Goal: Task Accomplishment & Management: Manage account settings

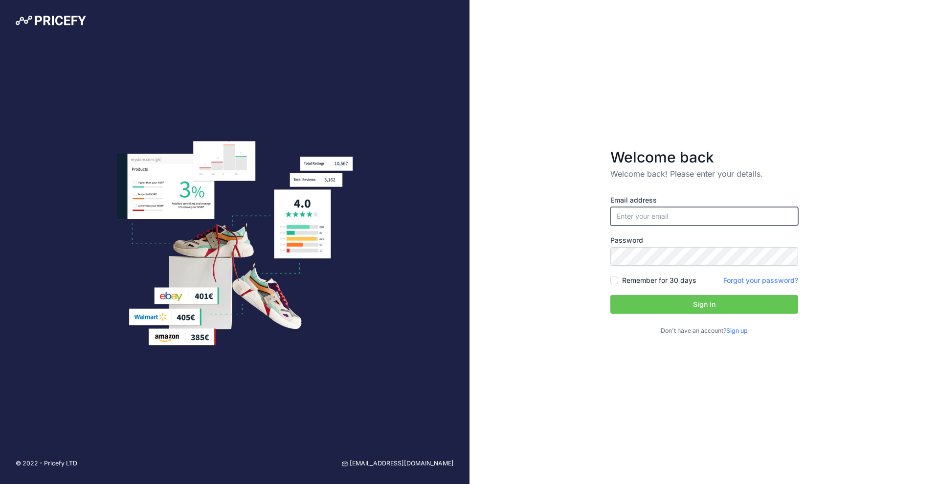
type input "evan@wistexllc.com"
type input "[EMAIL_ADDRESS][DOMAIN_NAME]"
click at [682, 302] on button "Sign in" at bounding box center [705, 304] width 188 height 19
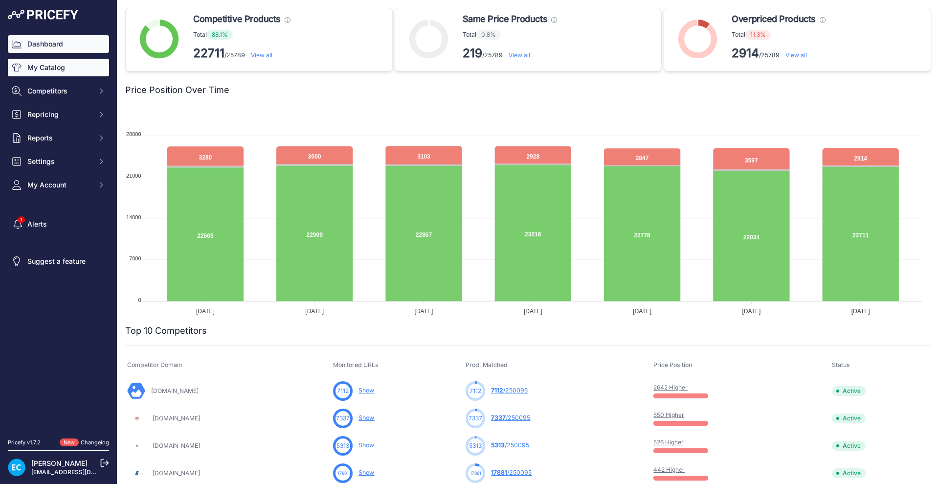
click at [50, 62] on link "My Catalog" at bounding box center [58, 68] width 101 height 18
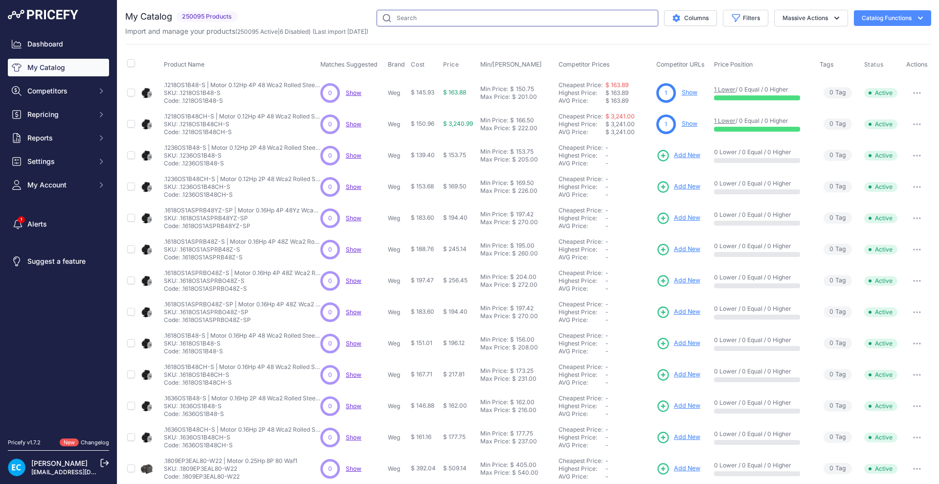
click at [394, 17] on input "text" at bounding box center [518, 18] width 282 height 17
paste input "KXT5CUAL350KC"
type input "KXT5CUAL350KC"
click at [400, 29] on div "Import and manage your products ( 250095 Active | 6 Disabled ) (Last import 3 Y…" at bounding box center [528, 31] width 806 height 10
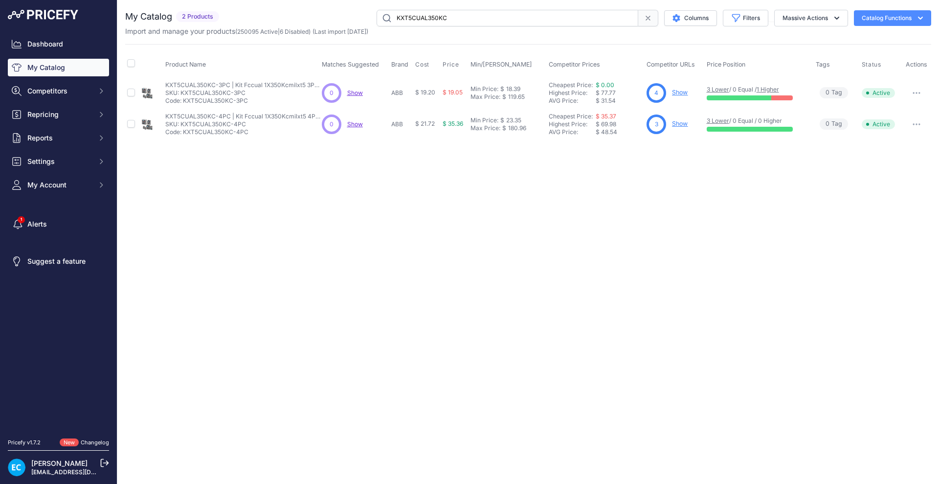
drag, startPoint x: 617, startPoint y: 371, endPoint x: 613, endPoint y: 357, distance: 14.7
click at [617, 369] on div "Close You are not connected to the internet." at bounding box center [528, 242] width 822 height 484
click at [445, 254] on div "Close You are not connected to the internet." at bounding box center [528, 242] width 822 height 484
click at [543, 237] on div "Close You are not connected to the internet." at bounding box center [528, 242] width 822 height 484
click at [679, 89] on link "Show" at bounding box center [680, 92] width 16 height 7
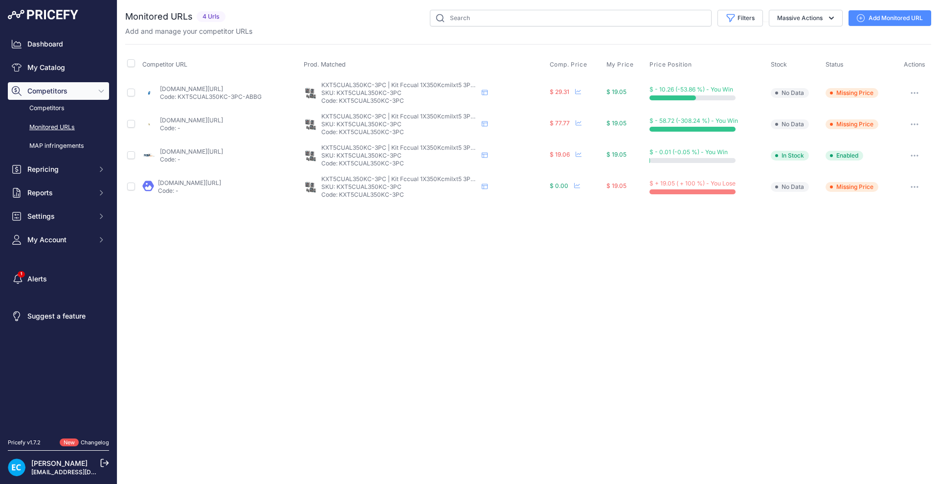
click at [724, 277] on div "Close You are not connected to the internet." at bounding box center [528, 242] width 822 height 484
click at [543, 269] on div "Close You are not connected to the internet." at bounding box center [528, 242] width 822 height 484
click at [637, 420] on div "Close You are not connected to the internet." at bounding box center [528, 242] width 822 height 484
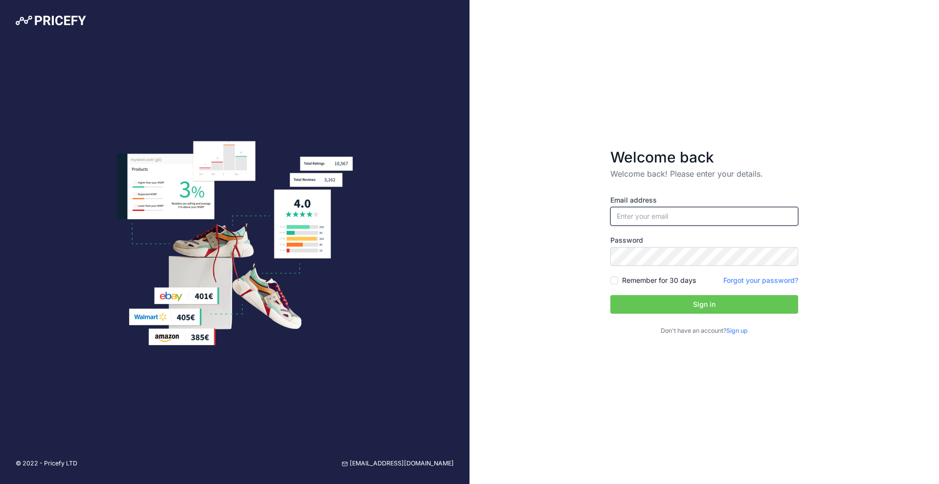
type input "[EMAIL_ADDRESS][DOMAIN_NAME]"
click at [683, 298] on button "Sign in" at bounding box center [705, 304] width 188 height 19
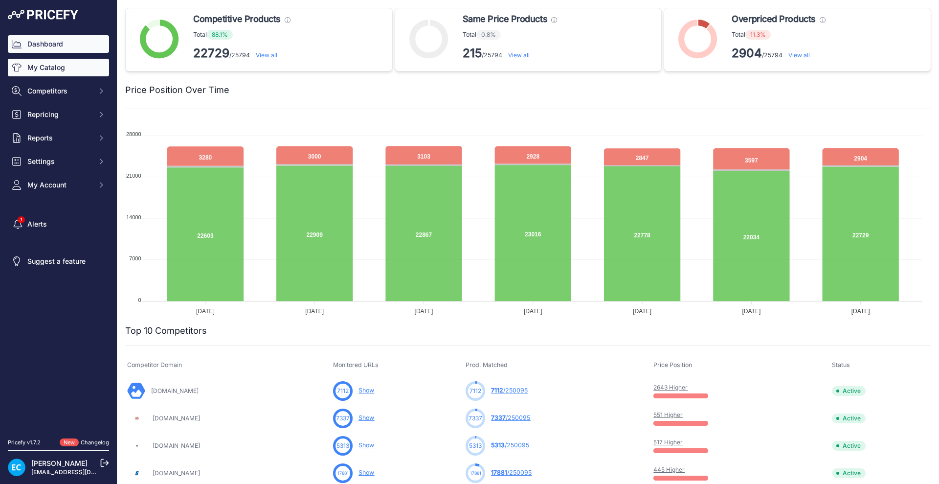
click at [73, 73] on link "My Catalog" at bounding box center [58, 68] width 101 height 18
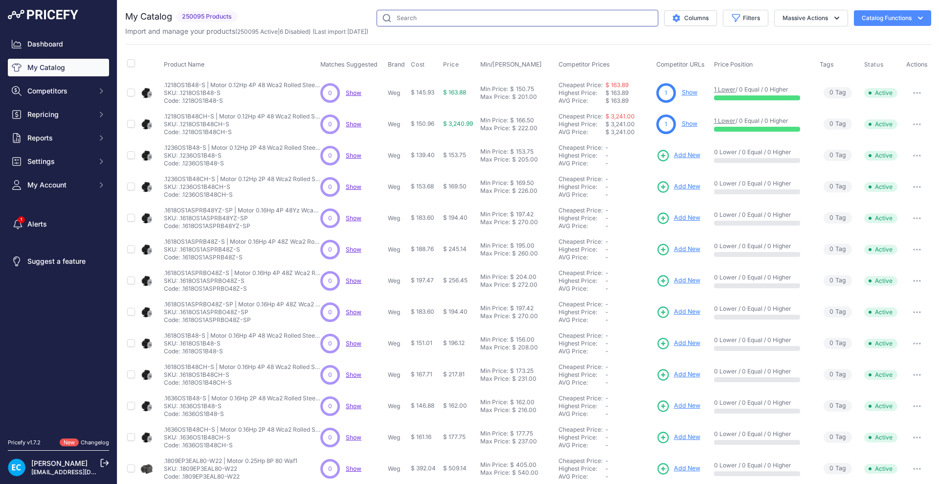
click at [439, 14] on input "text" at bounding box center [518, 18] width 282 height 17
paste input "SSW900F0820T5E4B"
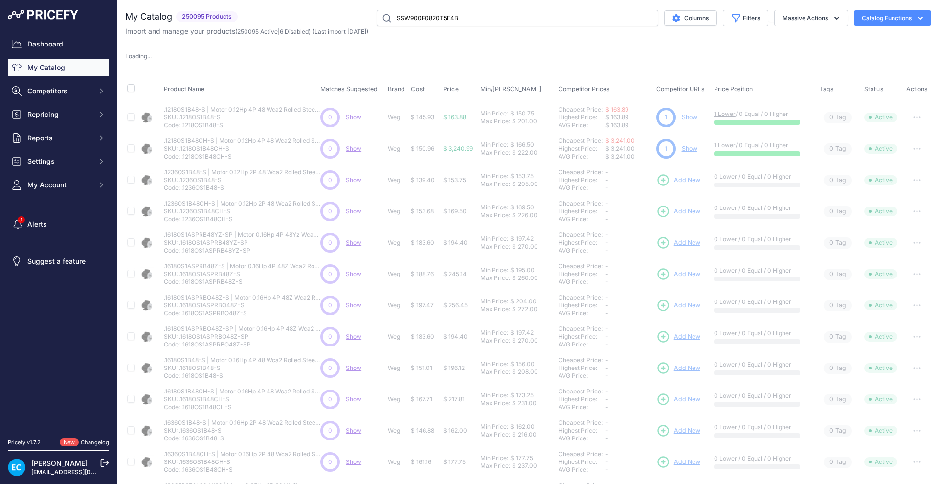
click at [454, 48] on div "My Catalog 250095 Products" at bounding box center [528, 306] width 806 height 592
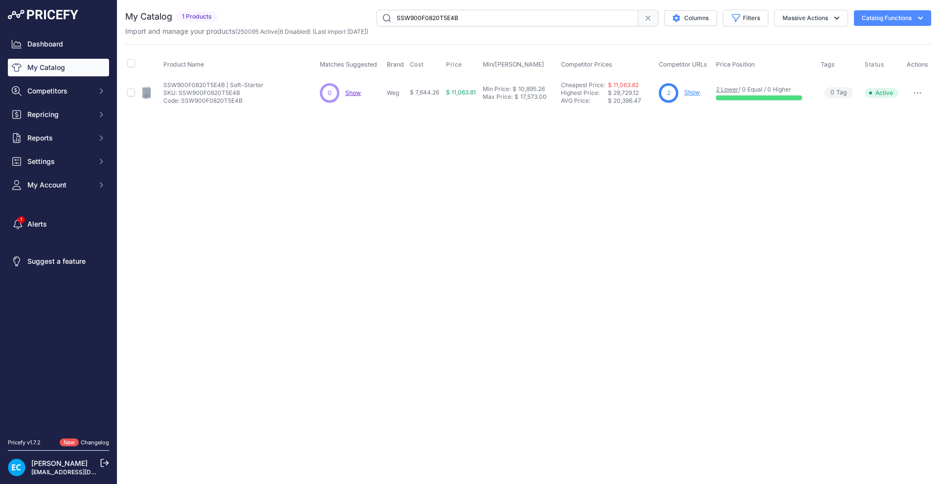
click at [918, 96] on button "button" at bounding box center [918, 93] width 20 height 14
click at [890, 109] on button "Disable" at bounding box center [898, 114] width 63 height 16
click at [761, 211] on div "Close You are not connected to the internet." at bounding box center [528, 242] width 822 height 484
click at [714, 266] on div "Close You are not connected to the internet." at bounding box center [528, 242] width 822 height 484
click at [921, 92] on icon "button" at bounding box center [918, 93] width 8 height 2
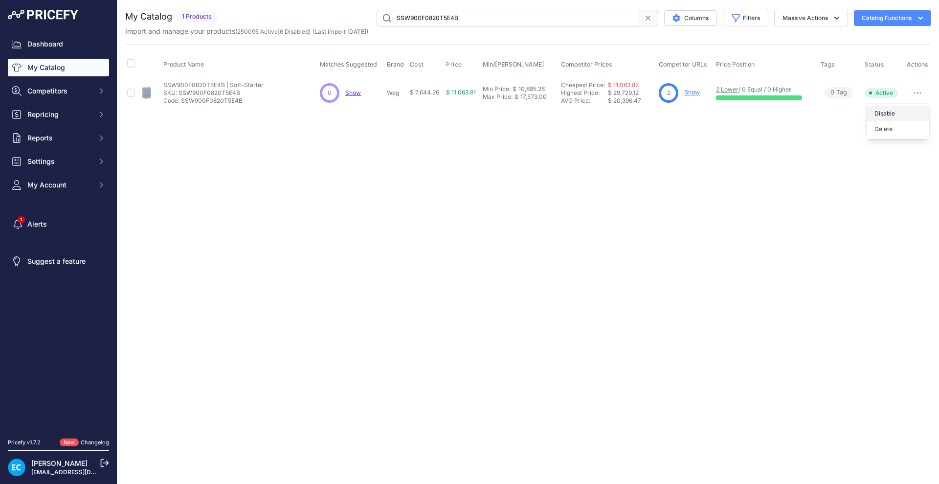
click at [898, 111] on button "Disable" at bounding box center [898, 114] width 63 height 16
click at [422, 19] on input "SSW900F0820T5E4B" at bounding box center [508, 18] width 262 height 17
paste input "3"
click at [687, 225] on div "Close You are not connected to the internet." at bounding box center [528, 242] width 822 height 484
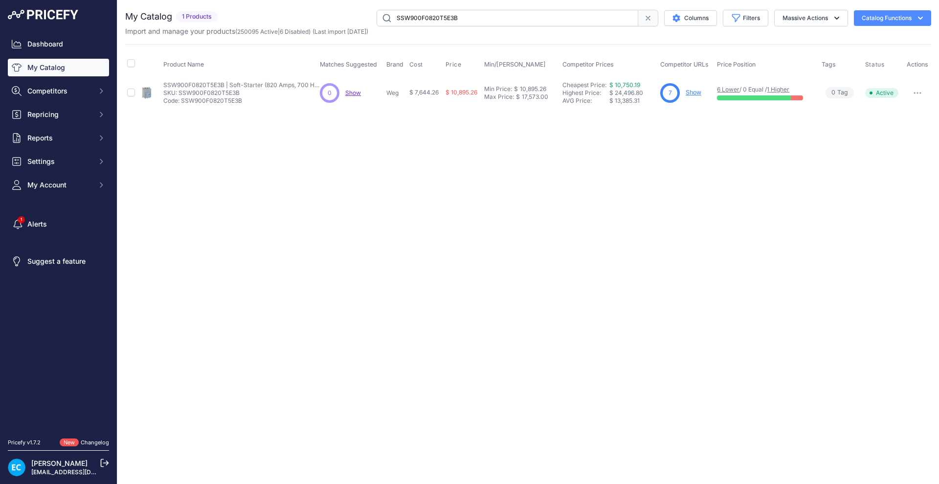
click at [915, 91] on button "button" at bounding box center [918, 93] width 20 height 14
click at [893, 109] on button "Disable" at bounding box center [898, 114] width 63 height 16
click at [449, 20] on input "SSW900F0820T5E3B" at bounding box center [508, 18] width 262 height 17
paste input "4"
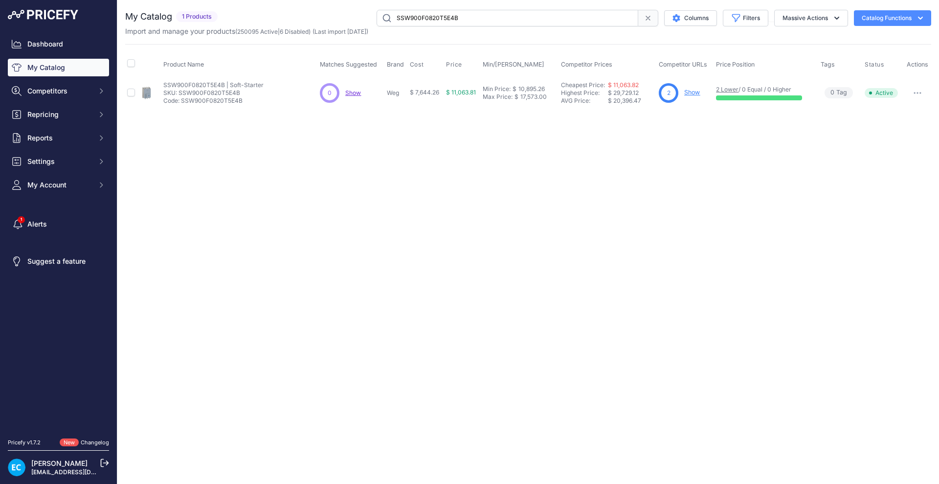
click at [920, 92] on icon "button" at bounding box center [918, 93] width 8 height 2
click at [888, 111] on button "Disable" at bounding box center [898, 114] width 63 height 16
click at [433, 15] on input "SSW900F0820T5E4B" at bounding box center [508, 18] width 262 height 17
paste input "950T5E3"
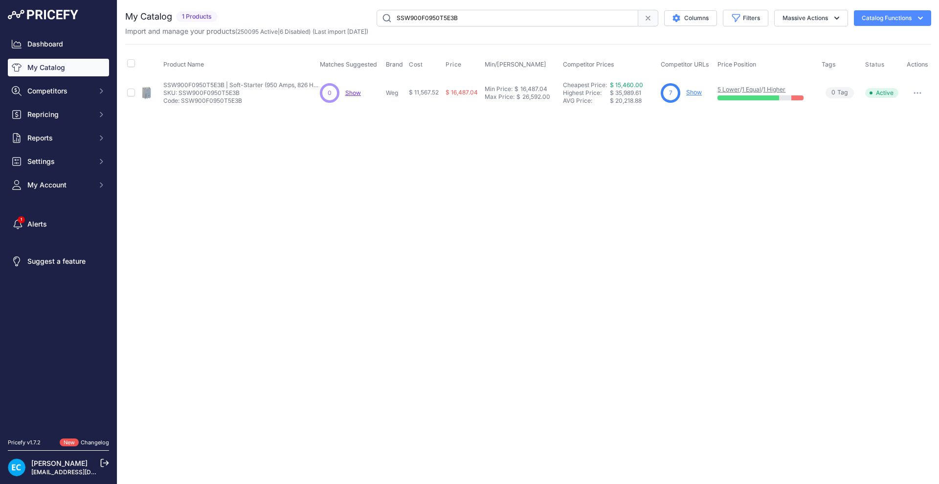
click at [643, 182] on div "Close You are not connected to the internet." at bounding box center [528, 242] width 822 height 484
click at [925, 92] on button "button" at bounding box center [918, 93] width 20 height 14
click at [899, 112] on button "Disable" at bounding box center [898, 114] width 63 height 16
click at [545, 245] on div "Close You are not connected to the internet." at bounding box center [528, 242] width 822 height 484
click at [531, 216] on div "Close You are not connected to the internet." at bounding box center [528, 242] width 822 height 484
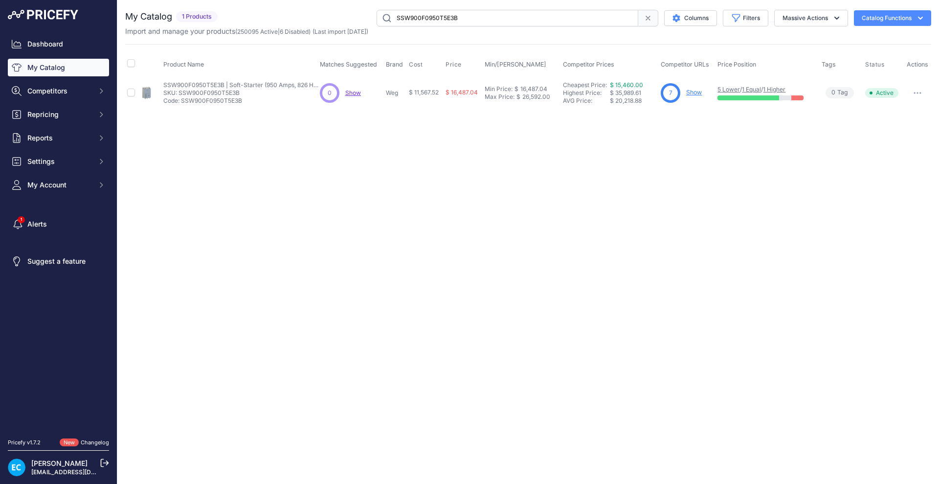
click at [653, 271] on div "Close You are not connected to the internet." at bounding box center [528, 242] width 822 height 484
click at [594, 319] on div "Close You are not connected to the internet." at bounding box center [528, 242] width 822 height 484
click at [709, 200] on div "Close You are not connected to the internet." at bounding box center [528, 242] width 822 height 484
click at [548, 22] on input "SSW900F0950T5E3B" at bounding box center [508, 18] width 262 height 17
click at [547, 22] on input "SSW900F0950T5E3B" at bounding box center [508, 18] width 262 height 17
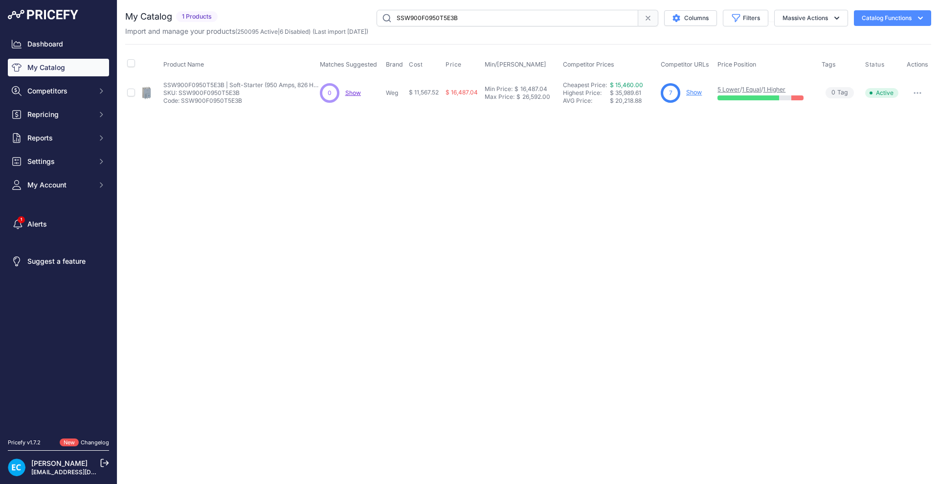
paste input "4"
click at [583, 48] on div "My Catalog 1 Products" at bounding box center [528, 59] width 806 height 99
click at [722, 200] on div "Close You are not connected to the internet." at bounding box center [528, 242] width 822 height 484
click at [472, 36] on div "Import and manage your products ( 250095 Active | 6 Disabled ) (Last import 3 Y…" at bounding box center [528, 31] width 806 height 10
click at [559, 10] on input "SSW900F0950T5E4B" at bounding box center [508, 18] width 262 height 17
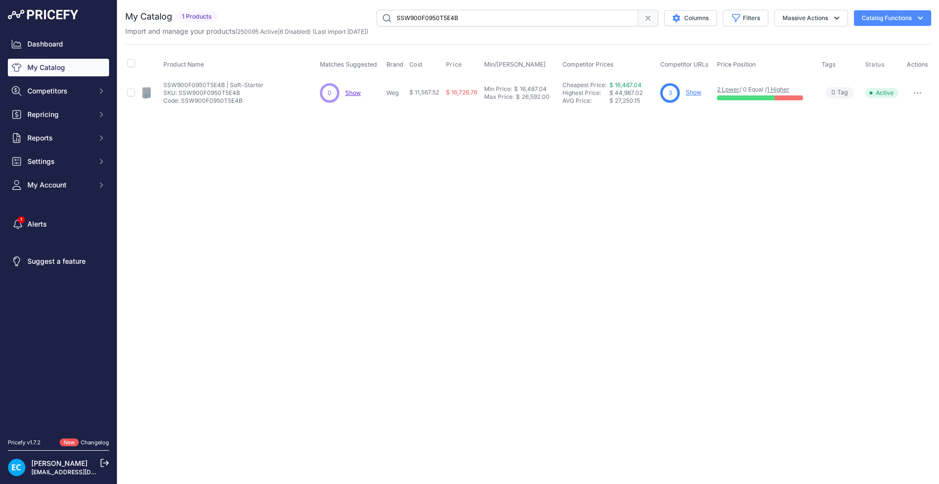
click at [559, 10] on input "SSW900F0950T5E4B" at bounding box center [508, 18] width 262 height 17
click at [537, 196] on div "Close You are not connected to the internet." at bounding box center [528, 242] width 822 height 484
click at [918, 93] on button "button" at bounding box center [918, 93] width 20 height 14
click at [880, 112] on button "Disable" at bounding box center [898, 114] width 63 height 16
click at [733, 216] on div "Close You are not connected to the internet." at bounding box center [528, 242] width 822 height 484
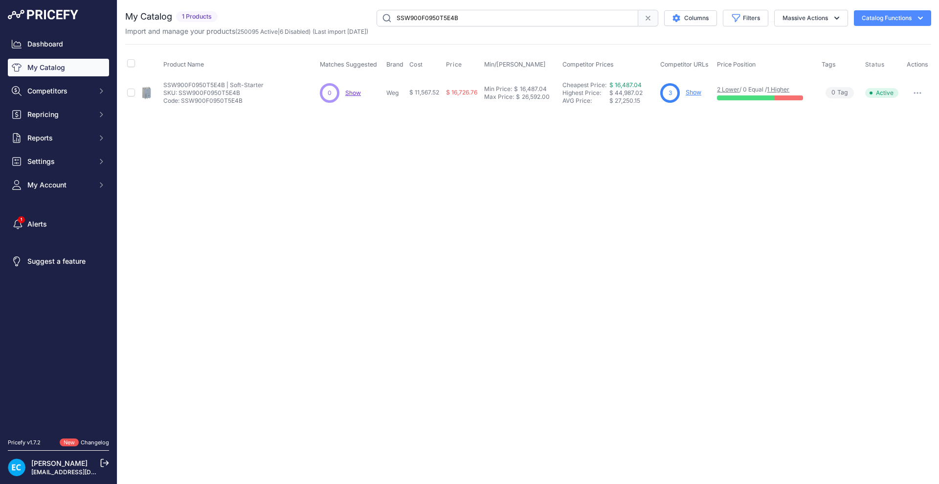
click at [446, 21] on input "SSW900F0950T5E4B" at bounding box center [508, 18] width 262 height 17
paste input "G1100T5E3"
click at [491, 175] on div "Close You are not connected to the internet." at bounding box center [528, 242] width 822 height 484
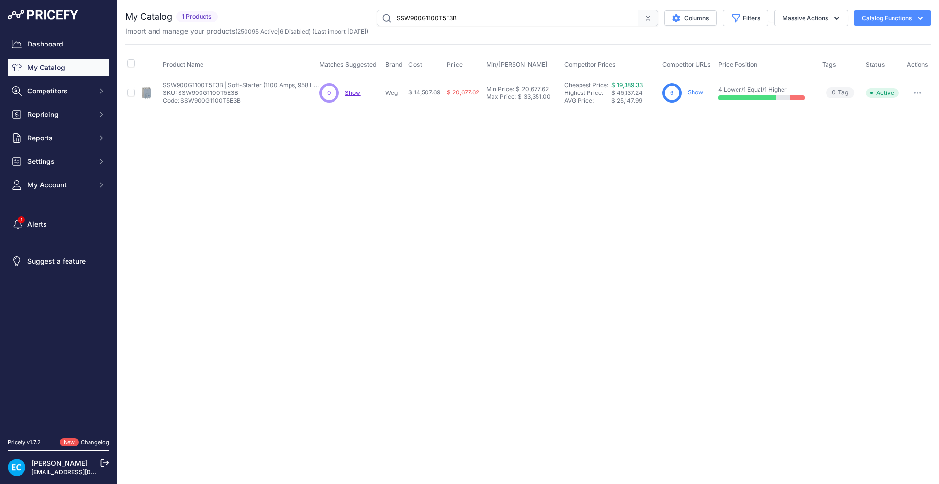
click at [917, 94] on button "button" at bounding box center [918, 93] width 20 height 14
click at [900, 110] on button "Disable" at bounding box center [898, 114] width 63 height 16
click at [437, 19] on input "SSW900G1100T5E3B" at bounding box center [508, 18] width 262 height 17
click at [437, 20] on input "SSW900G1100T5E3B" at bounding box center [508, 18] width 262 height 17
paste input "4"
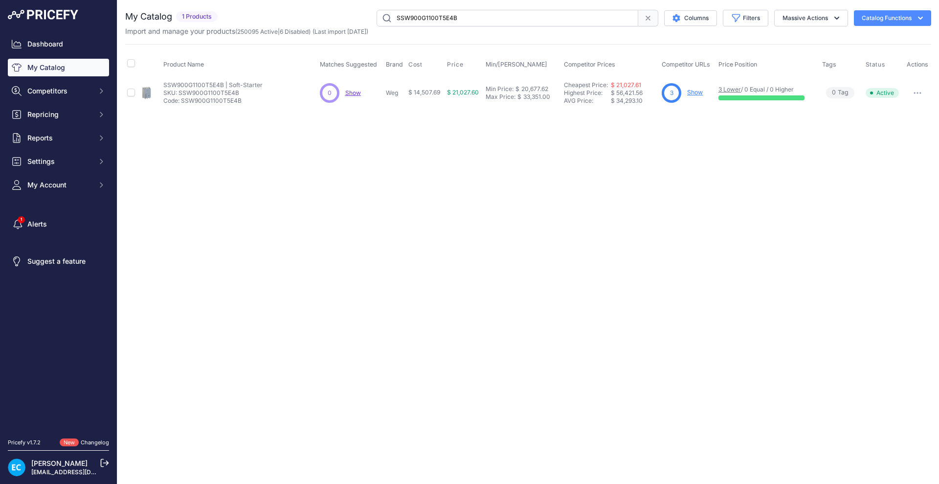
click at [668, 189] on div "Close You are not connected to the internet." at bounding box center [528, 242] width 822 height 484
click at [920, 92] on icon "button" at bounding box center [920, 92] width 1 height 1
click at [888, 110] on button "Disable" at bounding box center [898, 114] width 63 height 16
click at [800, 198] on div "Close You are not connected to the internet." at bounding box center [528, 242] width 822 height 484
click at [509, 14] on input "SSW900G1100T5E4B" at bounding box center [508, 18] width 262 height 17
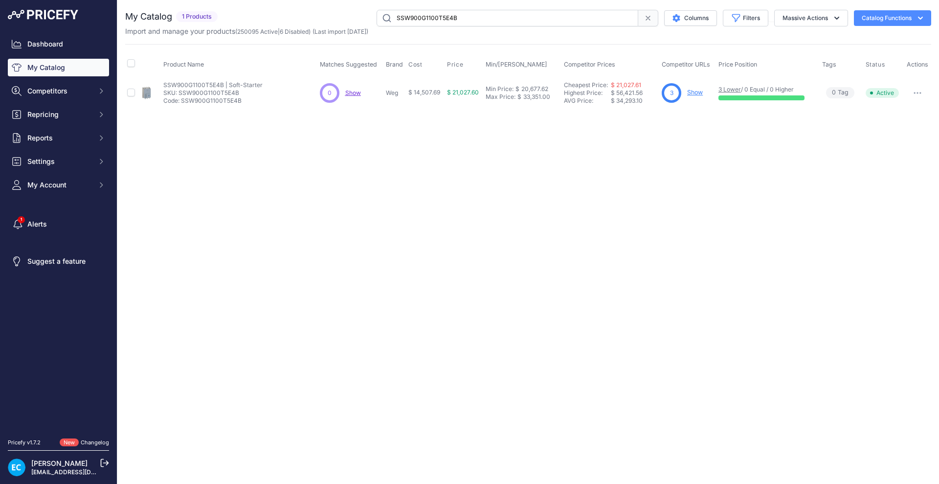
click at [509, 14] on input "SSW900G1100T5E4B" at bounding box center [508, 18] width 262 height 17
paste input "400T5E3"
click at [617, 279] on div "Close You are not connected to the internet." at bounding box center [528, 242] width 822 height 484
click at [581, 219] on div "Close You are not connected to the internet." at bounding box center [528, 242] width 822 height 484
click at [812, 201] on div "Close You are not connected to the internet." at bounding box center [528, 242] width 822 height 484
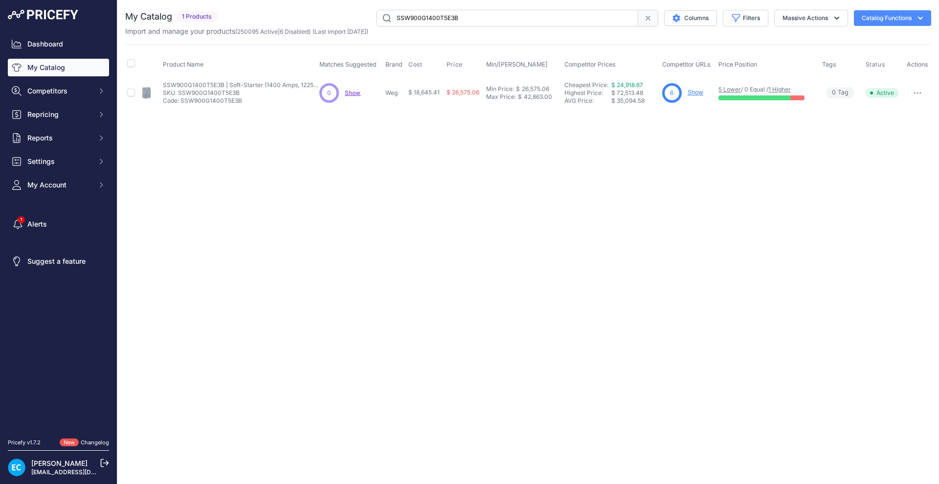
click at [917, 92] on icon "button" at bounding box center [918, 93] width 8 height 2
click at [899, 106] on button "Disable" at bounding box center [898, 114] width 63 height 16
click at [915, 95] on button "button" at bounding box center [918, 93] width 20 height 14
click at [883, 113] on button "Disable" at bounding box center [898, 114] width 63 height 16
click at [454, 19] on input "SSW900G1400T5E3B" at bounding box center [508, 18] width 262 height 17
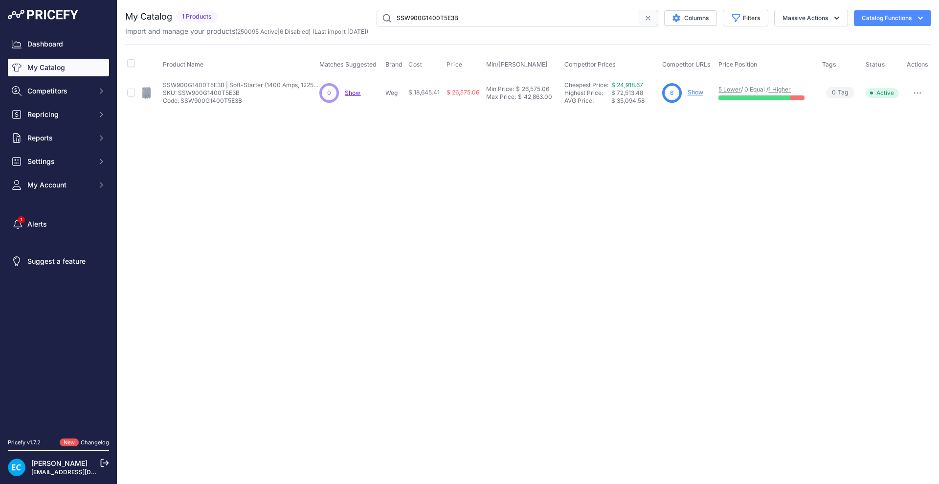
click at [454, 19] on input "SSW900G1400T5E3B" at bounding box center [508, 18] width 262 height 17
paste input "4"
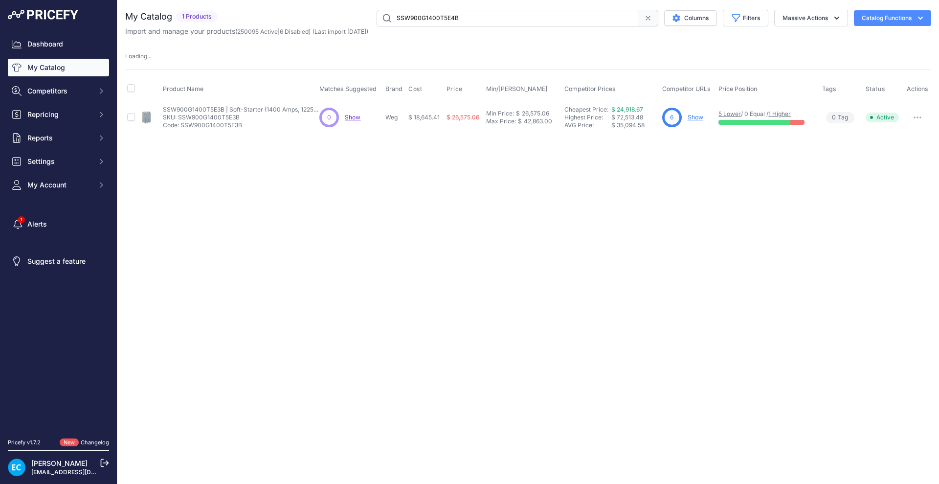
click at [469, 171] on div "Close You are not connected to the internet." at bounding box center [528, 242] width 822 height 484
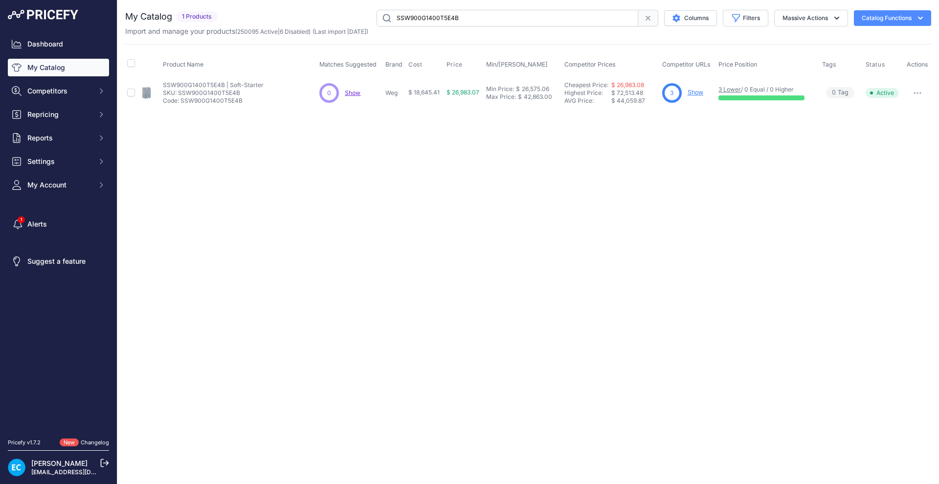
click at [920, 94] on button "button" at bounding box center [918, 93] width 20 height 14
click at [900, 110] on button "Disable" at bounding box center [898, 114] width 63 height 16
click at [447, 14] on input "SSW900G1400T5E4B" at bounding box center [508, 18] width 262 height 17
paste input "A0010T5E2"
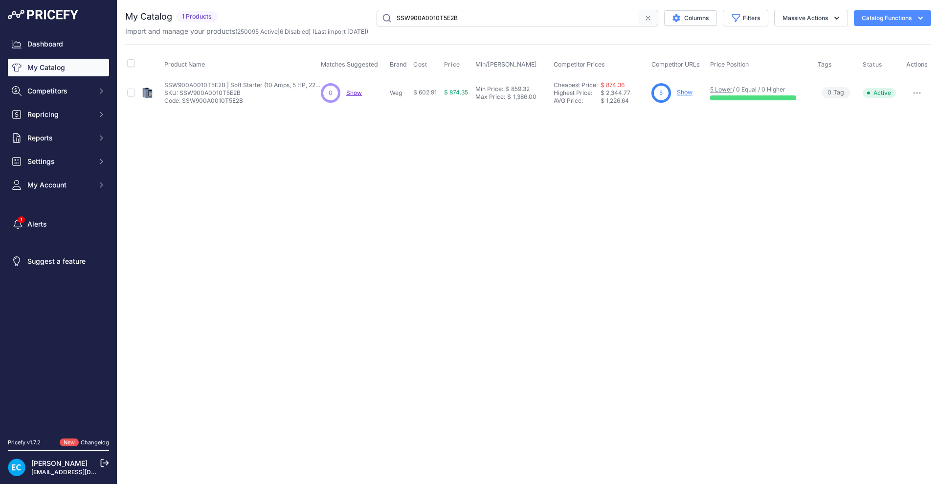
click at [413, 23] on input "SSW900A0010T5E2B" at bounding box center [508, 18] width 262 height 17
click at [620, 170] on div "Close You are not connected to the internet." at bounding box center [528, 242] width 822 height 484
click at [451, 188] on div "Close You are not connected to the internet." at bounding box center [528, 242] width 822 height 484
click at [443, 183] on div "Close You are not connected to the internet." at bounding box center [528, 242] width 822 height 484
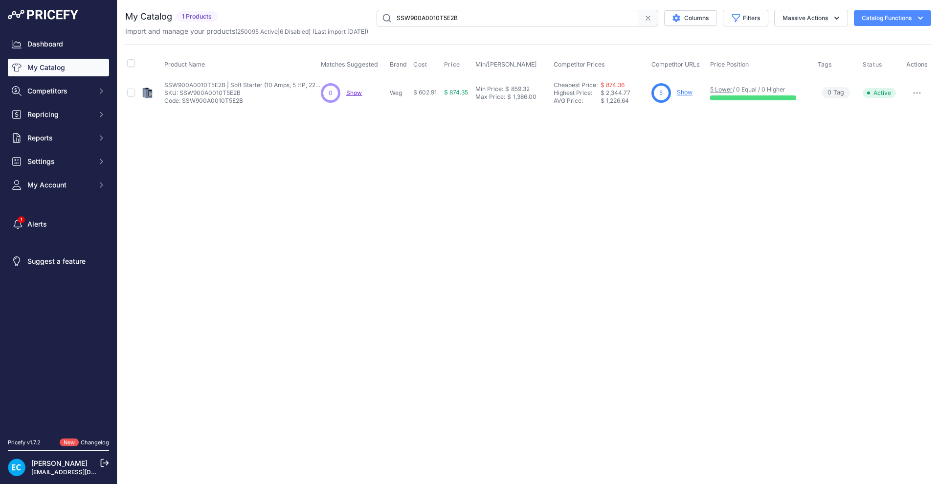
click at [919, 91] on button "button" at bounding box center [918, 93] width 20 height 14
click at [900, 117] on button "Disable" at bounding box center [898, 114] width 63 height 16
click at [435, 18] on input "SSW900A0010T5E2B" at bounding box center [508, 18] width 262 height 17
click at [439, 143] on div "Close You are not connected to the internet." at bounding box center [528, 242] width 822 height 484
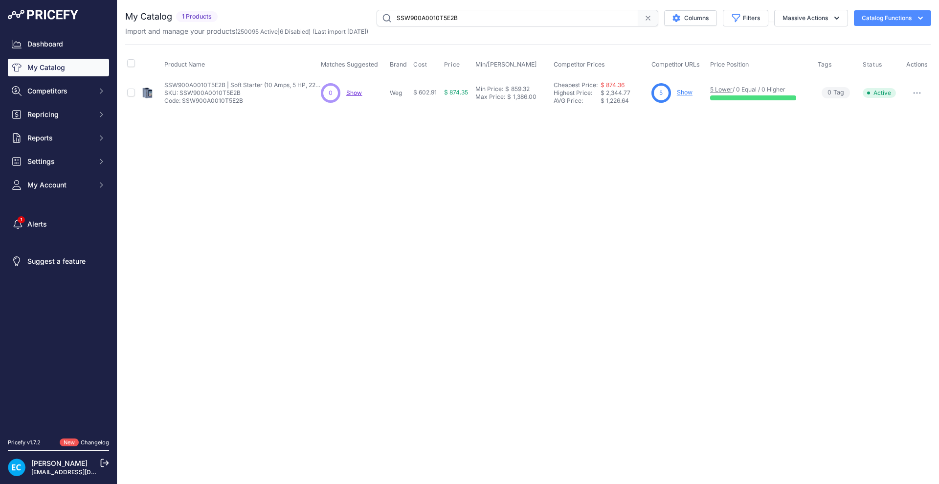
click at [446, 21] on input "SSW900A0010T5E2B" at bounding box center [508, 18] width 262 height 17
paste input "7"
click at [453, 145] on div "Close You are not connected to the internet." at bounding box center [528, 242] width 822 height 484
click at [694, 197] on div "Close You are not connected to the internet." at bounding box center [528, 242] width 822 height 484
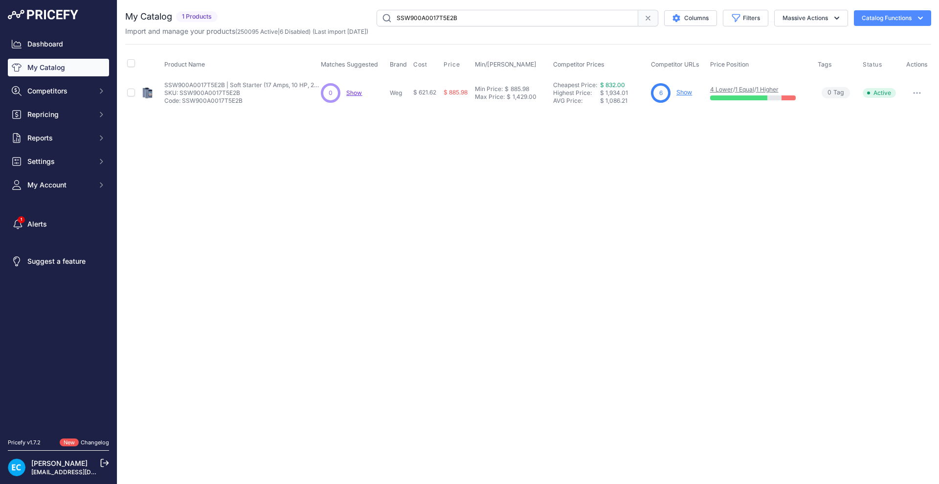
click at [915, 91] on button "button" at bounding box center [918, 93] width 20 height 14
click at [895, 110] on button "Disable" at bounding box center [898, 114] width 63 height 16
click at [446, 22] on input "SSW900A0017T5E2B" at bounding box center [508, 18] width 262 height 17
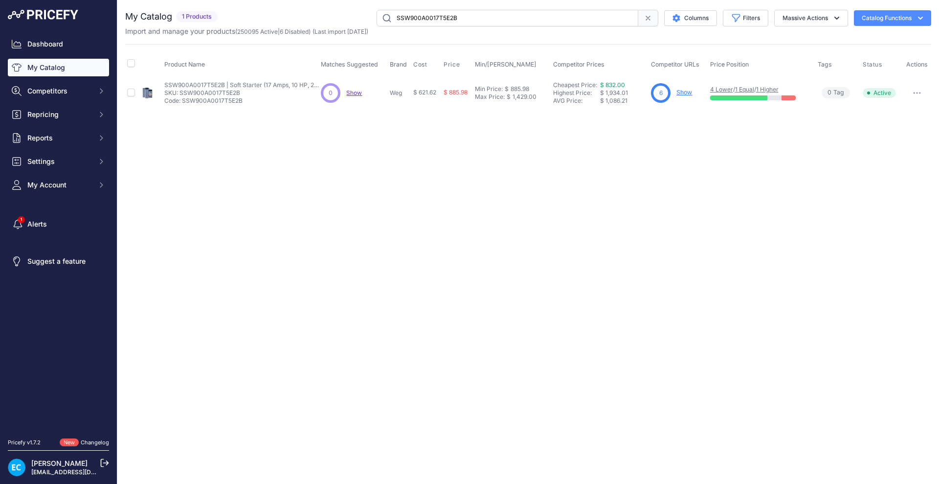
paste input "24"
click at [534, 195] on div "Close You are not connected to the internet." at bounding box center [528, 242] width 822 height 484
click at [926, 95] on button "button" at bounding box center [918, 93] width 20 height 14
click at [905, 116] on button "Disable" at bounding box center [898, 114] width 63 height 16
click at [408, 18] on input "SSW900A0024T5E2B" at bounding box center [508, 18] width 262 height 17
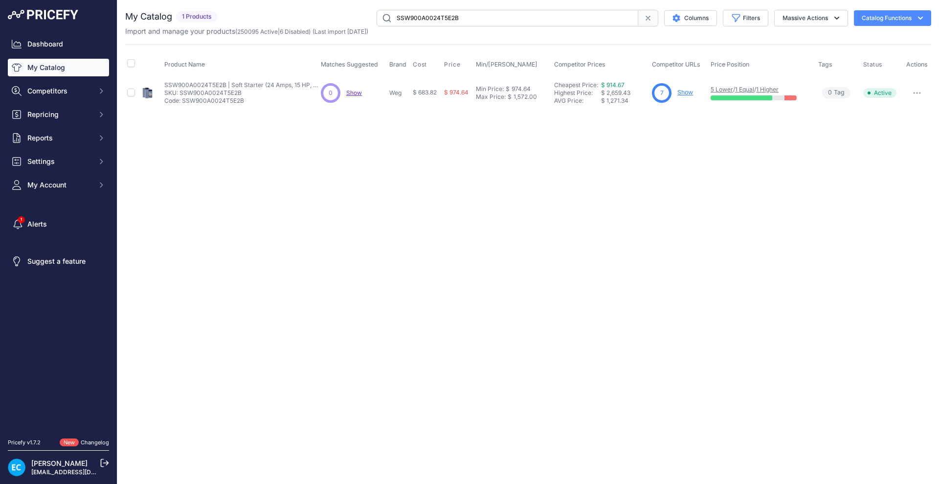
click at [408, 18] on input "SSW900A0024T5E2B" at bounding box center [508, 18] width 262 height 17
paste input "30"
click at [490, 236] on div "Close You are not connected to the internet." at bounding box center [528, 242] width 822 height 484
click at [916, 97] on button "button" at bounding box center [918, 93] width 20 height 14
click at [892, 114] on button "Disable" at bounding box center [898, 114] width 63 height 16
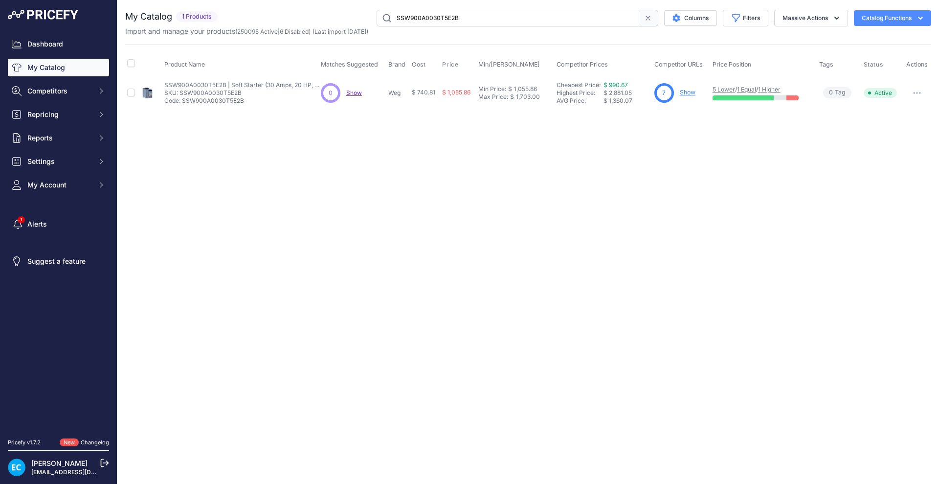
click at [433, 19] on input "SSW900A0030T5E2B" at bounding box center [508, 18] width 262 height 17
paste input "B0045"
click at [539, 234] on div "Close You are not connected to the internet." at bounding box center [528, 242] width 822 height 484
click at [927, 92] on button "button" at bounding box center [918, 93] width 20 height 14
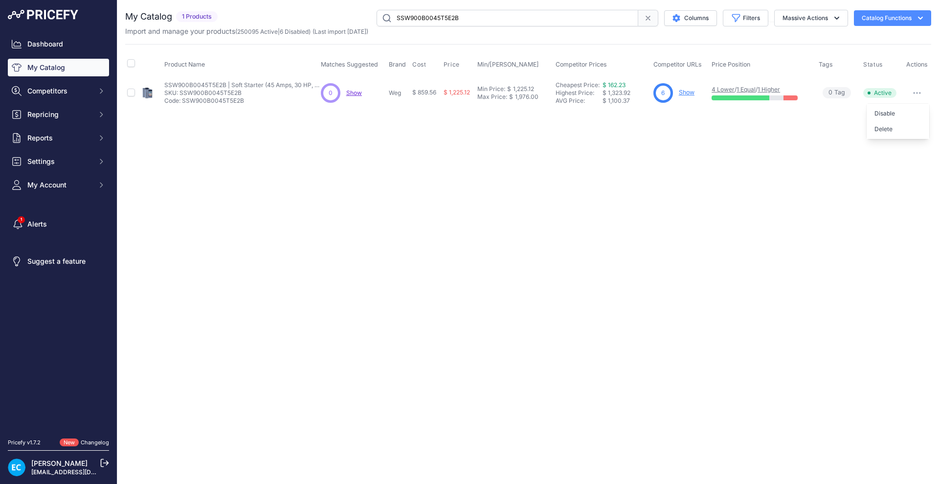
click at [922, 95] on button "button" at bounding box center [918, 93] width 20 height 14
click at [920, 94] on button "button" at bounding box center [918, 93] width 20 height 14
click at [901, 110] on button "Disable" at bounding box center [898, 114] width 63 height 16
click at [430, 22] on input "SSW900B0045T5E2B" at bounding box center [508, 18] width 262 height 17
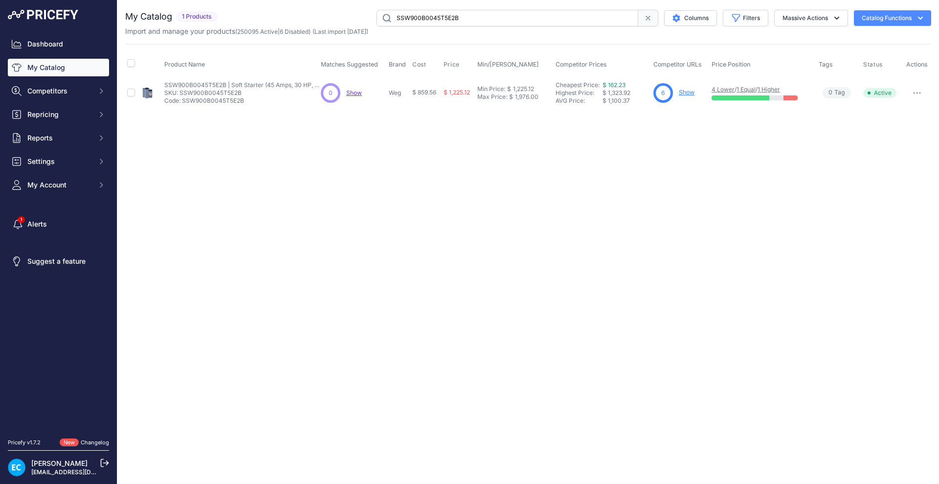
paste input "61"
click at [921, 95] on button "button" at bounding box center [918, 93] width 20 height 14
click at [909, 111] on button "Disable" at bounding box center [898, 114] width 63 height 16
click at [428, 21] on input "SSW900B0061T5E2B" at bounding box center [508, 18] width 262 height 17
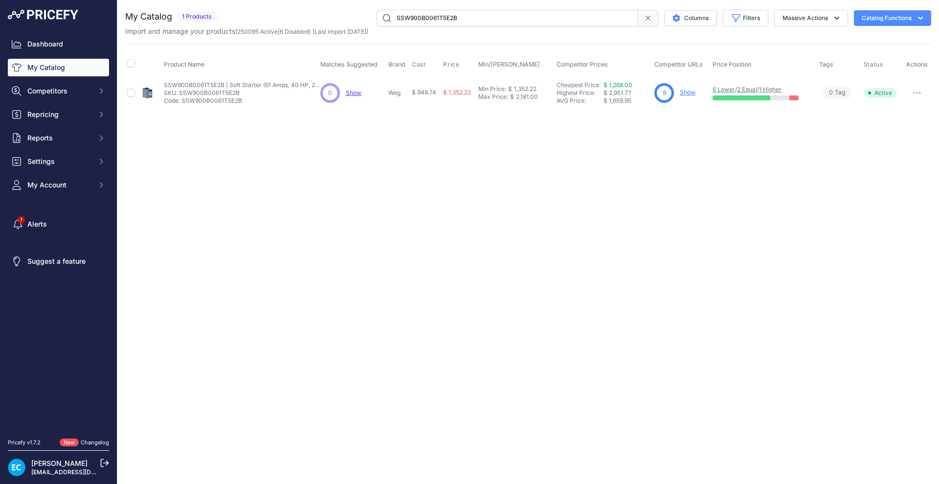
paste input "85"
click at [572, 245] on div "Close You are not connected to the internet." at bounding box center [528, 242] width 822 height 484
click at [575, 209] on div "Close You are not connected to the internet." at bounding box center [528, 242] width 822 height 484
click at [920, 94] on button "button" at bounding box center [918, 93] width 20 height 14
click at [911, 110] on button "Disable" at bounding box center [898, 114] width 63 height 16
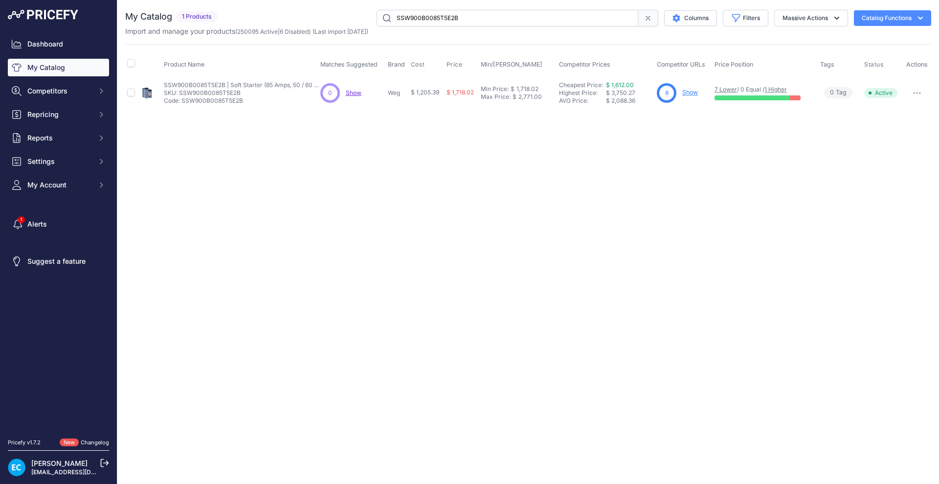
click at [406, 14] on input "SSW900B0085T5E2B" at bounding box center [508, 18] width 262 height 17
paste input "10"
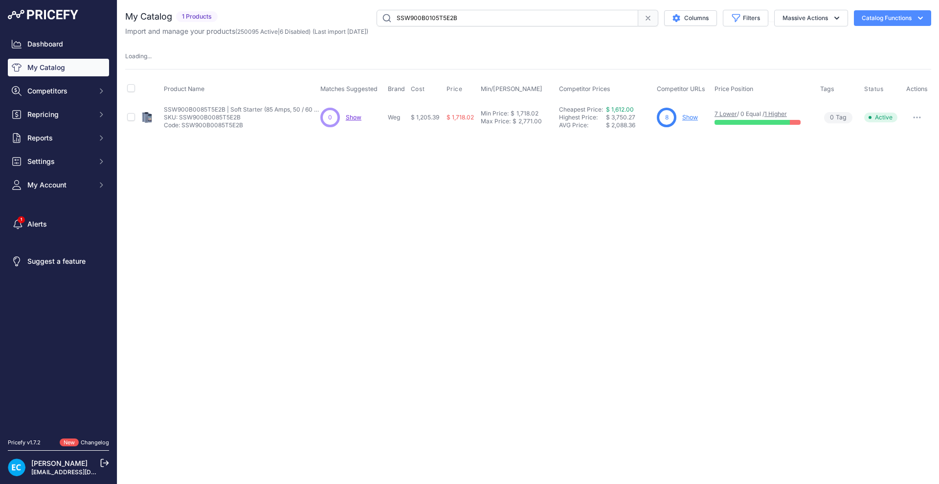
click at [310, 255] on div "Close You are not connected to the internet." at bounding box center [528, 242] width 822 height 484
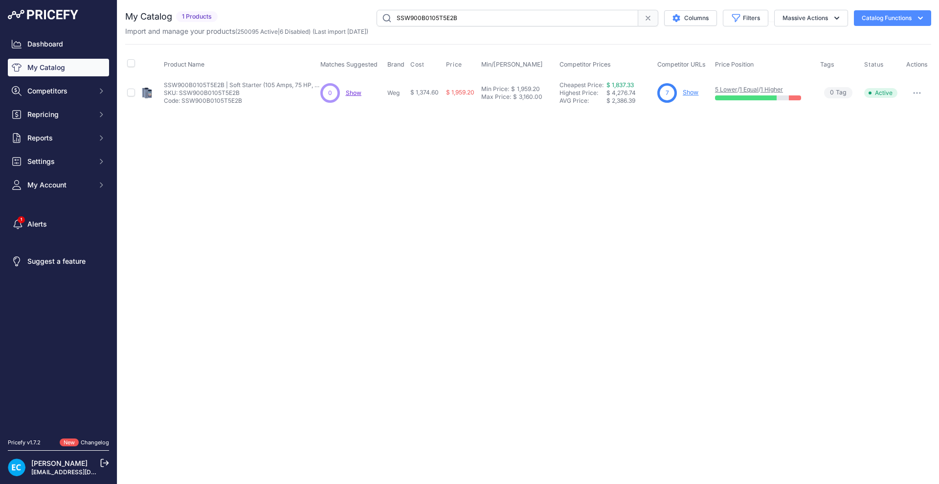
click at [396, 174] on div "Close You are not connected to the internet." at bounding box center [528, 242] width 822 height 484
click at [925, 91] on button "button" at bounding box center [918, 93] width 20 height 14
click at [901, 111] on button "Disable" at bounding box center [898, 114] width 63 height 16
click at [431, 23] on input "SSW900B0105T5E2B" at bounding box center [508, 18] width 262 height 17
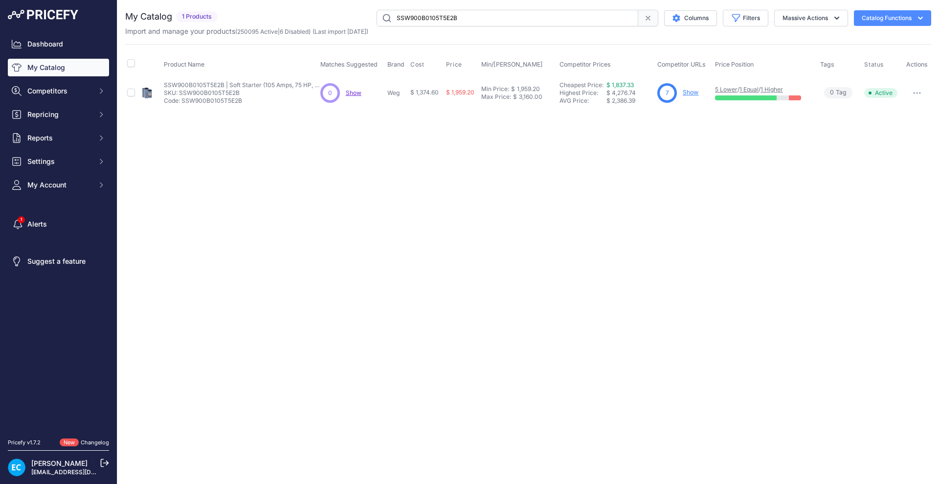
paste input "C0130"
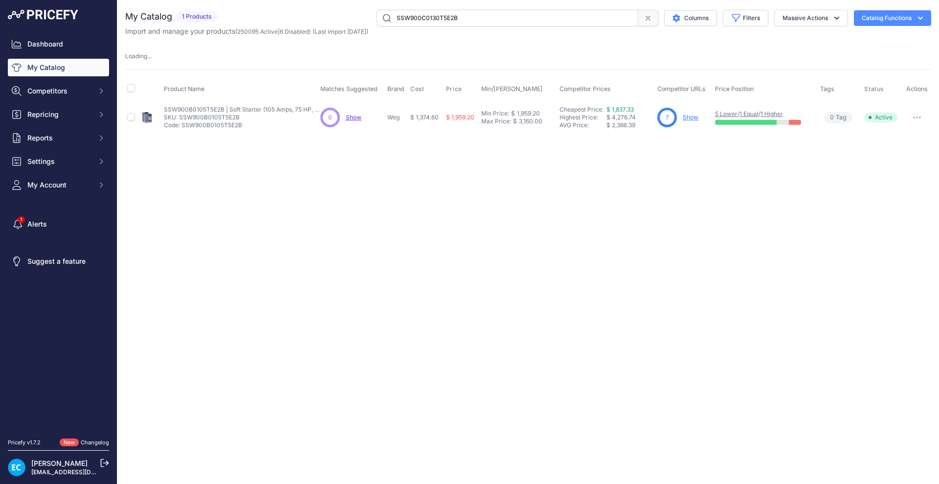
click at [447, 182] on div "Close You are not connected to the internet." at bounding box center [528, 242] width 822 height 484
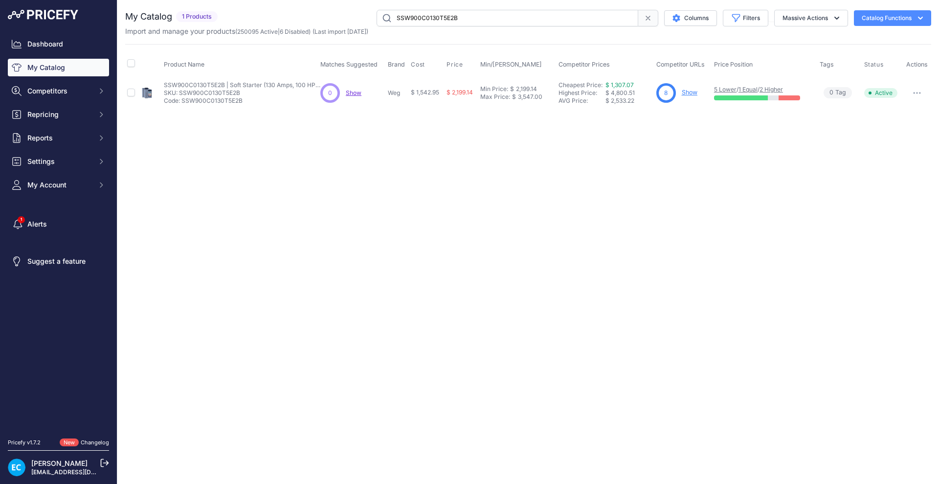
click at [475, 141] on div "Close You are not connected to the internet." at bounding box center [528, 242] width 822 height 484
click at [406, 16] on input "SSW900C0130T5E2B" at bounding box center [508, 18] width 262 height 17
paste input "6"
click at [400, 23] on input "SSW900C0130T6E2B" at bounding box center [508, 18] width 262 height 17
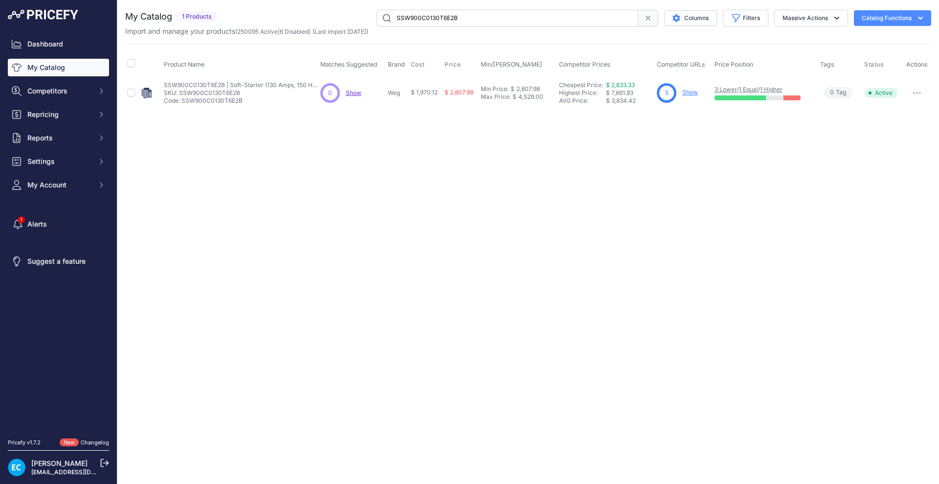
click at [400, 23] on input "SSW900C0130T6E2B" at bounding box center [508, 18] width 262 height 17
paste input "71T5"
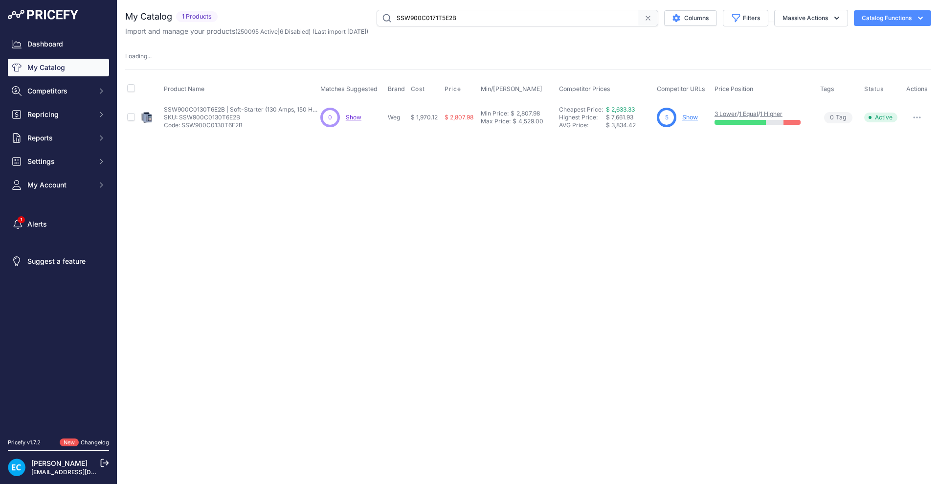
click at [427, 136] on div "Close You are not connected to the internet." at bounding box center [528, 242] width 822 height 484
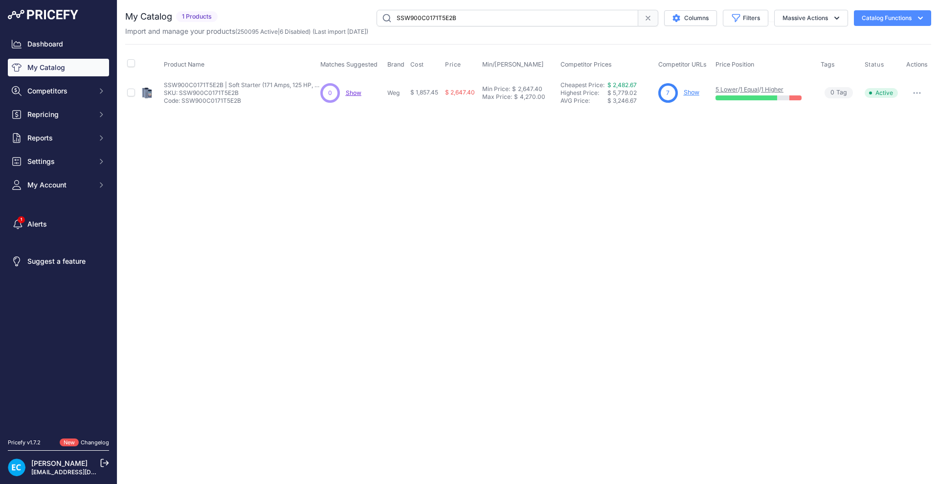
click at [433, 18] on input "SSW900C0171T5E2B" at bounding box center [508, 18] width 262 height 17
paste input "6"
click at [915, 95] on button "button" at bounding box center [918, 93] width 20 height 14
click at [910, 111] on button "Disable" at bounding box center [898, 114] width 63 height 16
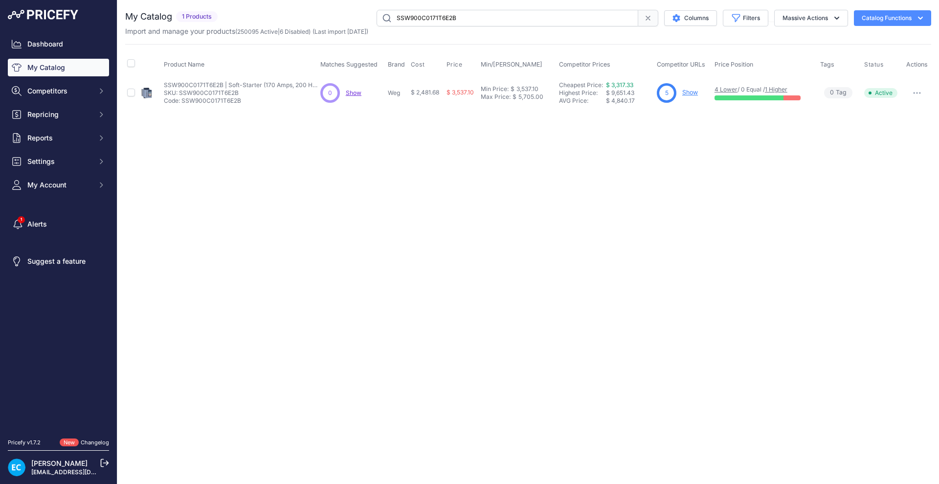
click at [447, 16] on input "SSW900C0171T6E2B" at bounding box center [508, 18] width 262 height 17
paste input "5"
click at [916, 96] on button "button" at bounding box center [918, 93] width 20 height 14
click at [905, 107] on button "Disable" at bounding box center [898, 114] width 63 height 16
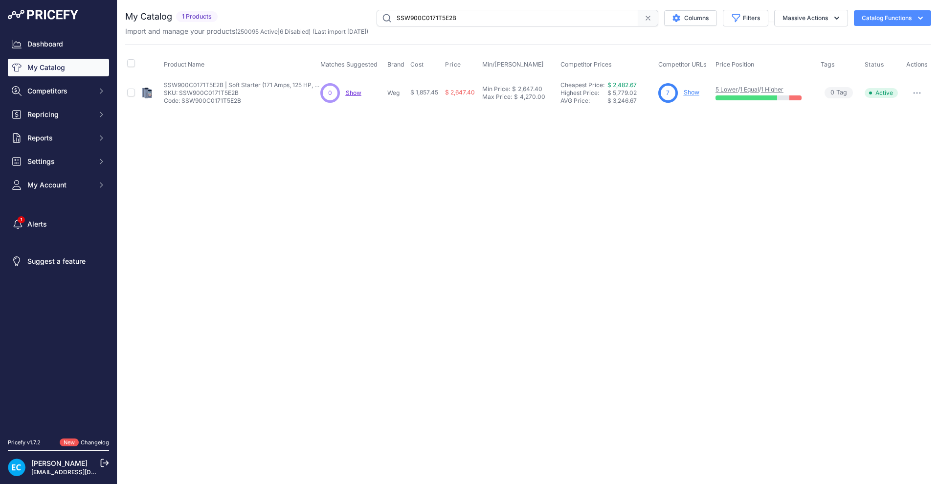
click at [492, 23] on input "SSW900C0171T5E2B" at bounding box center [508, 18] width 262 height 17
click at [490, 25] on input "SSW900C0171T5E2B" at bounding box center [508, 18] width 262 height 17
paste input "SSW900C0130T6E2B"
click at [498, 17] on input "SSW900C0171T5E2BSSW900C0130T6E2B" at bounding box center [508, 18] width 262 height 17
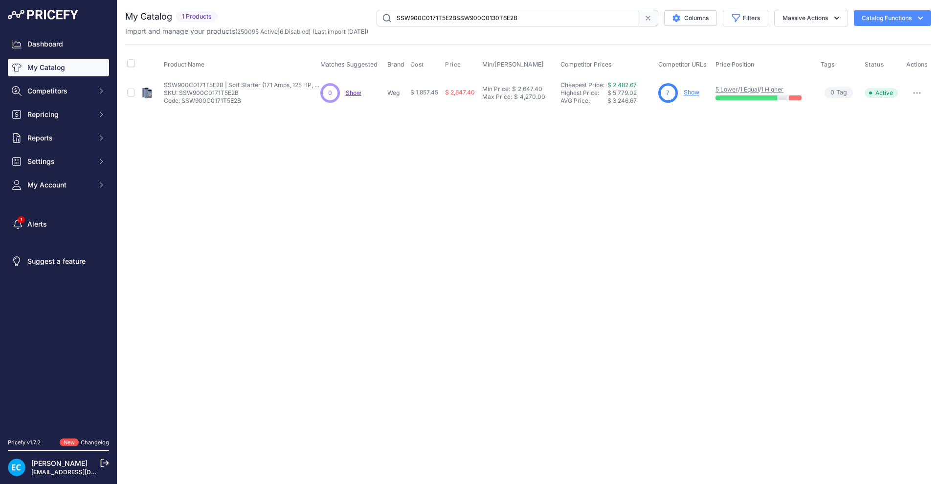
paste input "text"
click at [919, 96] on button "button" at bounding box center [918, 93] width 20 height 14
click at [909, 112] on button "Disable" at bounding box center [898, 114] width 63 height 16
click at [433, 19] on input "SSW900C0130T6E2B" at bounding box center [508, 18] width 262 height 17
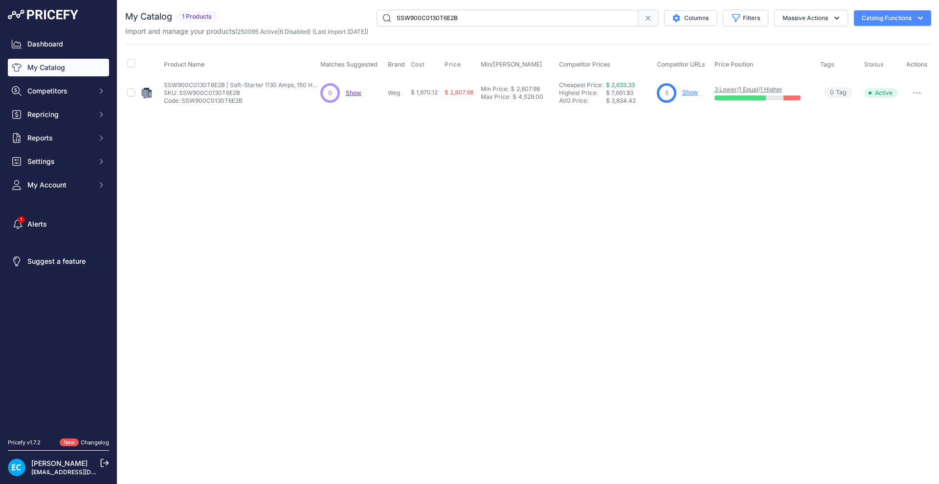
paste input "5"
click at [917, 90] on button "button" at bounding box center [918, 93] width 20 height 14
click at [898, 113] on button "Disable" at bounding box center [898, 114] width 63 height 16
click at [455, 23] on input "SSW900C0130T5E2B" at bounding box center [508, 18] width 262 height 17
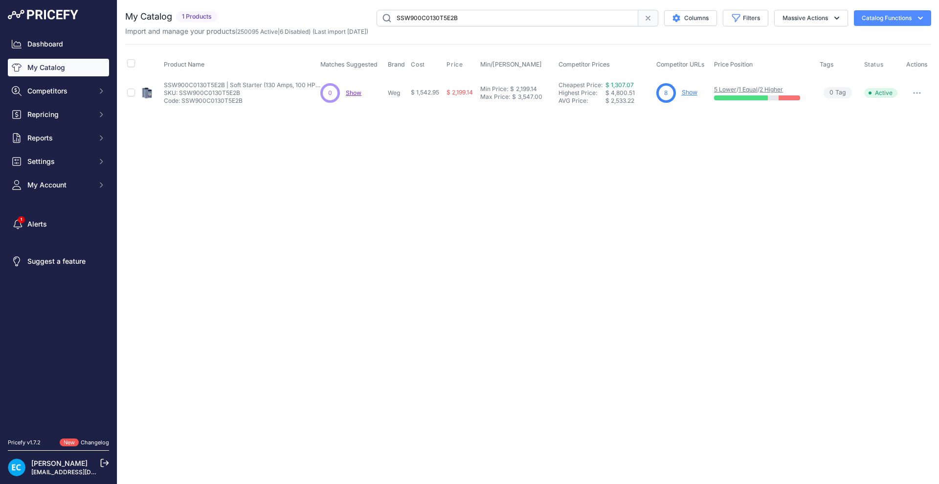
paste input "B0105"
click at [384, 20] on input "SSW900B0105T5E2B" at bounding box center [508, 18] width 262 height 17
type input "SSW900B0105T5E2B"
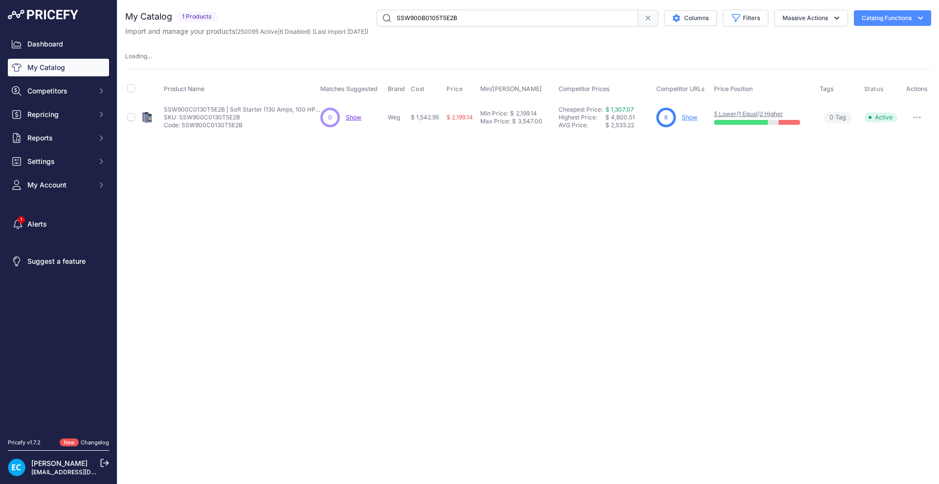
click at [524, 177] on div "Close You are not connected to the internet." at bounding box center [528, 242] width 822 height 484
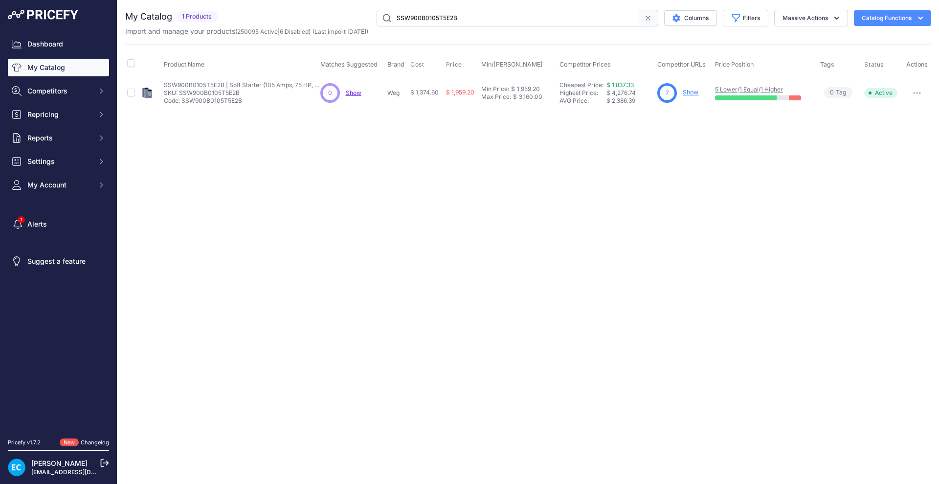
click at [919, 95] on button "button" at bounding box center [918, 93] width 20 height 14
click at [915, 111] on button "Disable" at bounding box center [898, 114] width 63 height 16
click at [864, 163] on div "Close You are not connected to the internet." at bounding box center [528, 242] width 822 height 484
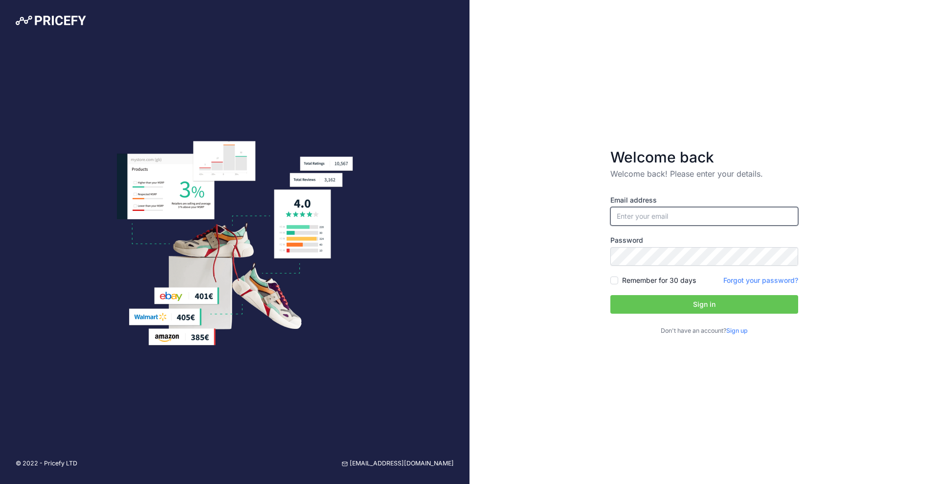
type input "[EMAIL_ADDRESS][DOMAIN_NAME]"
click at [683, 302] on button "Sign in" at bounding box center [705, 304] width 188 height 19
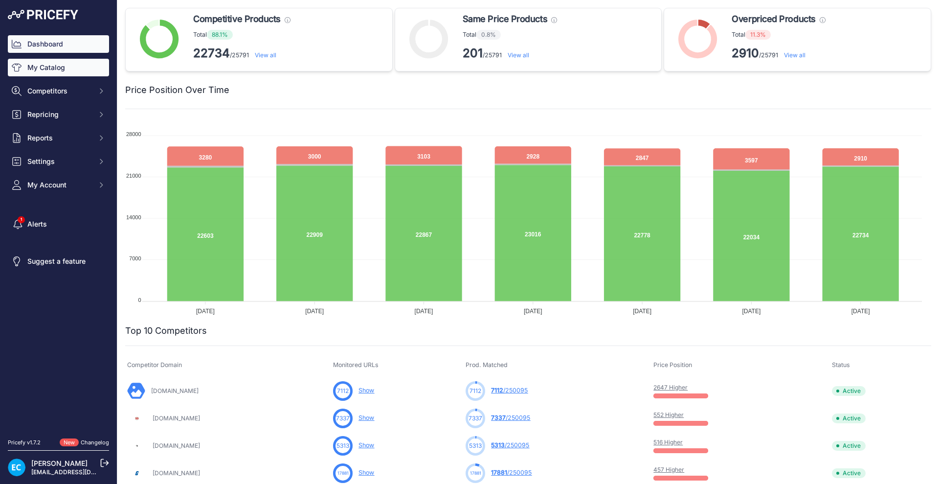
click at [55, 61] on link "My Catalog" at bounding box center [58, 68] width 101 height 18
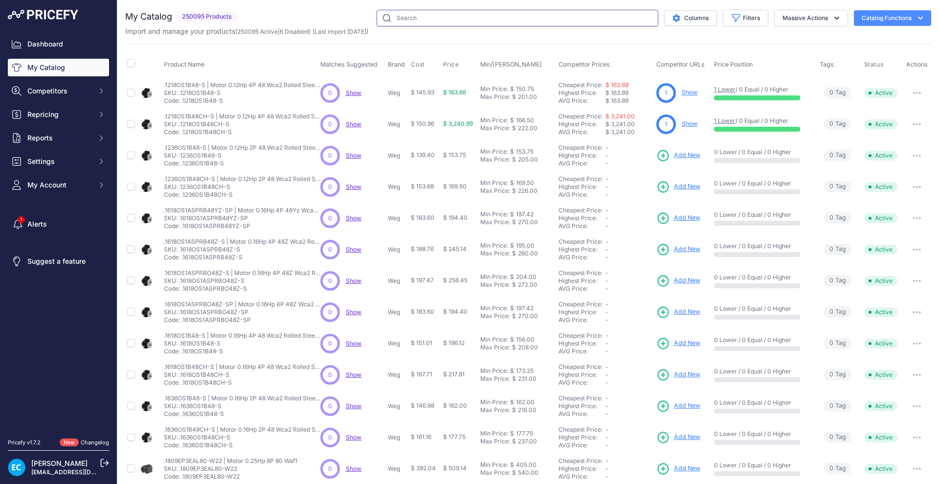
click at [422, 16] on input "text" at bounding box center [518, 18] width 282 height 17
paste input "SSW900C0130T5E2B"
type input "SSW900C0130T5E2B"
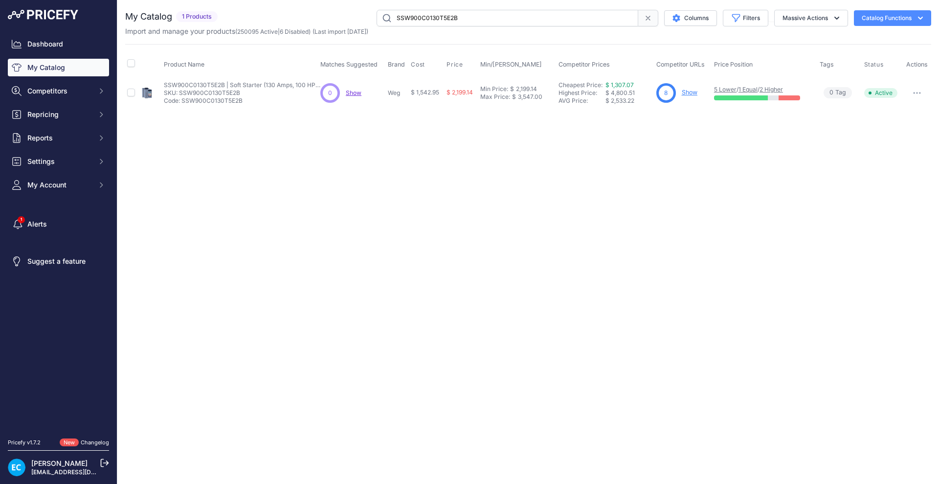
click at [507, 248] on div "Close You are not connected to the internet." at bounding box center [528, 242] width 822 height 484
drag, startPoint x: 801, startPoint y: 244, endPoint x: 589, endPoint y: 183, distance: 220.8
click at [801, 244] on div "Close You are not connected to the internet." at bounding box center [528, 242] width 822 height 484
click at [918, 94] on button "button" at bounding box center [918, 93] width 20 height 14
click at [904, 106] on button "Disable" at bounding box center [898, 114] width 63 height 16
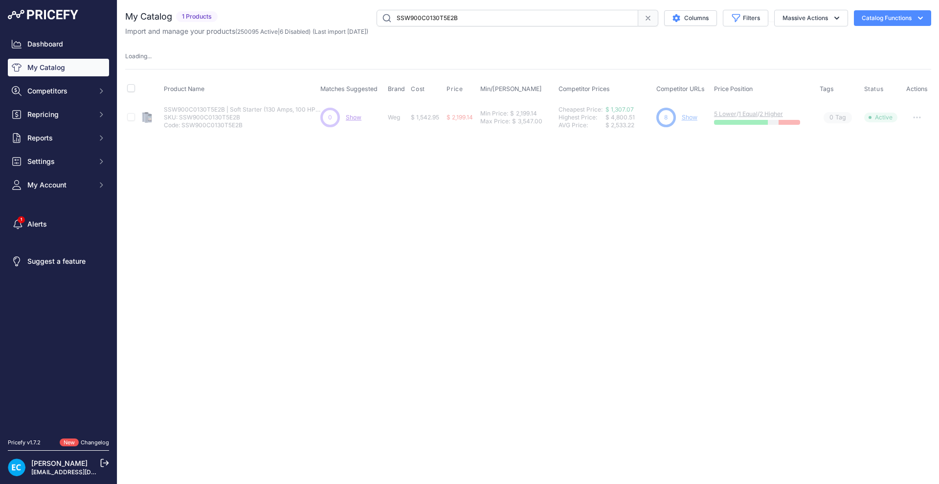
click at [405, 18] on input "SSW900C0130T5E2B" at bounding box center [508, 18] width 262 height 17
paste input "6"
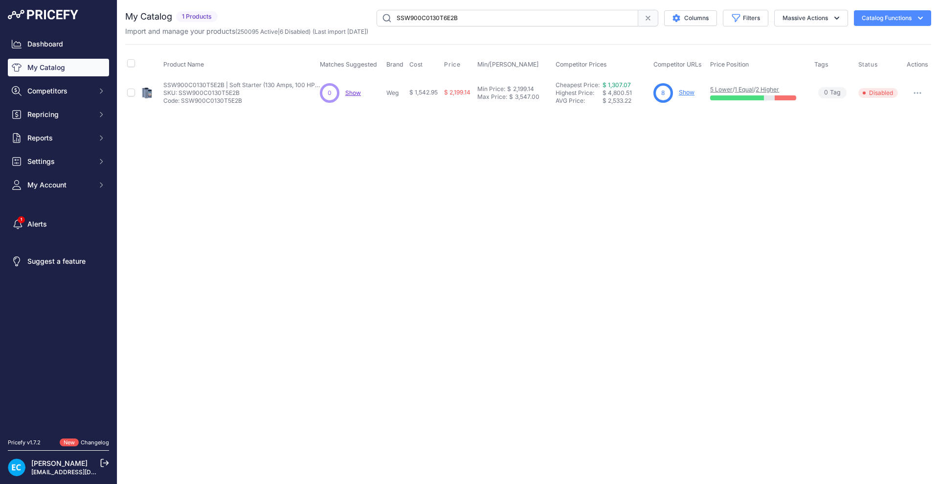
click at [385, 12] on input "SSW900C0130T6E2B" at bounding box center [508, 18] width 262 height 17
click at [385, 17] on input "SSW900C0130T6E2B" at bounding box center [508, 18] width 262 height 17
click at [459, 180] on div "Close You are not connected to the internet." at bounding box center [528, 242] width 822 height 484
click at [929, 88] on div at bounding box center [918, 93] width 24 height 14
click at [919, 98] on button "button" at bounding box center [918, 93] width 20 height 14
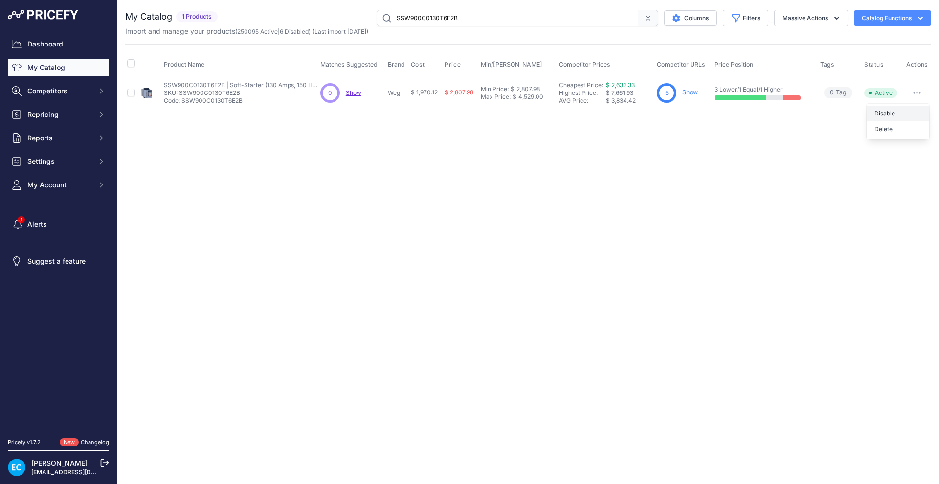
click at [889, 113] on button "Disable" at bounding box center [898, 114] width 63 height 16
click at [416, 19] on input "SSW900C0130T6E2B" at bounding box center [508, 18] width 262 height 17
paste input "71T5"
click at [427, 173] on div "Close You are not connected to the internet." at bounding box center [528, 242] width 822 height 484
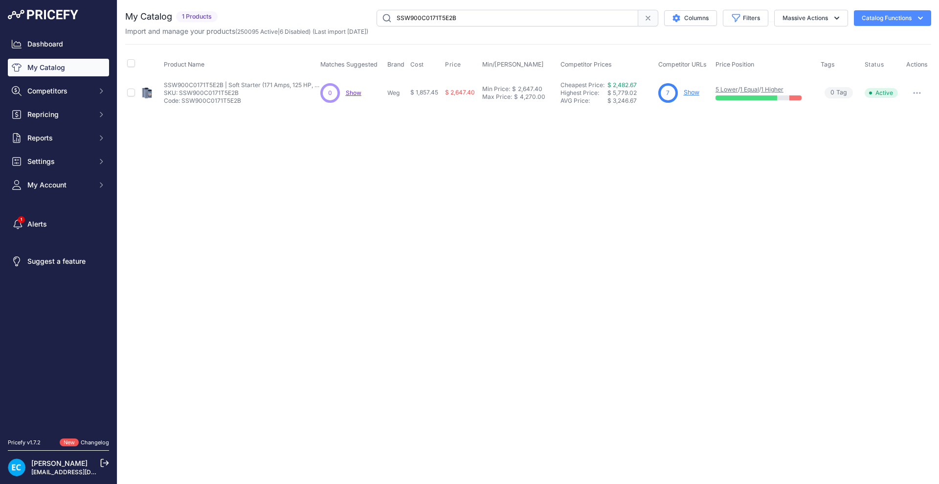
click at [917, 95] on button "button" at bounding box center [918, 93] width 20 height 14
click at [904, 111] on button "Disable" at bounding box center [898, 114] width 63 height 16
click at [413, 18] on input "SSW900C0171T5E2B" at bounding box center [508, 18] width 262 height 17
paste input "6"
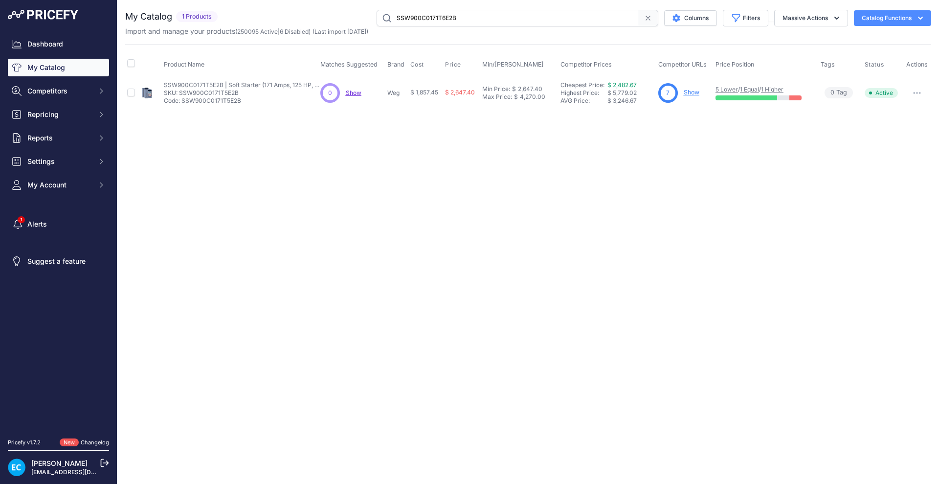
click at [386, 17] on input "SSW900C0171T6E2B" at bounding box center [508, 18] width 262 height 17
click at [437, 172] on div "Close You are not connected to the internet." at bounding box center [528, 242] width 822 height 484
click at [922, 97] on button "button" at bounding box center [918, 93] width 20 height 14
click at [896, 110] on button "Disable" at bounding box center [898, 114] width 63 height 16
click at [411, 23] on input "SSW900C0171T6E2B" at bounding box center [508, 18] width 262 height 17
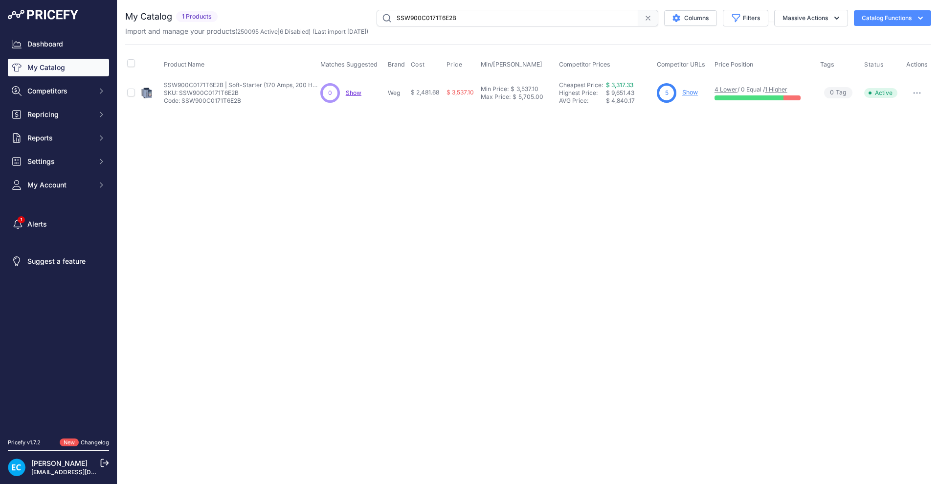
click at [411, 23] on input "SSW900C0171T6E2B" at bounding box center [508, 18] width 262 height 17
paste input "200T5"
click at [383, 17] on input "SSW900C0200T5E2B" at bounding box center [508, 18] width 262 height 17
click at [452, 171] on div "Close You are not connected to the internet." at bounding box center [528, 242] width 822 height 484
click at [917, 96] on button "button" at bounding box center [918, 93] width 20 height 14
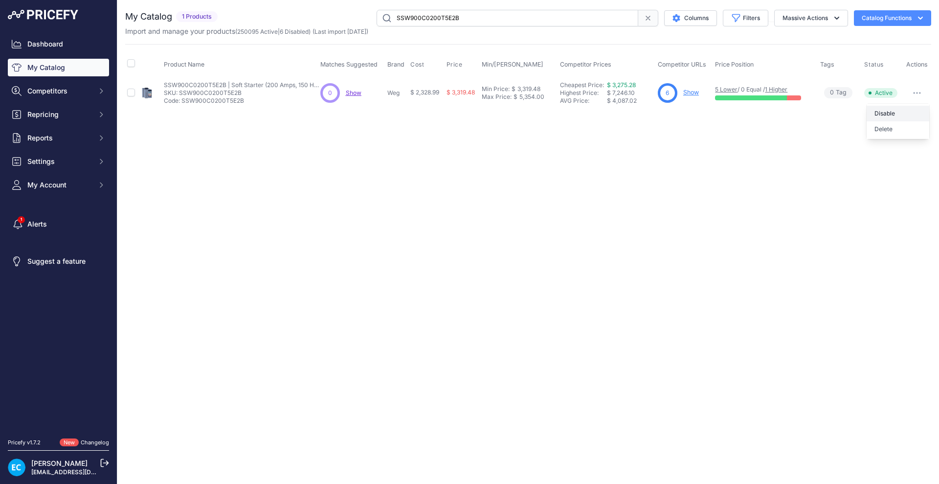
click at [896, 113] on button "Disable" at bounding box center [898, 114] width 63 height 16
click at [489, 286] on div "Close You are not connected to the internet." at bounding box center [528, 242] width 822 height 484
click at [451, 16] on input "SSW900C0200T5E2B" at bounding box center [508, 18] width 262 height 17
paste input "6"
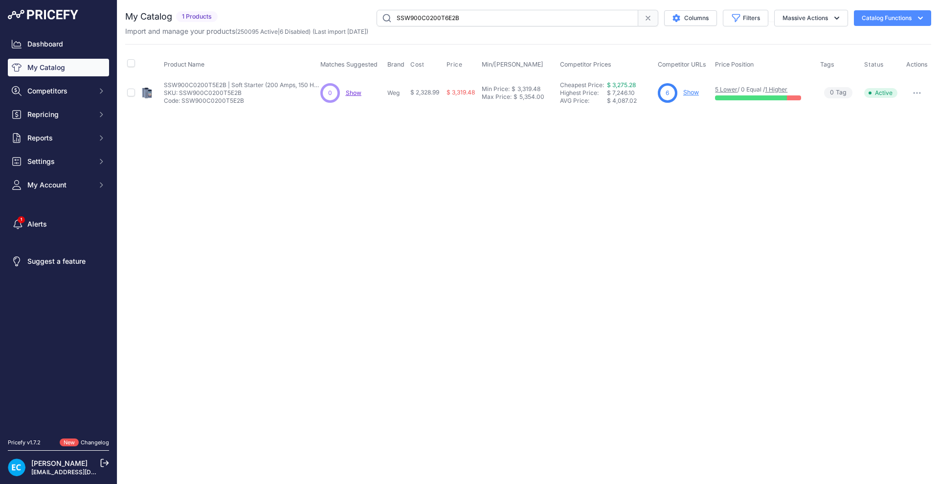
click at [502, 180] on div "Close You are not connected to the internet." at bounding box center [528, 242] width 822 height 484
click at [918, 89] on button "button" at bounding box center [918, 93] width 20 height 14
click at [901, 112] on button "Disable" at bounding box center [898, 114] width 63 height 16
click at [407, 20] on input "SSW900C0200T6E2B" at bounding box center [508, 18] width 262 height 17
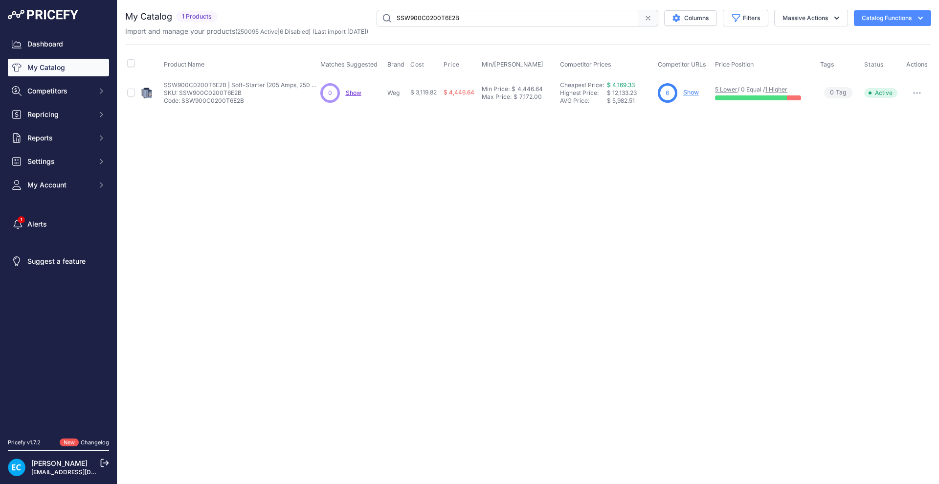
paste input "-CAN-W"
click at [386, 14] on input "SSW900-CAN-W" at bounding box center [508, 18] width 262 height 17
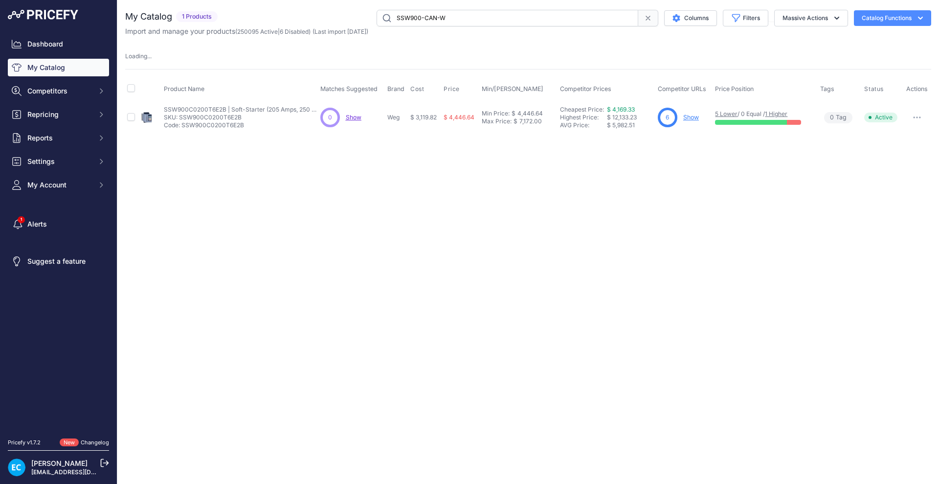
click at [438, 205] on div "Close You are not connected to the internet." at bounding box center [528, 242] width 822 height 484
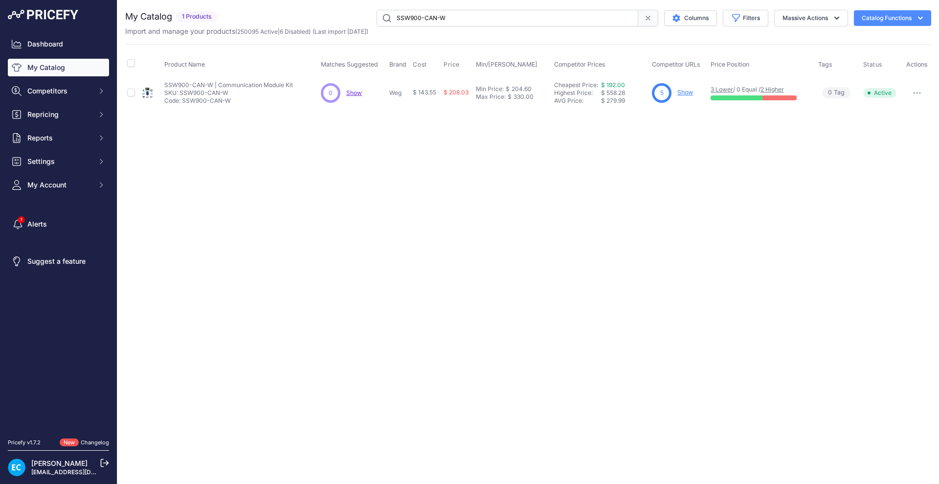
click at [455, 14] on input "SSW900-CAN-W" at bounding box center [508, 18] width 262 height 17
paste input "D0255T5E3B"
click at [526, 174] on div "Close You are not connected to the internet." at bounding box center [528, 242] width 822 height 484
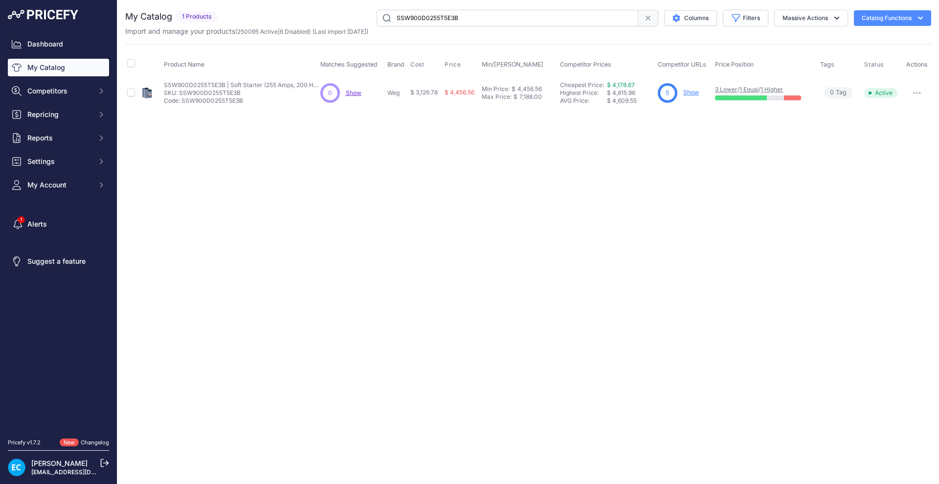
click at [440, 15] on input "SSW900D0255T5E3B" at bounding box center [508, 18] width 262 height 17
paste input "4"
click at [600, 298] on div "Close You are not connected to the internet." at bounding box center [528, 242] width 822 height 484
click at [567, 290] on div "Close You are not connected to the internet." at bounding box center [528, 242] width 822 height 484
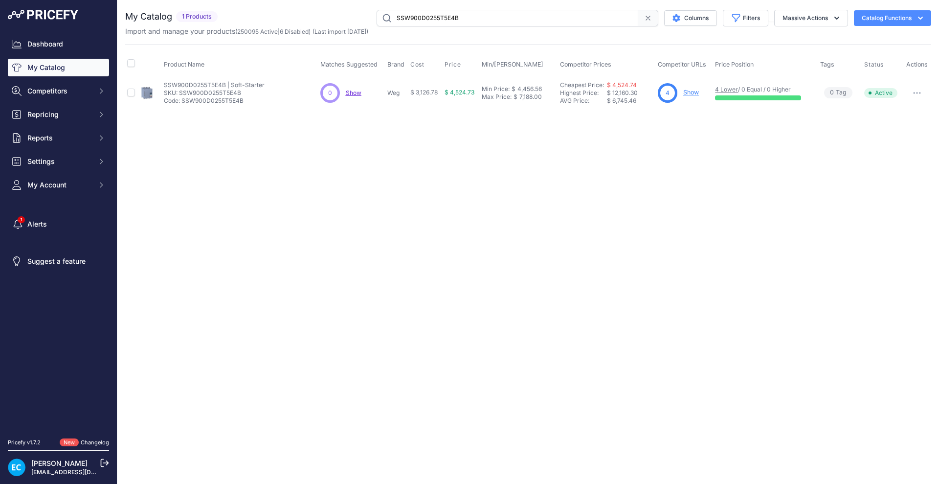
click at [540, 345] on div "Close You are not connected to the internet." at bounding box center [528, 242] width 822 height 484
click at [419, 17] on input "SSW900D0255T5E4B" at bounding box center [508, 18] width 262 height 17
paste input "6E3"
click at [481, 242] on div "Close You are not connected to the internet." at bounding box center [528, 242] width 822 height 484
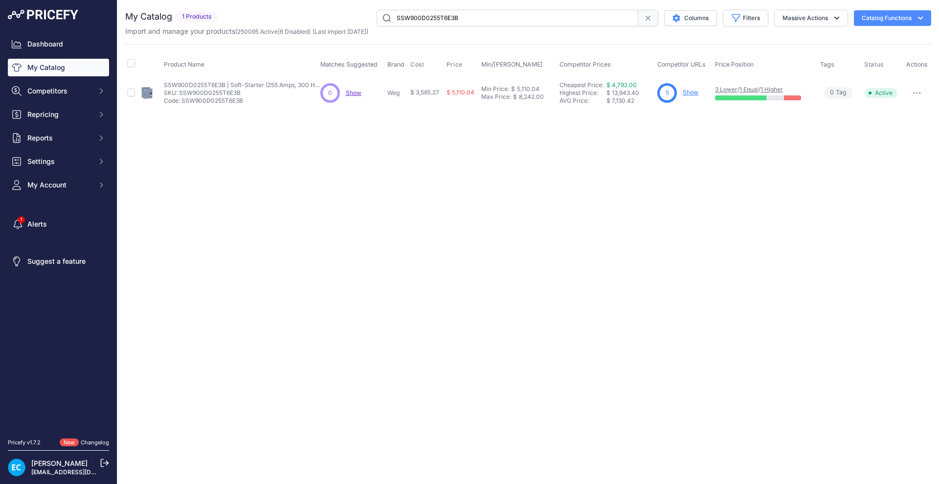
click at [918, 94] on button "button" at bounding box center [918, 93] width 20 height 14
click at [908, 112] on button "Disable" at bounding box center [898, 114] width 63 height 16
click at [455, 19] on input "SSW900D0255T6E3B" at bounding box center [508, 18] width 262 height 17
paste input "5E4"
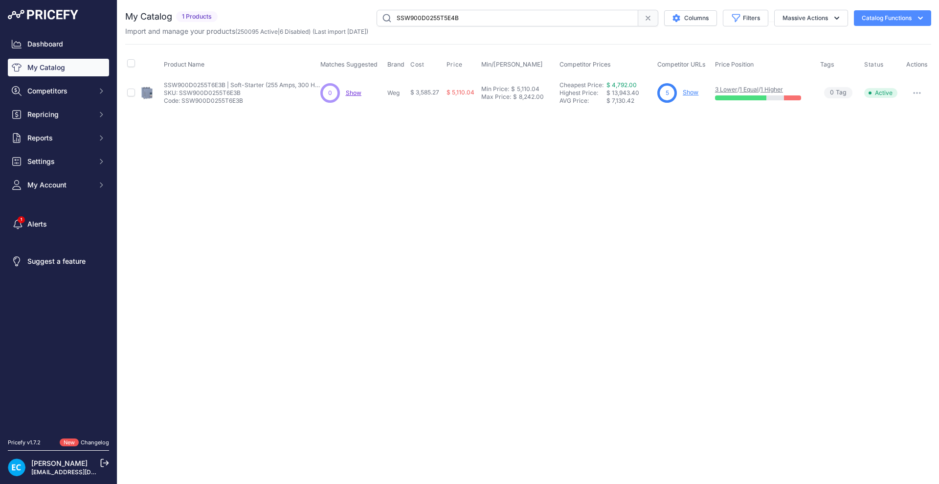
click at [558, 246] on div "Close You are not connected to the internet." at bounding box center [528, 242] width 822 height 484
click at [916, 92] on icon "button" at bounding box center [917, 93] width 8 height 2
click at [902, 110] on button "Disable" at bounding box center [898, 114] width 63 height 16
click at [457, 17] on input "SSW900D0255T5E4B" at bounding box center [508, 18] width 262 height 17
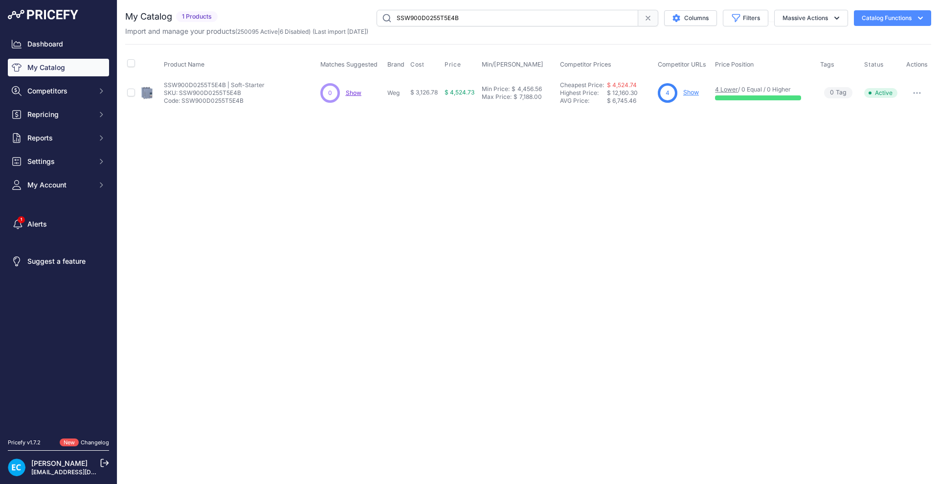
paste input "6"
click at [914, 99] on button "button" at bounding box center [918, 93] width 20 height 14
click at [877, 108] on button "Disable" at bounding box center [898, 114] width 63 height 16
click at [689, 227] on div "Close You are not connected to the internet." at bounding box center [528, 242] width 822 height 484
click at [407, 23] on input "SSW900D0255T6E4B" at bounding box center [508, 18] width 262 height 17
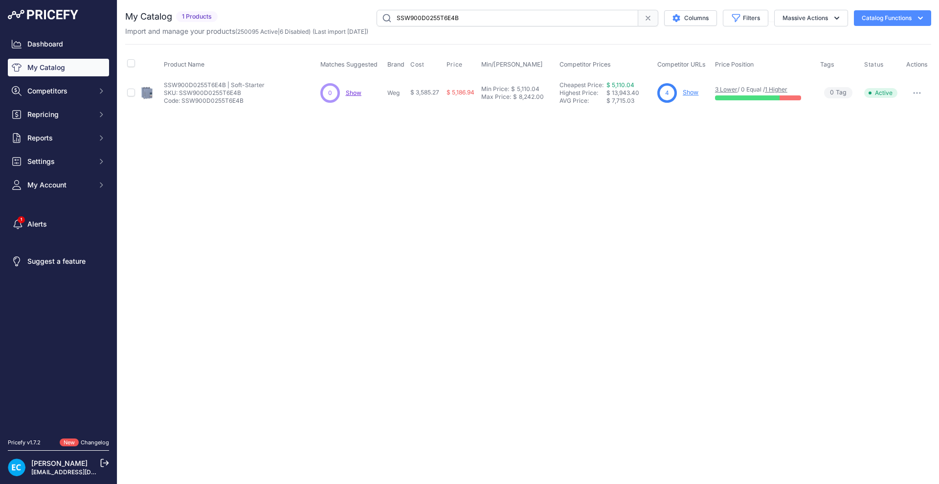
click at [407, 23] on input "SSW900D0255T6E4B" at bounding box center [508, 18] width 262 height 17
paste input "312T5E3"
click at [429, 157] on div "Close You are not connected to the internet." at bounding box center [528, 242] width 822 height 484
click at [917, 96] on button "button" at bounding box center [918, 93] width 20 height 14
click at [909, 112] on button "Disable" at bounding box center [898, 114] width 63 height 16
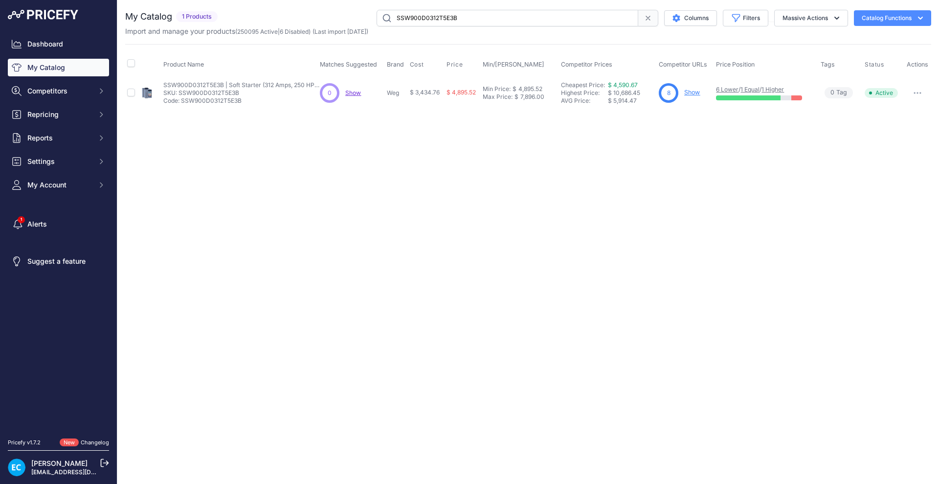
click at [412, 19] on input "SSW900D0312T5E3B" at bounding box center [508, 18] width 262 height 17
paste input "4"
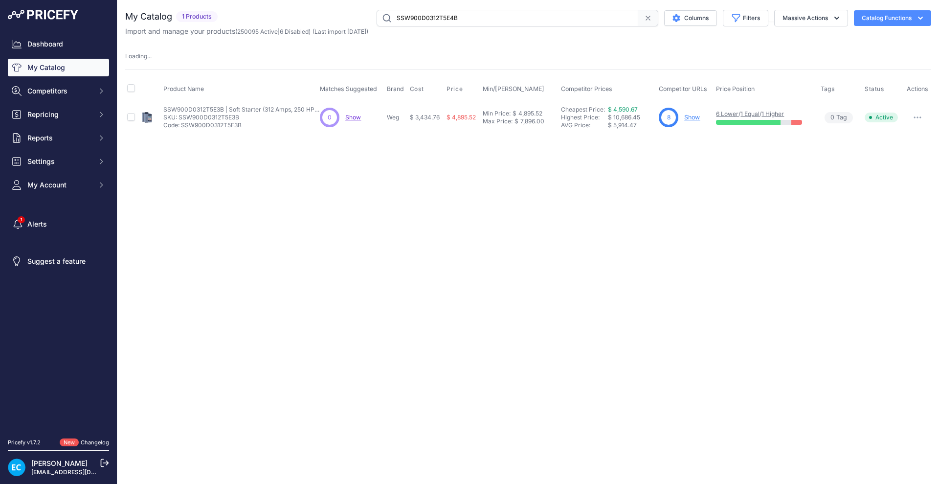
click at [475, 262] on div "Close You are not connected to the internet." at bounding box center [528, 242] width 822 height 484
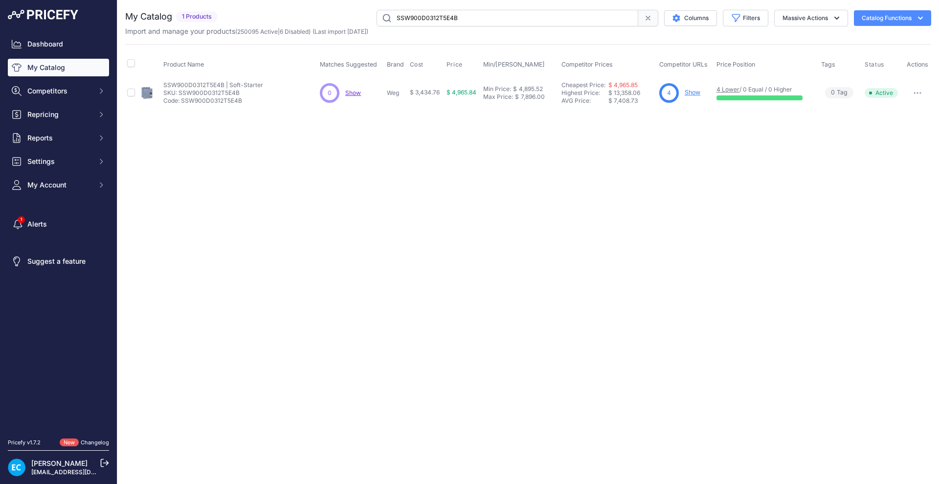
click at [916, 96] on button "button" at bounding box center [918, 93] width 20 height 14
click at [904, 109] on button "Disable" at bounding box center [898, 114] width 63 height 16
click at [404, 163] on div "Close You are not connected to the internet." at bounding box center [528, 242] width 822 height 484
click at [433, 218] on div "Close You are not connected to the internet." at bounding box center [528, 242] width 822 height 484
click at [507, 169] on div "Close You are not connected to the internet." at bounding box center [528, 242] width 822 height 484
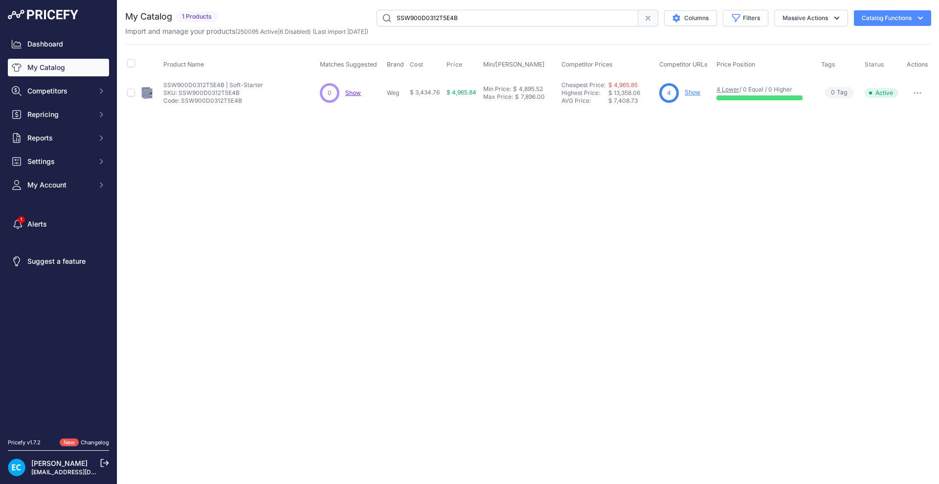
click at [423, 245] on div "Close You are not connected to the internet." at bounding box center [528, 242] width 822 height 484
click at [392, 250] on div "Close You are not connected to the internet." at bounding box center [528, 242] width 822 height 484
click at [411, 232] on div "Close You are not connected to the internet." at bounding box center [528, 242] width 822 height 484
click at [551, 255] on div "Close You are not connected to the internet." at bounding box center [528, 242] width 822 height 484
click at [586, 270] on div "Close You are not connected to the internet." at bounding box center [528, 242] width 822 height 484
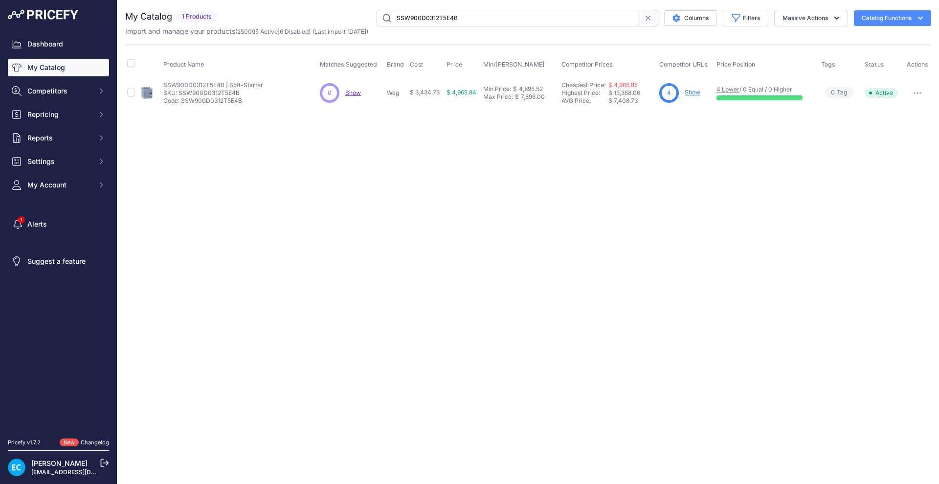
click at [434, 190] on div "Close You are not connected to the internet." at bounding box center [528, 242] width 822 height 484
click at [453, 18] on input "SSW900D0312T5E4B" at bounding box center [508, 18] width 262 height 17
paste input "6E3"
click at [436, 20] on input "SSW900D0312T6E3B" at bounding box center [508, 18] width 262 height 17
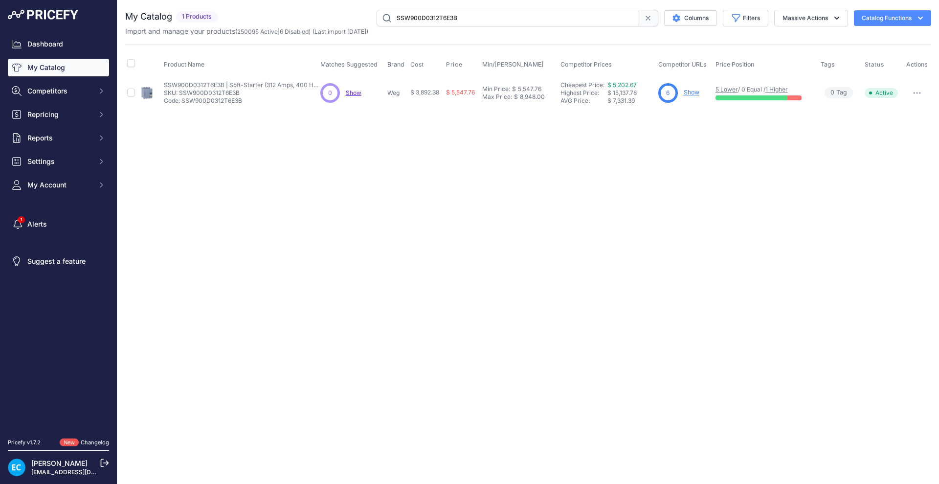
click at [436, 20] on input "SSW900D0312T6E3B" at bounding box center [508, 18] width 262 height 17
paste input "4"
click at [467, 188] on div "Close You are not connected to the internet." at bounding box center [528, 242] width 822 height 484
click at [457, 140] on div "Close You are not connected to the internet." at bounding box center [528, 242] width 822 height 484
click at [922, 97] on button "button" at bounding box center [918, 93] width 20 height 14
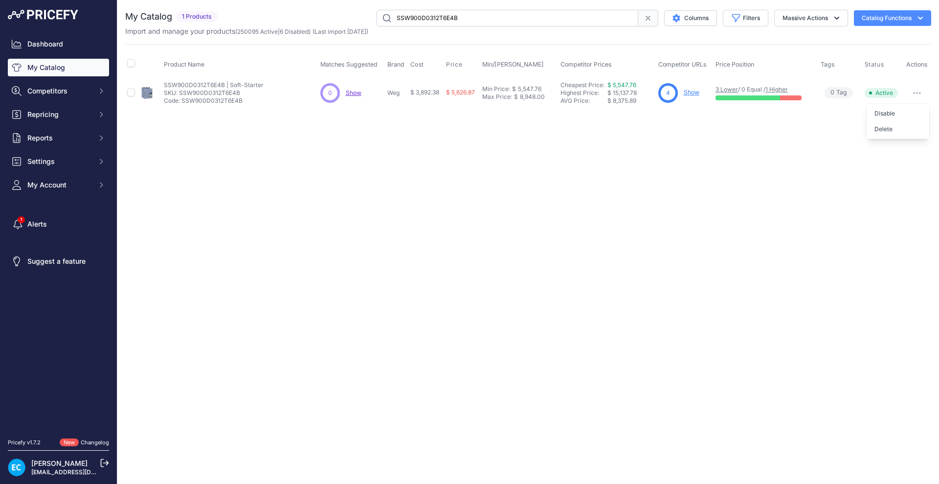
click at [902, 111] on button "Disable" at bounding box center [898, 114] width 63 height 16
click at [417, 19] on input "SSW900D0312T6E4B" at bounding box center [508, 18] width 262 height 17
paste input "3"
click at [412, 175] on div "Close You are not connected to the internet." at bounding box center [528, 242] width 822 height 484
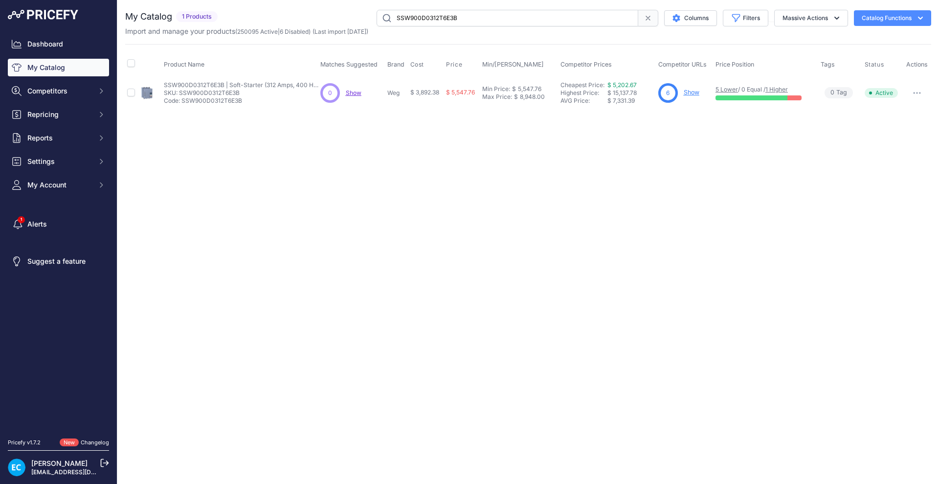
drag, startPoint x: 569, startPoint y: 181, endPoint x: 569, endPoint y: 174, distance: 6.4
click at [569, 181] on div "Close You are not connected to the internet." at bounding box center [528, 242] width 822 height 484
click at [556, 198] on div "Close You are not connected to the internet." at bounding box center [528, 242] width 822 height 484
click at [439, 22] on input "SSW900D0312T6E3B" at bounding box center [508, 18] width 262 height 17
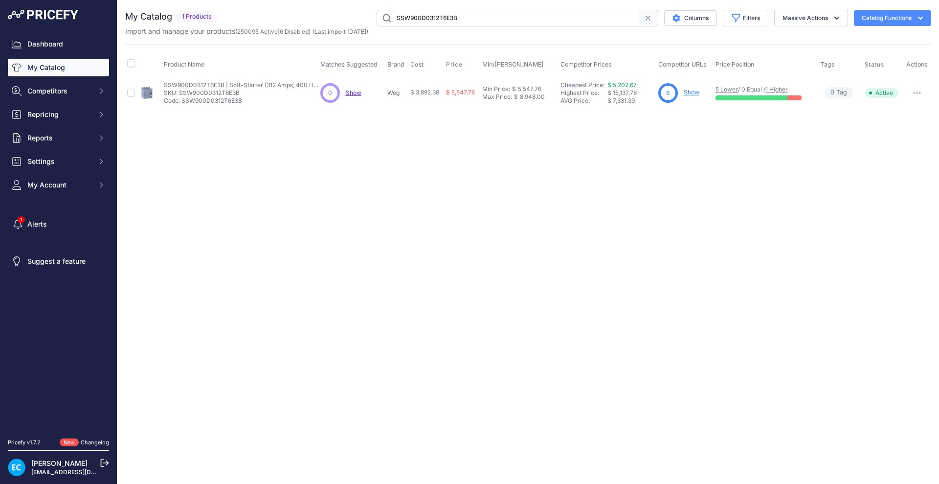
paste input "4"
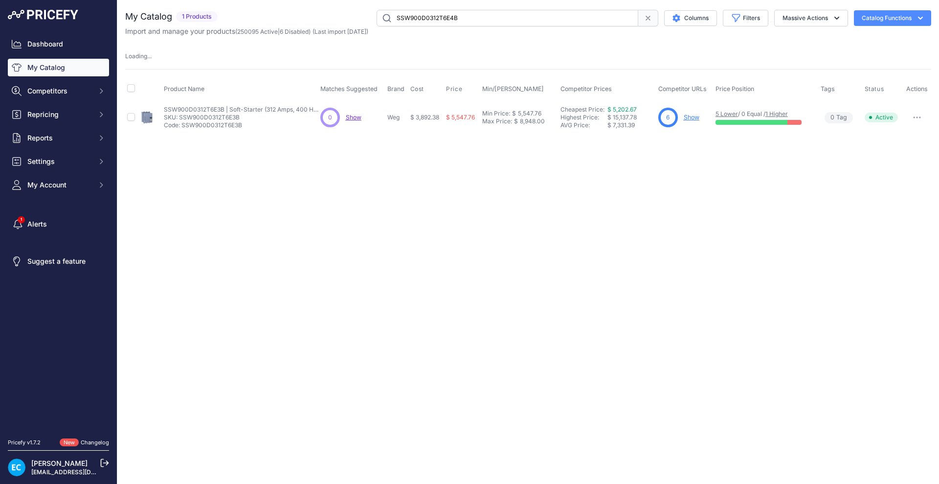
click at [433, 199] on div "Close You are not connected to the internet." at bounding box center [528, 242] width 822 height 484
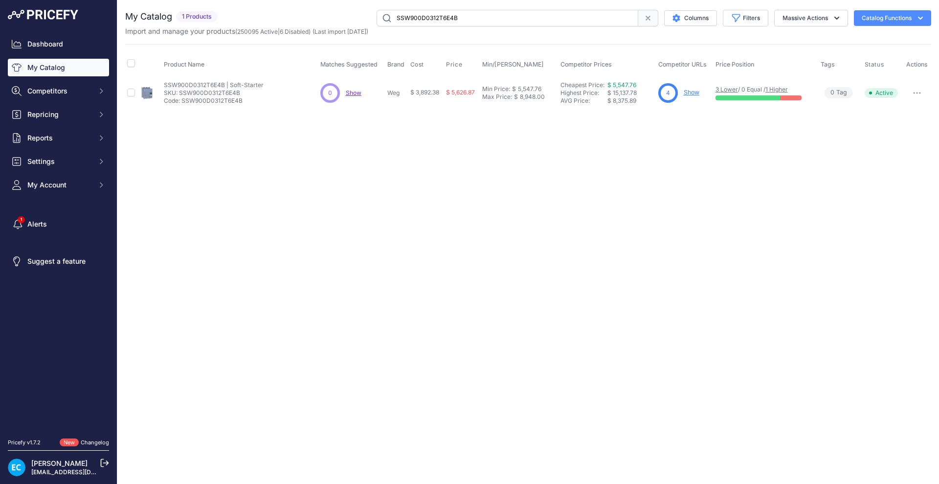
click at [526, 192] on div "Close You are not connected to the internet." at bounding box center [528, 242] width 822 height 484
click at [459, 244] on div "Close You are not connected to the internet." at bounding box center [528, 242] width 822 height 484
click at [467, 200] on div "Close You are not connected to the internet." at bounding box center [528, 242] width 822 height 484
click at [419, 15] on input "SSW900D0312T6E4B" at bounding box center [508, 18] width 262 height 17
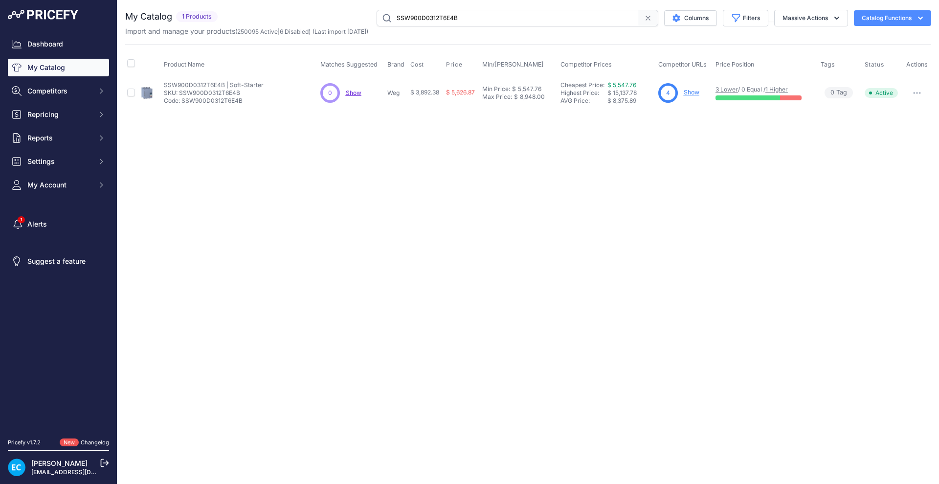
click at [406, 18] on input "SSW900D0312T6E4B" at bounding box center [508, 18] width 262 height 17
paste input "65T5E3"
click at [404, 236] on div "Close You are not connected to the internet." at bounding box center [528, 242] width 822 height 484
click at [921, 92] on icon "button" at bounding box center [920, 92] width 1 height 1
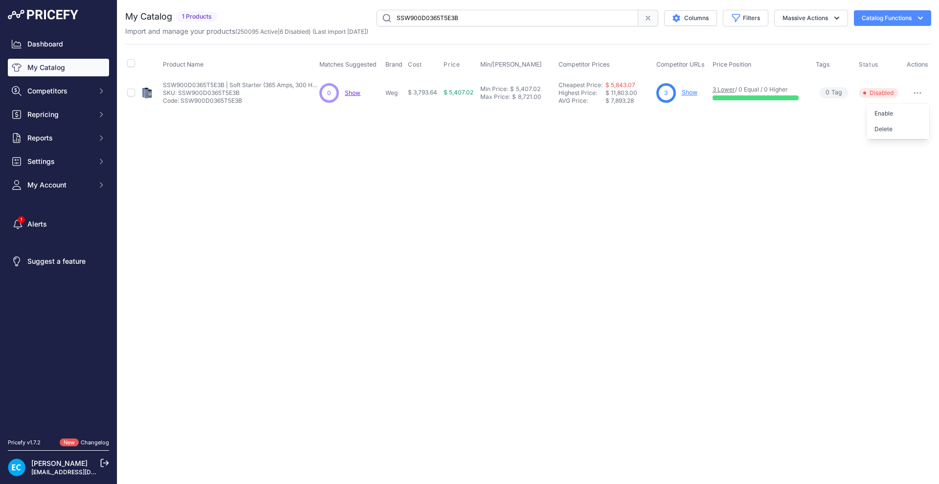
click at [774, 147] on div "Close You are not connected to the internet." at bounding box center [528, 242] width 822 height 484
click at [431, 17] on input "SSW900D0365T5E3B" at bounding box center [508, 18] width 262 height 17
paste input "12T6E4"
click at [520, 180] on div "Close You are not connected to the internet." at bounding box center [528, 242] width 822 height 484
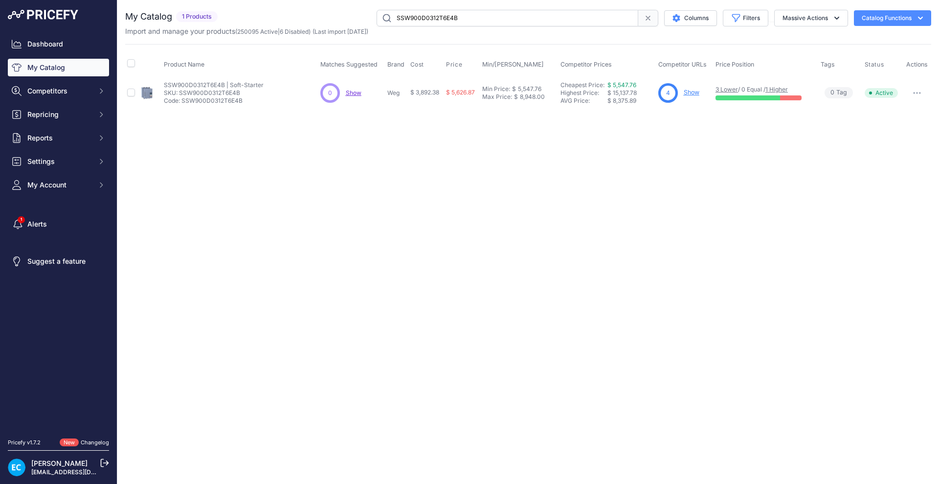
click at [920, 90] on button "button" at bounding box center [918, 93] width 20 height 14
click at [903, 108] on button "Disable" at bounding box center [898, 114] width 63 height 16
click at [401, 18] on input "SSW900D0312T6E4B" at bounding box center [508, 18] width 262 height 17
paste input "65T5E3"
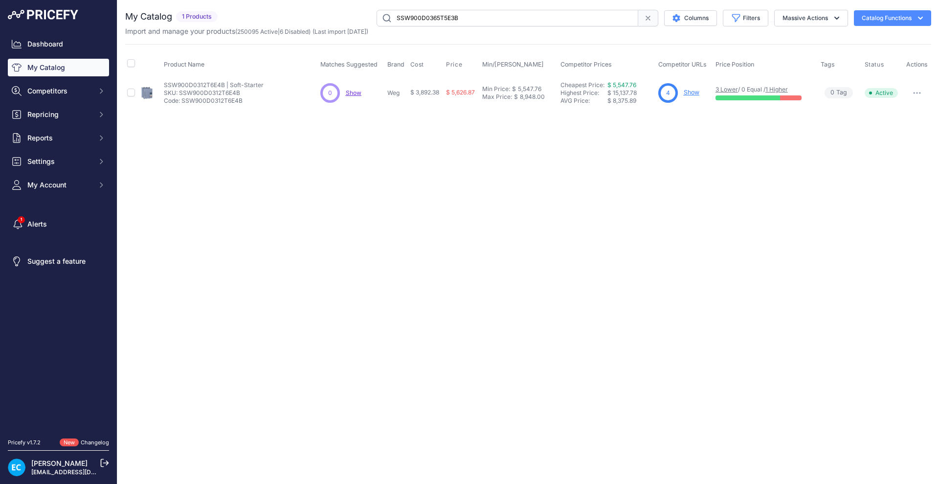
click at [387, 19] on input "SSW900D0365T5E3B" at bounding box center [508, 18] width 262 height 17
click at [485, 177] on div "Close You are not connected to the internet." at bounding box center [528, 242] width 822 height 484
click at [440, 20] on input "SSW900D0365T5E3B" at bounding box center [508, 18] width 262 height 17
paste input "4"
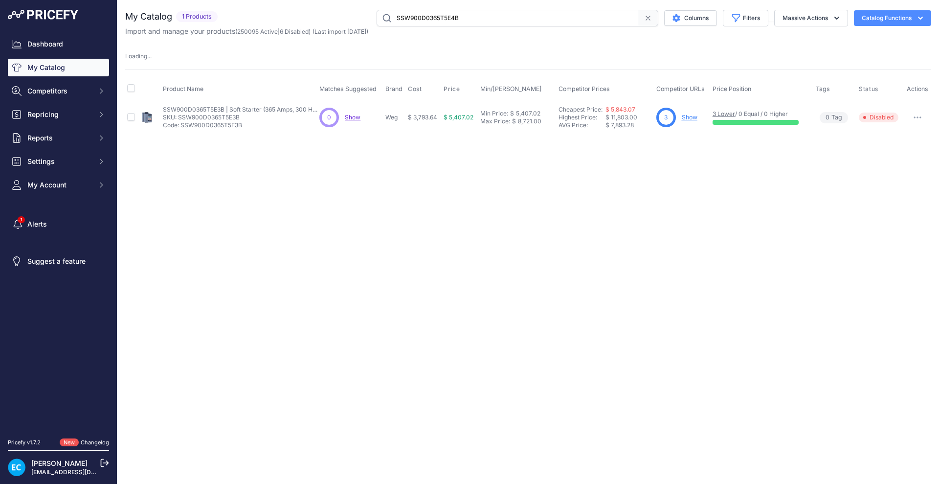
click at [443, 248] on div "Close You are not connected to the internet." at bounding box center [528, 242] width 822 height 484
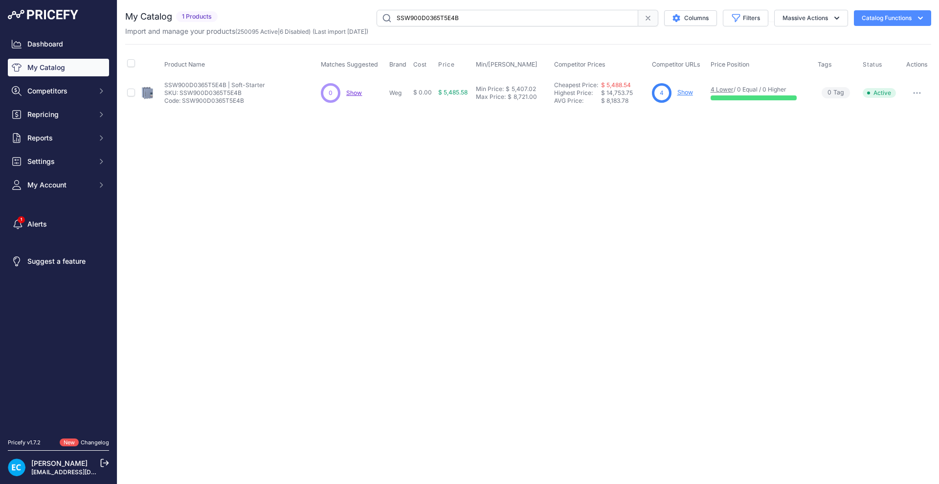
click at [921, 95] on button "button" at bounding box center [918, 93] width 20 height 14
click at [905, 117] on button "Disable" at bounding box center [898, 114] width 63 height 16
click at [461, 205] on div "Close You are not connected to the internet." at bounding box center [528, 242] width 822 height 484
click at [448, 14] on input "SSW900D0365T5E4B" at bounding box center [508, 18] width 262 height 17
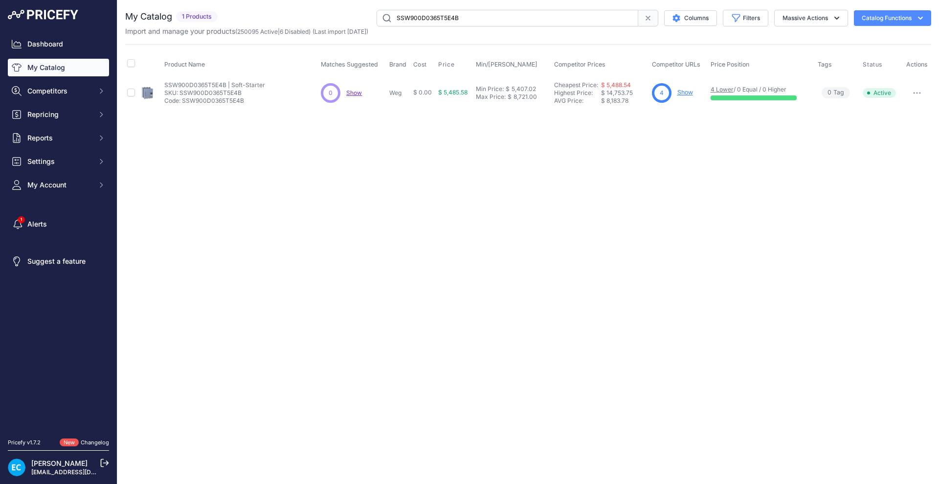
paste input "6E3"
click at [548, 223] on div "Close You are not connected to the internet." at bounding box center [528, 242] width 822 height 484
click at [913, 91] on button "button" at bounding box center [918, 93] width 20 height 14
click at [902, 113] on button "Disable" at bounding box center [898, 114] width 63 height 16
click at [346, 342] on div "Close You are not connected to the internet." at bounding box center [528, 242] width 822 height 484
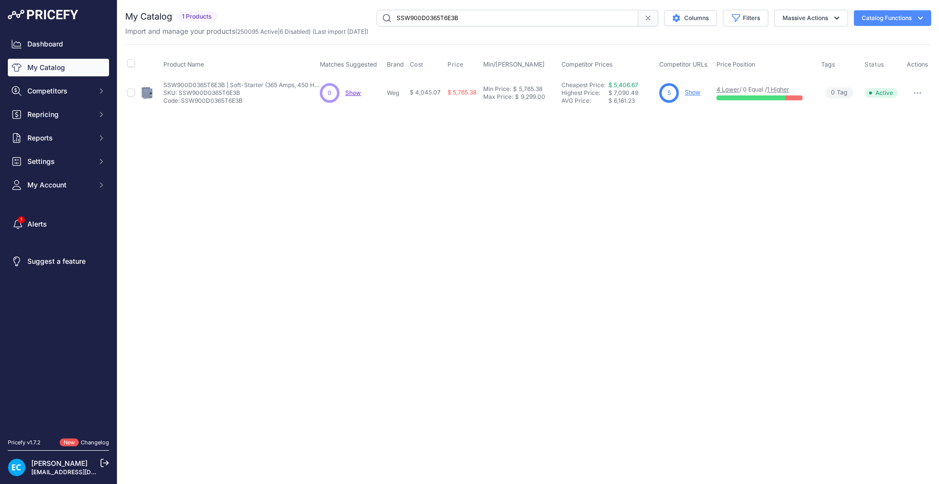
click at [501, 271] on div "Close You are not connected to the internet." at bounding box center [528, 242] width 822 height 484
click at [434, 18] on input "SSW900D0365T6E3B" at bounding box center [508, 18] width 262 height 17
paste input "4"
click at [385, 218] on div "Close You are not connected to the internet." at bounding box center [528, 242] width 822 height 484
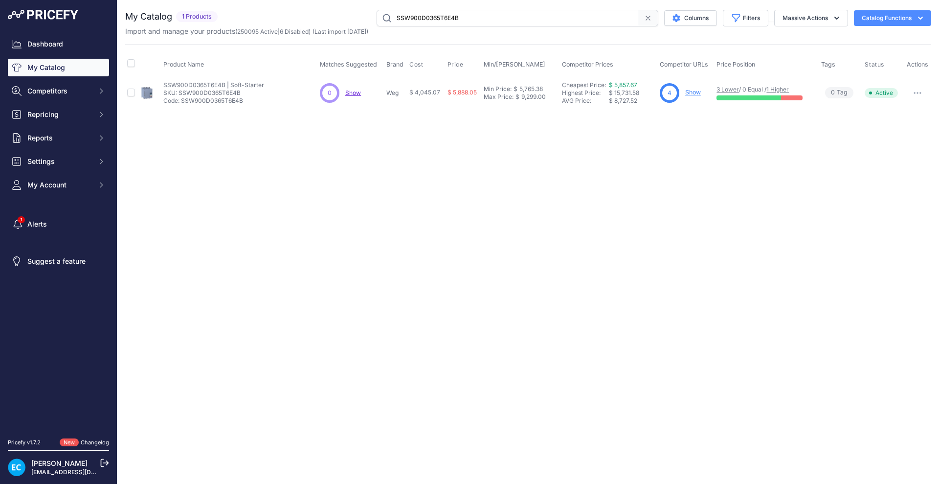
click at [445, 16] on input "SSW900D0365T6E4B" at bounding box center [508, 18] width 262 height 17
paste input "3"
click at [503, 165] on div "Close You are not connected to the internet." at bounding box center [528, 242] width 822 height 484
click at [919, 93] on icon "button" at bounding box center [918, 93] width 8 height 2
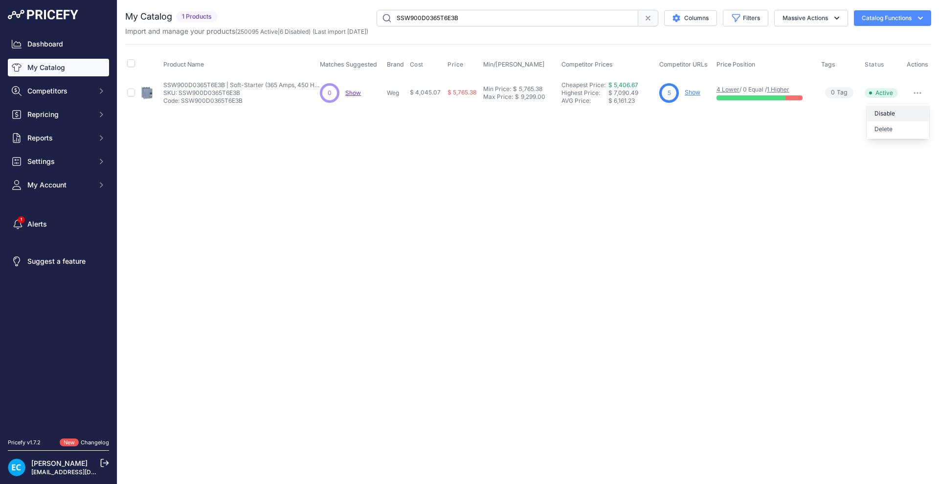
click at [910, 109] on button "Disable" at bounding box center [898, 114] width 63 height 16
click at [427, 15] on input "SSW900D0365T6E3B" at bounding box center [508, 18] width 262 height 17
click at [428, 17] on input "SSW900D0365T6E3B" at bounding box center [508, 18] width 262 height 17
paste input "5E4"
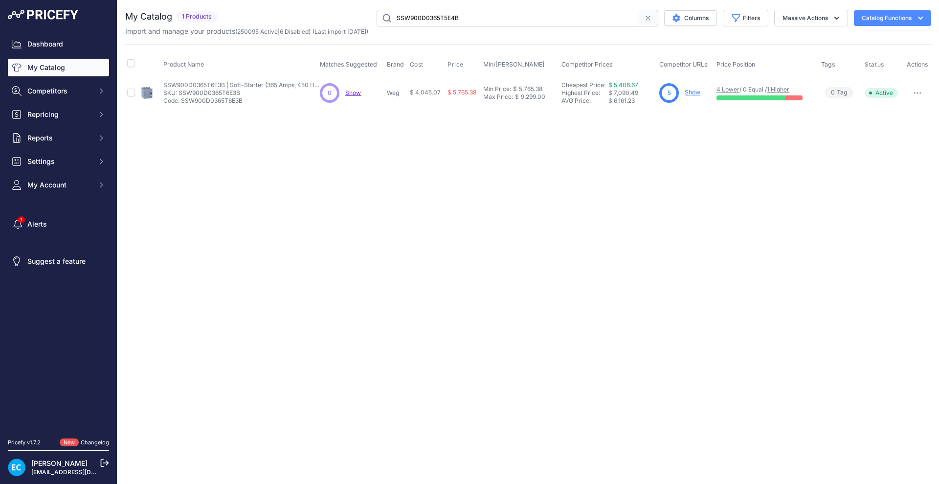
click at [690, 201] on div "Close You are not connected to the internet." at bounding box center [528, 242] width 822 height 484
click at [922, 95] on button "button" at bounding box center [918, 93] width 20 height 14
click at [899, 108] on button "Disable" at bounding box center [898, 114] width 63 height 16
click at [415, 23] on input "SSW900D0365T5E4B" at bounding box center [508, 18] width 262 height 17
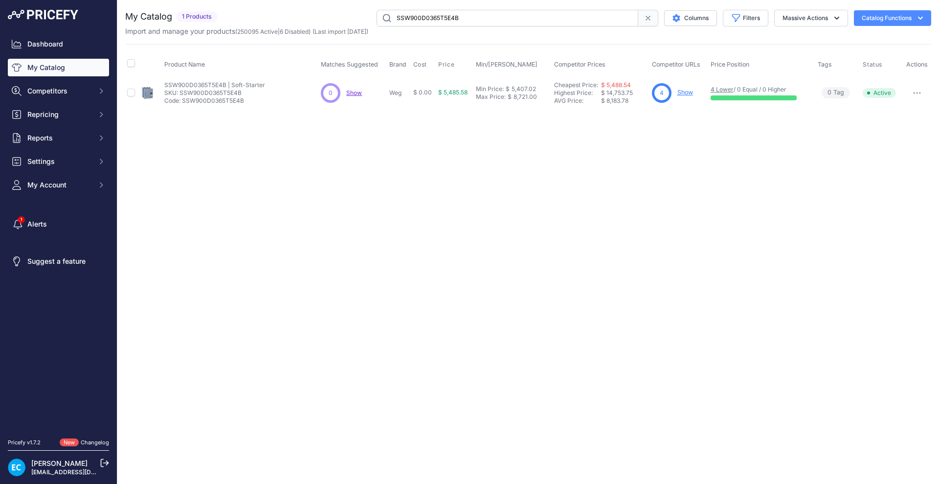
paste input "6"
click at [464, 202] on div "Close You are not connected to the internet." at bounding box center [528, 242] width 822 height 484
click at [492, 320] on div "Close You are not connected to the internet." at bounding box center [528, 242] width 822 height 484
click at [442, 175] on div "Close You are not connected to the internet." at bounding box center [528, 242] width 822 height 484
click at [438, 17] on input "SSW900D0365T6E4B" at bounding box center [508, 18] width 262 height 17
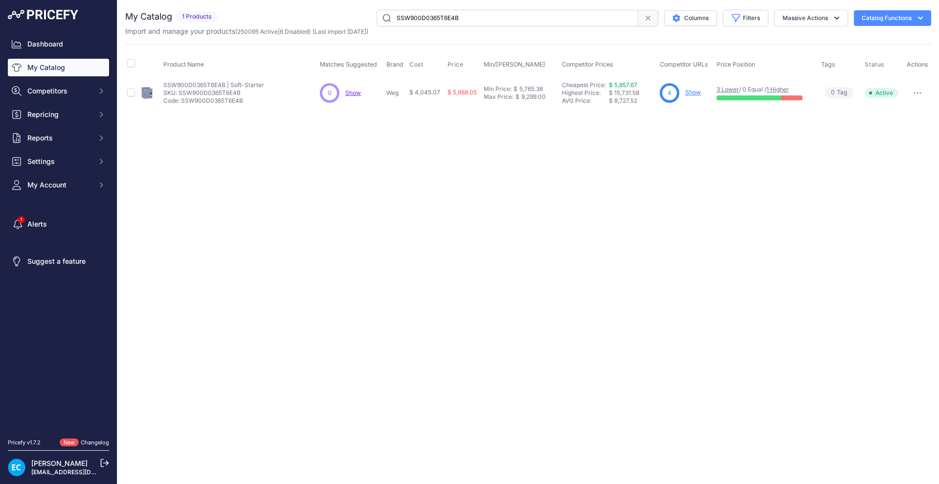
click at [438, 17] on input "SSW900D0365T6E4B" at bounding box center [508, 18] width 262 height 17
paste input "412T5E3"
click at [914, 91] on button "button" at bounding box center [918, 93] width 20 height 14
click at [899, 109] on button "Disable" at bounding box center [898, 114] width 63 height 16
click at [432, 17] on input "SSW900D0412T5E3B" at bounding box center [508, 18] width 262 height 17
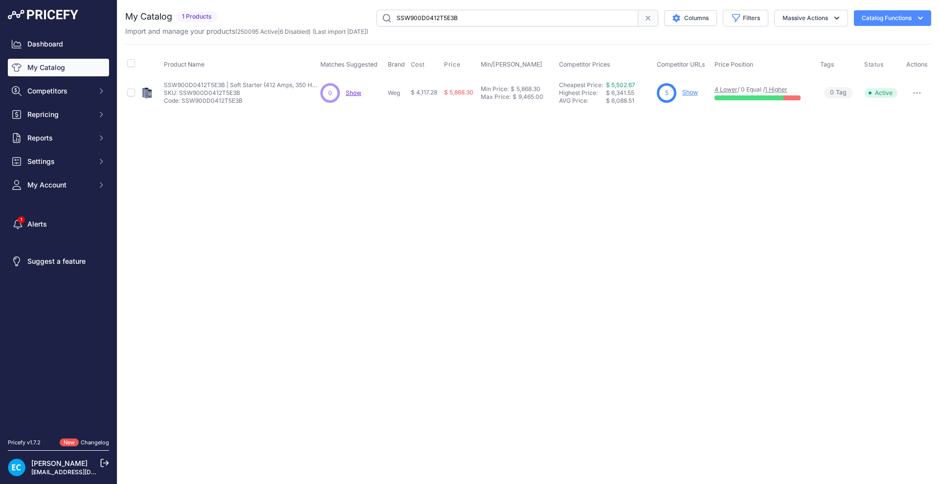
click at [432, 17] on input "SSW900D0412T5E3B" at bounding box center [508, 18] width 262 height 17
paste input "365T6E4"
click at [377, 22] on input "SSW900D0365T6E4B" at bounding box center [508, 18] width 262 height 17
click at [387, 21] on input "SSW900D0365T6E4B" at bounding box center [508, 18] width 262 height 17
click at [468, 202] on div "Close You are not connected to the internet." at bounding box center [528, 242] width 822 height 484
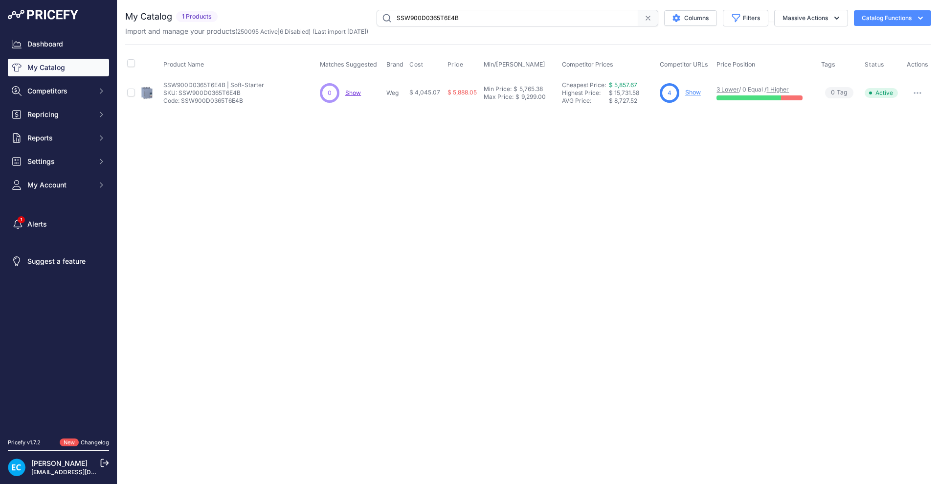
click at [916, 96] on button "button" at bounding box center [918, 93] width 20 height 14
click at [905, 110] on button "Disable" at bounding box center [898, 114] width 63 height 16
click at [415, 20] on input "SSW900D0365T6E4B" at bounding box center [508, 18] width 262 height 17
paste input "3"
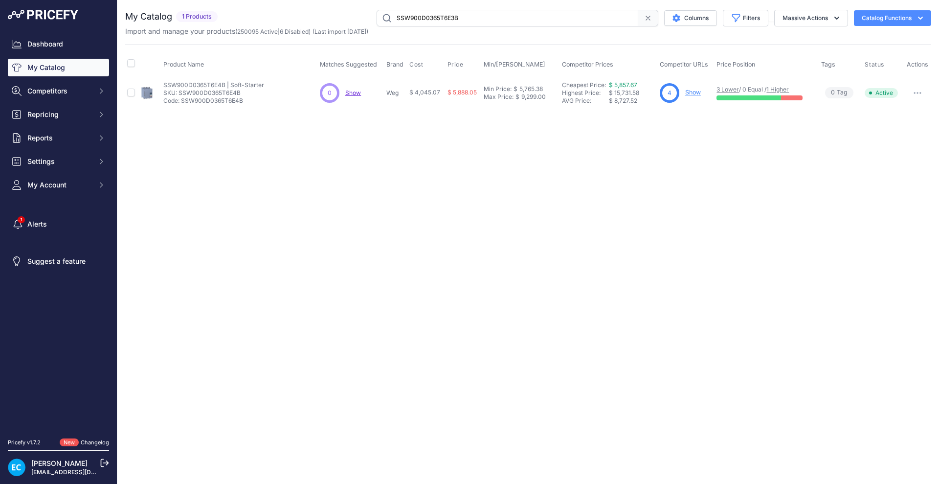
click at [614, 219] on div "Close You are not connected to the internet." at bounding box center [528, 242] width 822 height 484
click at [916, 94] on button "button" at bounding box center [918, 93] width 20 height 14
click at [898, 109] on button "Disable" at bounding box center [898, 114] width 63 height 16
drag, startPoint x: 461, startPoint y: 249, endPoint x: 476, endPoint y: 244, distance: 15.5
click at [461, 249] on div "Close You are not connected to the internet." at bounding box center [528, 242] width 822 height 484
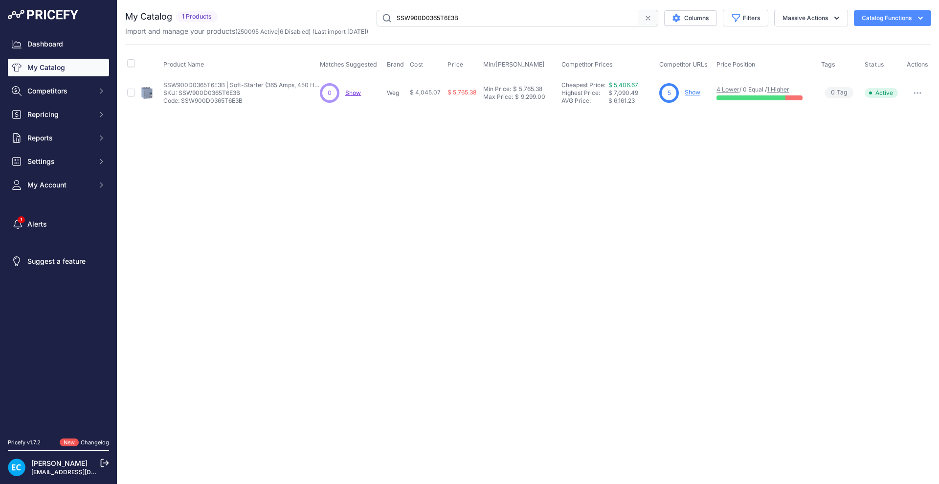
click at [473, 15] on input "SSW900D0365T6E3B" at bounding box center [508, 18] width 262 height 17
paste input "5E4"
click at [608, 237] on div "Close You are not connected to the internet." at bounding box center [528, 242] width 822 height 484
click at [910, 95] on button "button" at bounding box center [918, 93] width 20 height 14
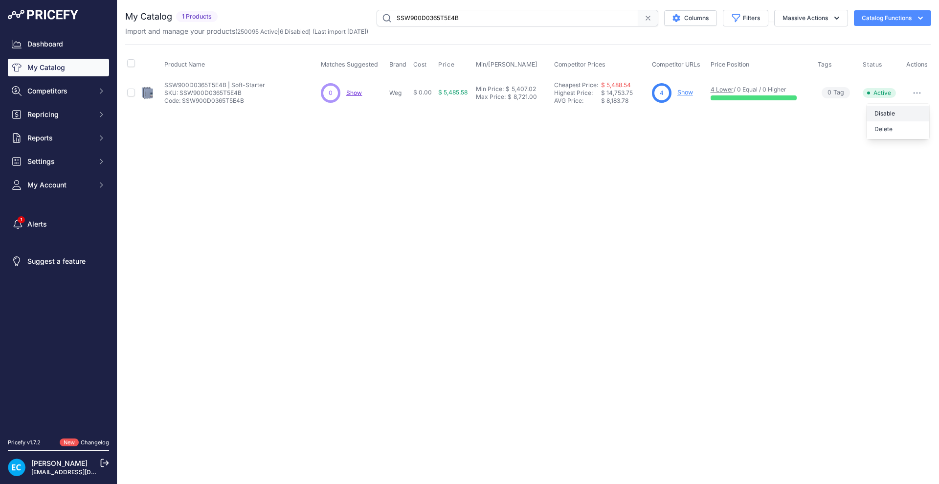
click at [886, 111] on button "Disable" at bounding box center [898, 114] width 63 height 16
click at [421, 211] on div "Close You are not connected to the internet." at bounding box center [528, 242] width 822 height 484
click at [463, 143] on div "Close You are not connected to the internet." at bounding box center [528, 242] width 822 height 484
click at [436, 14] on input "SSW900D0365T5E4B" at bounding box center [508, 18] width 262 height 17
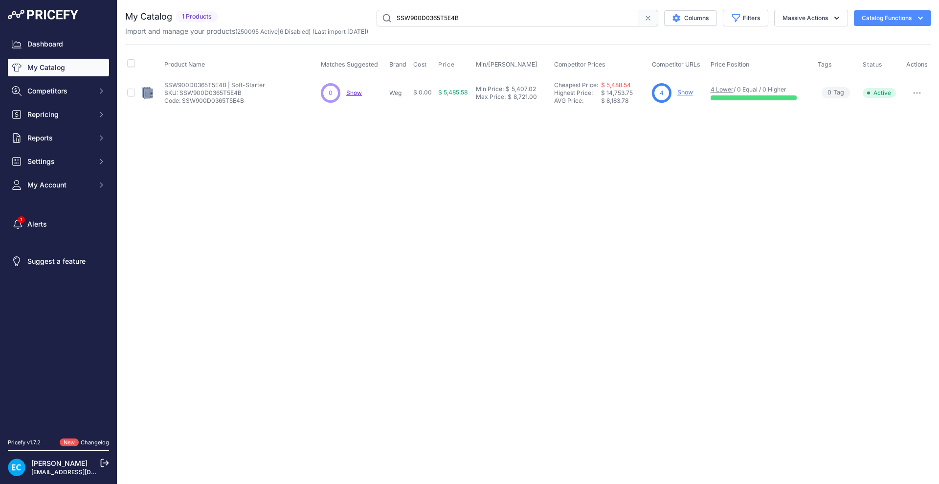
paste input "412T5E3"
click at [496, 202] on div "Close You are not connected to the internet." at bounding box center [528, 242] width 822 height 484
click at [494, 202] on div "Close You are not connected to the internet." at bounding box center [528, 242] width 822 height 484
click at [393, 125] on div "Close You are not connected to the internet." at bounding box center [528, 242] width 822 height 484
click at [917, 97] on button "button" at bounding box center [918, 93] width 20 height 14
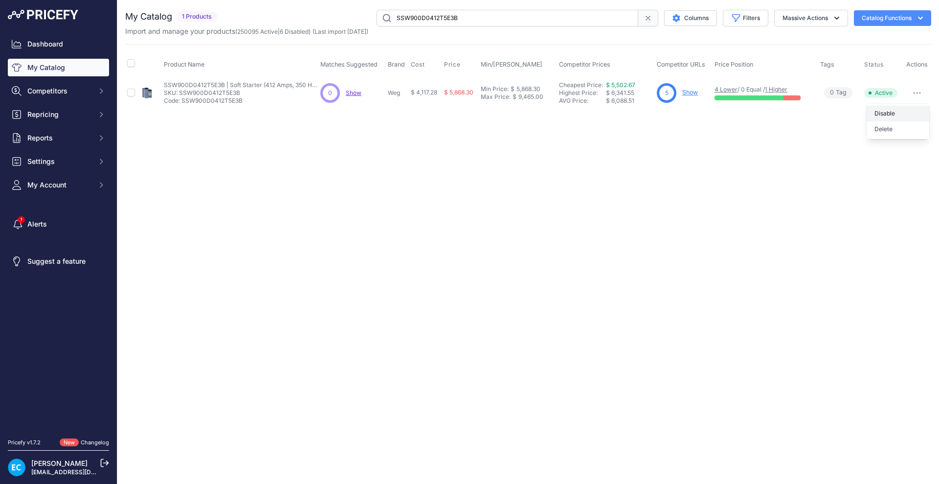
click at [900, 111] on button "Disable" at bounding box center [898, 114] width 63 height 16
click at [416, 13] on input "SSW900D0412T5E3B" at bounding box center [508, 18] width 262 height 17
click at [416, 14] on input "SSW900D0412T5E3B" at bounding box center [508, 18] width 262 height 17
paste input "4"
click at [372, 259] on div "Close You are not connected to the internet." at bounding box center [528, 242] width 822 height 484
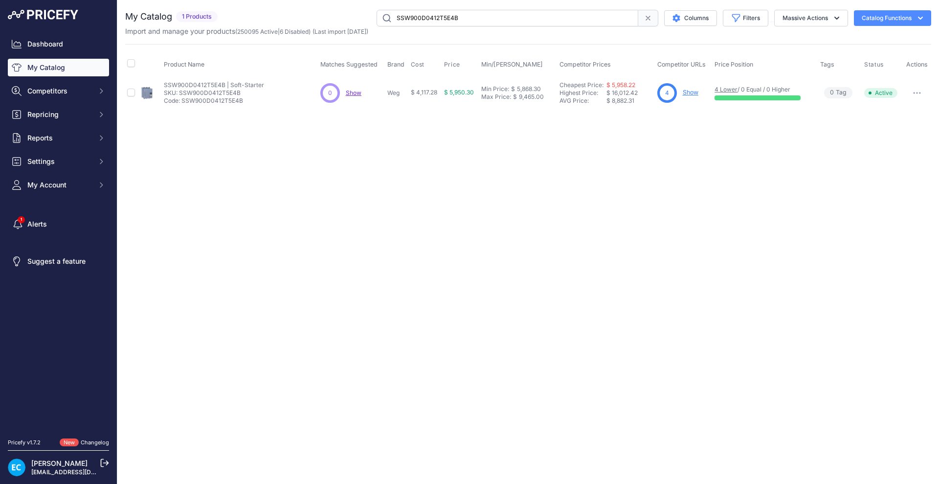
click at [570, 218] on div "Close You are not connected to the internet." at bounding box center [528, 242] width 822 height 484
click at [920, 93] on icon "button" at bounding box center [920, 92] width 1 height 1
click at [901, 112] on button "Disable" at bounding box center [898, 114] width 63 height 16
click at [501, 187] on div "Close You are not connected to the internet." at bounding box center [528, 242] width 822 height 484
click at [473, 26] on input "SSW900D0412T5E4B" at bounding box center [508, 18] width 262 height 17
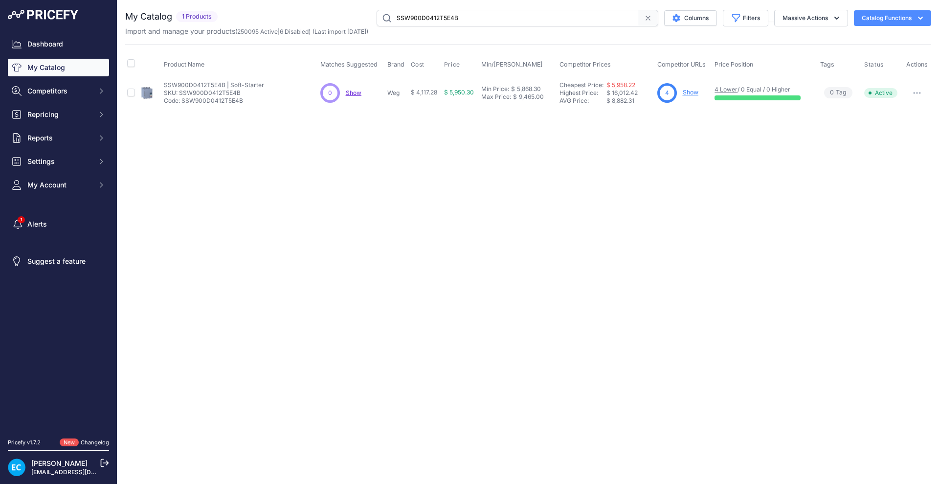
click at [473, 26] on input "SSW900D0412T5E4B" at bounding box center [508, 18] width 262 height 17
click at [474, 19] on input "SSW900D0412T5E4B" at bounding box center [508, 18] width 262 height 17
paste input "6E3"
click at [471, 172] on div "Close You are not connected to the internet." at bounding box center [528, 242] width 822 height 484
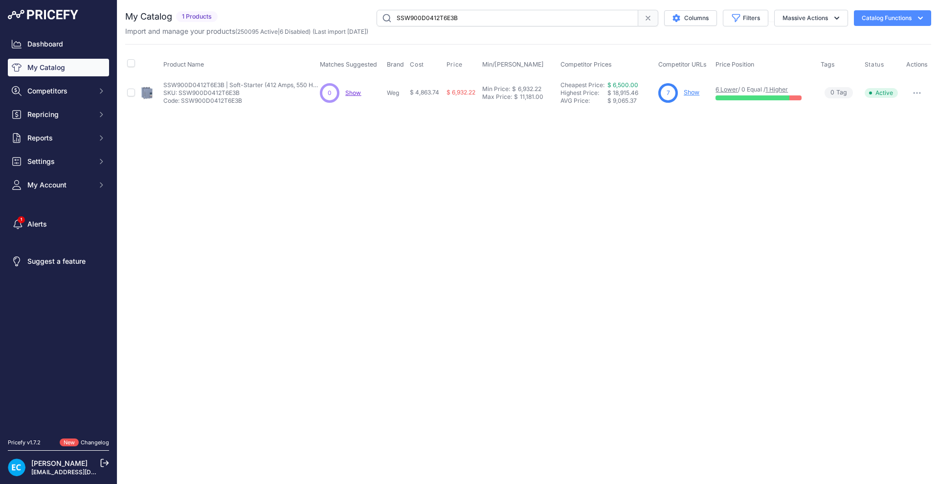
click at [915, 96] on button "button" at bounding box center [918, 93] width 20 height 14
click at [901, 110] on button "Disable" at bounding box center [898, 114] width 63 height 16
click at [428, 14] on input "SSW900D0412T6E3B" at bounding box center [508, 18] width 262 height 17
paste input "4"
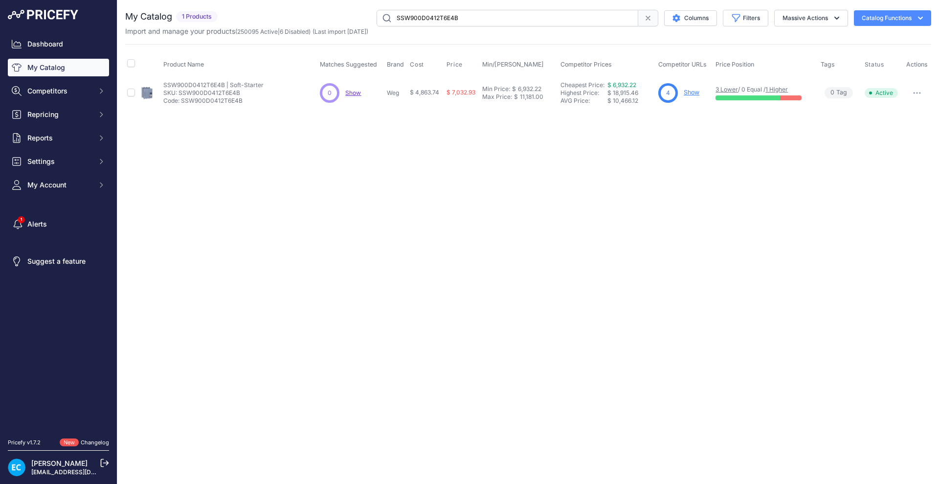
click at [447, 12] on input "SSW900D0412T6E4B" at bounding box center [508, 18] width 262 height 17
paste input "E0480T5E3"
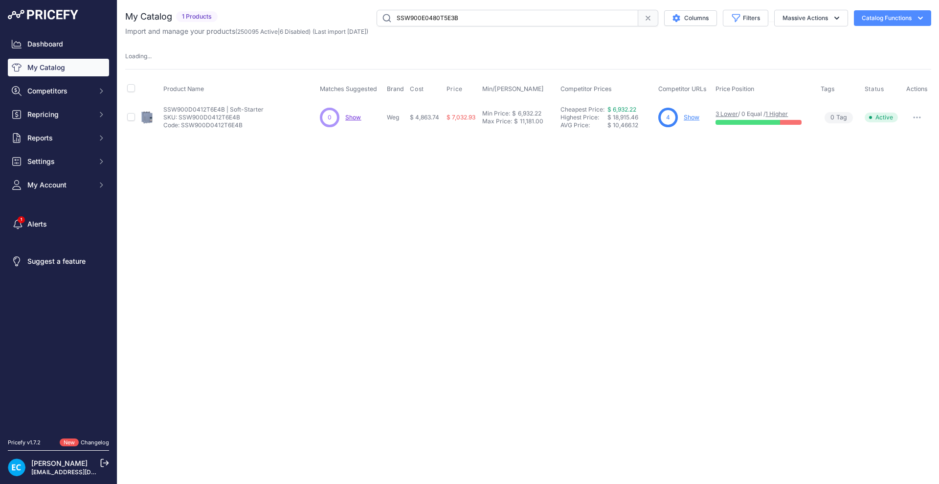
click at [464, 138] on div "Close You are not connected to the internet." at bounding box center [528, 242] width 822 height 484
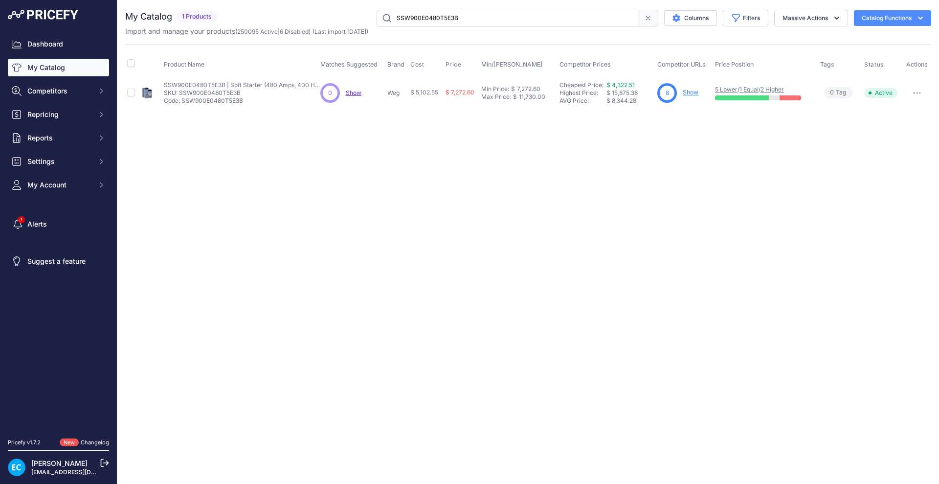
click at [918, 93] on icon "button" at bounding box center [917, 92] width 1 height 1
click at [893, 112] on button "Disable" at bounding box center [898, 114] width 63 height 16
click at [435, 14] on input "SSW900E0480T5E3B" at bounding box center [508, 18] width 262 height 17
paste input "4"
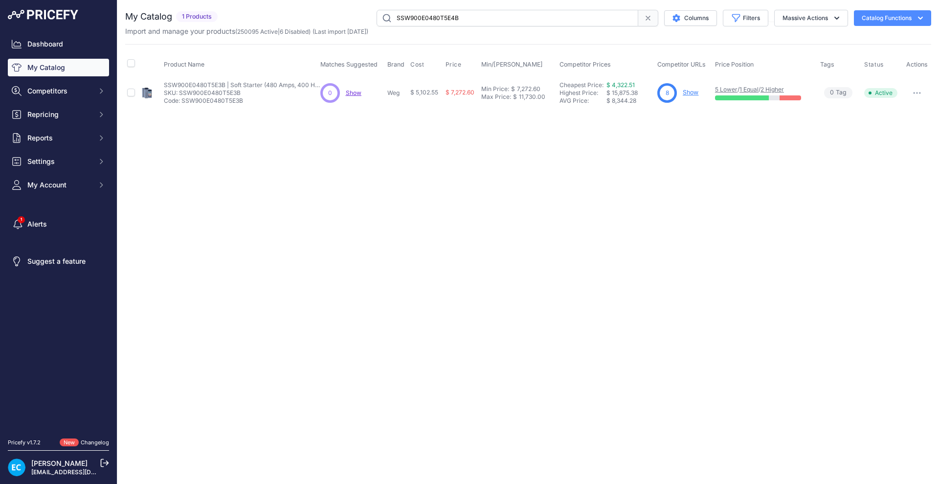
click at [457, 174] on div "Close You are not connected to the internet." at bounding box center [528, 242] width 822 height 484
click at [287, 224] on div "Close You are not connected to the internet." at bounding box center [528, 242] width 822 height 484
click at [924, 95] on button "button" at bounding box center [918, 93] width 20 height 14
click at [899, 112] on button "Disable" at bounding box center [898, 114] width 63 height 16
click at [412, 16] on input "SSW900E0480T5E4B" at bounding box center [508, 18] width 262 height 17
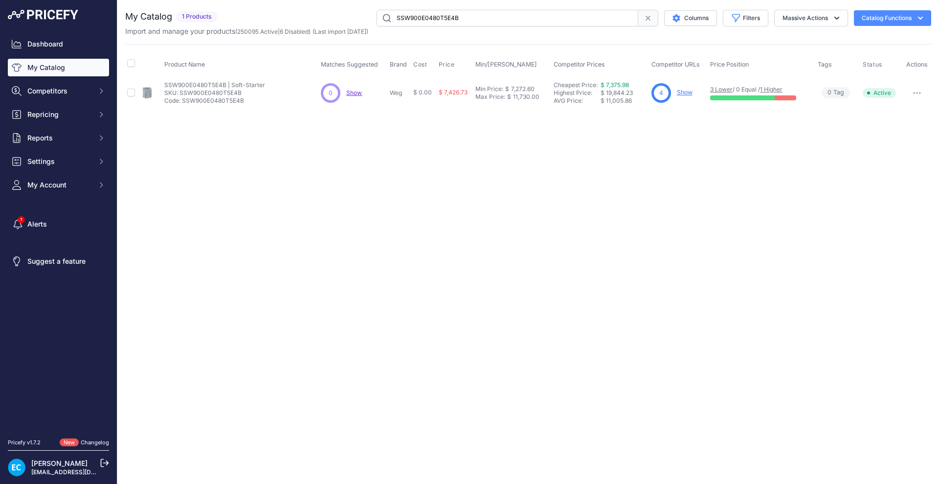
click at [412, 16] on input "SSW900E0480T5E4B" at bounding box center [508, 18] width 262 height 17
paste input "6E3"
click at [391, 18] on input "SSW900E0480T6E3B" at bounding box center [508, 18] width 262 height 17
click at [447, 213] on div "Close You are not connected to the internet." at bounding box center [528, 242] width 822 height 484
click at [471, 16] on input "SSW900E0480T6E3B" at bounding box center [508, 18] width 262 height 17
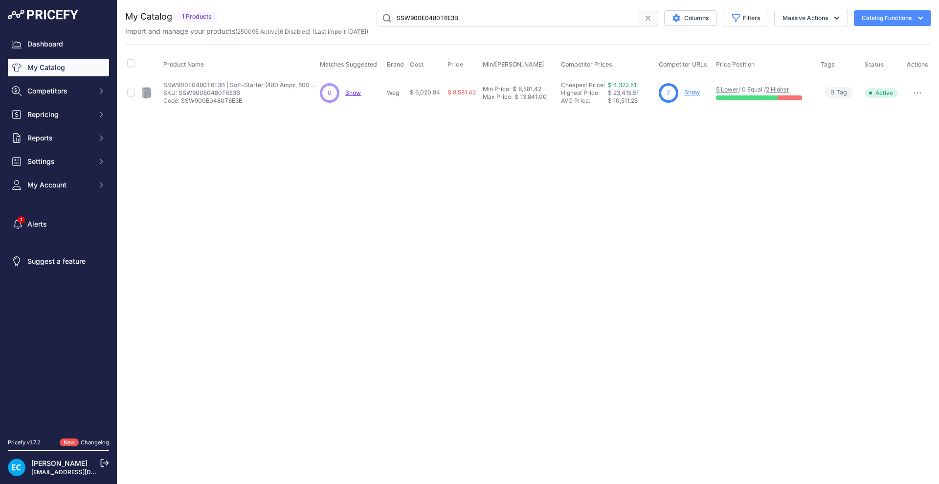
click at [471, 16] on input "SSW900E0480T6E3B" at bounding box center [508, 18] width 262 height 17
click at [477, 178] on div "Close You are not connected to the internet." at bounding box center [528, 242] width 822 height 484
click at [586, 193] on div "Close You are not connected to the internet." at bounding box center [528, 242] width 822 height 484
click at [496, 249] on div "Close You are not connected to the internet." at bounding box center [528, 242] width 822 height 484
click at [487, 166] on div "Close You are not connected to the internet." at bounding box center [528, 242] width 822 height 484
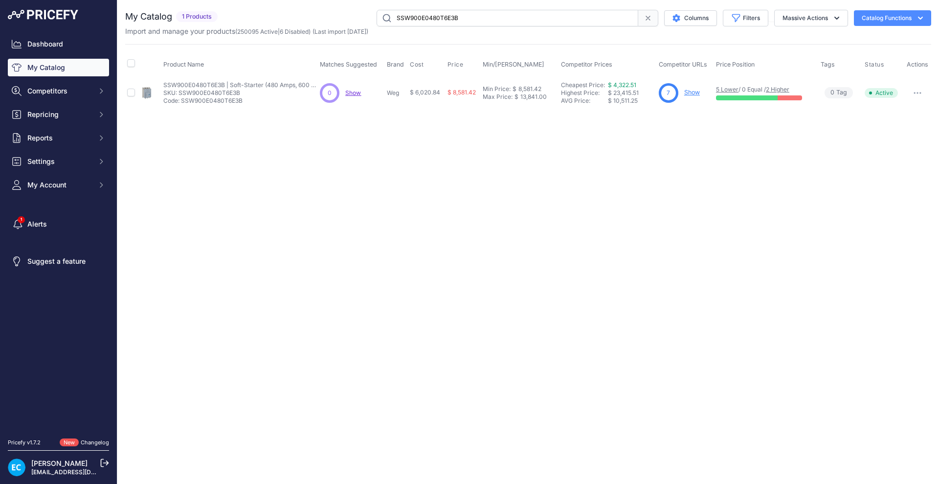
click at [924, 92] on button "button" at bounding box center [918, 93] width 20 height 14
click at [904, 112] on button "Disable" at bounding box center [898, 114] width 63 height 16
click at [423, 15] on input "SSW900E0480T6E3B" at bounding box center [508, 18] width 262 height 17
paste input "4"
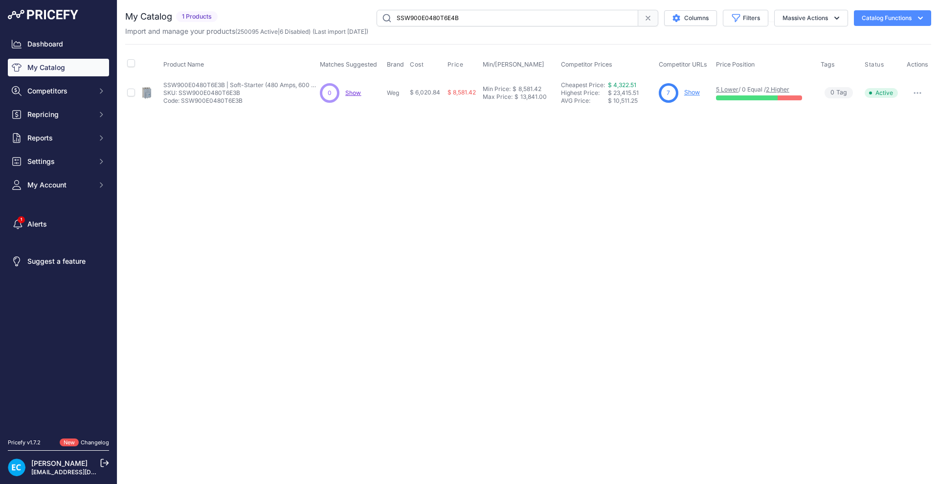
click at [443, 186] on div "Close You are not connected to the internet." at bounding box center [528, 242] width 822 height 484
click at [481, 218] on div "Close You are not connected to the internet." at bounding box center [528, 242] width 822 height 484
click at [918, 90] on button "button" at bounding box center [918, 93] width 20 height 14
click at [892, 109] on button "Disable" at bounding box center [898, 114] width 63 height 16
click at [439, 246] on div "Close You are not connected to the internet." at bounding box center [528, 242] width 822 height 484
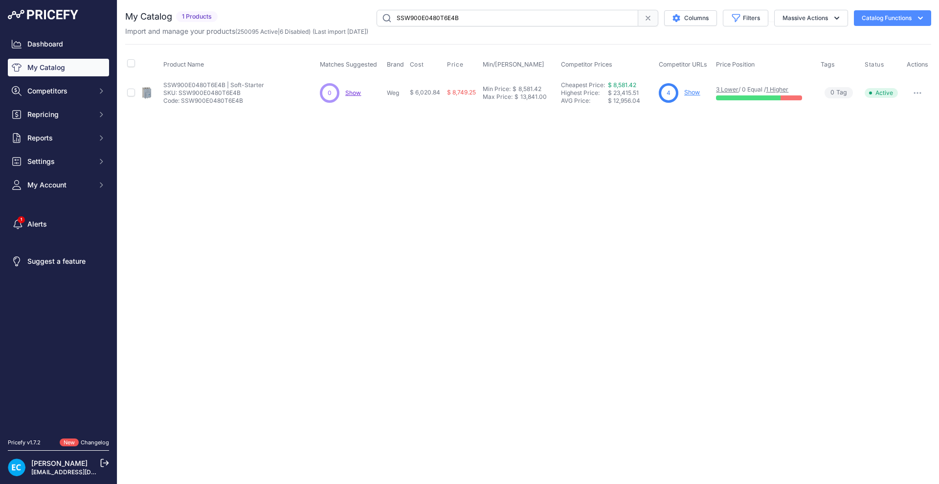
click at [441, 10] on input "SSW900E0480T6E4B" at bounding box center [508, 18] width 262 height 17
paste input "604T5E3"
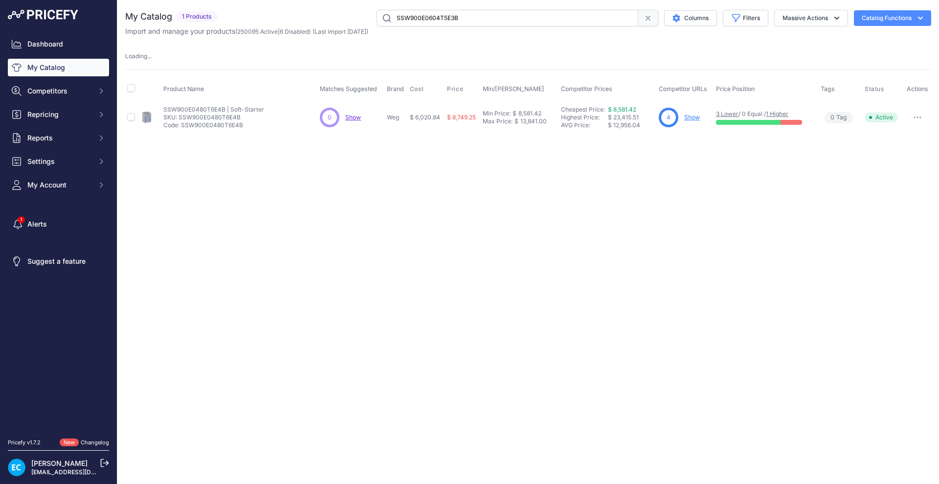
click at [560, 231] on div "Close You are not connected to the internet." at bounding box center [528, 242] width 822 height 484
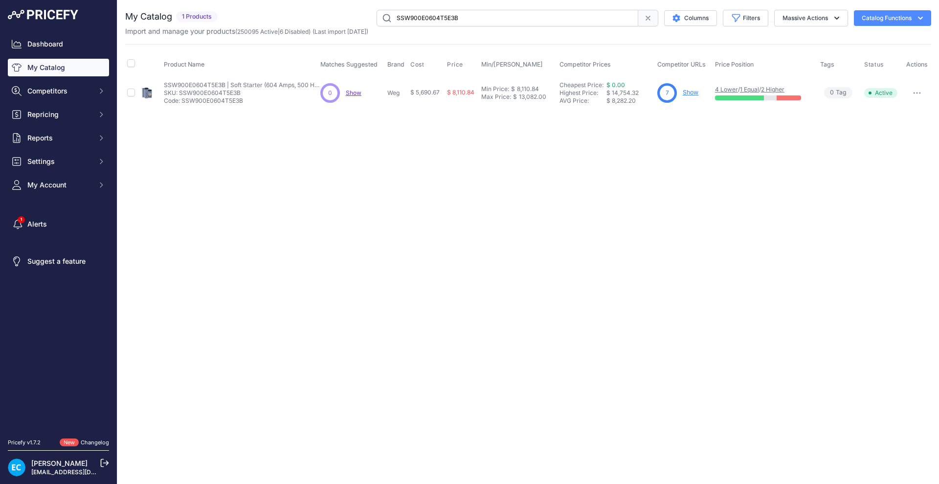
click at [914, 92] on icon "button" at bounding box center [914, 92] width 1 height 1
click at [895, 113] on button "Disable" at bounding box center [898, 114] width 63 height 16
click at [405, 20] on input "SSW900E0604T5E3B" at bounding box center [508, 18] width 262 height 17
paste input "4"
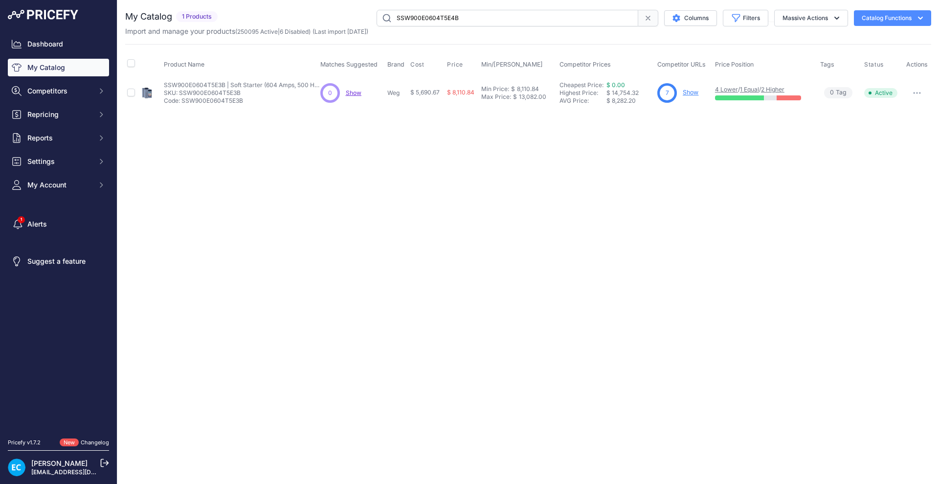
click at [384, 199] on div "Close You are not connected to the internet." at bounding box center [528, 242] width 822 height 484
click at [923, 93] on button "button" at bounding box center [918, 93] width 20 height 14
click at [910, 109] on button "Disable" at bounding box center [898, 114] width 63 height 16
click at [420, 20] on input "SSW900E0604T5E4B" at bounding box center [508, 18] width 262 height 17
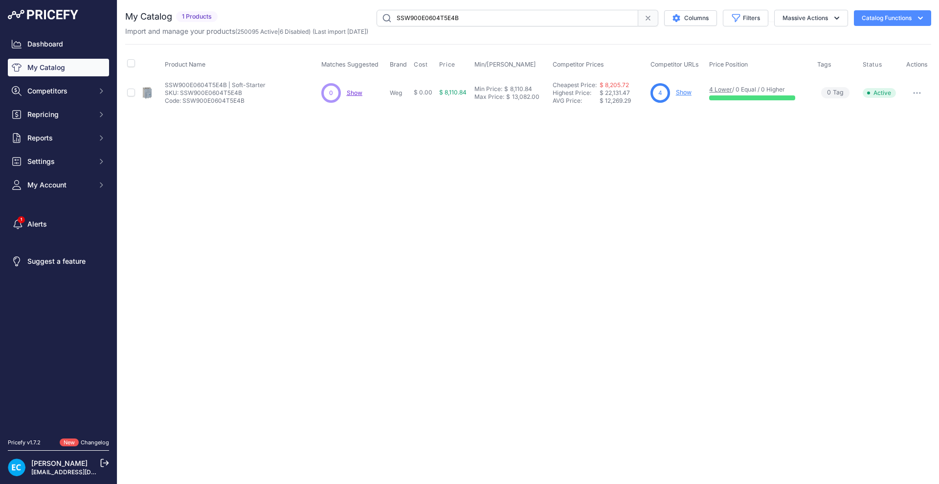
paste input "6E3"
click at [915, 92] on icon "button" at bounding box center [917, 93] width 8 height 2
click at [888, 110] on button "Disable" at bounding box center [898, 114] width 63 height 16
click at [411, 20] on input "SSW900E0604T6E3B" at bounding box center [508, 18] width 262 height 17
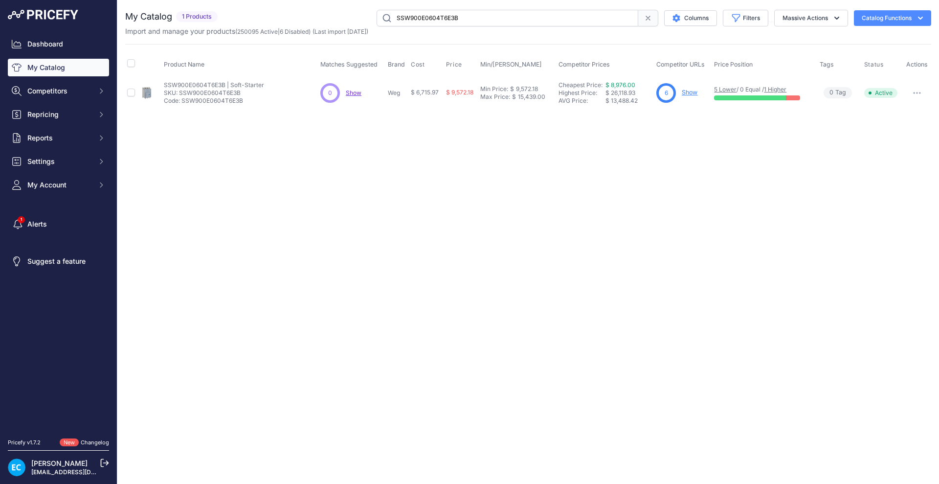
paste input "4"
click at [456, 221] on div "Close You are not connected to the internet." at bounding box center [528, 242] width 822 height 484
click at [477, 218] on div "Close You are not connected to the internet." at bounding box center [528, 242] width 822 height 484
click at [918, 92] on icon "button" at bounding box center [917, 93] width 8 height 2
click at [889, 110] on button "Disable" at bounding box center [898, 114] width 63 height 16
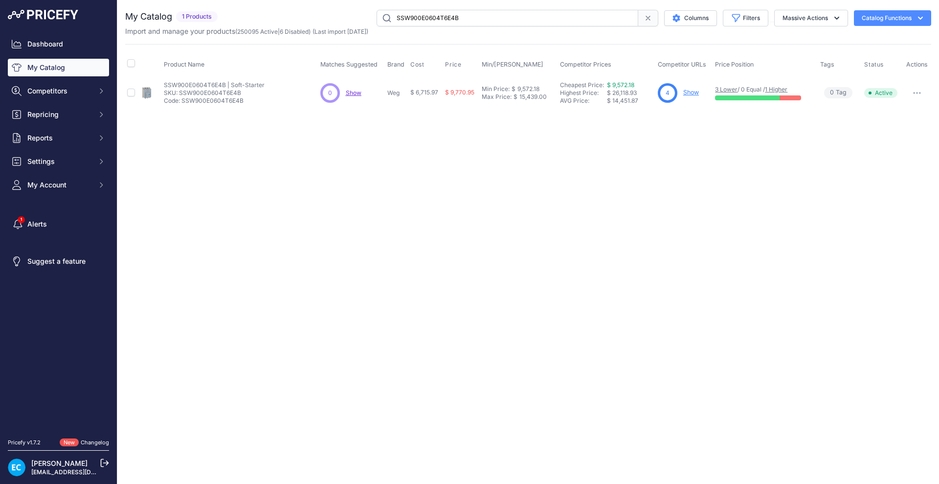
click at [750, 223] on div "Close You are not connected to the internet." at bounding box center [528, 242] width 822 height 484
click at [917, 93] on icon "button" at bounding box center [917, 93] width 8 height 2
click at [897, 114] on button "Disable" at bounding box center [898, 114] width 63 height 16
click at [453, 194] on div "Close You are not connected to the internet." at bounding box center [528, 242] width 822 height 484
click at [469, 18] on input "SSW900E0604T6E4B" at bounding box center [508, 18] width 262 height 17
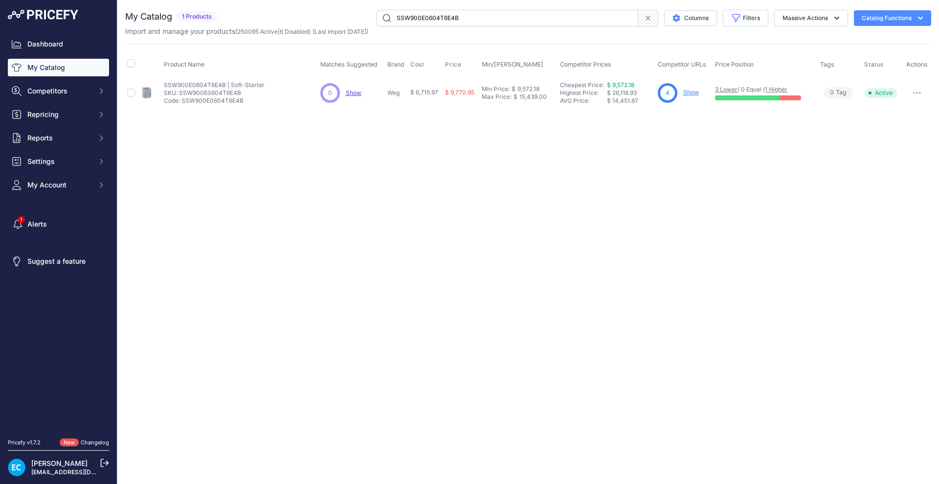
click at [469, 18] on input "SSW900E0604T6E4B" at bounding box center [508, 18] width 262 height 17
paste input "70T5E3"
click at [919, 92] on icon "button" at bounding box center [917, 93] width 8 height 2
click at [901, 111] on button "Disable" at bounding box center [898, 114] width 63 height 16
click at [406, 12] on input "SSW900E0670T5E3B" at bounding box center [508, 18] width 262 height 17
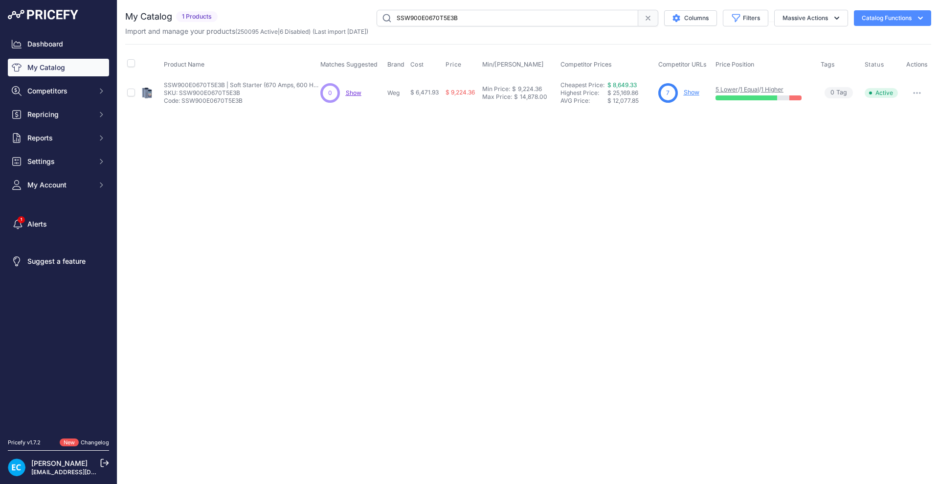
click at [406, 12] on input "SSW900E0670T5E3B" at bounding box center [508, 18] width 262 height 17
paste input "4"
click at [402, 200] on div "Close You are not connected to the internet." at bounding box center [528, 242] width 822 height 484
click at [917, 92] on icon "button" at bounding box center [917, 93] width 8 height 2
click at [897, 111] on button "Disable" at bounding box center [898, 114] width 63 height 16
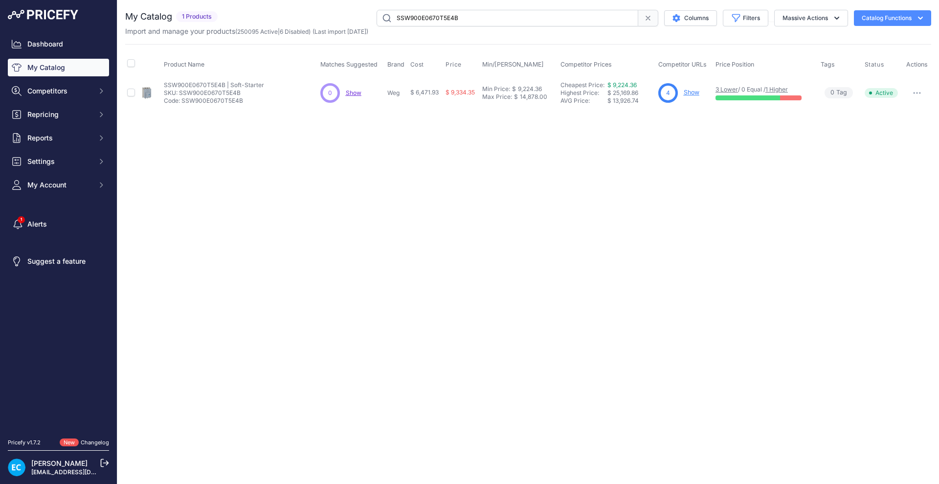
click at [415, 12] on input "SSW900E0670T5E4B" at bounding box center [508, 18] width 262 height 17
paste input "6E3"
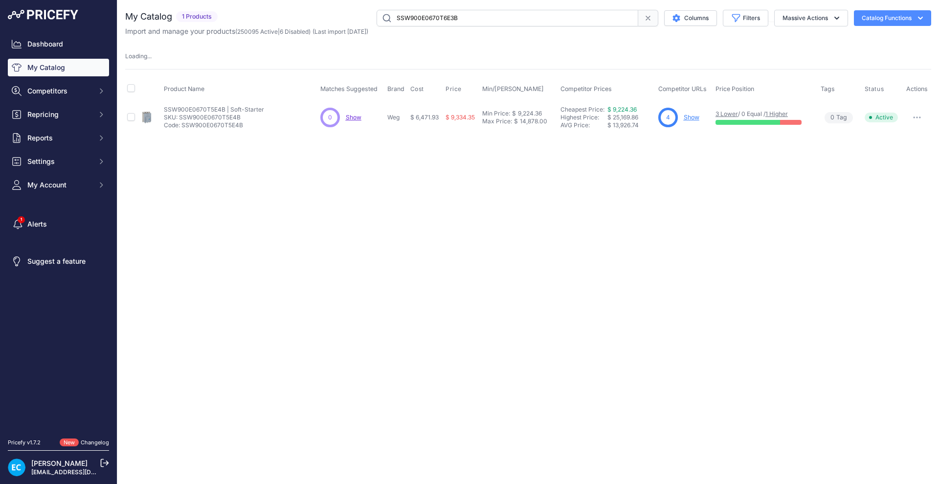
click at [418, 135] on div "Close You are not connected to the internet." at bounding box center [528, 242] width 822 height 484
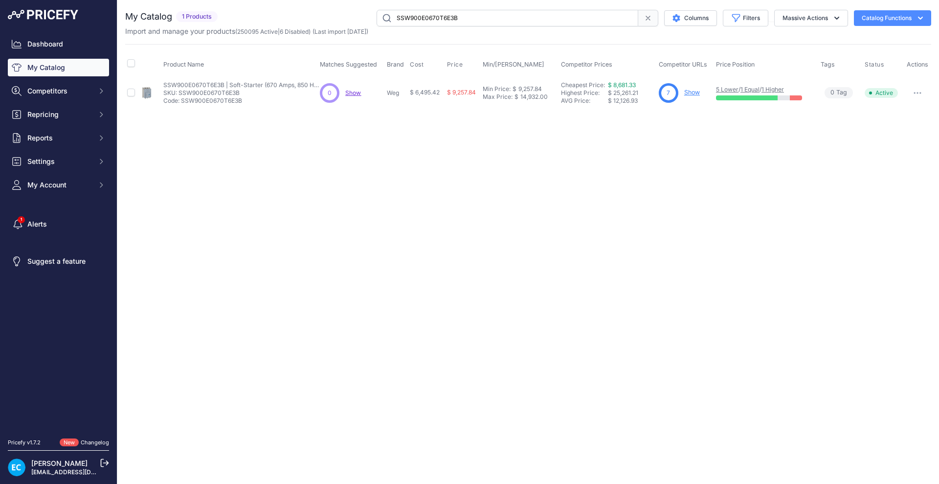
click at [919, 94] on button "button" at bounding box center [918, 93] width 20 height 14
click at [893, 113] on button "Disable" at bounding box center [898, 114] width 63 height 16
click at [421, 17] on input "SSW900E0670T6E3B" at bounding box center [508, 18] width 262 height 17
paste input "5E4"
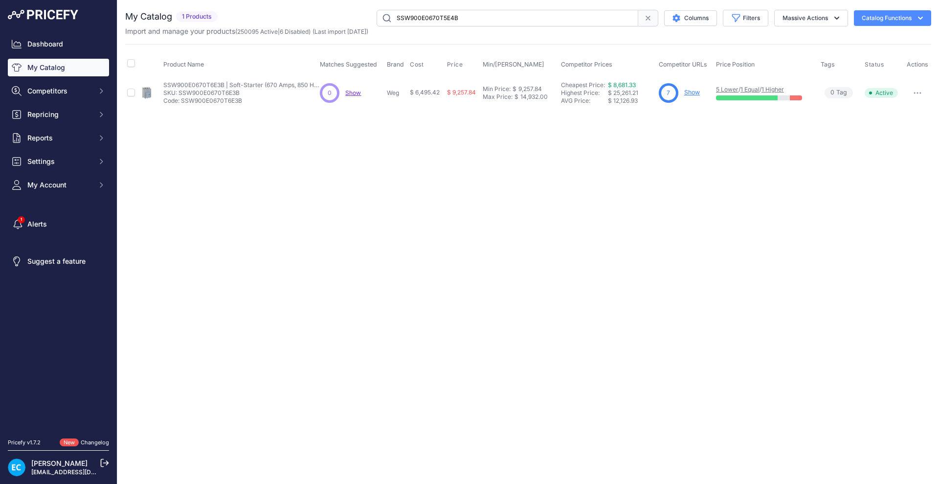
click at [464, 229] on div "Close You are not connected to the internet." at bounding box center [528, 242] width 822 height 484
click at [918, 95] on button "button" at bounding box center [918, 93] width 20 height 14
click at [906, 116] on button "Disable" at bounding box center [898, 114] width 63 height 16
click at [418, 21] on input "SSW900E0670T5E4B" at bounding box center [508, 18] width 262 height 17
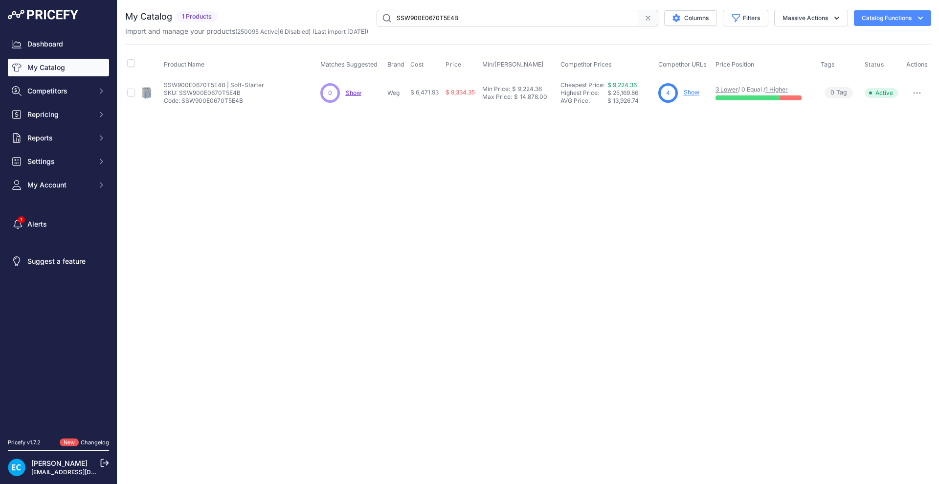
paste input "6E3"
click at [432, 181] on div "Close You are not connected to the internet." at bounding box center [528, 242] width 822 height 484
click at [618, 200] on div "Close You are not connected to the internet." at bounding box center [528, 242] width 822 height 484
click at [496, 7] on div "You are not connected to the internet. My Catalog" at bounding box center [528, 59] width 806 height 118
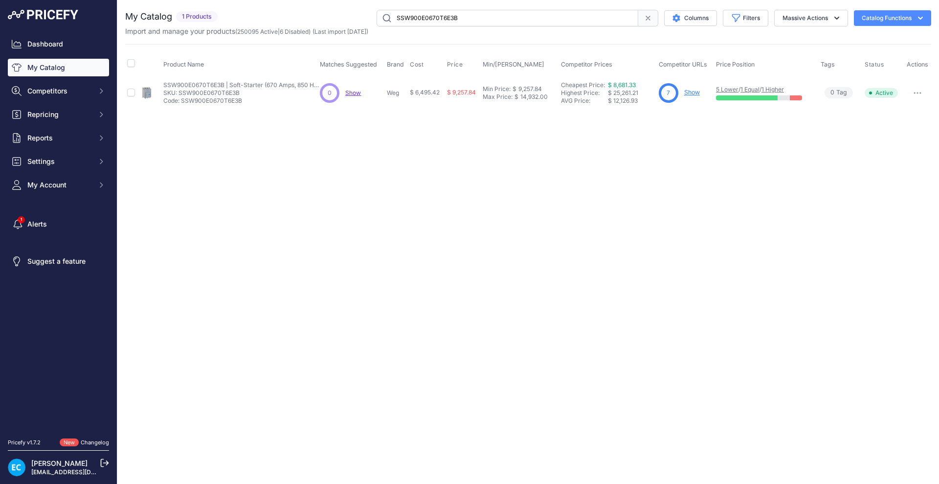
click at [495, 12] on input "SSW900E0670T6E3B" at bounding box center [508, 18] width 262 height 17
paste input "4"
click at [550, 205] on div "Close You are not connected to the internet." at bounding box center [528, 242] width 822 height 484
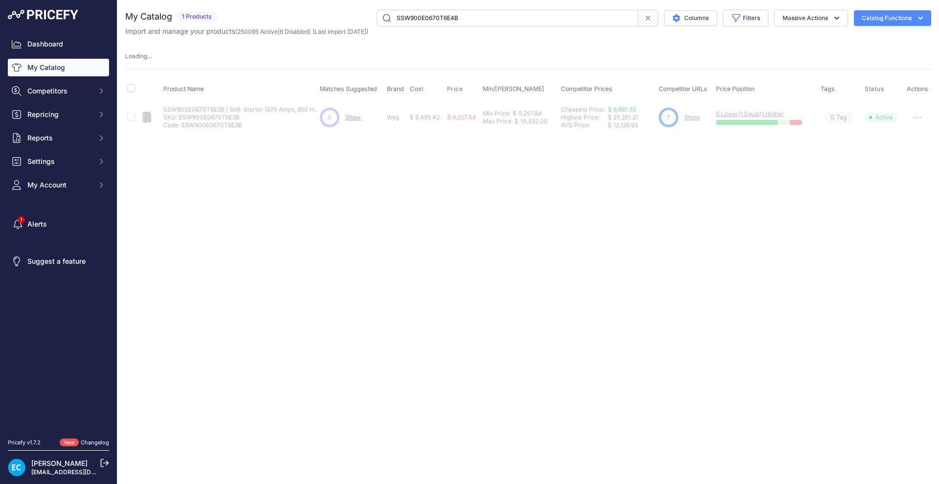
click at [924, 118] on button "button" at bounding box center [918, 118] width 20 height 14
click at [910, 134] on button "Disable" at bounding box center [898, 138] width 63 height 16
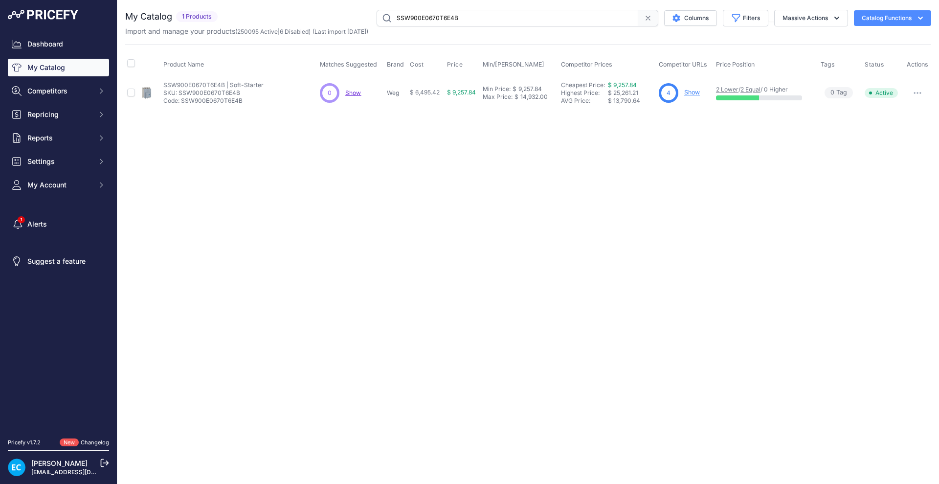
click at [899, 152] on div "Close You are not connected to the internet." at bounding box center [528, 242] width 822 height 484
click at [915, 97] on button "button" at bounding box center [918, 93] width 20 height 14
click at [896, 109] on button "Disable" at bounding box center [898, 114] width 63 height 16
click at [412, 20] on input "SSW900E0670T6E4B" at bounding box center [508, 18] width 262 height 17
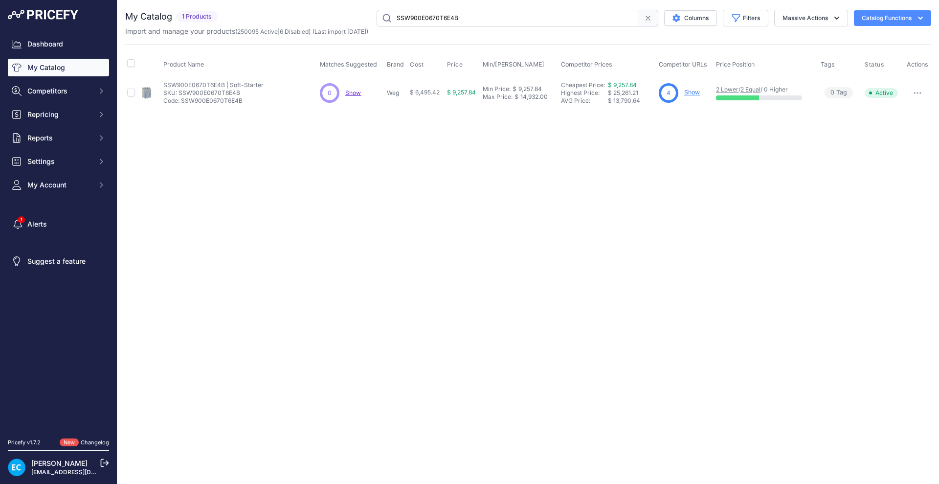
paste input "F0820T5E3"
click at [445, 211] on div "Close You are not connected to the internet." at bounding box center [528, 242] width 822 height 484
click at [537, 177] on div "Close You are not connected to the internet." at bounding box center [528, 242] width 822 height 484
click at [912, 91] on button "button" at bounding box center [918, 93] width 20 height 14
click at [874, 109] on button "Disable" at bounding box center [898, 114] width 63 height 16
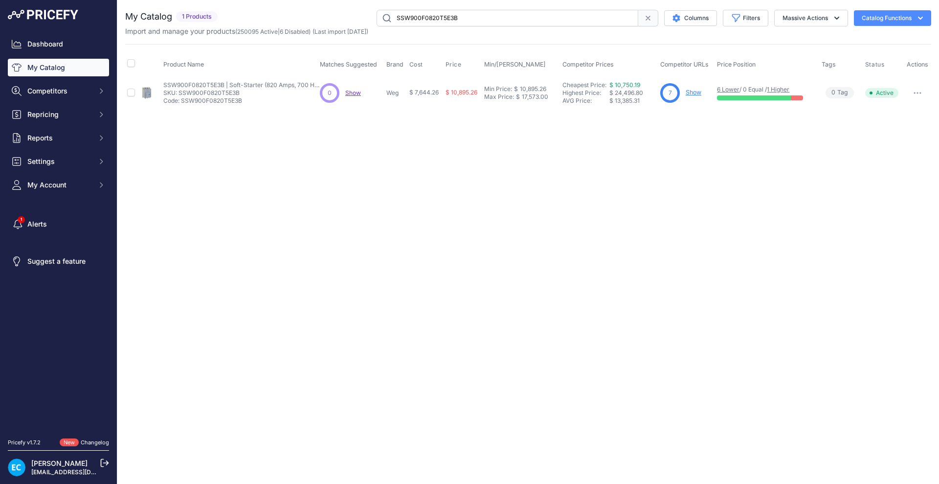
click at [424, 12] on input "SSW900F0820T5E3B" at bounding box center [508, 18] width 262 height 17
click at [916, 90] on button "button" at bounding box center [918, 93] width 20 height 14
click at [903, 110] on button "Disable" at bounding box center [898, 114] width 63 height 16
click at [516, 22] on input "SSW900F0820T5E3B" at bounding box center [508, 18] width 262 height 17
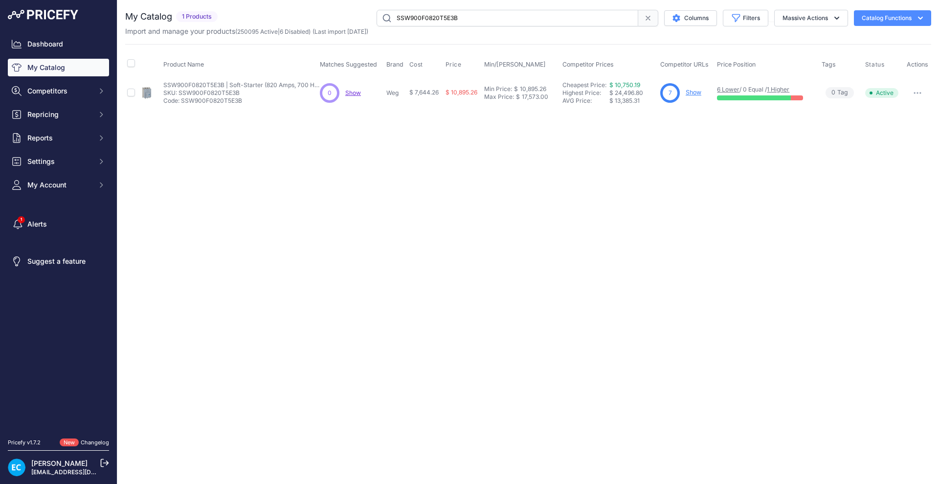
click at [516, 22] on input "SSW900F0820T5E3B" at bounding box center [508, 18] width 262 height 17
paste input "4"
click at [533, 204] on div "Close You are not connected to the internet." at bounding box center [528, 242] width 822 height 484
click at [917, 89] on button "button" at bounding box center [918, 93] width 20 height 14
click at [890, 108] on button "Disable" at bounding box center [898, 114] width 63 height 16
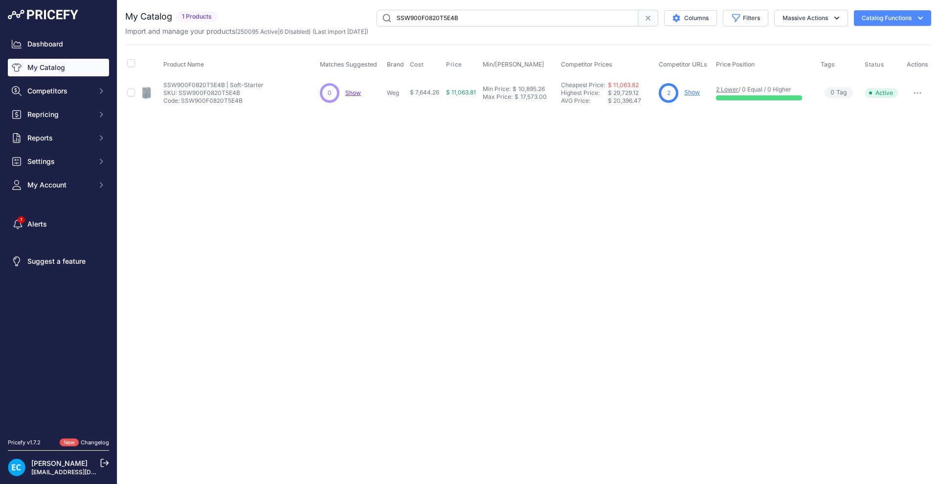
click at [619, 272] on div "Close You are not connected to the internet." at bounding box center [528, 242] width 822 height 484
click at [917, 92] on icon "button" at bounding box center [917, 92] width 1 height 1
click at [894, 108] on button "Disable" at bounding box center [898, 114] width 63 height 16
click at [435, 21] on input "SSW900F0820T5E4B" at bounding box center [508, 18] width 262 height 17
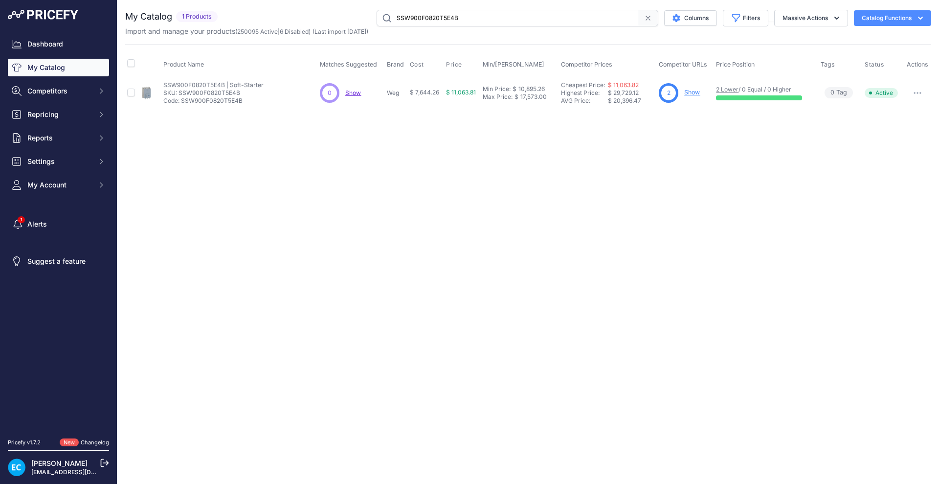
paste input "6E3"
click at [569, 224] on div "Close You are not connected to the internet." at bounding box center [528, 242] width 822 height 484
click at [915, 93] on button "button" at bounding box center [918, 93] width 20 height 14
click at [896, 109] on button "Disable" at bounding box center [898, 114] width 63 height 16
click at [431, 18] on input "SSW900F0820T6E3B" at bounding box center [508, 18] width 262 height 17
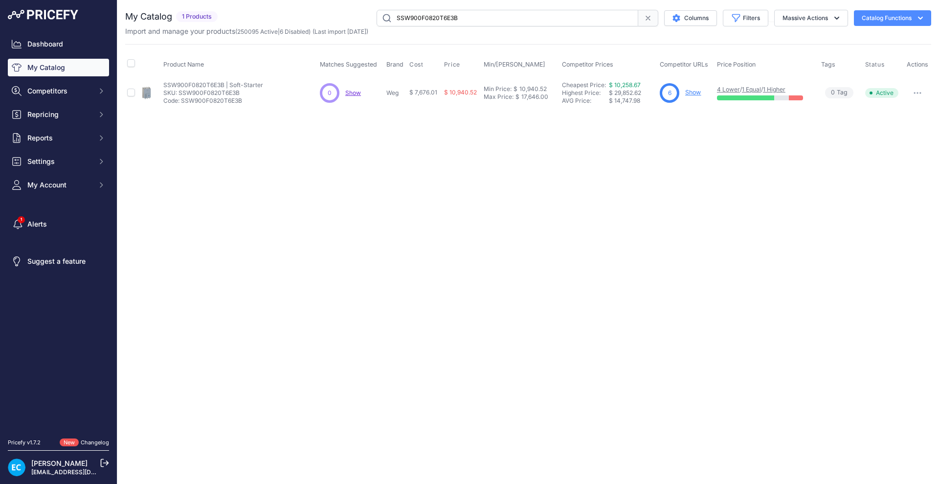
click at [431, 18] on input "SSW900F0820T6E3B" at bounding box center [508, 18] width 262 height 17
paste input "4"
click at [431, 181] on div "Close You are not connected to the internet." at bounding box center [528, 242] width 822 height 484
click at [542, 209] on div "Close You are not connected to the internet." at bounding box center [528, 242] width 822 height 484
click at [929, 94] on div at bounding box center [918, 93] width 24 height 14
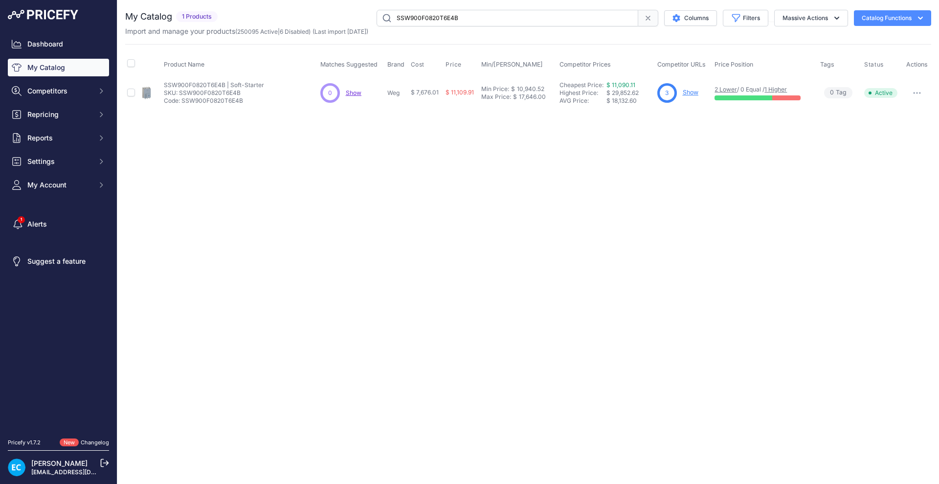
click at [922, 94] on button "button" at bounding box center [918, 93] width 20 height 14
click at [889, 107] on button "Disable" at bounding box center [898, 114] width 63 height 16
click at [419, 18] on input "SSW900F0820T6E4B" at bounding box center [508, 18] width 262 height 17
paste input "950T5E3"
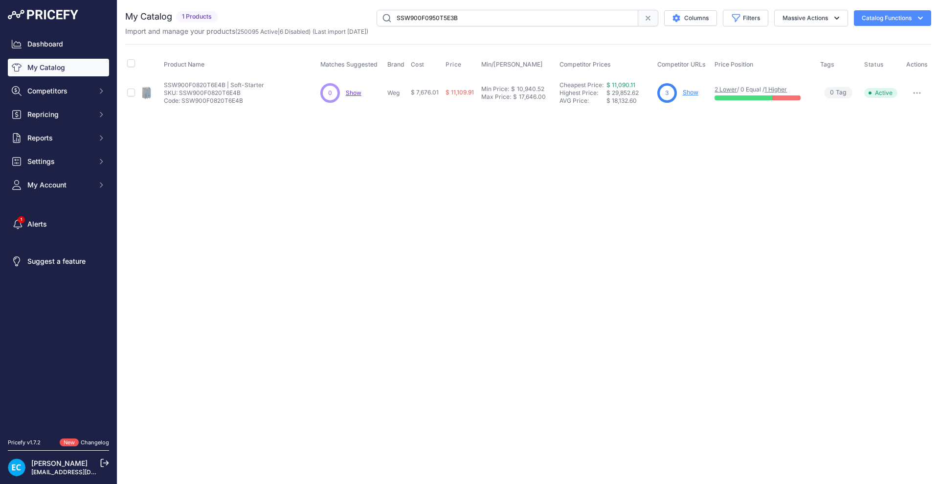
click at [435, 185] on div "Close You are not connected to the internet." at bounding box center [528, 242] width 822 height 484
click at [475, 189] on div "Close You are not connected to the internet." at bounding box center [528, 242] width 822 height 484
click at [913, 90] on button "button" at bounding box center [918, 93] width 20 height 14
click at [891, 107] on button "Disable" at bounding box center [898, 114] width 63 height 16
click at [426, 24] on input "SSW900F0950T5E3B" at bounding box center [508, 18] width 262 height 17
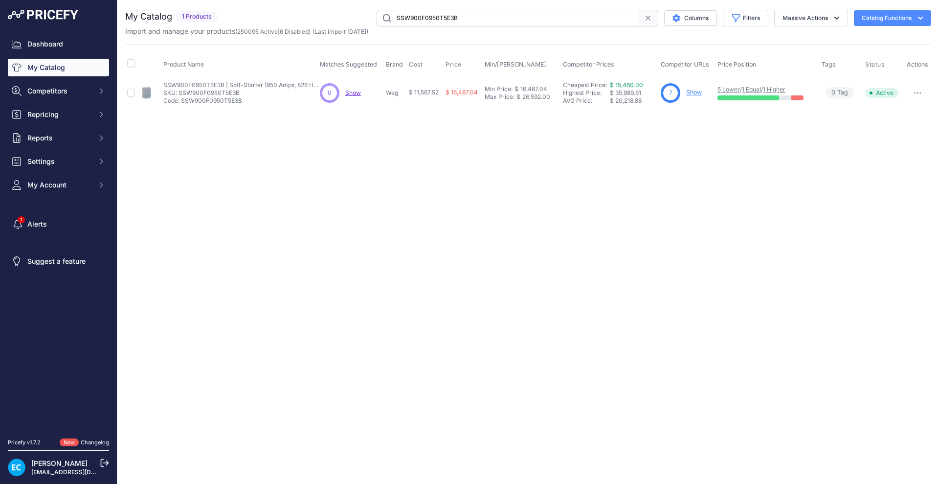
click at [426, 24] on input "SSW900F0950T5E3B" at bounding box center [508, 18] width 262 height 17
paste input "4"
click at [414, 215] on div "Close You are not connected to the internet." at bounding box center [528, 242] width 822 height 484
click at [741, 171] on div "Close You are not connected to the internet." at bounding box center [528, 242] width 822 height 484
click at [602, 182] on div "Close You are not connected to the internet." at bounding box center [528, 242] width 822 height 484
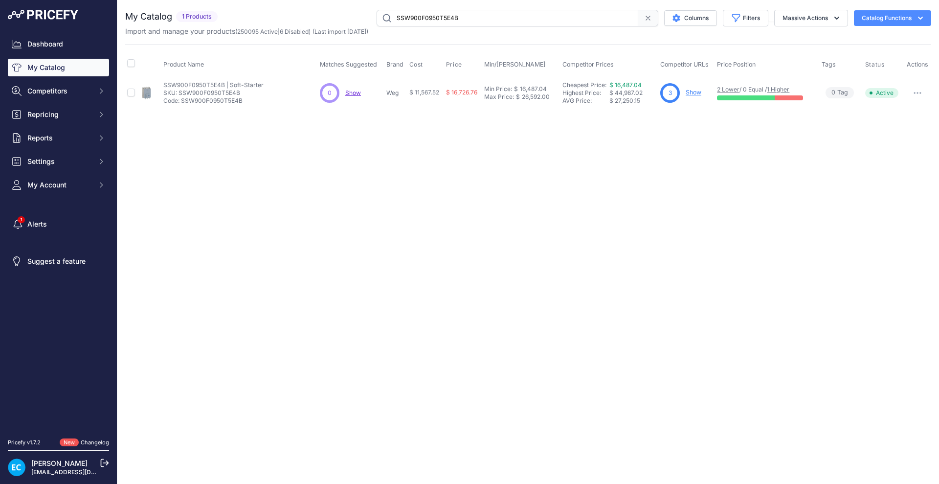
click at [923, 96] on button "button" at bounding box center [918, 93] width 20 height 14
click at [906, 108] on button "Disable" at bounding box center [898, 114] width 63 height 16
click at [443, 18] on input "SSW900F0950T5E4B" at bounding box center [508, 18] width 262 height 17
paste input "6E3"
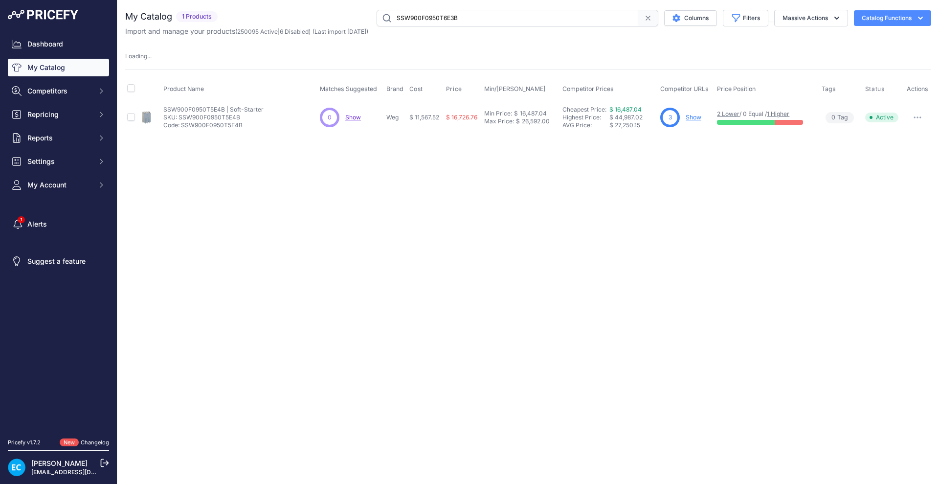
click at [403, 238] on div "Close You are not connected to the internet." at bounding box center [528, 242] width 822 height 484
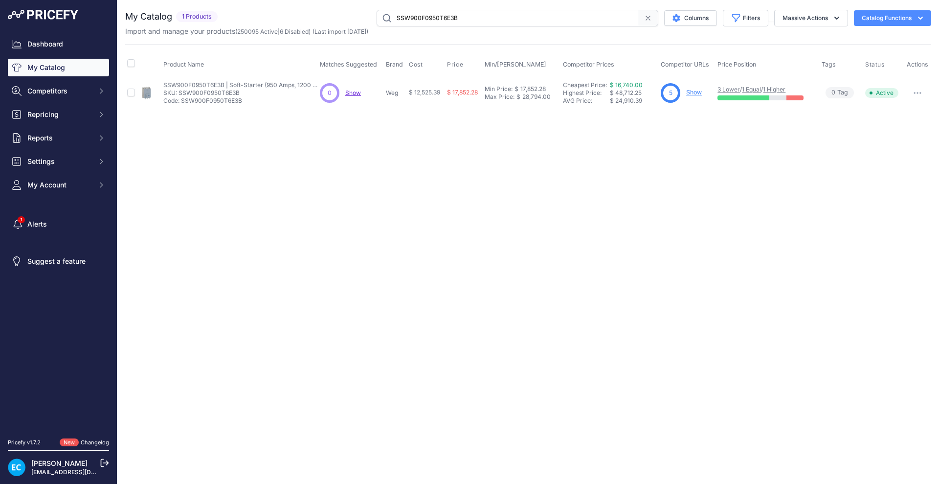
click at [920, 93] on button "button" at bounding box center [918, 93] width 20 height 14
click at [897, 114] on button "Disable" at bounding box center [898, 114] width 63 height 16
click at [425, 18] on input "SSW900F0950T6E3B" at bounding box center [508, 18] width 262 height 17
paste input "4"
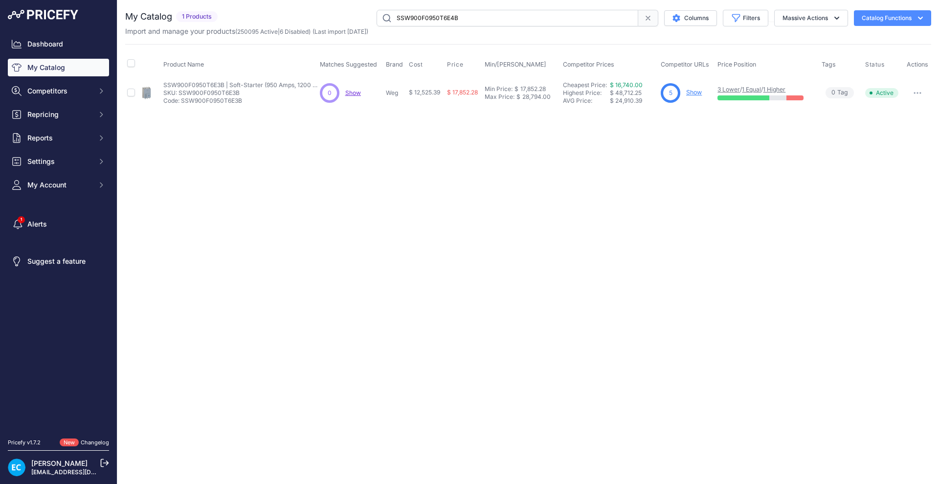
click at [451, 187] on div "Close You are not connected to the internet." at bounding box center [528, 242] width 822 height 484
click at [919, 92] on icon "button" at bounding box center [918, 93] width 8 height 2
click at [878, 118] on button "Disable" at bounding box center [898, 114] width 63 height 16
click at [432, 22] on input "SSW900F0950T6E4B" at bounding box center [508, 18] width 262 height 17
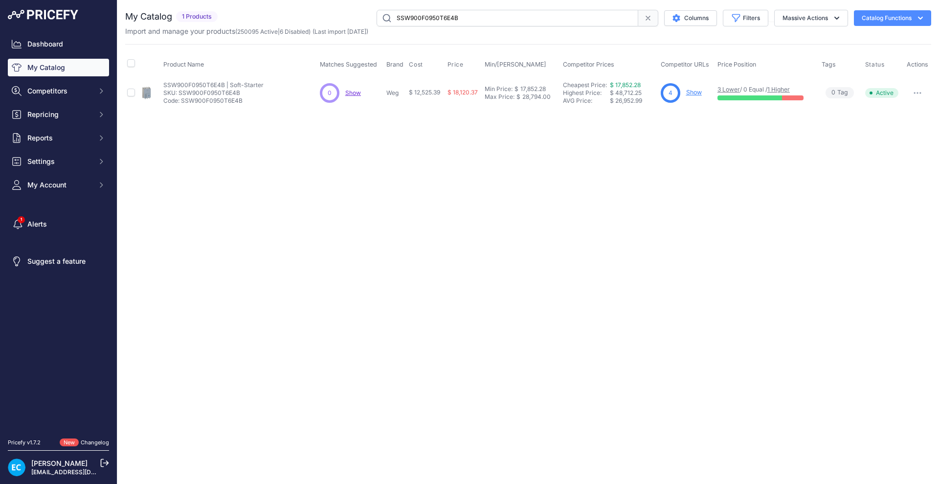
paste input "3"
click at [656, 243] on div "Close You are not connected to the internet." at bounding box center [528, 242] width 822 height 484
click at [921, 90] on button "button" at bounding box center [918, 93] width 20 height 14
click at [897, 112] on button "Disable" at bounding box center [898, 114] width 63 height 16
drag, startPoint x: 533, startPoint y: 225, endPoint x: 529, endPoint y: 205, distance: 20.0
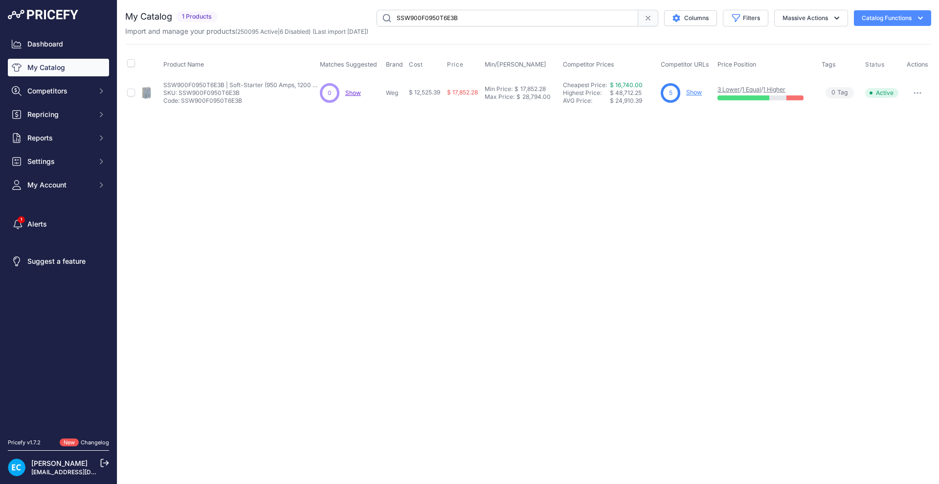
click at [534, 225] on div "Close You are not connected to the internet." at bounding box center [528, 242] width 822 height 484
click at [489, 20] on input "SSW900F0950T6E3B" at bounding box center [508, 18] width 262 height 17
paste input "5E4"
click at [875, 215] on div "Close You are not connected to the internet." at bounding box center [528, 242] width 822 height 484
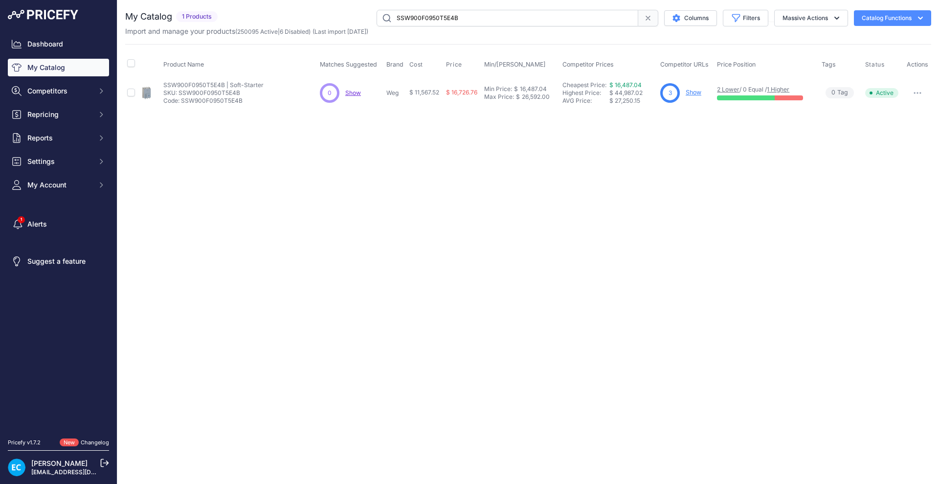
click at [920, 86] on button "button" at bounding box center [918, 93] width 20 height 14
click at [901, 109] on button "Disable" at bounding box center [898, 114] width 63 height 16
click at [694, 184] on div "Close You are not connected to the internet." at bounding box center [528, 242] width 822 height 484
click at [494, 21] on input "SSW900F0950T5E4B" at bounding box center [508, 18] width 262 height 17
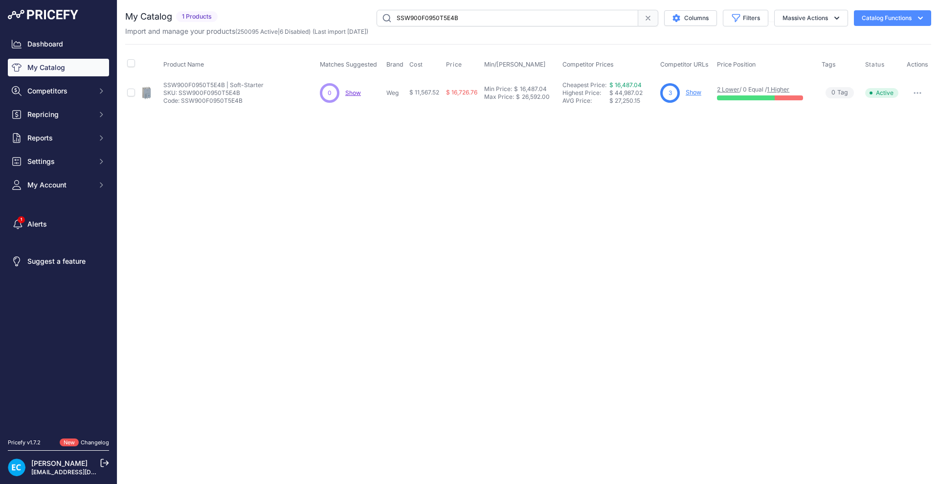
paste input "6"
click at [602, 234] on div "Close You are not connected to the internet." at bounding box center [528, 242] width 822 height 484
click at [553, 251] on div "Close You are not connected to the internet." at bounding box center [528, 242] width 822 height 484
click at [454, 23] on input "SSW900F0950T6E4B" at bounding box center [508, 18] width 262 height 17
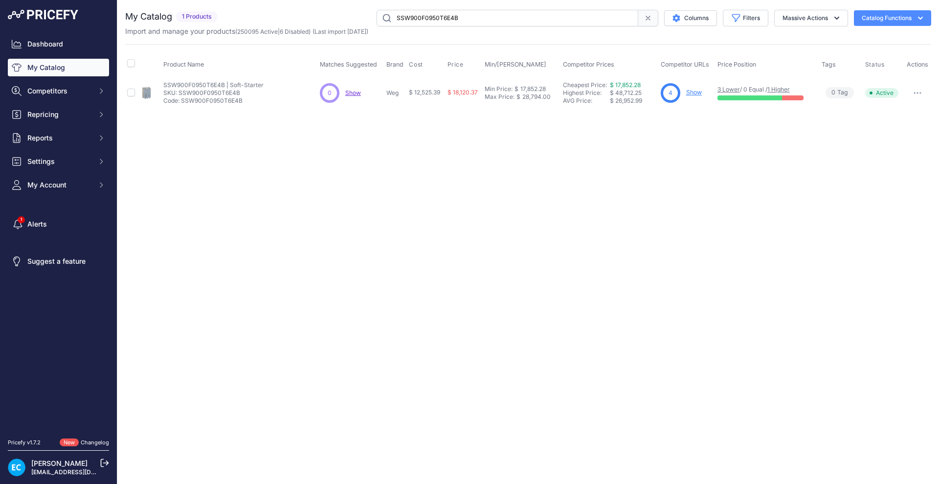
click at [482, 246] on div "Close You are not connected to the internet." at bounding box center [528, 242] width 822 height 484
click at [476, 23] on input "SSW900F0950T6E4B" at bounding box center [508, 18] width 262 height 17
paste input "3"
click at [511, 210] on div "Close You are not connected to the internet." at bounding box center [528, 242] width 822 height 484
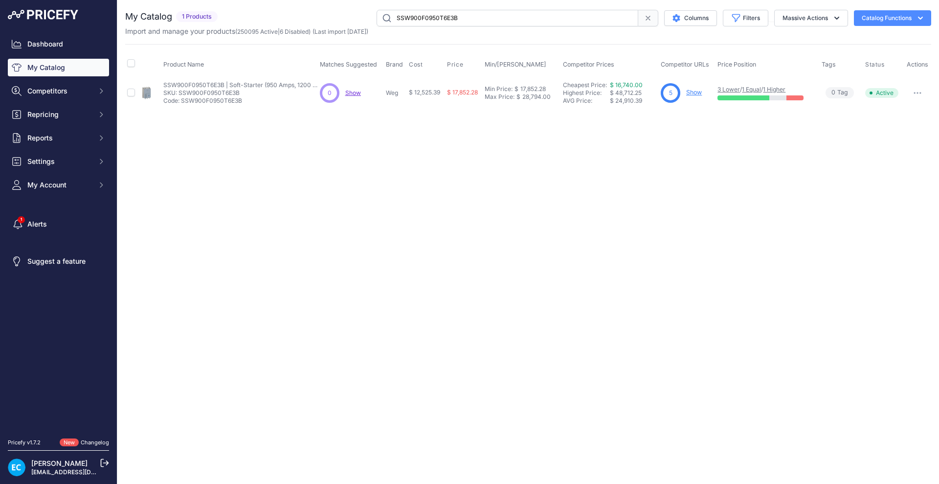
click at [913, 93] on button "button" at bounding box center [918, 93] width 20 height 14
click at [905, 113] on button "Disable" at bounding box center [898, 114] width 63 height 16
click at [404, 269] on div "Close You are not connected to the internet." at bounding box center [528, 242] width 822 height 484
click at [426, 15] on input "SSW900F0950T6E3B" at bounding box center [508, 18] width 262 height 17
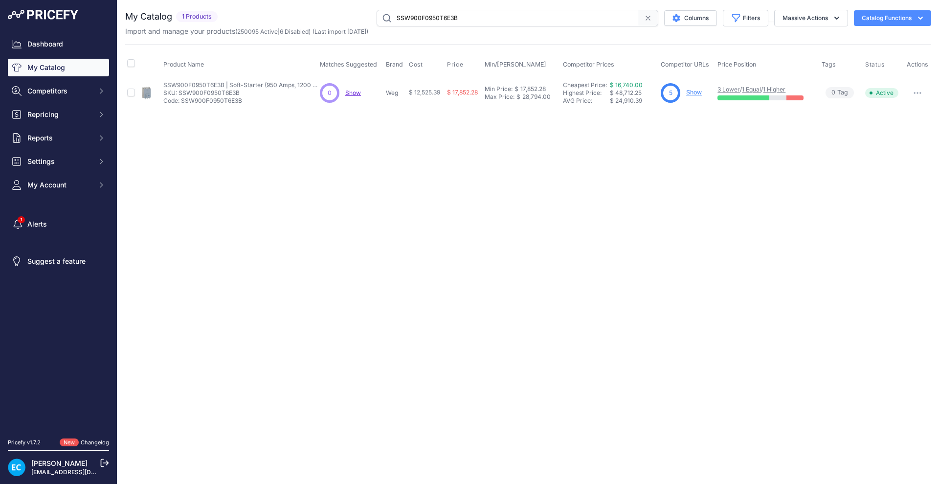
paste input "4"
click at [455, 266] on div "Close You are not connected to the internet." at bounding box center [528, 242] width 822 height 484
click at [370, 235] on div "Close You are not connected to the internet." at bounding box center [528, 242] width 822 height 484
click at [917, 94] on button "button" at bounding box center [918, 93] width 20 height 14
click at [887, 116] on button "Disable" at bounding box center [898, 114] width 63 height 16
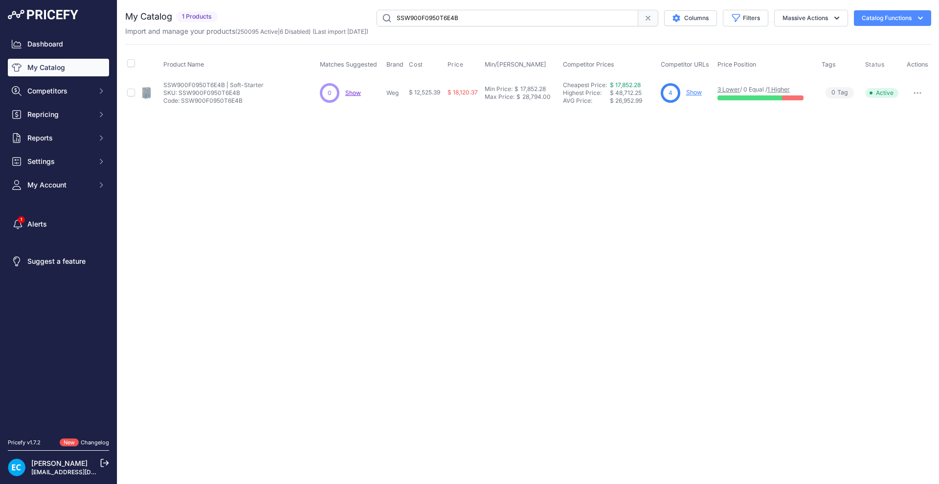
click at [426, 18] on input "SSW900F0950T6E4B" at bounding box center [508, 18] width 262 height 17
paste input "G1100T5E3"
click at [426, 18] on input "SSW900F0950T6E4B" at bounding box center [508, 18] width 262 height 17
click at [490, 184] on div "Close You are not connected to the internet." at bounding box center [528, 242] width 822 height 484
click at [916, 99] on button "button" at bounding box center [918, 93] width 20 height 14
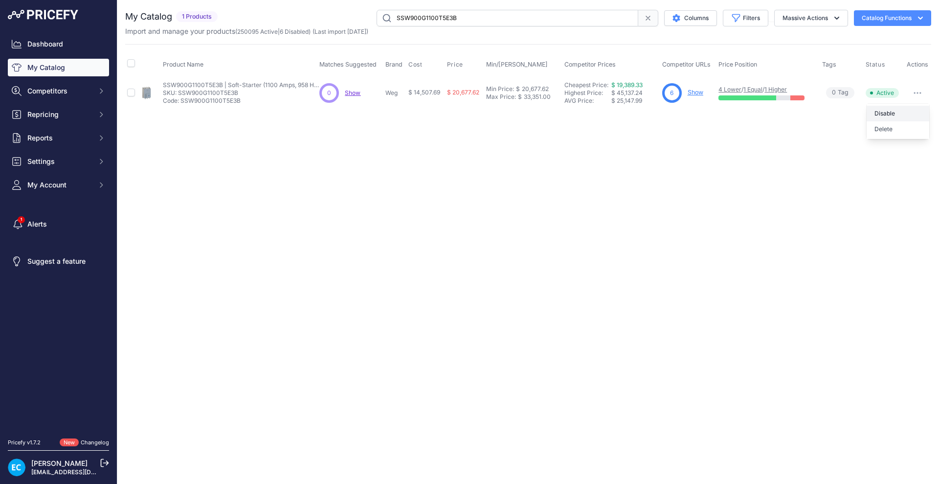
click at [902, 107] on button "Disable" at bounding box center [898, 114] width 63 height 16
click at [426, 15] on input "SSW900G1100T5E3B" at bounding box center [508, 18] width 262 height 17
paste input "4"
drag, startPoint x: 572, startPoint y: 322, endPoint x: 574, endPoint y: 314, distance: 8.7
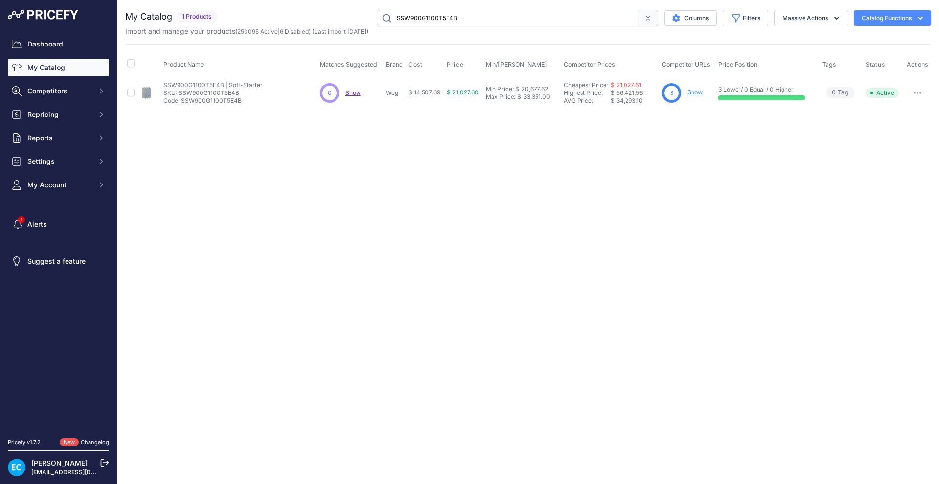
click at [572, 322] on div "Close You are not connected to the internet." at bounding box center [528, 242] width 822 height 484
click at [500, 323] on div "Close You are not connected to the internet." at bounding box center [528, 242] width 822 height 484
click at [918, 92] on icon "button" at bounding box center [917, 92] width 1 height 1
click at [904, 113] on button "Disable" at bounding box center [898, 114] width 63 height 16
click at [925, 91] on button "button" at bounding box center [918, 93] width 20 height 14
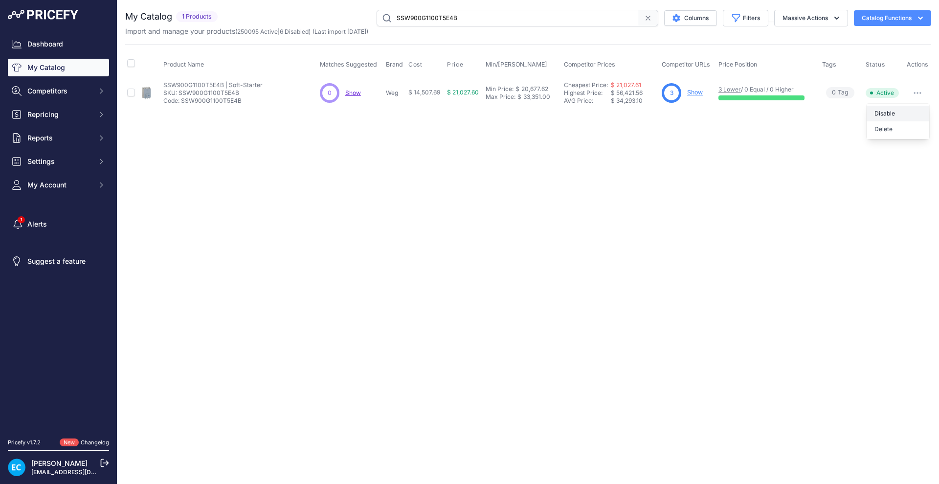
click at [904, 112] on button "Disable" at bounding box center [898, 114] width 63 height 16
click at [417, 15] on input "SSW900G1100T5E4B" at bounding box center [508, 18] width 262 height 17
paste input "6E3"
click at [465, 246] on div "Close You are not connected to the internet." at bounding box center [528, 242] width 822 height 484
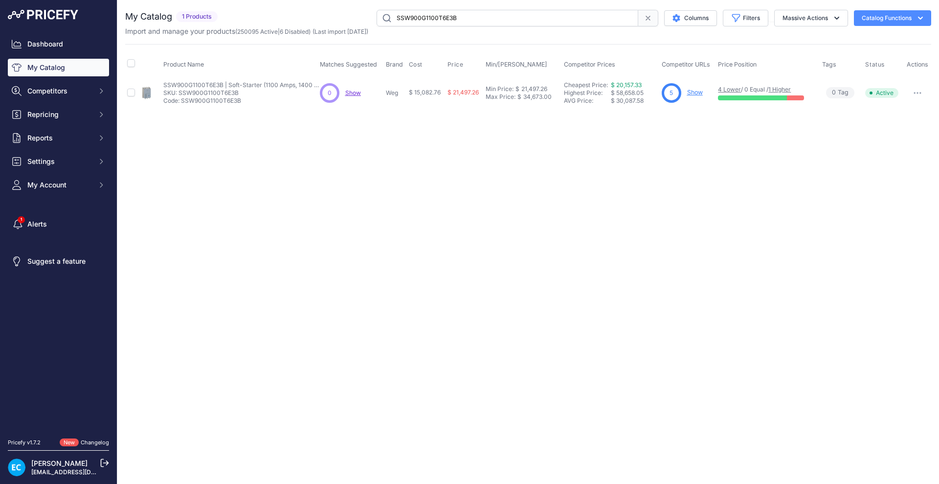
click at [916, 93] on icon "button" at bounding box center [918, 93] width 8 height 2
click at [901, 111] on button "Disable" at bounding box center [898, 114] width 63 height 16
click at [466, 19] on input "SSW900G1100T6E3B" at bounding box center [508, 18] width 262 height 17
paste input "4"
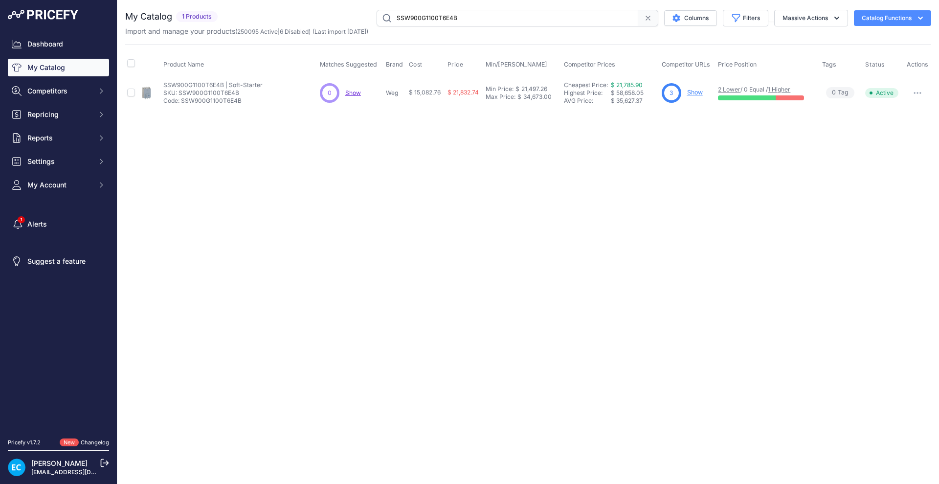
click at [515, 200] on div "Close You are not connected to the internet." at bounding box center [528, 242] width 822 height 484
click at [409, 14] on input "SSW900G1100T6E4B" at bounding box center [508, 18] width 262 height 17
paste input "400T5E3"
click at [387, 18] on input "SSW900G1400T5E3B" at bounding box center [508, 18] width 262 height 17
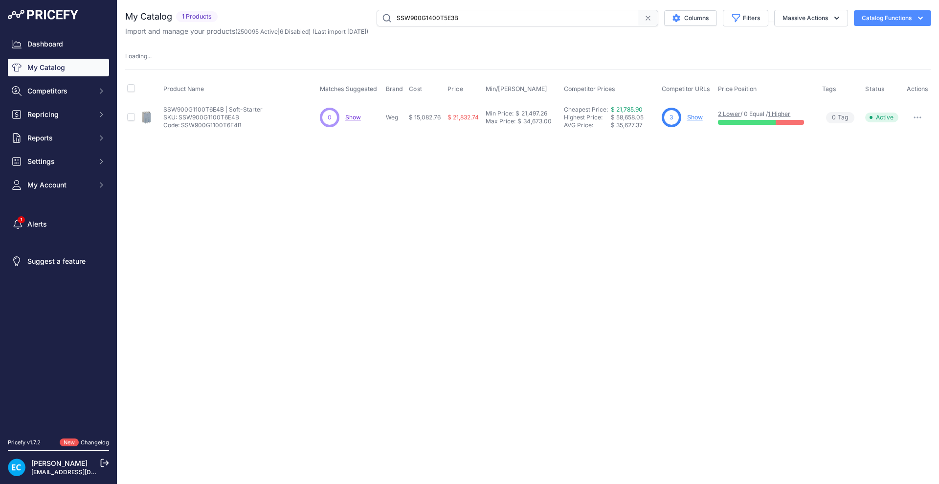
click at [411, 196] on div "Close You are not connected to the internet." at bounding box center [528, 242] width 822 height 484
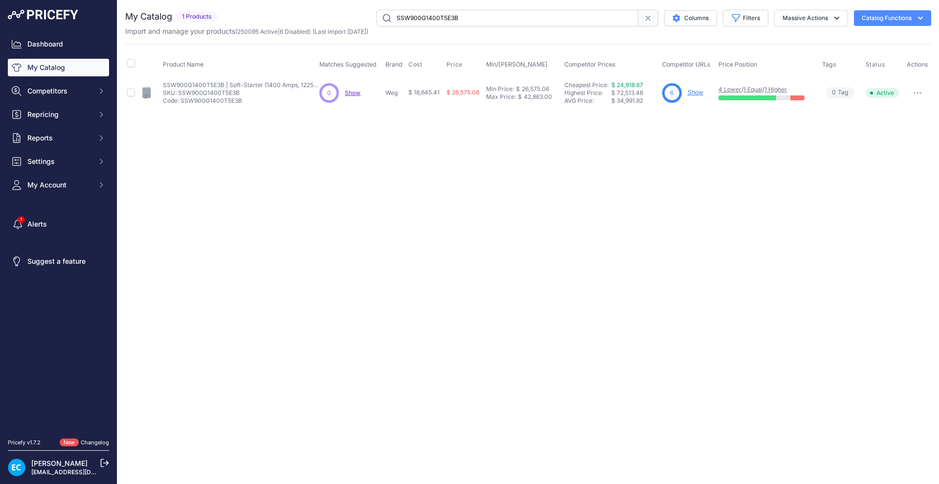
click at [586, 206] on div "Close You are not connected to the internet." at bounding box center [528, 242] width 822 height 484
click at [920, 94] on button "button" at bounding box center [918, 93] width 20 height 14
click at [892, 114] on button "Disable" at bounding box center [898, 114] width 63 height 16
click at [422, 16] on input "SSW900G1400T5E3B" at bounding box center [508, 18] width 262 height 17
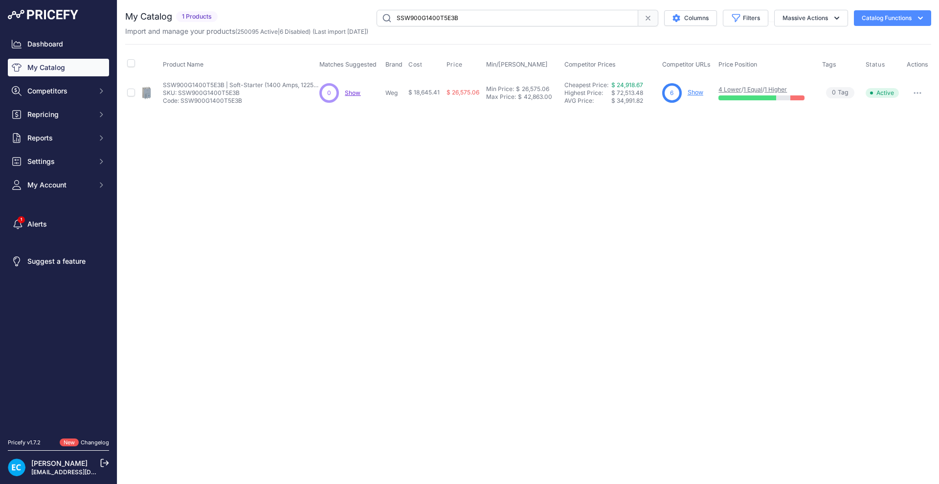
paste input "4"
click at [387, 17] on input "SSW900G1400T5E4B" at bounding box center [508, 18] width 262 height 17
click at [478, 228] on div "Close You are not connected to the internet." at bounding box center [528, 242] width 822 height 484
click at [406, 180] on div "Close You are not connected to the internet." at bounding box center [528, 242] width 822 height 484
click at [913, 92] on button "button" at bounding box center [918, 93] width 20 height 14
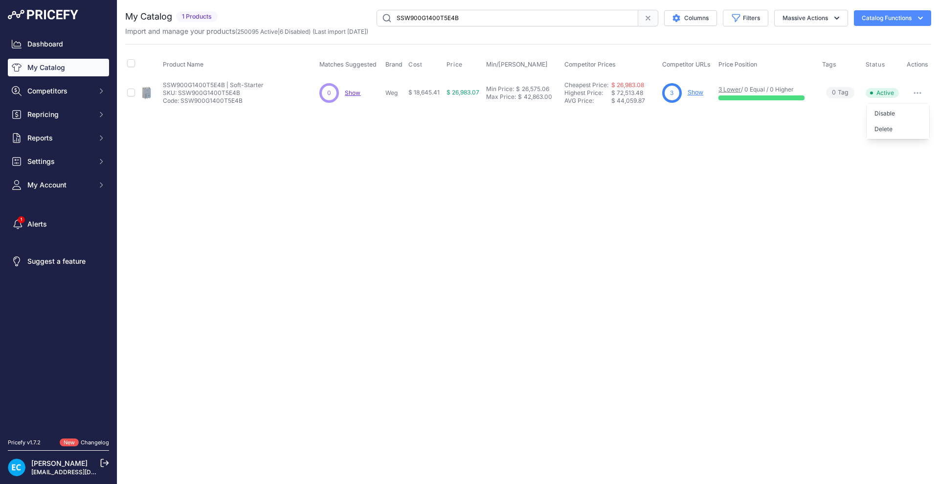
click at [906, 113] on button "Disable" at bounding box center [898, 114] width 63 height 16
click at [435, 12] on input "SSW900G1400T5E4B" at bounding box center [508, 18] width 262 height 17
paste input "6E3"
click at [919, 93] on icon "button" at bounding box center [918, 93] width 8 height 2
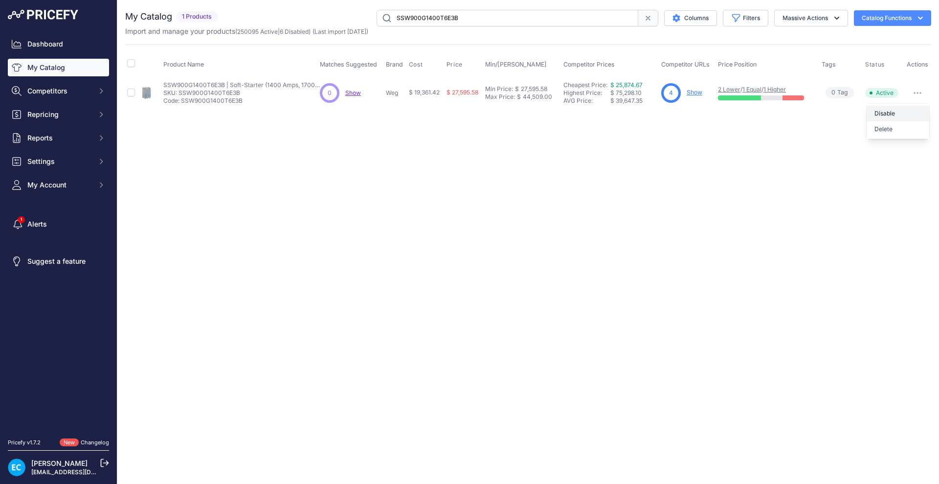
click at [893, 110] on button "Disable" at bounding box center [898, 114] width 63 height 16
click at [420, 18] on input "SSW900G1400T6E3B" at bounding box center [508, 18] width 262 height 17
paste input "4"
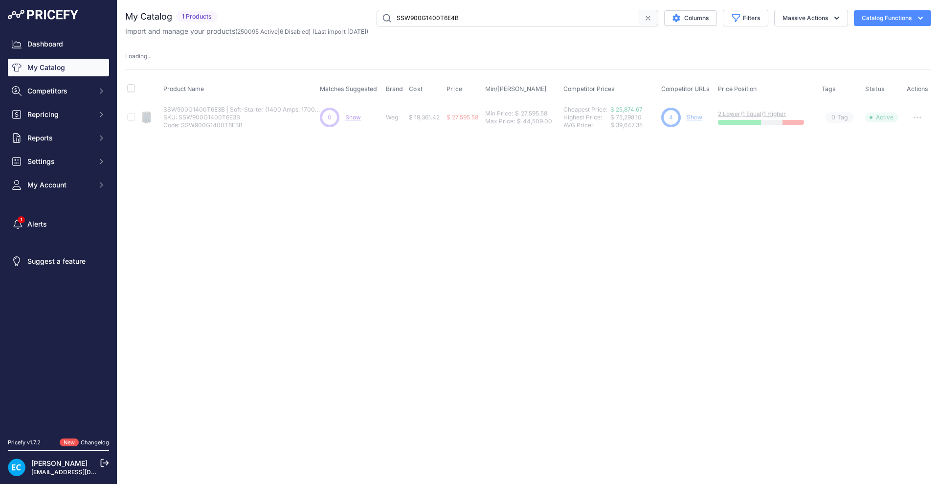
click at [500, 307] on div "Close You are not connected to the internet." at bounding box center [528, 242] width 822 height 484
click at [458, 15] on input "SSW900G1400T6E4B" at bounding box center [508, 18] width 262 height 17
click at [494, 218] on div "Close You are not connected to the internet." at bounding box center [528, 242] width 822 height 484
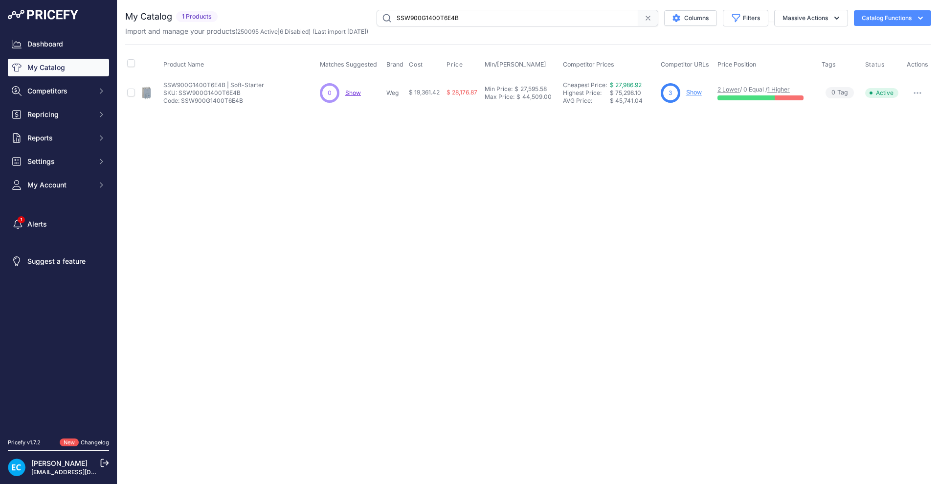
click at [923, 96] on button "button" at bounding box center [918, 93] width 20 height 14
click at [895, 115] on button "Disable" at bounding box center [898, 114] width 63 height 16
click at [608, 287] on div "Close You are not connected to the internet." at bounding box center [528, 242] width 822 height 484
click at [554, 209] on div "Close You are not connected to the internet." at bounding box center [528, 242] width 822 height 484
click at [453, 12] on input "SSW900G1400T6E4B" at bounding box center [508, 18] width 262 height 17
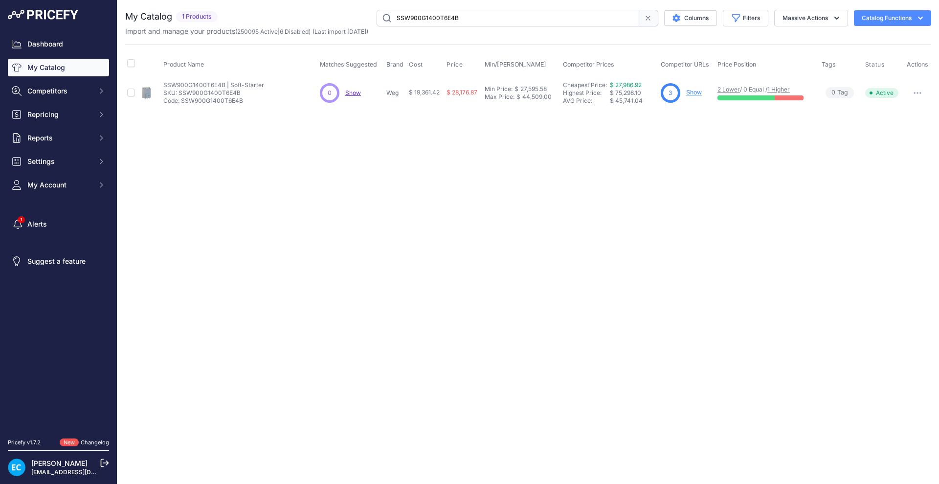
click at [453, 12] on input "SSW900G1400T6E4B" at bounding box center [508, 18] width 262 height 17
paste input "A0010T5E2"
click at [514, 214] on div "Close You are not connected to the internet." at bounding box center [528, 242] width 822 height 484
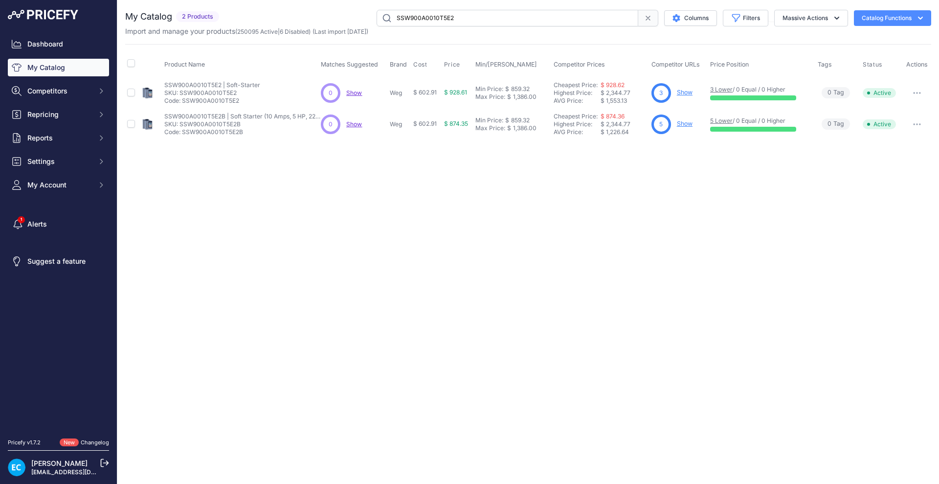
click at [432, 23] on input "SSW900A0010T5E2" at bounding box center [508, 18] width 262 height 17
paste input "B"
click at [431, 186] on div "Close You are not connected to the internet." at bounding box center [528, 242] width 822 height 484
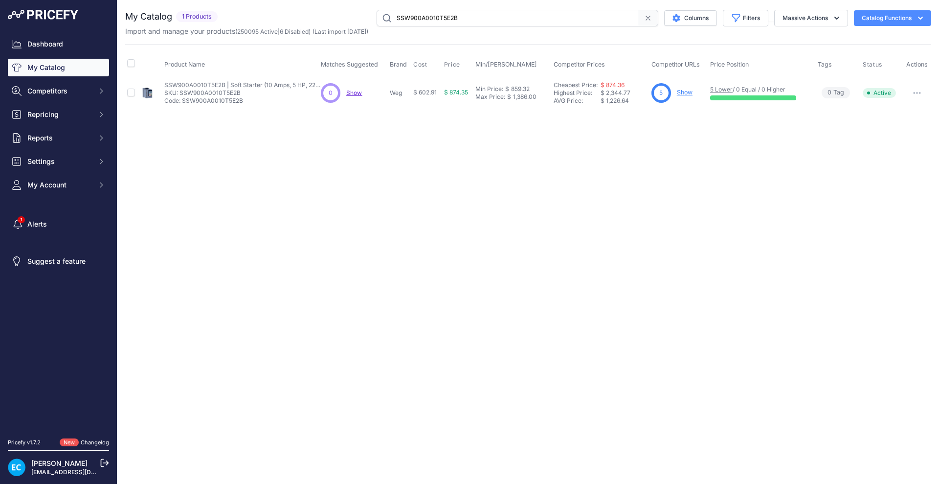
click at [917, 92] on icon "button" at bounding box center [917, 92] width 1 height 1
click at [892, 112] on button "Disable" at bounding box center [898, 114] width 63 height 16
click at [439, 260] on div "Close You are not connected to the internet." at bounding box center [528, 242] width 822 height 484
click at [402, 19] on input "SSW900A0010T5E2B" at bounding box center [508, 18] width 262 height 17
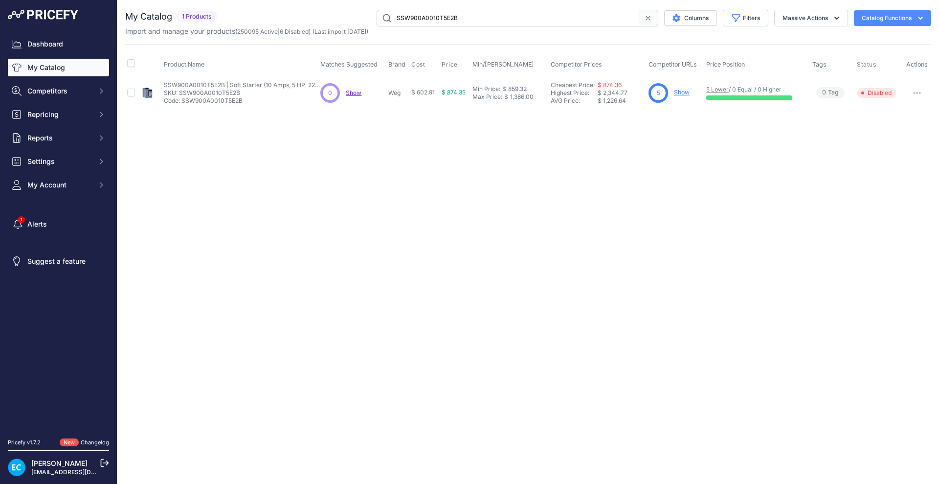
paste input "7"
click at [385, 16] on input "SSW900A0017T5E2B" at bounding box center [508, 18] width 262 height 17
click at [441, 221] on div "Close You are not connected to the internet." at bounding box center [528, 242] width 822 height 484
click at [333, 273] on div "Close You are not connected to the internet." at bounding box center [528, 242] width 822 height 484
click at [414, 22] on input "SSW900A0017T5E2B" at bounding box center [508, 18] width 262 height 17
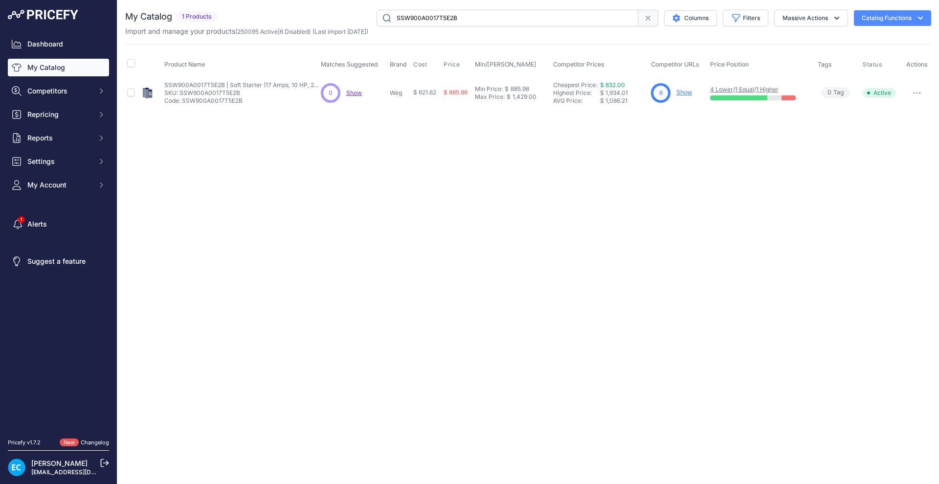
click at [414, 22] on input "SSW900A0017T5E2B" at bounding box center [508, 18] width 262 height 17
click at [434, 22] on input "SSW900A0017T5E2B" at bounding box center [508, 18] width 262 height 17
paste input "24"
click at [461, 169] on div "Close You are not connected to the internet." at bounding box center [528, 242] width 822 height 484
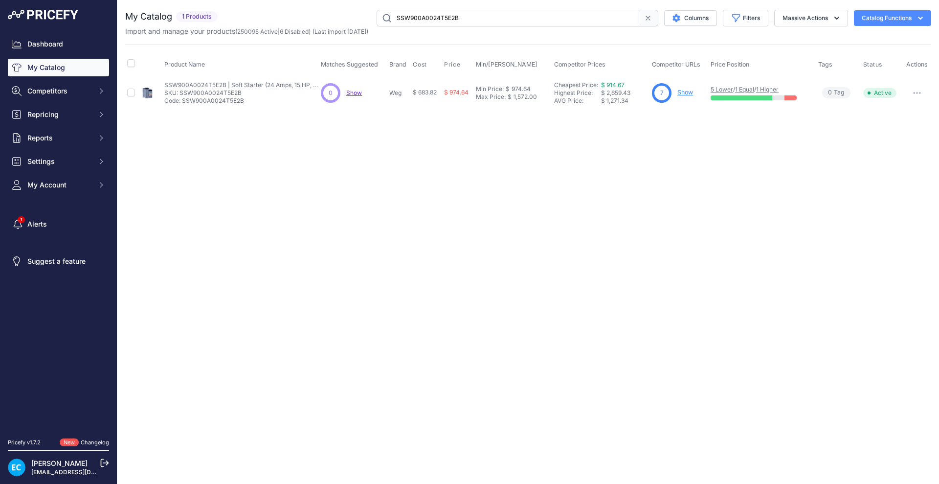
click at [476, 199] on div "Close You are not connected to the internet." at bounding box center [528, 242] width 822 height 484
click at [913, 90] on button "button" at bounding box center [918, 93] width 20 height 14
click at [873, 111] on button "Disable" at bounding box center [898, 114] width 63 height 16
click at [439, 21] on input "SSW900A0024T5E2B" at bounding box center [508, 18] width 262 height 17
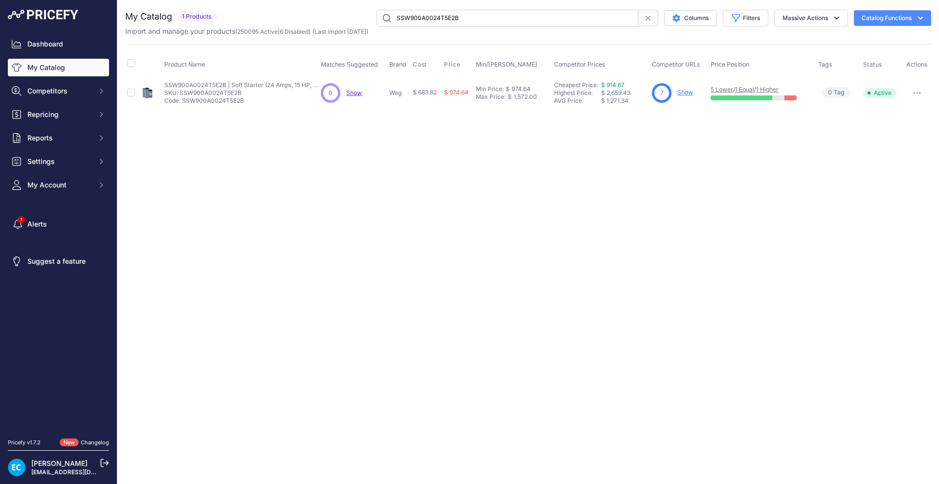
paste input "30"
click at [438, 166] on div "Close You are not connected to the internet." at bounding box center [528, 242] width 822 height 484
click at [443, 165] on div "Close You are not connected to the internet." at bounding box center [528, 242] width 822 height 484
click at [913, 95] on button "button" at bounding box center [918, 93] width 20 height 14
click at [899, 116] on button "Disable" at bounding box center [898, 114] width 63 height 16
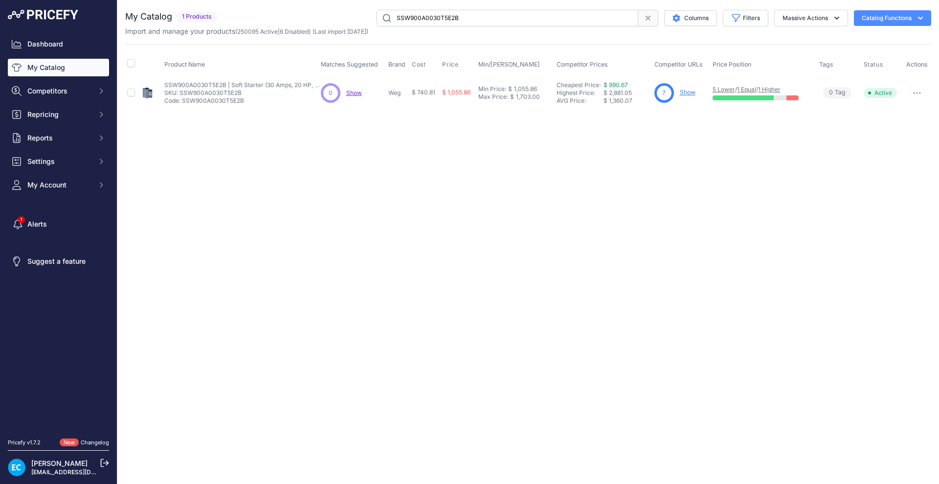
click at [475, 12] on input "SSW900A0030T5E2B" at bounding box center [508, 18] width 262 height 17
paste input "B0045"
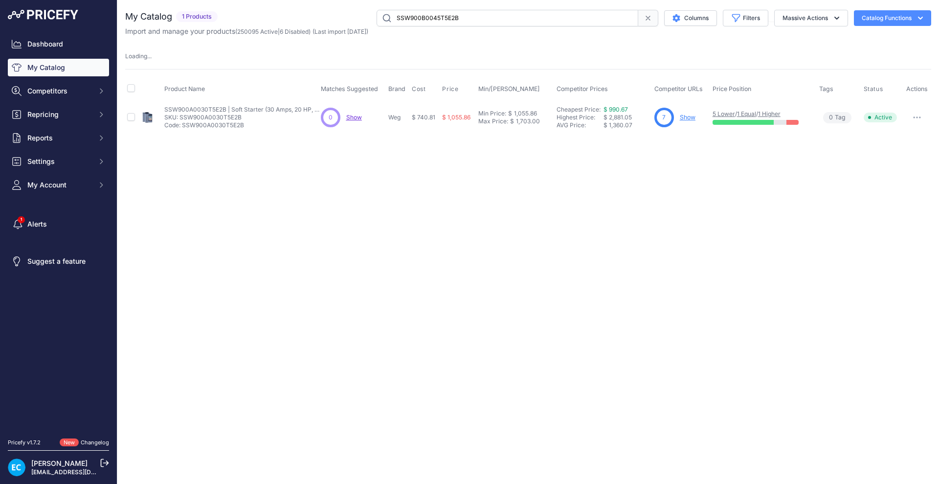
click at [624, 188] on div "Close You are not connected to the internet." at bounding box center [528, 242] width 822 height 484
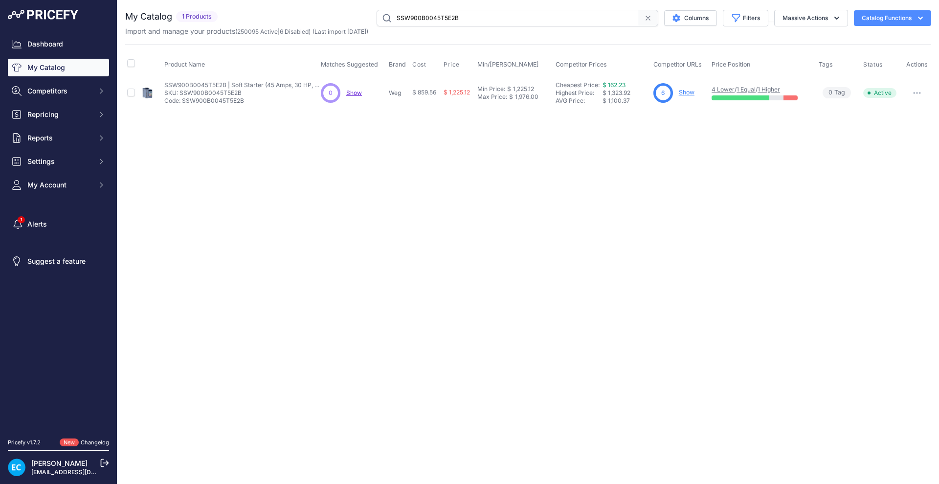
click at [697, 186] on div "Close You are not connected to the internet." at bounding box center [528, 242] width 822 height 484
click at [488, 196] on div "Close You are not connected to the internet." at bounding box center [528, 242] width 822 height 484
click at [513, 218] on div "Close You are not connected to the internet." at bounding box center [528, 242] width 822 height 484
click at [443, 14] on input "SSW900B0045T5E2B" at bounding box center [508, 18] width 262 height 17
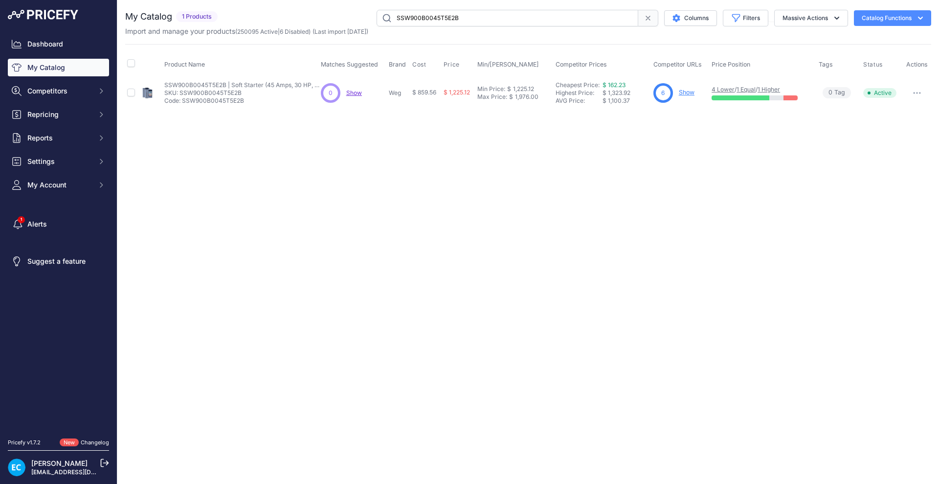
paste input "61"
click at [505, 242] on div "Close You are not connected to the internet." at bounding box center [528, 242] width 822 height 484
click at [920, 93] on button "button" at bounding box center [918, 93] width 20 height 14
click at [902, 115] on button "Disable" at bounding box center [898, 114] width 63 height 16
click at [450, 18] on input "SSW900B0061T5E2B" at bounding box center [508, 18] width 262 height 17
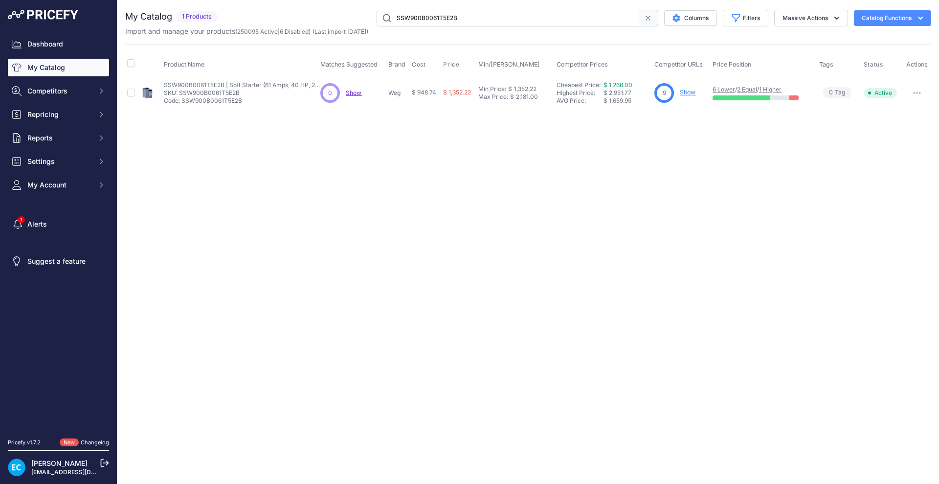
click at [450, 18] on input "SSW900B0061T5E2B" at bounding box center [508, 18] width 262 height 17
paste input "85"
click at [438, 226] on div "Close You are not connected to the internet." at bounding box center [528, 242] width 822 height 484
click at [915, 92] on icon "button" at bounding box center [917, 93] width 8 height 2
click at [902, 111] on button "Disable" at bounding box center [898, 114] width 63 height 16
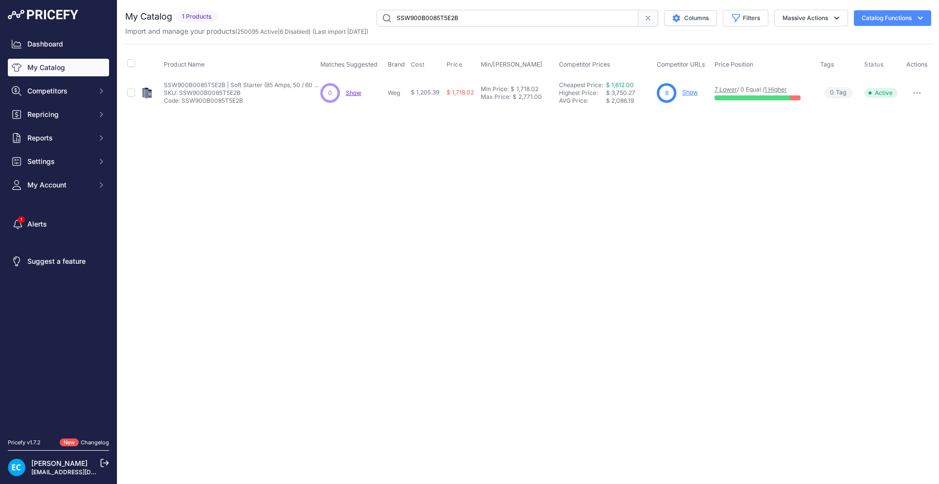
drag, startPoint x: 457, startPoint y: 245, endPoint x: 464, endPoint y: 109, distance: 136.2
click at [457, 242] on div "Close You are not connected to the internet." at bounding box center [528, 242] width 822 height 484
click at [466, 19] on input "SSW900B0085T5E2B" at bounding box center [508, 18] width 262 height 17
paste input "10"
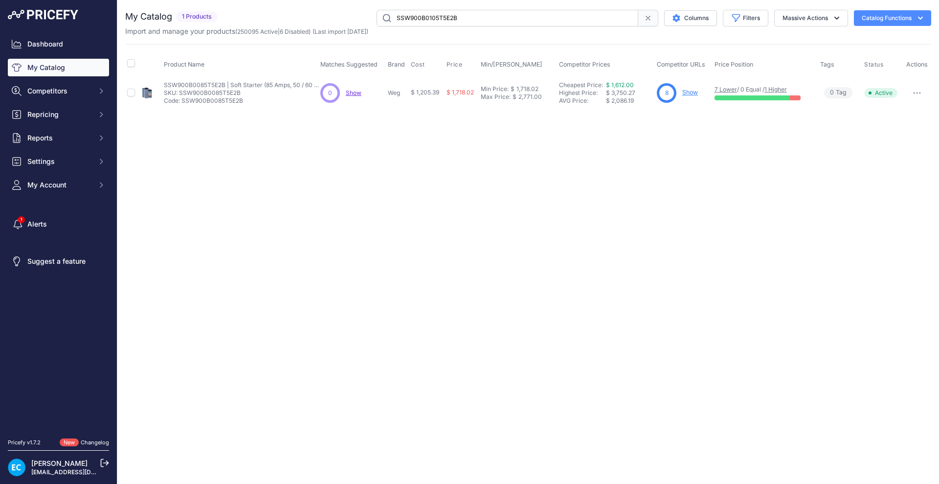
click at [583, 216] on div "Close You are not connected to the internet." at bounding box center [528, 242] width 822 height 484
click at [913, 97] on button "button" at bounding box center [918, 93] width 20 height 14
click at [891, 113] on button "Disable" at bounding box center [898, 114] width 63 height 16
click at [468, 19] on input "SSW900B0105T5E2B" at bounding box center [508, 18] width 262 height 17
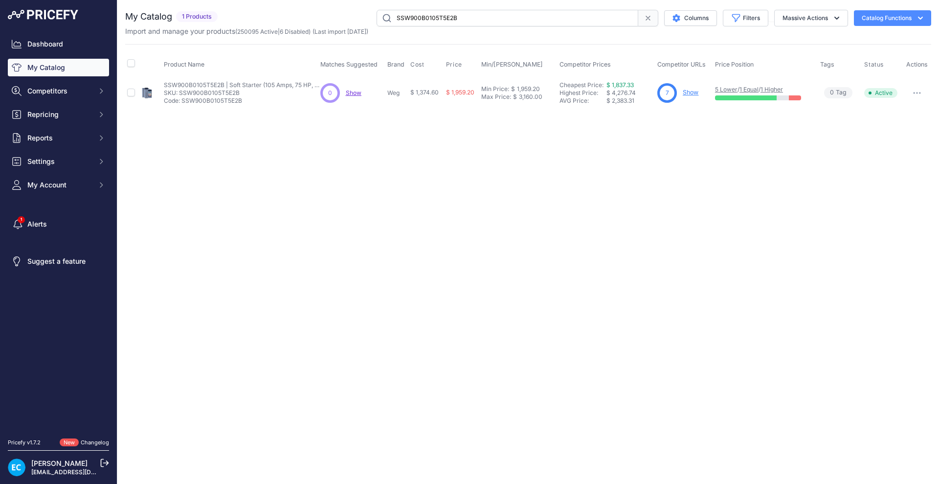
paste input "C0130"
click at [468, 188] on div "Close You are not connected to the internet." at bounding box center [528, 242] width 822 height 484
click at [438, 12] on input "SSW900C0130T5E2B" at bounding box center [508, 18] width 262 height 17
paste input "6"
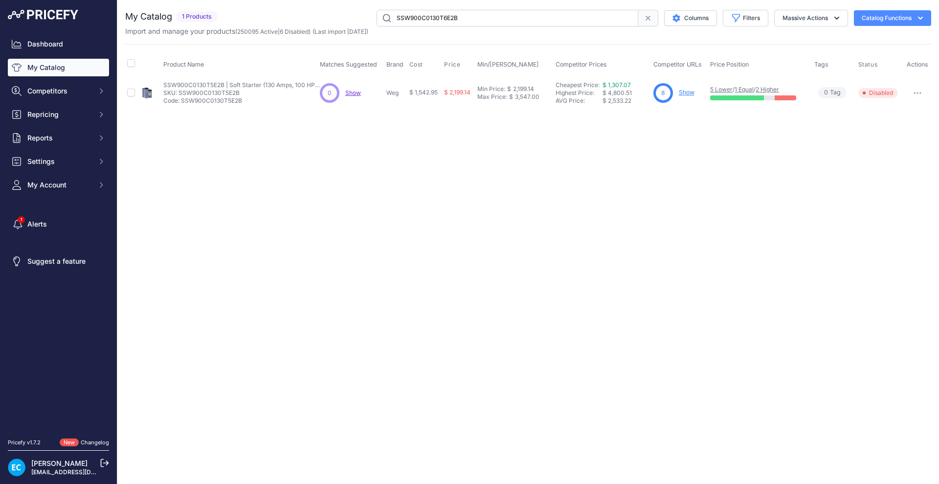
click at [499, 187] on div "Close You are not connected to the internet." at bounding box center [528, 242] width 822 height 484
click at [922, 92] on button "button" at bounding box center [918, 93] width 20 height 14
click at [905, 110] on button "Disable" at bounding box center [898, 114] width 63 height 16
click at [401, 20] on input "SSW900C0130T6E2B" at bounding box center [508, 18] width 262 height 17
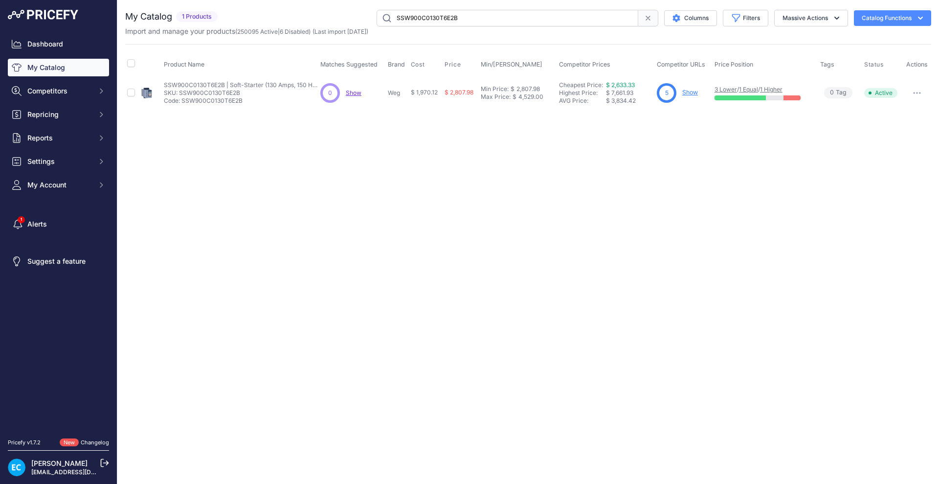
paste input "71T5"
click at [442, 232] on div "Close You are not connected to the internet." at bounding box center [528, 242] width 822 height 484
click at [917, 95] on button "button" at bounding box center [918, 93] width 20 height 14
click at [910, 109] on button "Disable" at bounding box center [898, 114] width 63 height 16
click at [435, 17] on input "SSW900C0171T5E2B" at bounding box center [508, 18] width 262 height 17
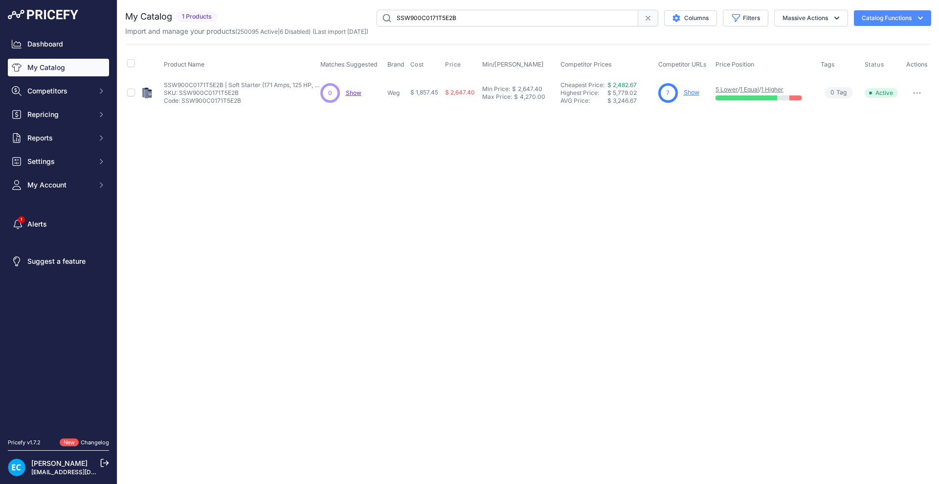
click at [435, 17] on input "SSW900C0171T5E2B" at bounding box center [508, 18] width 262 height 17
paste input "6"
click at [452, 178] on div "Close You are not connected to the internet." at bounding box center [528, 242] width 822 height 484
click at [921, 92] on icon "button" at bounding box center [917, 93] width 8 height 2
click at [892, 108] on button "Disable" at bounding box center [898, 114] width 63 height 16
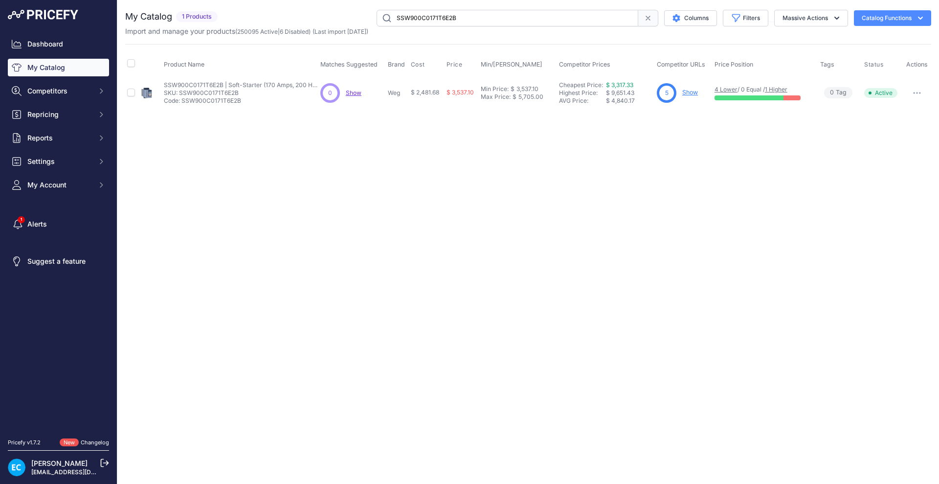
click at [442, 19] on input "SSW900C0171T6E2B" at bounding box center [508, 18] width 262 height 17
paste input "200T5"
click at [557, 161] on div "Close You are not connected to the internet." at bounding box center [528, 242] width 822 height 484
click at [920, 92] on icon "button" at bounding box center [920, 92] width 1 height 1
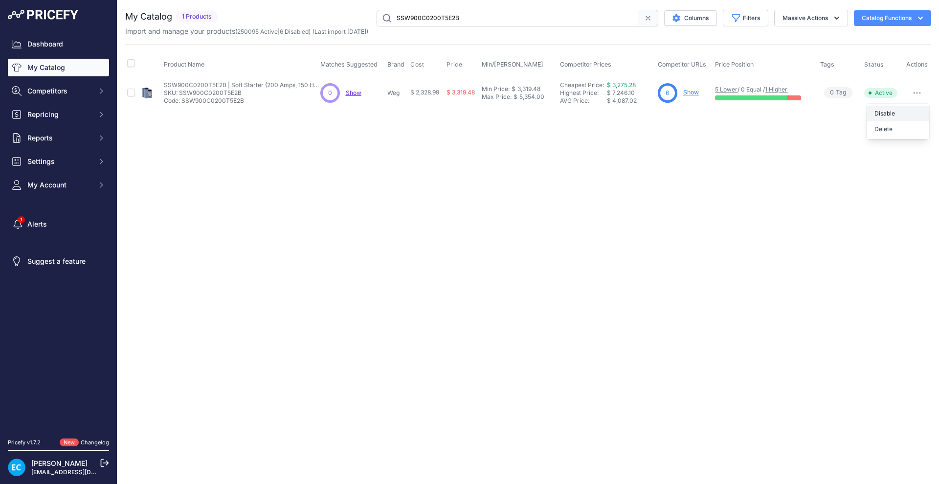
click at [902, 113] on button "Disable" at bounding box center [898, 114] width 63 height 16
click at [551, 21] on input "SSW900C0200T5E2B" at bounding box center [508, 18] width 262 height 17
paste input "6"
click at [628, 262] on div "Close You are not connected to the internet." at bounding box center [528, 242] width 822 height 484
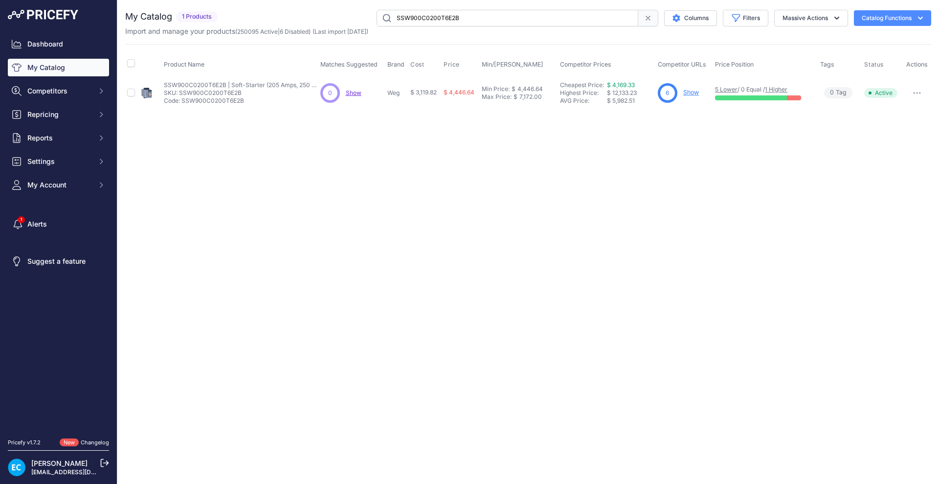
click at [917, 92] on icon "button" at bounding box center [917, 92] width 1 height 1
click at [893, 114] on button "Disable" at bounding box center [898, 114] width 63 height 16
click at [435, 17] on input "SSW900C0200T6E2B" at bounding box center [508, 18] width 262 height 17
paste input "D0255T5E3"
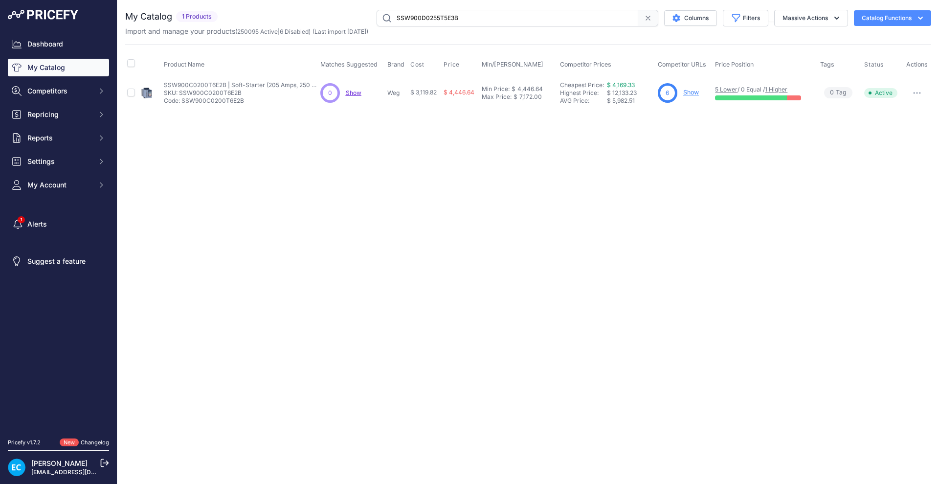
click at [578, 251] on div "Close You are not connected to the internet." at bounding box center [528, 242] width 822 height 484
click at [922, 92] on button "button" at bounding box center [918, 93] width 20 height 14
click at [912, 112] on button "Disable" at bounding box center [898, 114] width 63 height 16
click at [459, 13] on input "SSW900D0255T5E3B" at bounding box center [508, 18] width 262 height 17
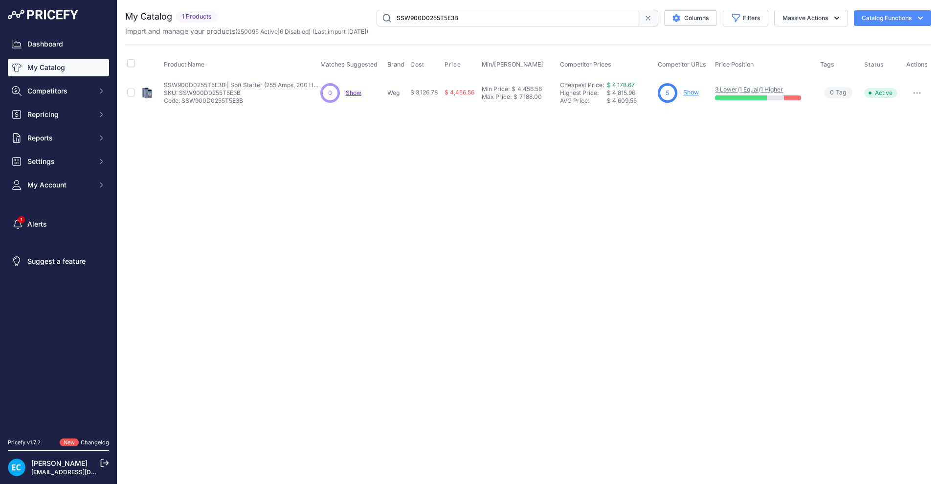
paste input "4"
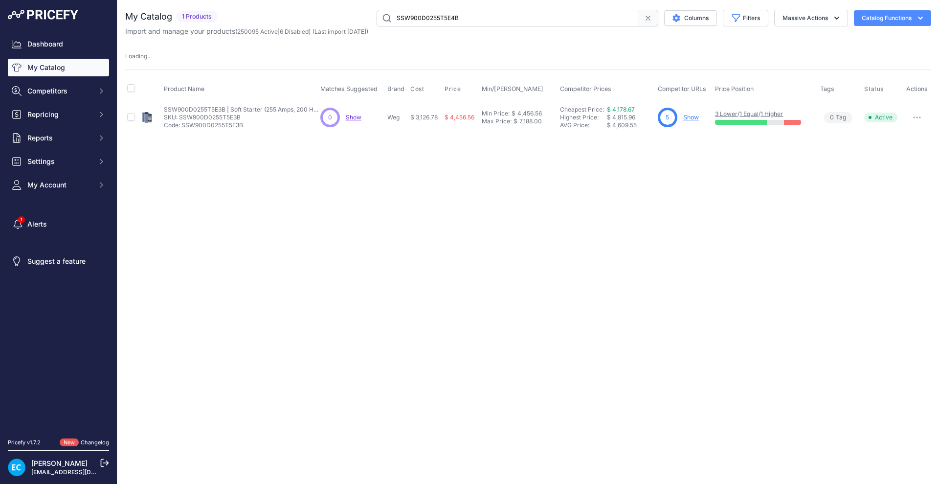
click at [617, 144] on div "Close You are not connected to the internet." at bounding box center [528, 242] width 822 height 484
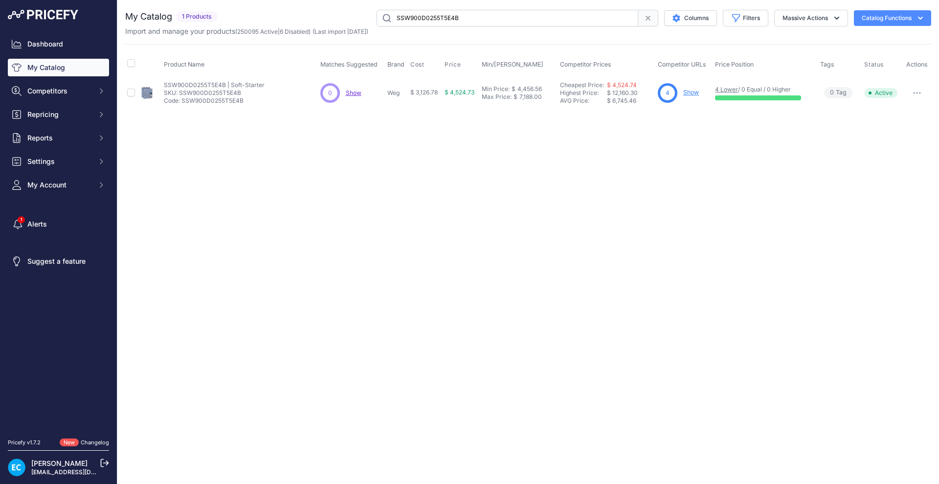
click at [636, 280] on div "Close You are not connected to the internet." at bounding box center [528, 242] width 822 height 484
click at [507, 7] on div "You are not connected to the internet. My Catalog" at bounding box center [528, 59] width 806 height 118
click at [505, 22] on input "SSW900D0255T5E4B" at bounding box center [508, 18] width 262 height 17
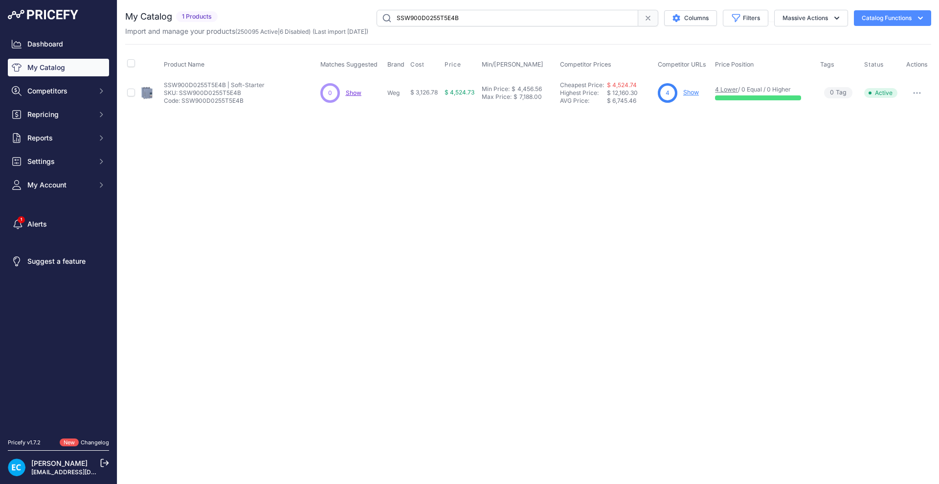
paste input "6E3"
click at [522, 241] on div "Close You are not connected to the internet." at bounding box center [528, 242] width 822 height 484
click at [569, 281] on div "Close You are not connected to the internet." at bounding box center [528, 242] width 822 height 484
click at [915, 94] on button "button" at bounding box center [918, 93] width 20 height 14
click at [900, 111] on button "Disable" at bounding box center [898, 114] width 63 height 16
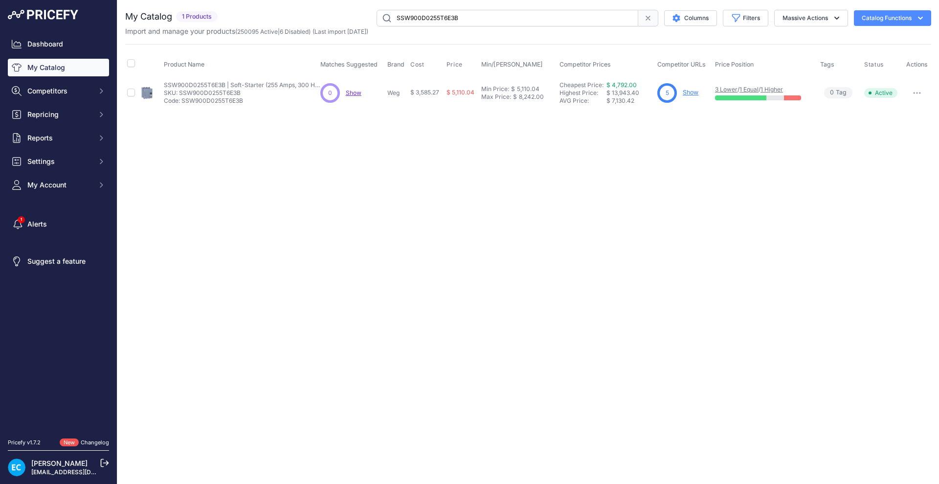
click at [916, 94] on button "button" at bounding box center [918, 93] width 20 height 14
click at [906, 114] on button "Disable" at bounding box center [898, 114] width 63 height 16
drag, startPoint x: 520, startPoint y: 10, endPoint x: 520, endPoint y: 21, distance: 11.3
click at [520, 10] on input "SSW900D0255T6E3B" at bounding box center [508, 18] width 262 height 17
click at [519, 25] on input "SSW900D0255T6E3B" at bounding box center [508, 18] width 262 height 17
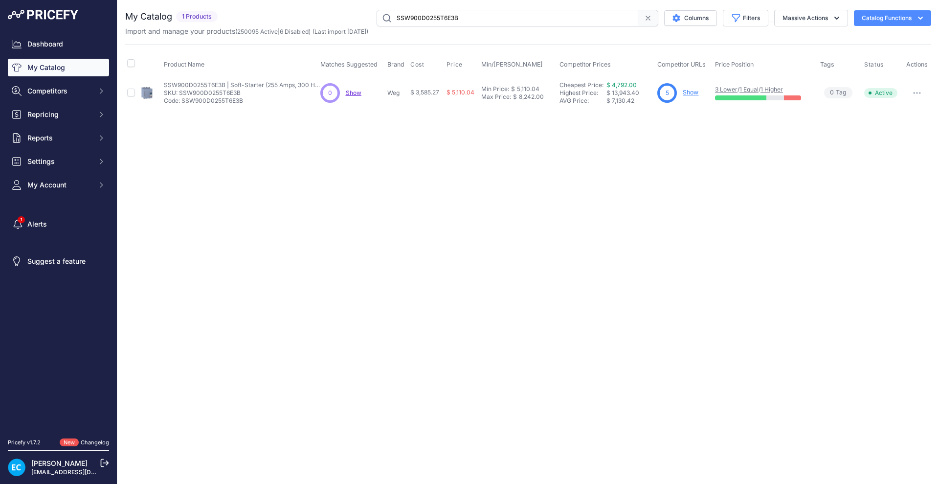
click at [519, 25] on input "SSW900D0255T6E3B" at bounding box center [508, 18] width 262 height 17
paste input "5E4"
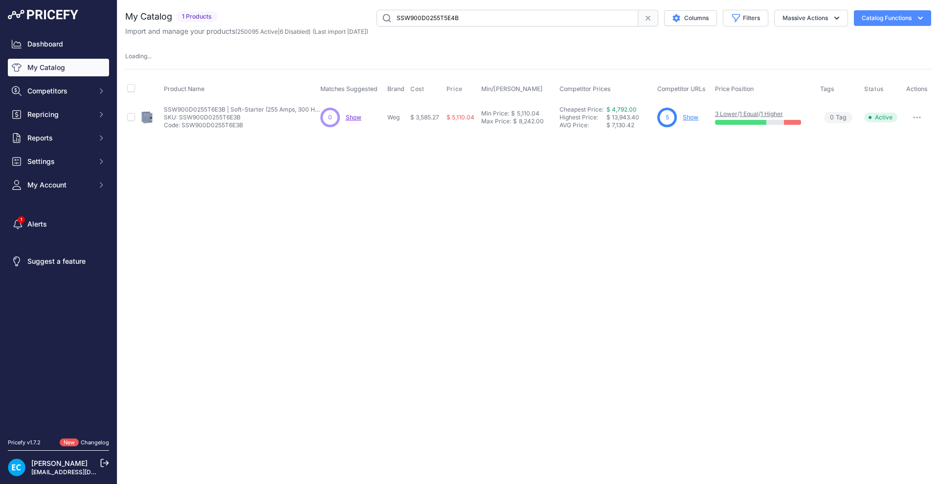
click at [604, 222] on div "Close You are not connected to the internet." at bounding box center [528, 242] width 822 height 484
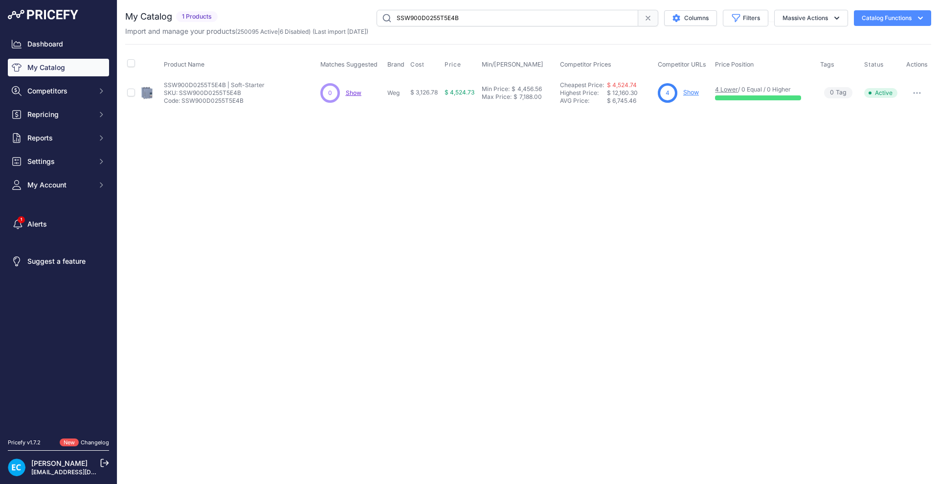
click at [919, 95] on button "button" at bounding box center [918, 93] width 20 height 14
click at [908, 110] on button "Disable" at bounding box center [898, 114] width 63 height 16
click at [464, 19] on input "SSW900D0255T5E4B" at bounding box center [508, 18] width 262 height 17
paste input "6"
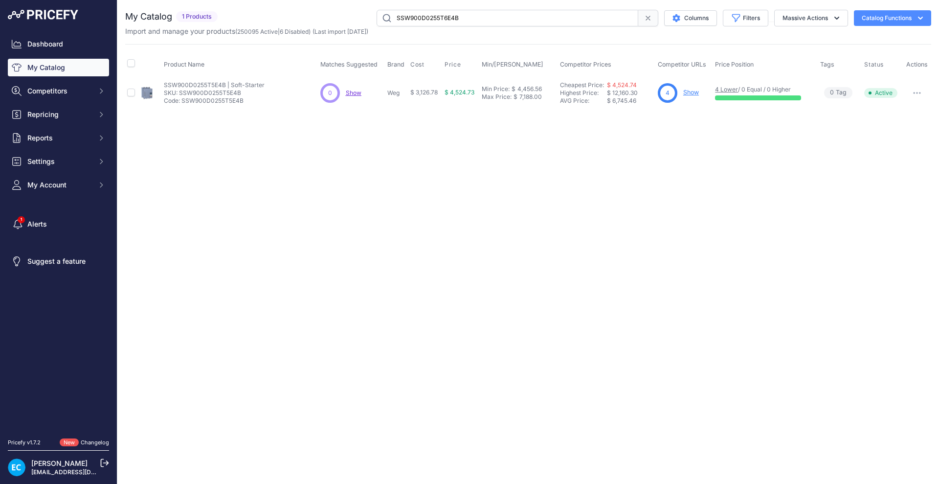
click at [481, 202] on div "Close You are not connected to the internet." at bounding box center [528, 242] width 822 height 484
click at [919, 92] on icon "button" at bounding box center [917, 93] width 8 height 2
click at [893, 115] on button "Disable" at bounding box center [898, 114] width 63 height 16
click at [418, 20] on input "SSW900D0255T6E4B" at bounding box center [508, 18] width 262 height 17
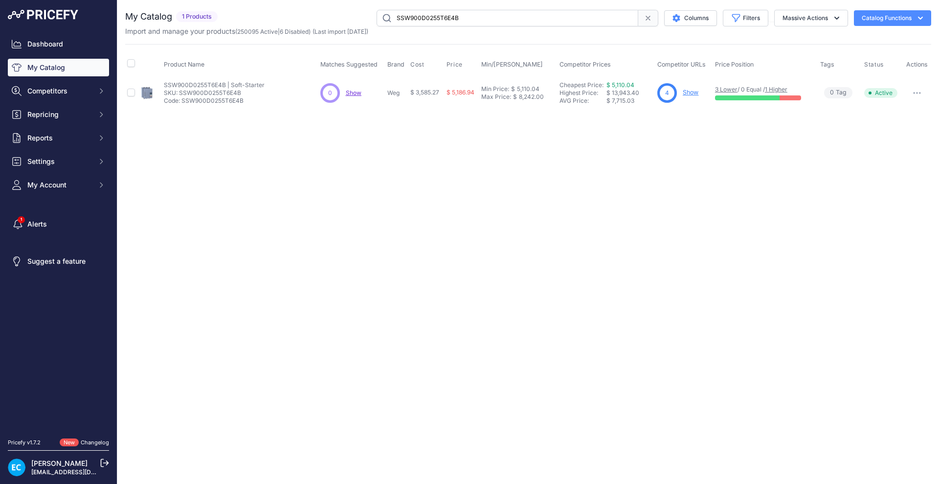
paste input "312T5E3"
click at [453, 168] on div "Close You are not connected to the internet." at bounding box center [528, 242] width 822 height 484
click at [923, 93] on button "button" at bounding box center [918, 93] width 20 height 14
click at [900, 114] on button "Disable" at bounding box center [898, 114] width 63 height 16
click at [453, 17] on input "SSW900D0312T5E3B" at bounding box center [508, 18] width 262 height 17
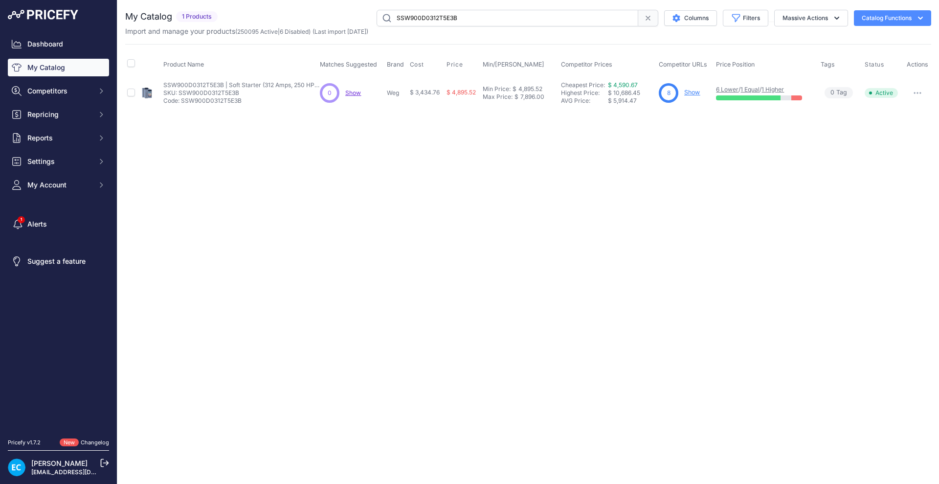
click at [453, 17] on input "SSW900D0312T5E3B" at bounding box center [508, 18] width 262 height 17
paste input "4"
click at [526, 199] on div "Close You are not connected to the internet." at bounding box center [528, 242] width 822 height 484
click at [918, 94] on button "button" at bounding box center [918, 93] width 20 height 14
click at [905, 110] on button "Disable" at bounding box center [898, 114] width 63 height 16
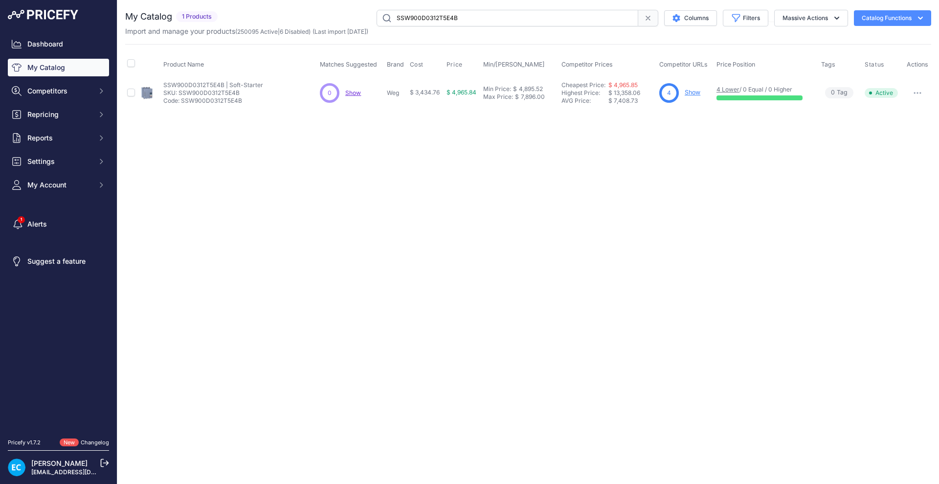
click at [479, 16] on input "SSW900D0312T5E4B" at bounding box center [508, 18] width 262 height 17
paste input "6E3"
click at [638, 263] on div "Close You are not connected to the internet." at bounding box center [528, 242] width 822 height 484
click at [918, 92] on icon "button" at bounding box center [917, 93] width 8 height 2
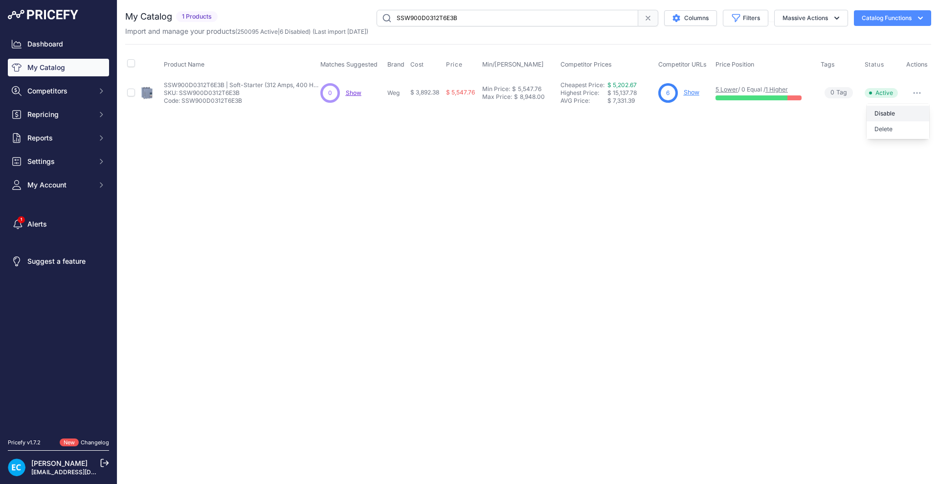
click at [903, 108] on button "Disable" at bounding box center [898, 114] width 63 height 16
click at [512, 246] on div "Close You are not connected to the internet." at bounding box center [528, 242] width 822 height 484
click at [473, 21] on input "SSW900D0312T6E3B" at bounding box center [508, 18] width 262 height 17
paste input "4"
click at [473, 21] on input "SSW900D0312T6E4B" at bounding box center [508, 18] width 262 height 17
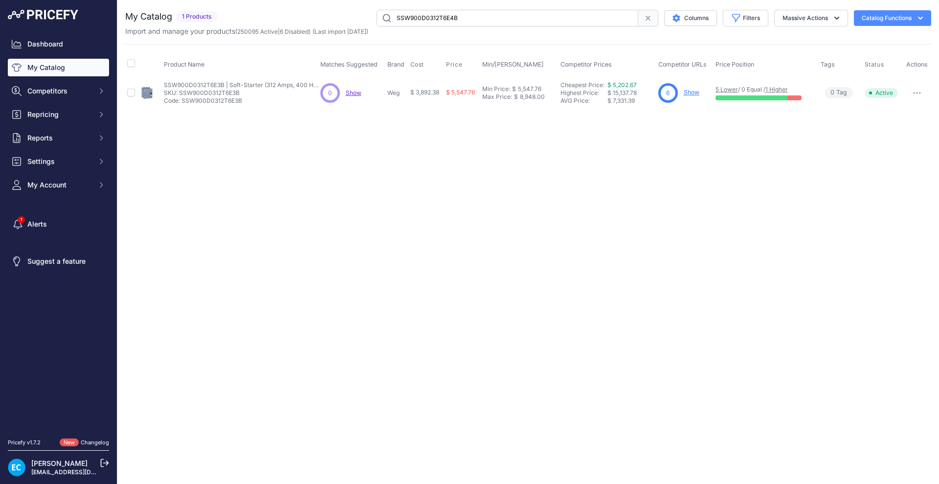
click at [709, 268] on div "Close You are not connected to the internet." at bounding box center [528, 242] width 822 height 484
click at [921, 94] on button "button" at bounding box center [918, 93] width 20 height 14
click at [903, 113] on button "Disable" at bounding box center [898, 114] width 63 height 16
click at [432, 19] on input "SSW900D0312T6E4B" at bounding box center [508, 18] width 262 height 17
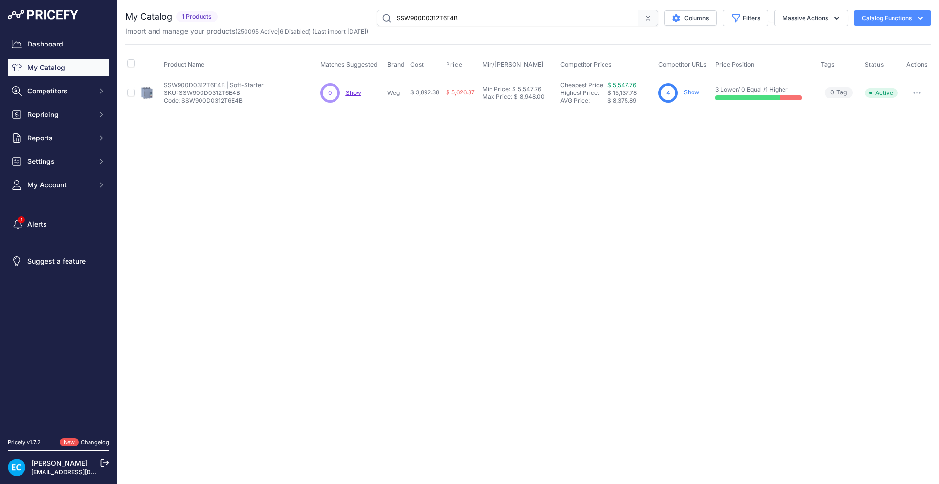
paste input "65T5E3"
click at [545, 216] on div "Close You are not connected to the internet." at bounding box center [528, 242] width 822 height 484
click at [484, 19] on input "SSW900D0365T5E3B" at bounding box center [508, 18] width 262 height 17
paste input "4"
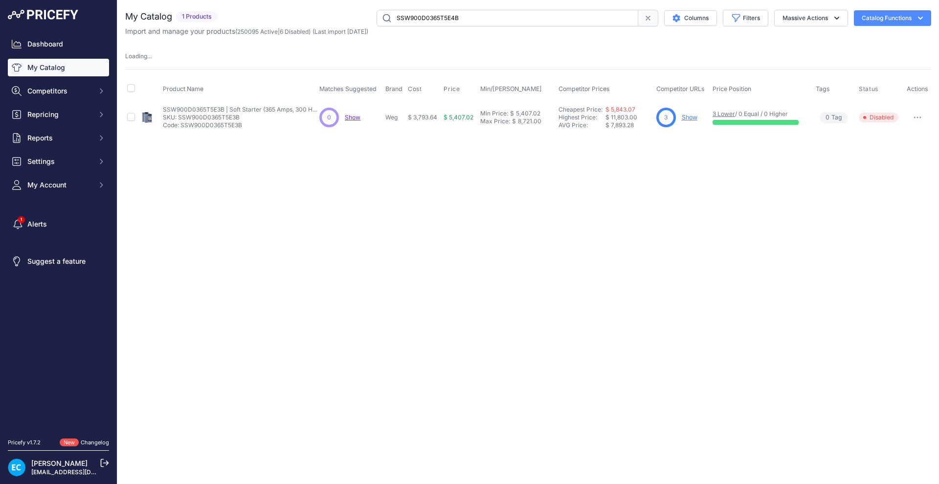
click at [612, 212] on div "Close You are not connected to the internet." at bounding box center [528, 242] width 822 height 484
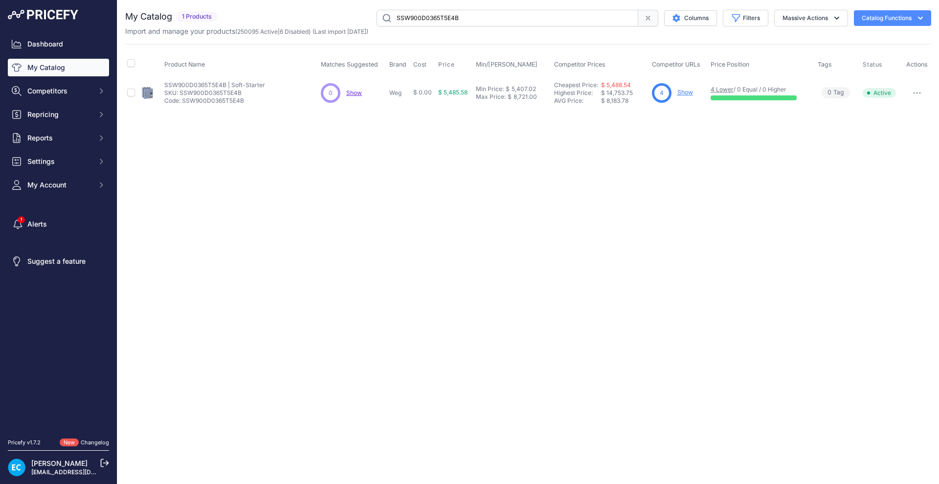
click at [921, 91] on button "button" at bounding box center [918, 93] width 20 height 14
click at [887, 114] on button "Disable" at bounding box center [898, 114] width 63 height 16
click at [403, 19] on input "SSW900D0365T5E4B" at bounding box center [508, 18] width 262 height 17
paste input "6E3"
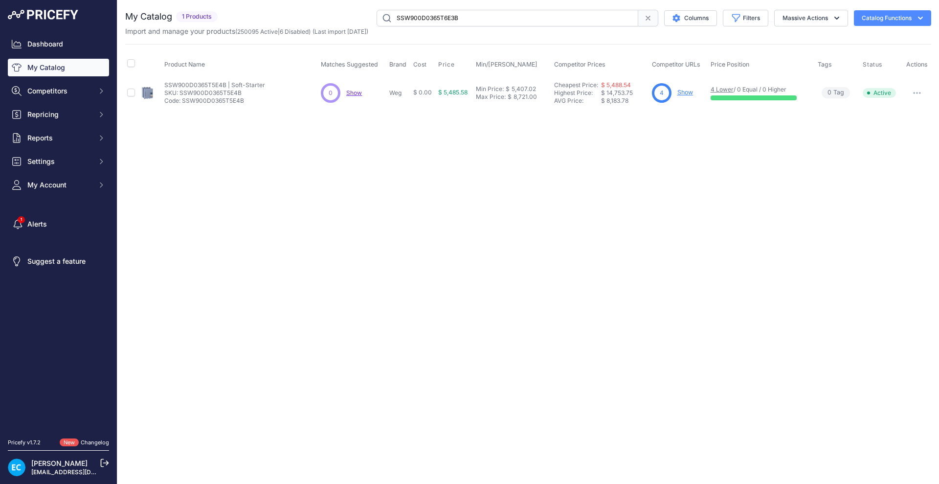
click at [448, 155] on div "Close You are not connected to the internet." at bounding box center [528, 242] width 822 height 484
click at [921, 93] on icon "button" at bounding box center [920, 92] width 1 height 1
click at [892, 109] on button "Disable" at bounding box center [898, 114] width 63 height 16
click at [433, 15] on input "SSW900D0365T6E3B" at bounding box center [508, 18] width 262 height 17
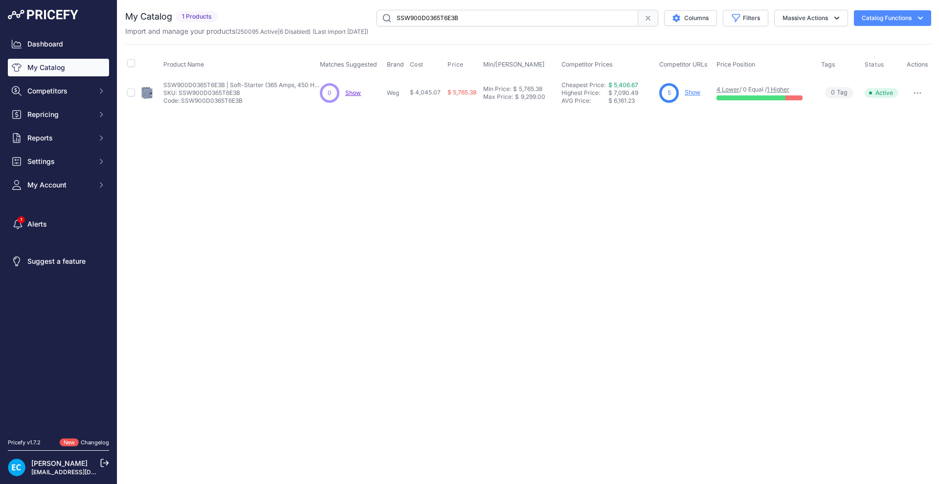
paste input "4"
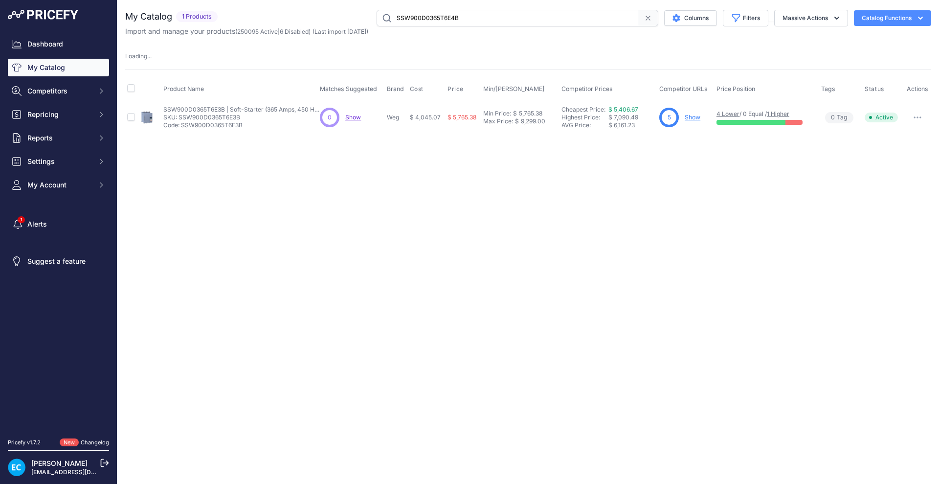
click at [462, 147] on div "Close You are not connected to the internet." at bounding box center [528, 242] width 822 height 484
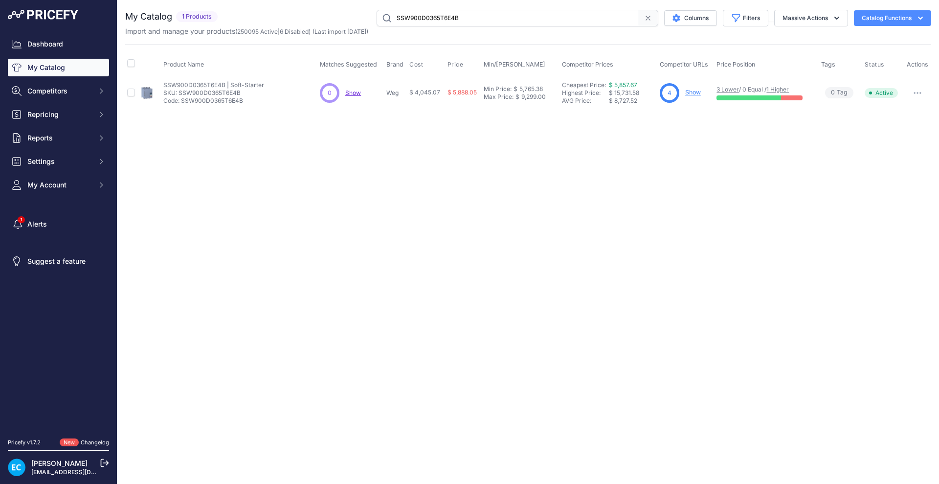
click at [919, 91] on button "button" at bounding box center [918, 93] width 20 height 14
click at [896, 110] on button "Disable" at bounding box center [898, 114] width 63 height 16
click at [474, 13] on input "SSW900D0365T6E4B" at bounding box center [508, 18] width 262 height 17
paste input "412T5E3"
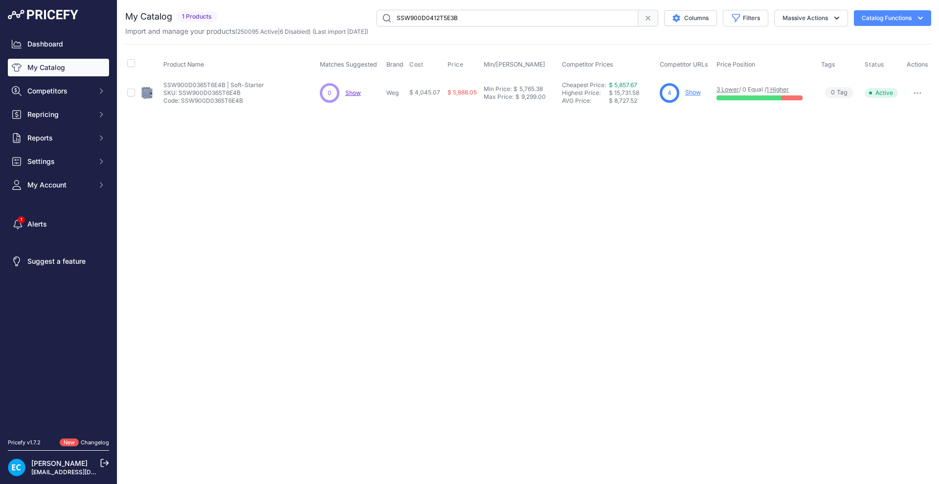
click at [614, 200] on div "Close You are not connected to the internet." at bounding box center [528, 242] width 822 height 484
click at [915, 92] on icon "button" at bounding box center [917, 93] width 8 height 2
click at [889, 111] on button "Disable" at bounding box center [898, 114] width 63 height 16
click at [436, 16] on input "SSW900D0412T5E3B" at bounding box center [508, 18] width 262 height 17
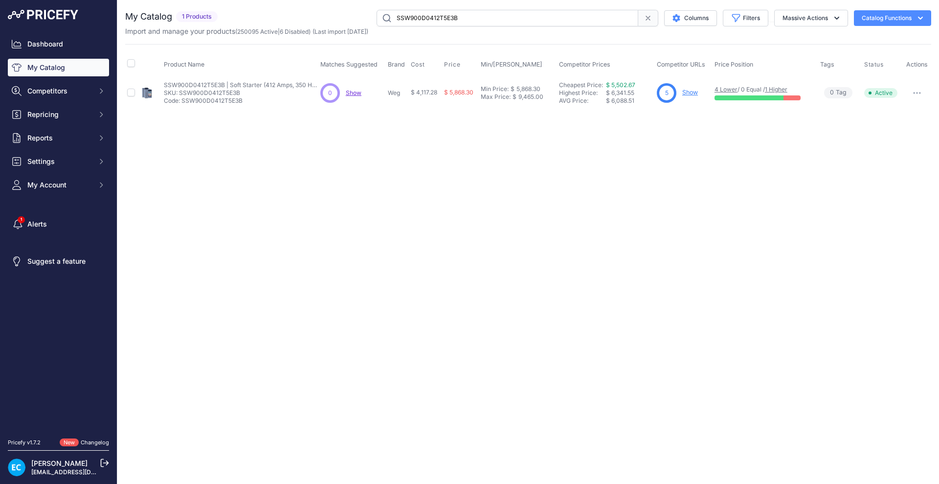
paste input "4"
click at [497, 187] on div "Close You are not connected to the internet." at bounding box center [528, 242] width 822 height 484
click at [918, 97] on button "button" at bounding box center [918, 93] width 20 height 14
click at [911, 108] on button "Disable" at bounding box center [898, 114] width 63 height 16
click at [441, 18] on input "SSW900D0412T5E4B" at bounding box center [508, 18] width 262 height 17
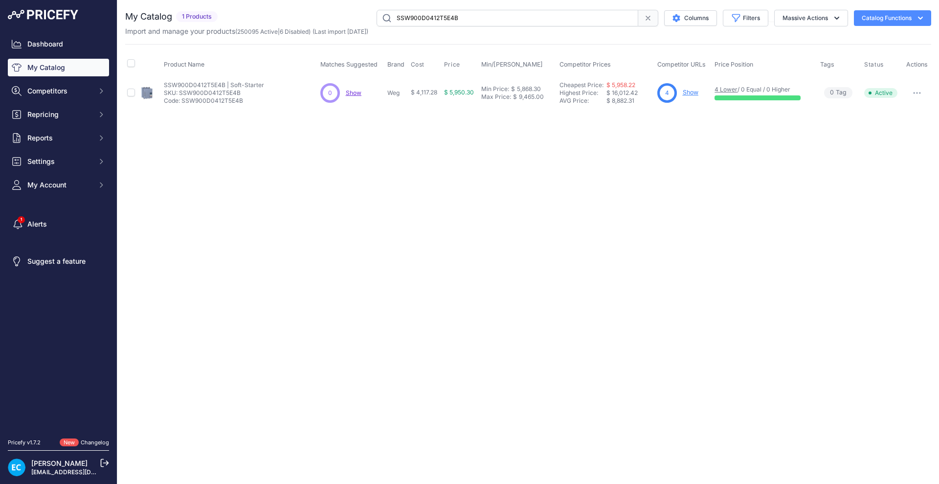
click at [441, 18] on input "SSW900D0412T5E4B" at bounding box center [508, 18] width 262 height 17
paste input "6E3"
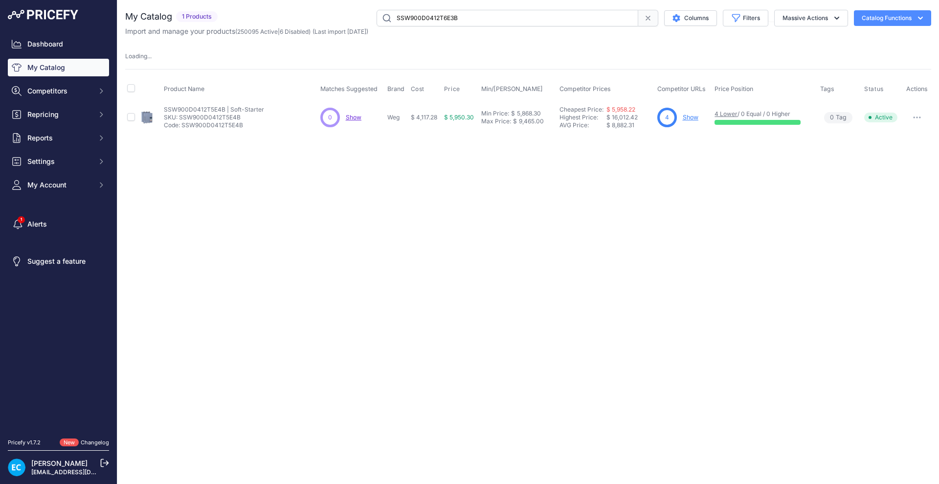
click at [612, 175] on div "Close You are not connected to the internet." at bounding box center [528, 242] width 822 height 484
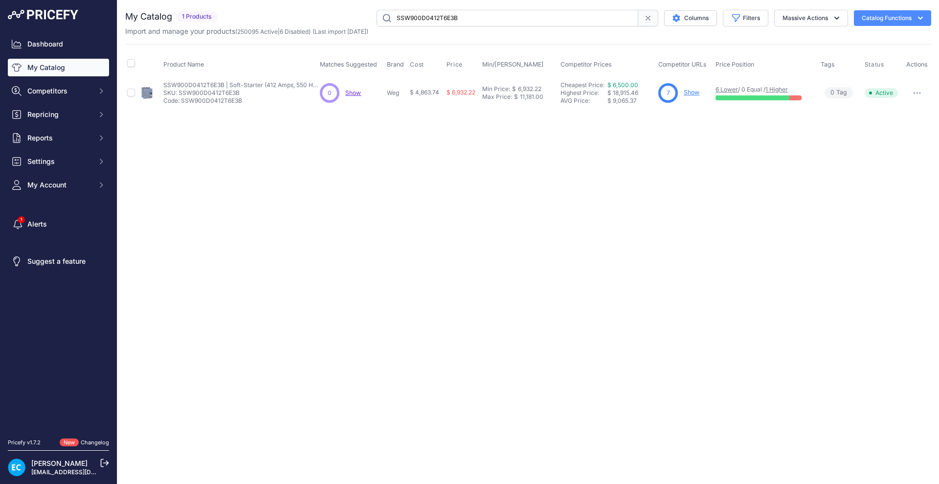
click at [922, 91] on button "button" at bounding box center [918, 93] width 20 height 14
click at [899, 108] on button "Disable" at bounding box center [898, 114] width 63 height 16
click at [457, 19] on input "SSW900D0412T6E3B" at bounding box center [508, 18] width 262 height 17
paste
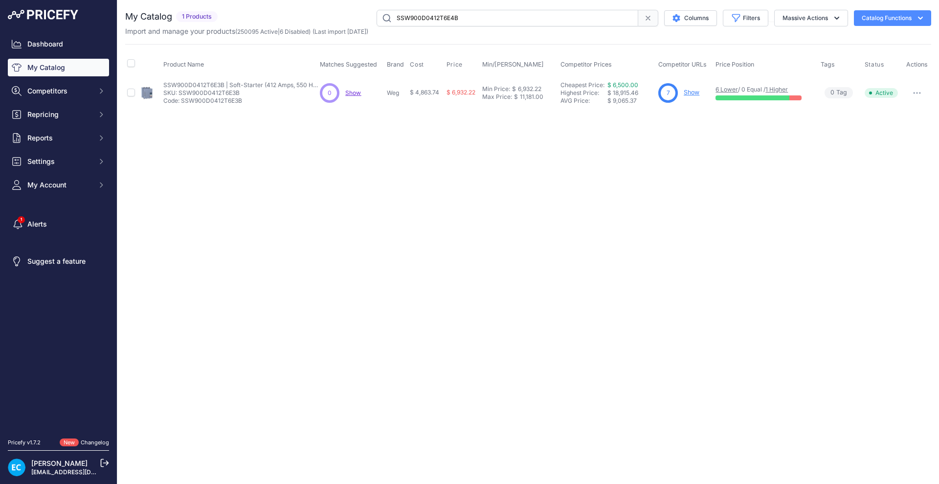
click at [518, 180] on div "Close You are not connected to the internet." at bounding box center [528, 242] width 822 height 484
click at [922, 90] on button "button" at bounding box center [918, 93] width 20 height 14
click at [898, 110] on button "Disable" at bounding box center [898, 114] width 63 height 16
click at [416, 17] on input "SSW900D0412T6E4B" at bounding box center [508, 18] width 262 height 17
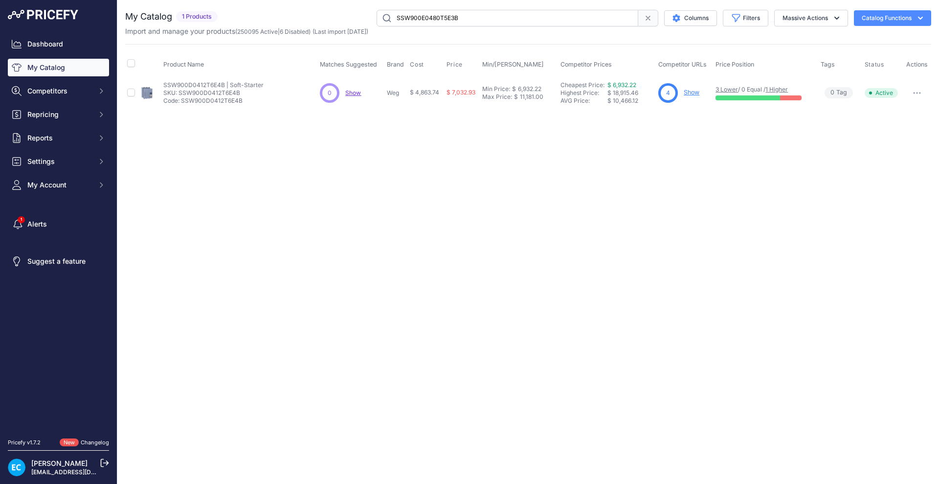
click at [452, 198] on div "Close You are not connected to the internet." at bounding box center [528, 242] width 822 height 484
click at [914, 95] on button "button" at bounding box center [918, 93] width 20 height 14
click at [893, 106] on button "Disable" at bounding box center [898, 114] width 63 height 16
click at [422, 21] on input "SSW900E0480T5E3B" at bounding box center [508, 18] width 262 height 17
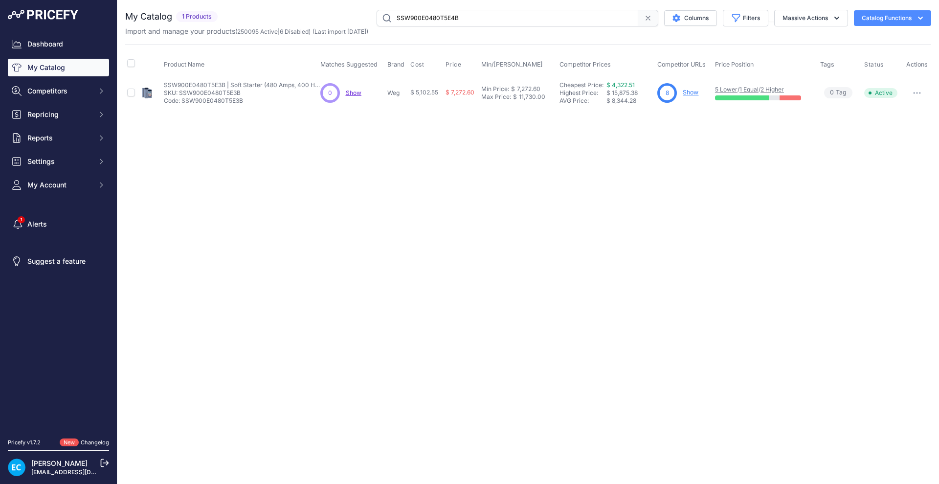
click at [409, 195] on div "Close You are not connected to the internet." at bounding box center [528, 242] width 822 height 484
click at [918, 92] on icon "button" at bounding box center [917, 93] width 8 height 2
click at [901, 111] on button "Disable" at bounding box center [898, 114] width 63 height 16
click at [524, 10] on input "SSW900E0480T5E4B" at bounding box center [508, 18] width 262 height 17
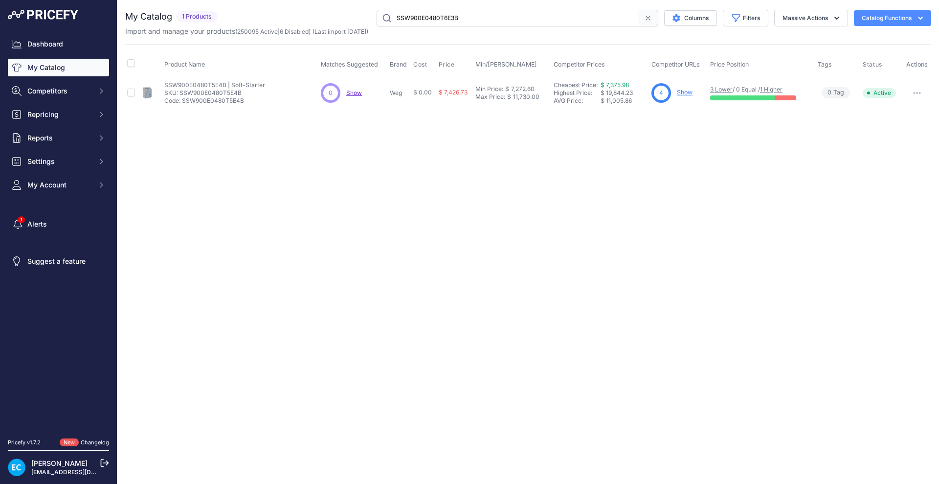
click at [509, 172] on div "Close You are not connected to the internet." at bounding box center [528, 242] width 822 height 484
click at [915, 92] on icon "button" at bounding box center [918, 93] width 8 height 2
click at [899, 108] on button "Disable" at bounding box center [898, 114] width 63 height 16
drag, startPoint x: 455, startPoint y: 176, endPoint x: 455, endPoint y: 111, distance: 65.1
click at [455, 176] on div "Close You are not connected to the internet." at bounding box center [528, 242] width 822 height 484
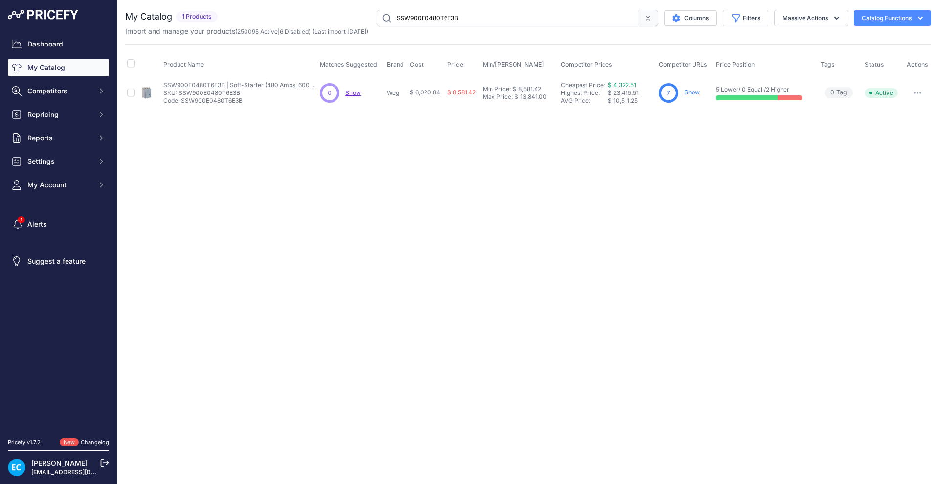
click at [456, 22] on input "SSW900E0480T6E3B" at bounding box center [508, 18] width 262 height 17
click at [481, 196] on div "Close You are not connected to the internet." at bounding box center [528, 242] width 822 height 484
click at [920, 88] on button "button" at bounding box center [918, 93] width 20 height 14
click at [899, 111] on button "Disable" at bounding box center [898, 114] width 63 height 16
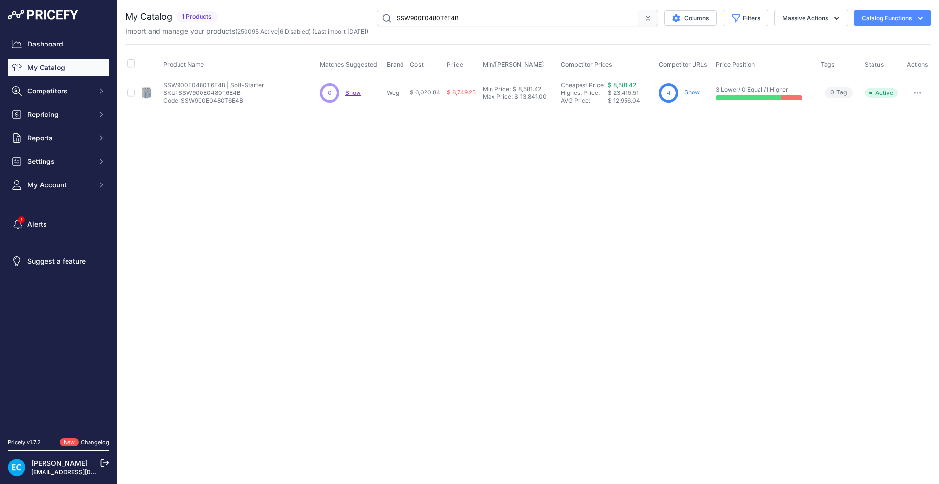
click at [487, 14] on input "SSW900E0480T6E4B" at bounding box center [508, 18] width 262 height 17
click at [514, 182] on div "Close You are not connected to the internet." at bounding box center [528, 242] width 822 height 484
click at [916, 96] on button "button" at bounding box center [918, 93] width 20 height 14
click at [895, 110] on button "Disable" at bounding box center [898, 114] width 63 height 16
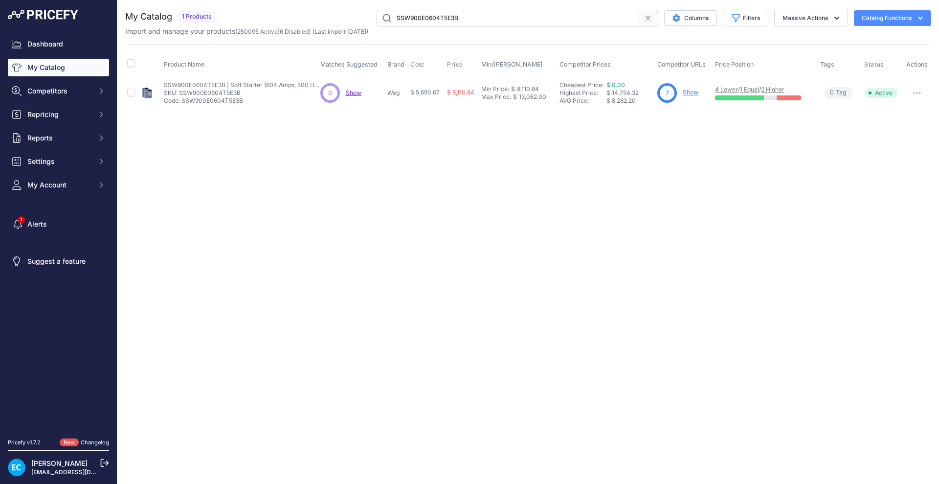
click at [443, 19] on input "SSW900E0604T5E3B" at bounding box center [508, 18] width 262 height 17
click at [387, 19] on input "SSW900E0604T5E4B" at bounding box center [508, 18] width 262 height 17
click at [422, 204] on div "Close You are not connected to the internet." at bounding box center [528, 242] width 822 height 484
click at [918, 90] on button "button" at bounding box center [918, 93] width 20 height 14
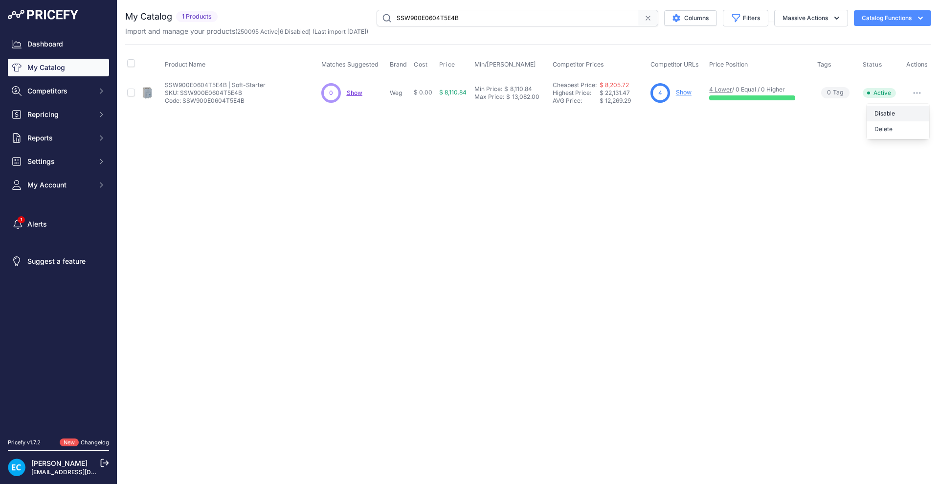
click at [899, 109] on button "Disable" at bounding box center [898, 114] width 63 height 16
click at [401, 17] on input "SSW900E0604T5E4B" at bounding box center [508, 18] width 262 height 17
click at [503, 207] on div "Close You are not connected to the internet." at bounding box center [528, 242] width 822 height 484
click at [916, 98] on button "button" at bounding box center [918, 93] width 20 height 14
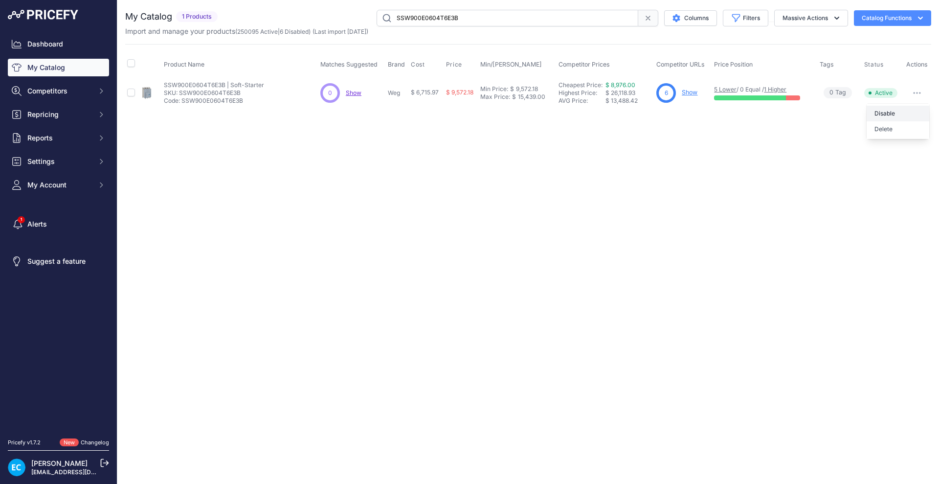
click at [898, 115] on button "Disable" at bounding box center [898, 114] width 63 height 16
click at [426, 20] on input "SSW900E0604T6E3B" at bounding box center [508, 18] width 262 height 17
click at [448, 193] on div "Close You are not connected to the internet." at bounding box center [528, 242] width 822 height 484
click at [920, 94] on button "button" at bounding box center [918, 93] width 20 height 14
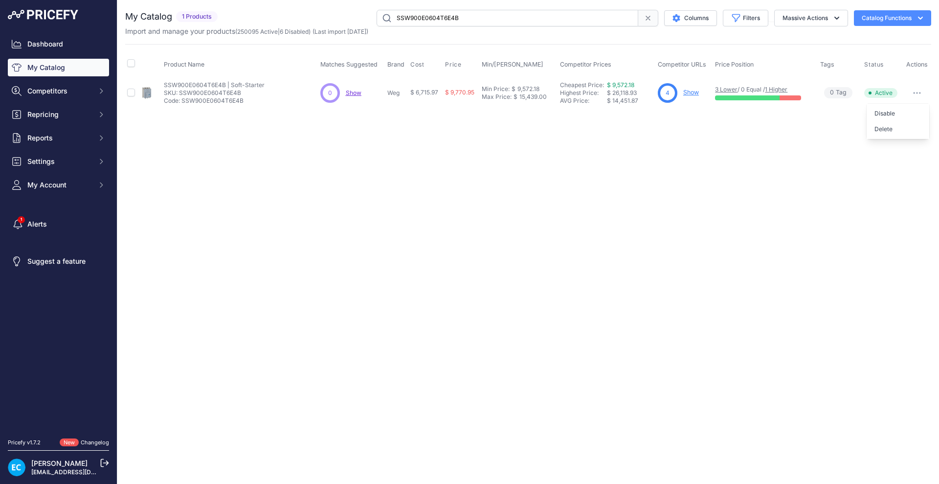
click at [899, 115] on button "Disable" at bounding box center [898, 114] width 63 height 16
click at [460, 13] on input "SSW900E0604T6E4B" at bounding box center [508, 18] width 262 height 17
click at [701, 198] on div "Close You are not connected to the internet." at bounding box center [528, 242] width 822 height 484
click at [916, 95] on button "button" at bounding box center [918, 93] width 20 height 14
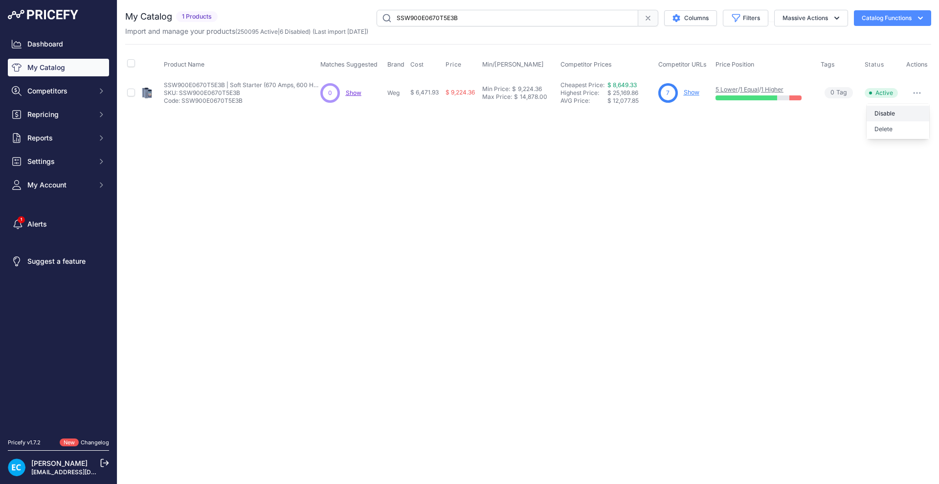
click at [899, 113] on button "Disable" at bounding box center [898, 114] width 63 height 16
click at [493, 15] on input "SSW900E0670T5E3B" at bounding box center [508, 18] width 262 height 17
click at [705, 223] on div "Close You are not connected to the internet." at bounding box center [528, 242] width 822 height 484
click at [916, 94] on button "button" at bounding box center [918, 93] width 20 height 14
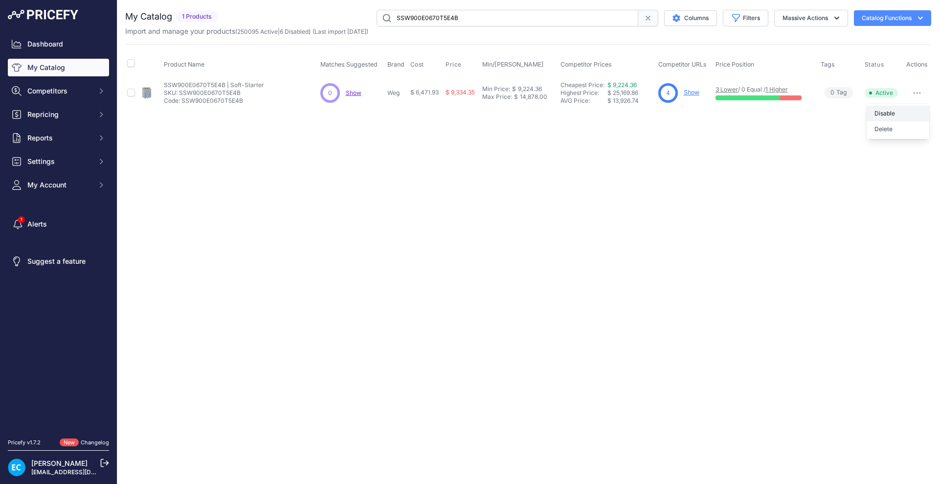
click at [902, 111] on button "Disable" at bounding box center [898, 114] width 63 height 16
click at [421, 14] on input "SSW900E0670T5E4B" at bounding box center [508, 18] width 262 height 17
click at [578, 181] on div "Close You are not connected to the internet." at bounding box center [528, 242] width 822 height 484
click at [916, 99] on button "button" at bounding box center [918, 93] width 20 height 14
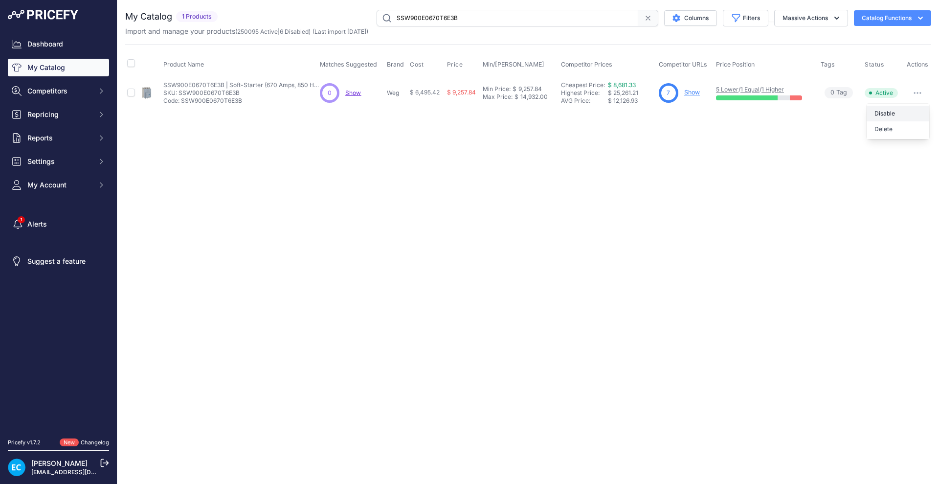
click at [903, 110] on button "Disable" at bounding box center [898, 114] width 63 height 16
click at [543, 278] on div "Close You are not connected to the internet." at bounding box center [528, 242] width 822 height 484
click at [474, 19] on input "SSW900E0670T6E3B" at bounding box center [508, 18] width 262 height 17
click at [500, 205] on div "Close You are not connected to the internet." at bounding box center [528, 242] width 822 height 484
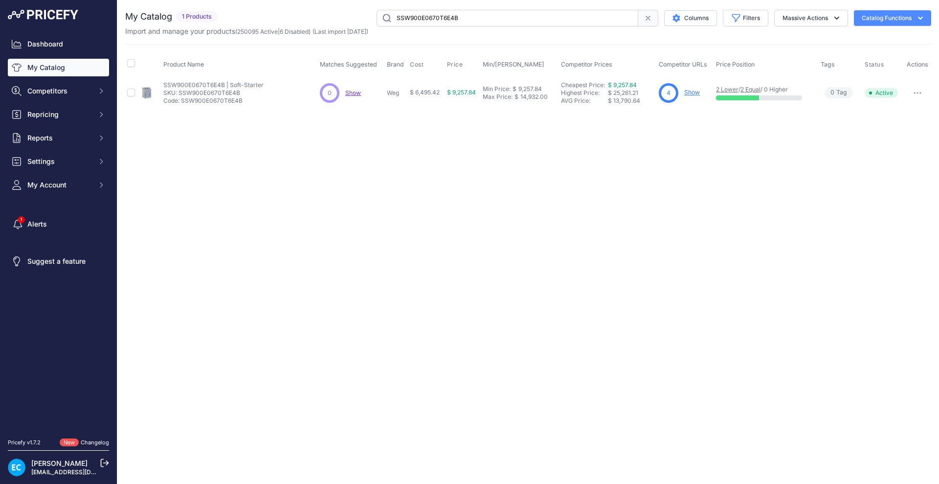
click at [915, 91] on button "button" at bounding box center [918, 93] width 20 height 14
click at [889, 114] on button "Disable" at bounding box center [898, 114] width 63 height 16
click at [432, 16] on input "SSW900E0670T6E4B" at bounding box center [508, 18] width 262 height 17
click at [432, 16] on input "SSW900F0820T5E3B" at bounding box center [508, 18] width 262 height 17
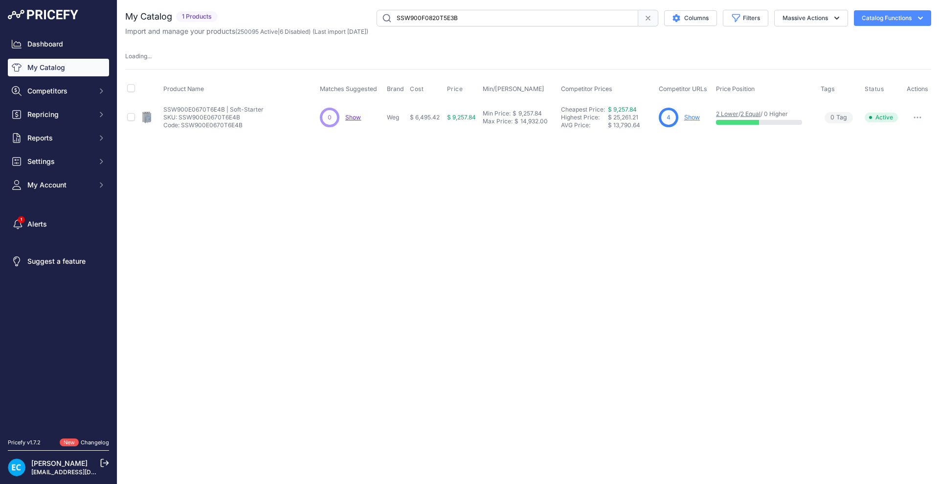
click at [426, 214] on div "Close You are not connected to the internet." at bounding box center [528, 242] width 822 height 484
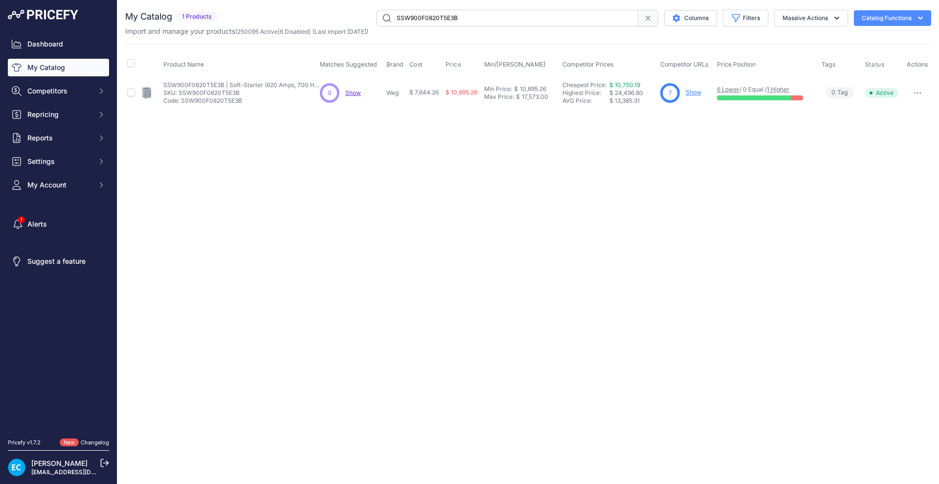
click at [920, 98] on button "button" at bounding box center [918, 93] width 20 height 14
click at [903, 110] on button "Disable" at bounding box center [898, 114] width 63 height 16
drag, startPoint x: 561, startPoint y: 254, endPoint x: 587, endPoint y: 216, distance: 46.0
click at [561, 253] on div "Close You are not connected to the internet." at bounding box center [528, 242] width 822 height 484
click at [465, 14] on input "SSW900F0820T5E3B" at bounding box center [508, 18] width 262 height 17
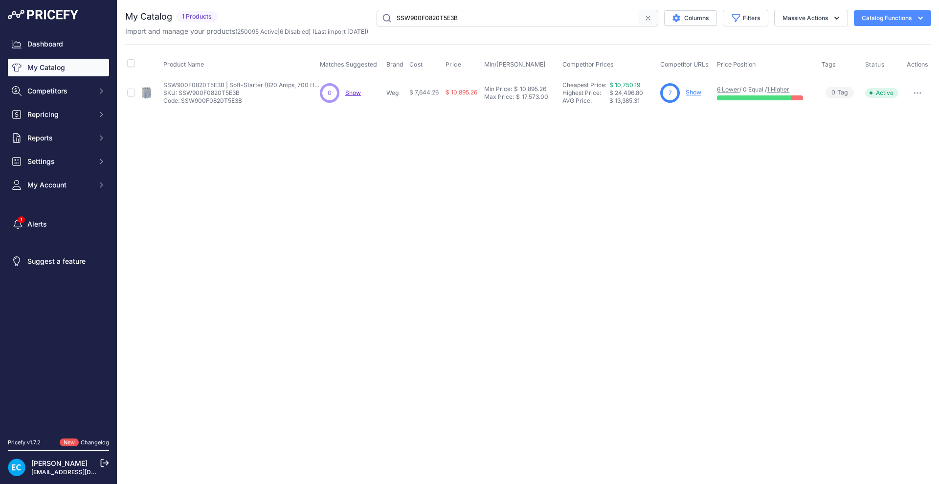
click at [465, 14] on input "SSW900F0820T5E3B" at bounding box center [508, 18] width 262 height 17
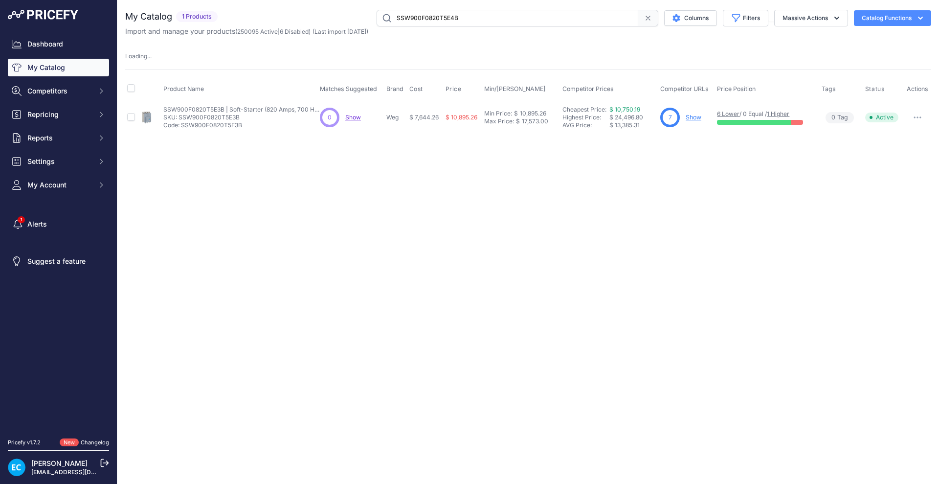
click at [594, 199] on div "Close You are not connected to the internet." at bounding box center [528, 242] width 822 height 484
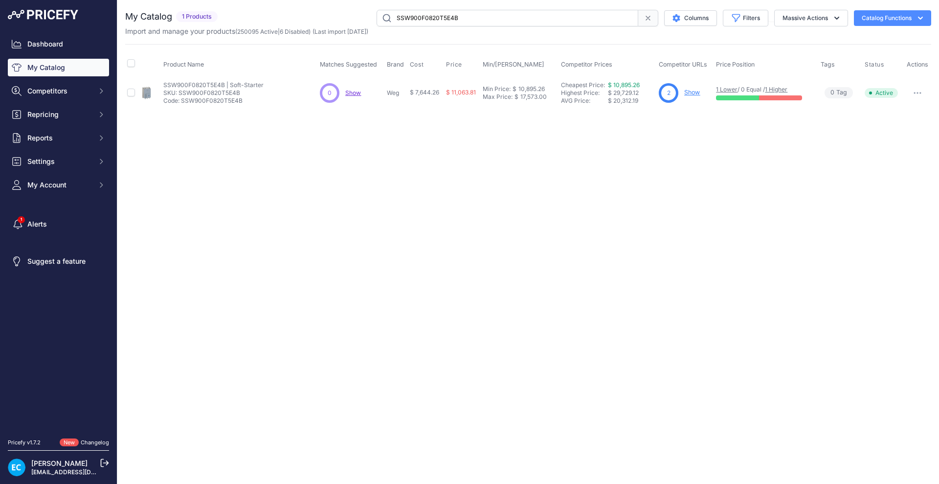
click at [918, 88] on button "button" at bounding box center [918, 93] width 20 height 14
click at [894, 110] on button "Disable" at bounding box center [898, 114] width 63 height 16
click at [416, 23] on input "SSW900F0820T5E4B" at bounding box center [508, 18] width 262 height 17
click at [418, 23] on input "SSW900F0820T5E4B" at bounding box center [508, 18] width 262 height 17
click at [418, 22] on input "SSW900F0820T5E4B" at bounding box center [508, 18] width 262 height 17
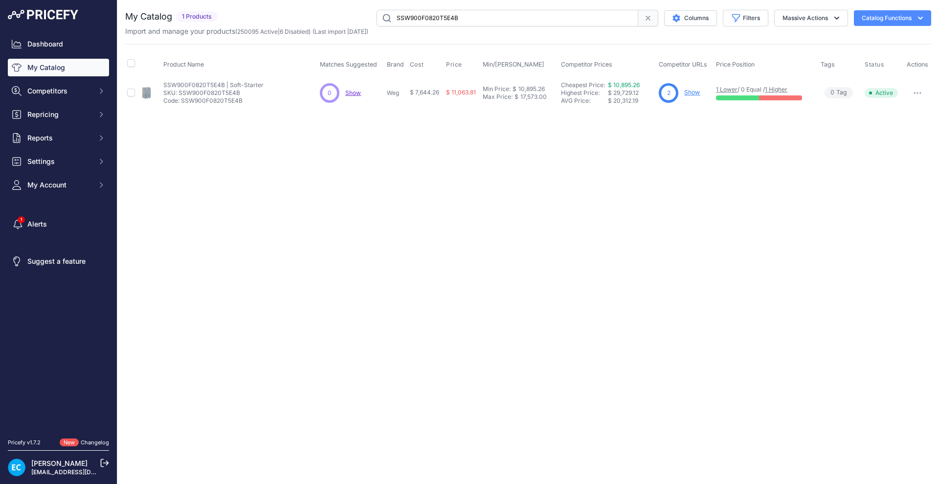
click at [418, 22] on input "SSW900F0820T5E4B" at bounding box center [508, 18] width 262 height 17
click at [875, 159] on div "Close You are not connected to the internet." at bounding box center [528, 242] width 822 height 484
click at [914, 97] on button "button" at bounding box center [918, 93] width 20 height 14
click at [896, 110] on button "Disable" at bounding box center [898, 114] width 63 height 16
click at [465, 15] on input "SSW900F0820T6E3B" at bounding box center [508, 18] width 262 height 17
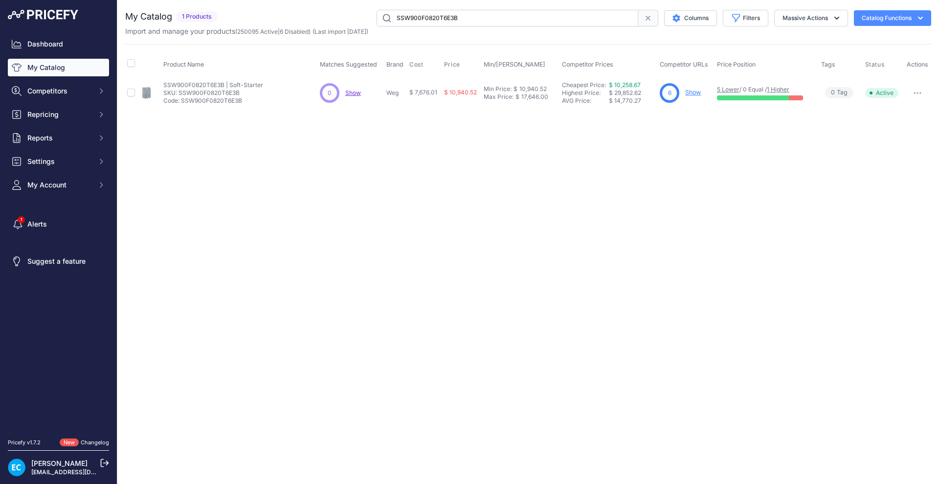
click at [465, 15] on input "SSW900F0820T6E3B" at bounding box center [508, 18] width 262 height 17
click at [550, 174] on div "Close You are not connected to the internet." at bounding box center [528, 242] width 822 height 484
click at [917, 95] on button "button" at bounding box center [918, 93] width 20 height 14
click at [896, 109] on button "Disable" at bounding box center [898, 114] width 63 height 16
click at [568, 21] on input "SSW900F0820T6E4B" at bounding box center [508, 18] width 262 height 17
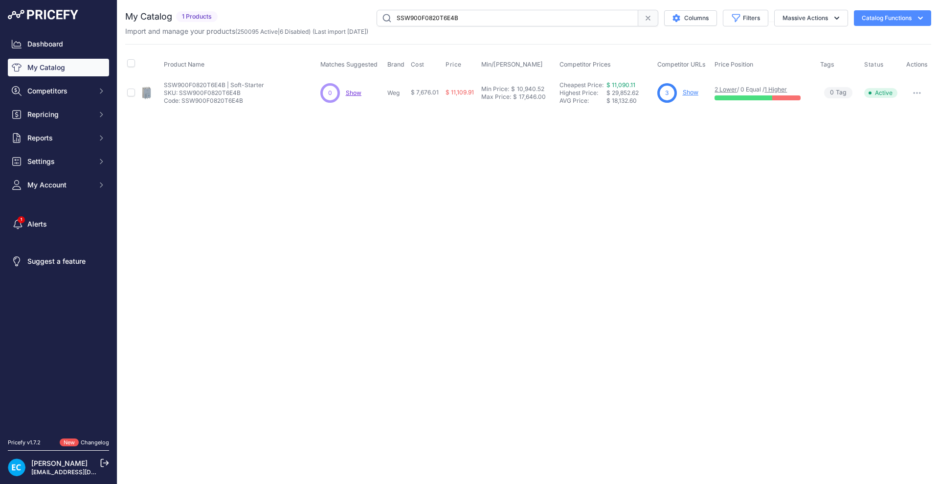
click at [568, 21] on input "SSW900F0820T6E4B" at bounding box center [508, 18] width 262 height 17
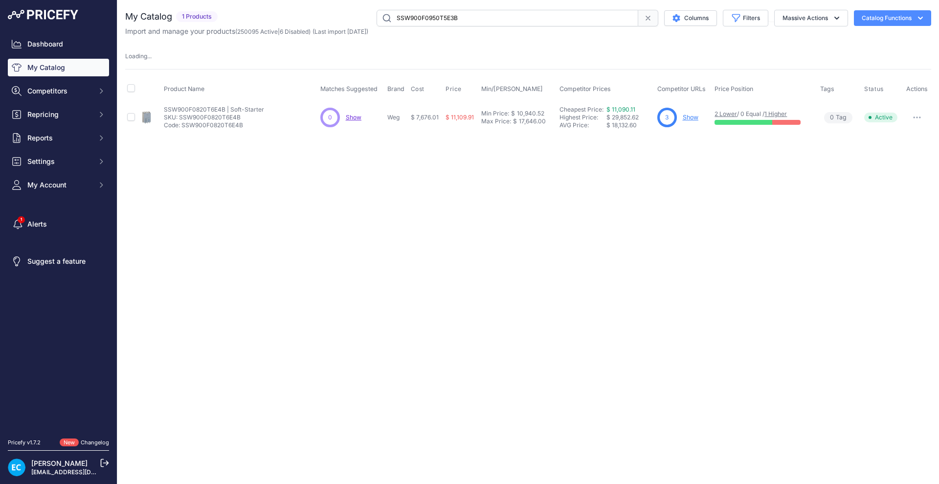
click at [654, 223] on div "Close You are not connected to the internet." at bounding box center [528, 242] width 822 height 484
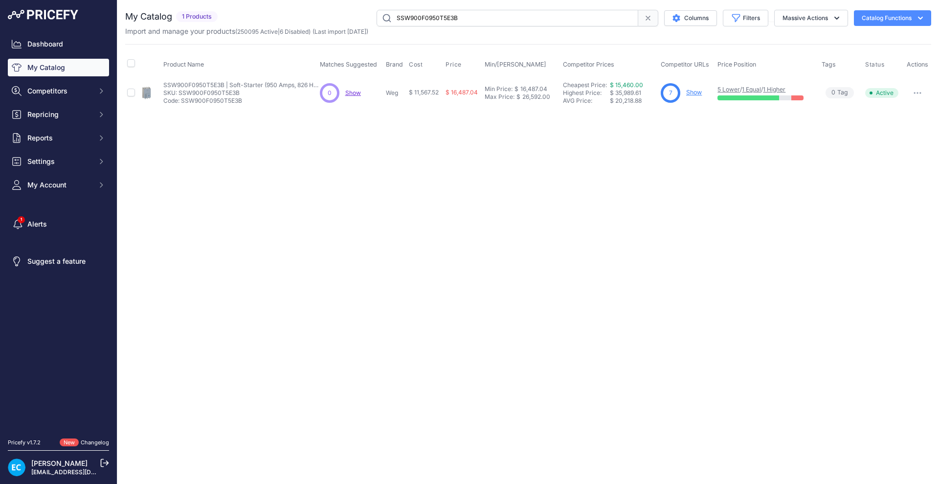
click at [922, 91] on button "button" at bounding box center [918, 93] width 20 height 14
click at [905, 107] on button "Disable" at bounding box center [898, 114] width 63 height 16
click at [426, 17] on input "SSW900F0950T5E3B" at bounding box center [508, 18] width 262 height 17
click at [478, 157] on div "Close You are not connected to the internet." at bounding box center [528, 242] width 822 height 484
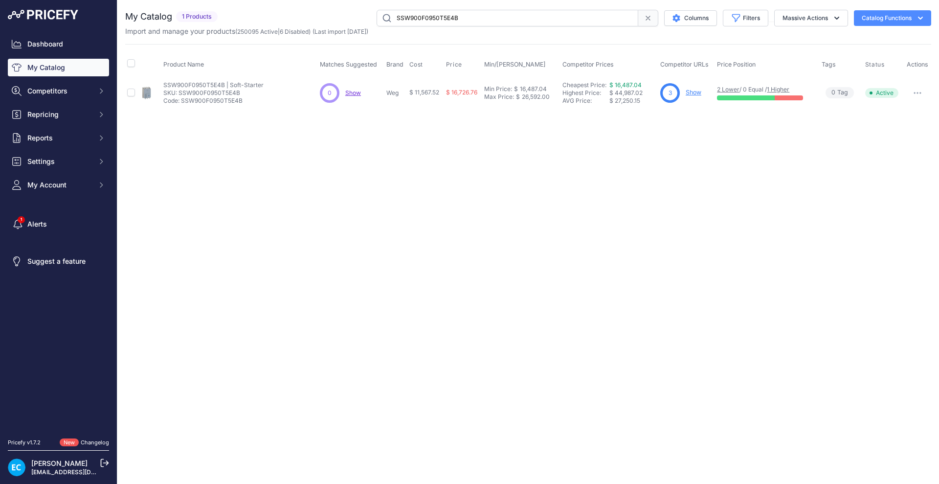
click at [922, 97] on button "button" at bounding box center [918, 93] width 20 height 14
click at [897, 114] on button "Disable" at bounding box center [898, 114] width 63 height 16
click at [454, 20] on input "SSW900F0950T5E4B" at bounding box center [508, 18] width 262 height 17
click at [862, 183] on div "Close You are not connected to the internet." at bounding box center [528, 242] width 822 height 484
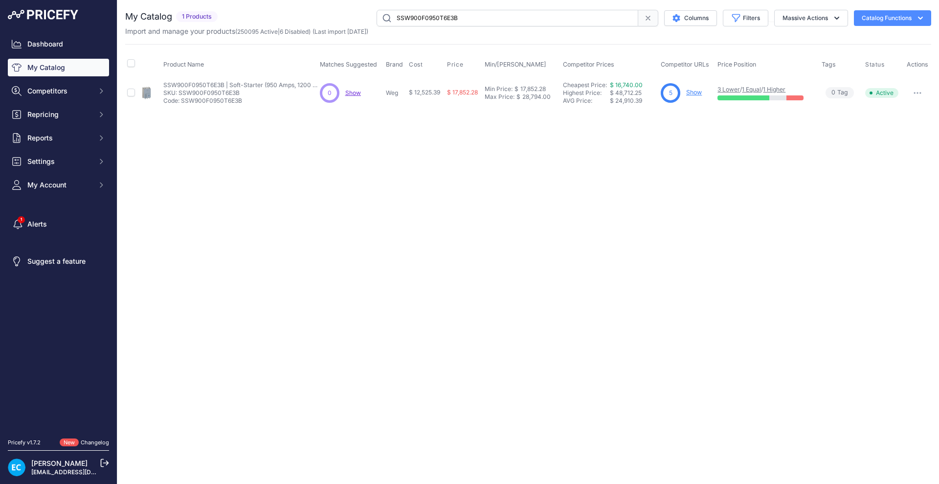
click at [925, 93] on button "button" at bounding box center [918, 93] width 20 height 14
click at [898, 110] on button "Disable" at bounding box center [898, 114] width 63 height 16
click at [430, 18] on input "SSW900F0950T6E3B" at bounding box center [508, 18] width 262 height 17
click at [919, 98] on table "Product Name Matches Suggested Brand Cost" at bounding box center [528, 80] width 806 height 56
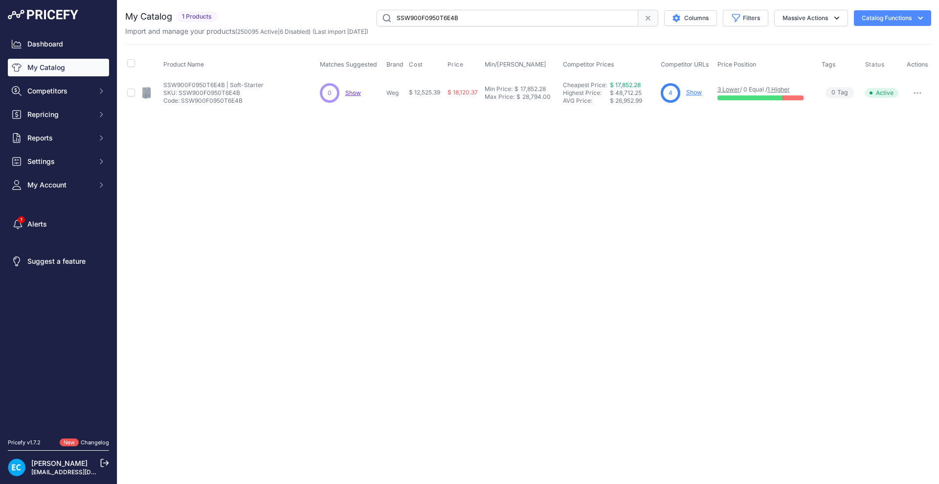
click at [917, 95] on button "button" at bounding box center [918, 93] width 20 height 14
click at [893, 116] on button "Disable" at bounding box center [898, 114] width 63 height 16
click at [442, 23] on input "SSW900F0950T6E4B" at bounding box center [508, 18] width 262 height 17
click at [898, 162] on div "Close You are not connected to the internet." at bounding box center [528, 242] width 822 height 484
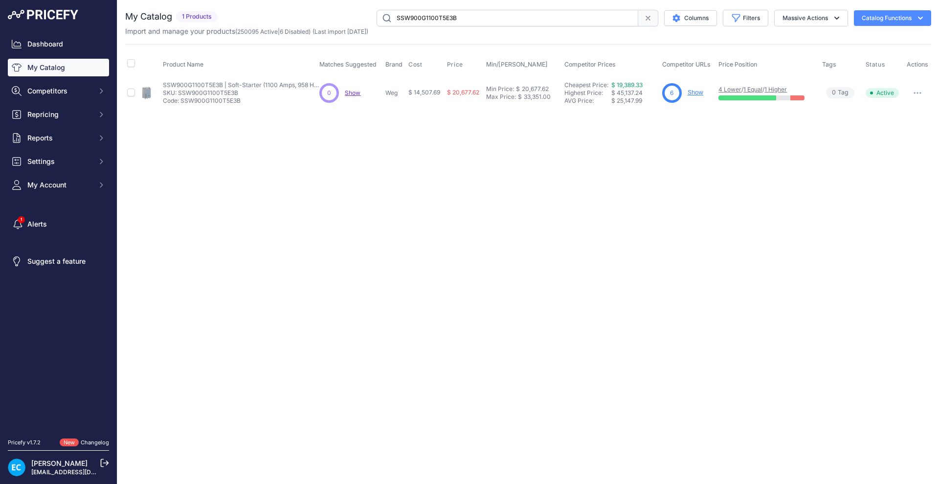
click at [917, 95] on button "button" at bounding box center [918, 93] width 20 height 14
click at [904, 111] on button "Disable" at bounding box center [898, 114] width 63 height 16
click at [437, 24] on input "SSW900G1100T5E3B" at bounding box center [508, 18] width 262 height 17
click at [581, 215] on div "Close You are not connected to the internet." at bounding box center [528, 242] width 822 height 484
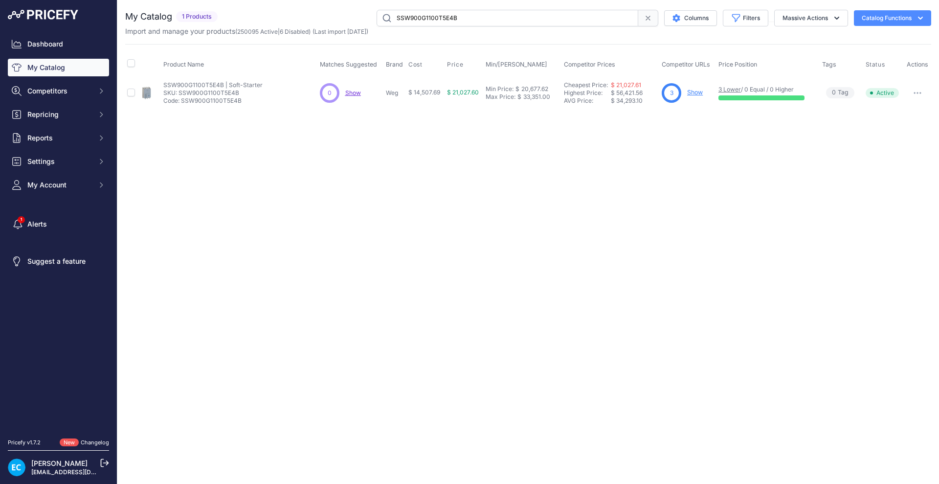
click at [922, 95] on button "button" at bounding box center [918, 93] width 20 height 14
click at [903, 114] on button "Disable" at bounding box center [898, 114] width 63 height 16
click at [432, 20] on input "SSW900G1100T5E4B" at bounding box center [508, 18] width 262 height 17
click at [670, 242] on div "Close You are not connected to the internet." at bounding box center [528, 242] width 822 height 484
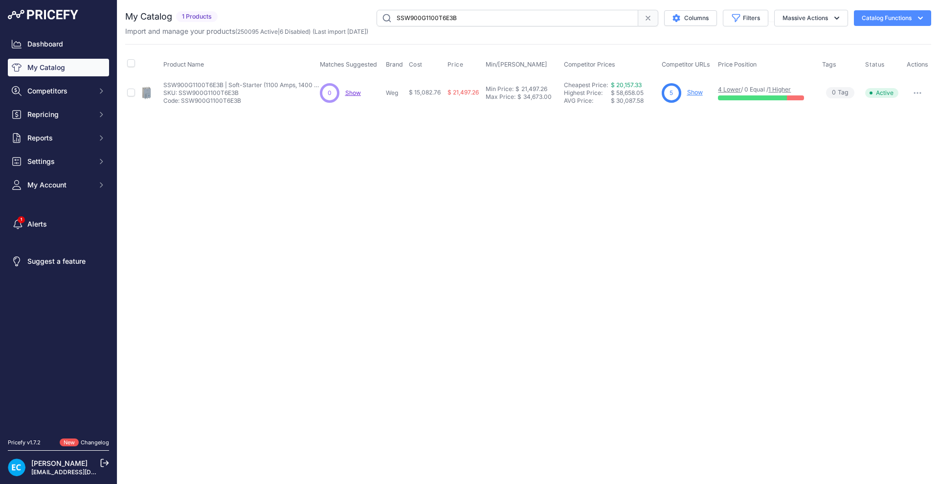
click at [916, 96] on button "button" at bounding box center [918, 93] width 20 height 14
click at [903, 108] on button "Disable" at bounding box center [898, 114] width 63 height 16
drag, startPoint x: 427, startPoint y: 253, endPoint x: 439, endPoint y: 238, distance: 19.9
click at [427, 253] on div "Close You are not connected to the internet." at bounding box center [528, 242] width 822 height 484
click at [487, 14] on input "SSW900G1100T6E3B" at bounding box center [508, 18] width 262 height 17
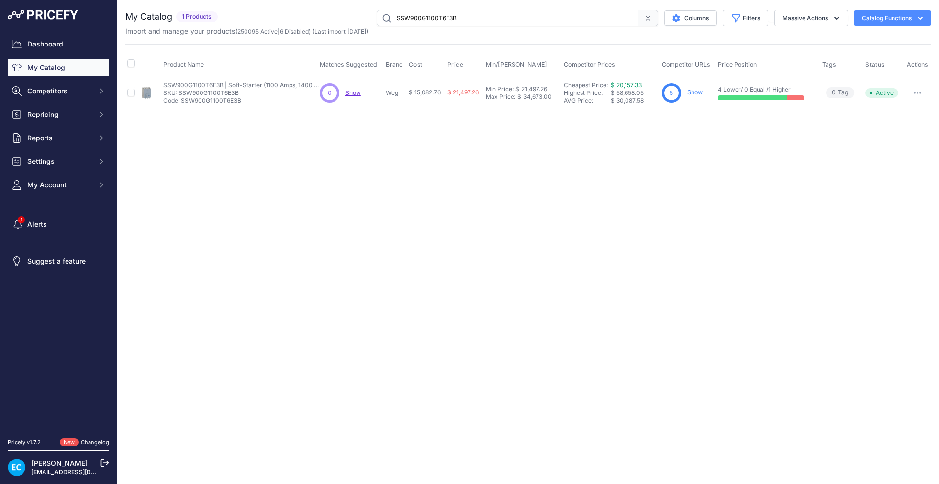
click at [487, 14] on input "SSW900G1100T6E3B" at bounding box center [508, 18] width 262 height 17
click at [694, 246] on div "Close You are not connected to the internet." at bounding box center [528, 242] width 822 height 484
click at [917, 96] on button "button" at bounding box center [918, 93] width 20 height 14
click at [909, 109] on button "Disable" at bounding box center [898, 114] width 63 height 16
click at [477, 15] on input "SSW900G1100T6E4B" at bounding box center [508, 18] width 262 height 17
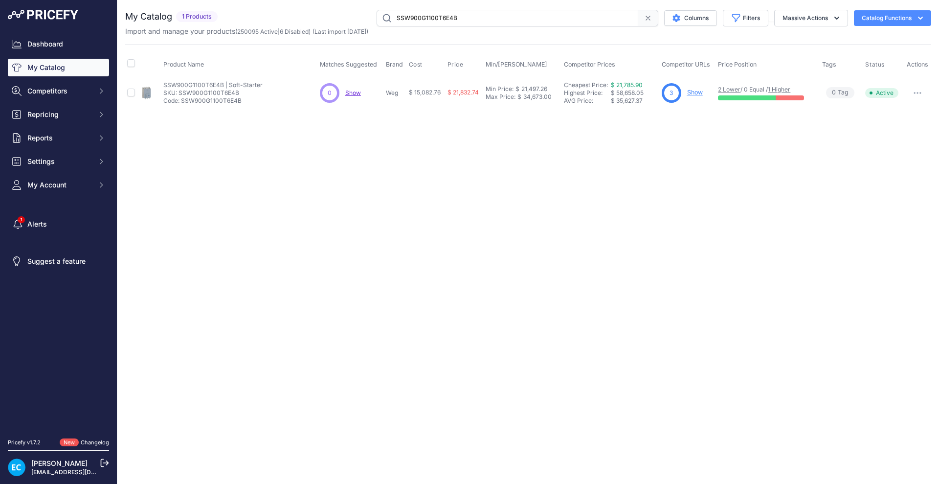
click at [477, 15] on input "SSW900G1100T6E4B" at bounding box center [508, 18] width 262 height 17
click at [541, 211] on div "Close You are not connected to the internet." at bounding box center [528, 242] width 822 height 484
click at [916, 92] on icon "button" at bounding box center [918, 93] width 8 height 2
click at [907, 107] on button "Disable" at bounding box center [898, 114] width 63 height 16
click at [456, 16] on input "SSW900G1400T5E3B" at bounding box center [508, 18] width 262 height 17
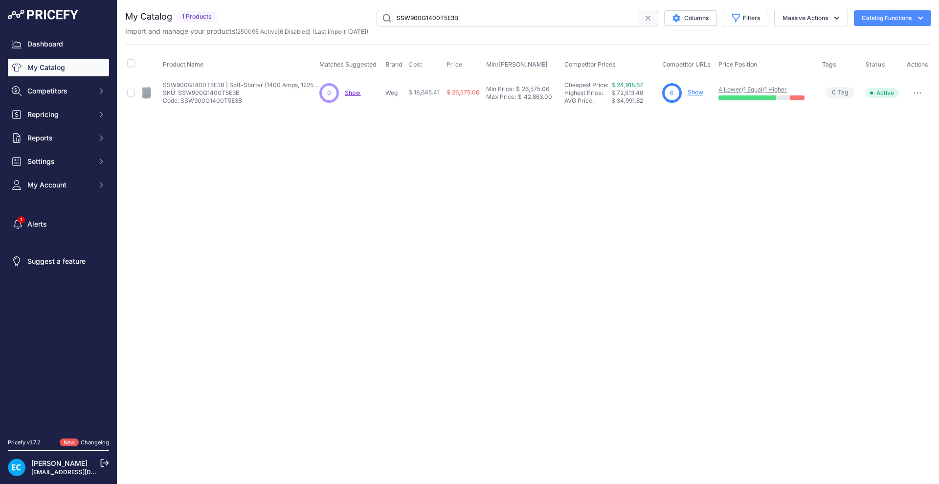
click at [456, 16] on input "SSW900G1400T5E3B" at bounding box center [508, 18] width 262 height 17
click at [834, 301] on div "Close You are not connected to the internet." at bounding box center [528, 242] width 822 height 484
click at [916, 93] on button "button" at bounding box center [918, 93] width 20 height 14
click at [907, 109] on button "Disable" at bounding box center [898, 114] width 63 height 16
click at [414, 23] on input "SSW900G1400T5E4B" at bounding box center [508, 18] width 262 height 17
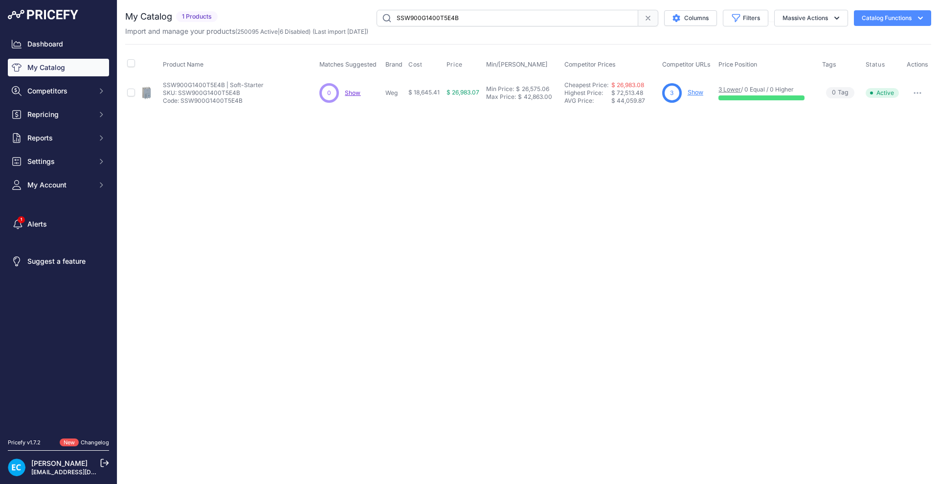
click at [414, 23] on input "SSW900G1400T5E4B" at bounding box center [508, 18] width 262 height 17
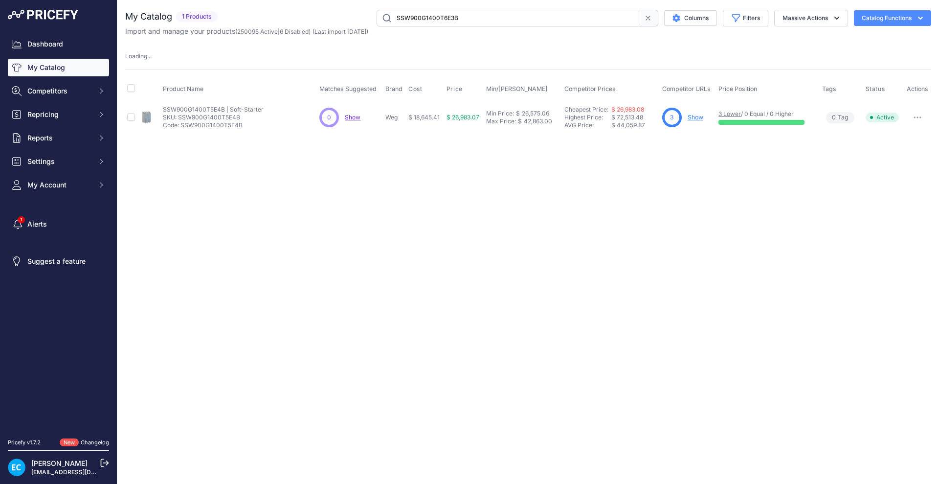
click at [556, 184] on div "Close You are not connected to the internet." at bounding box center [528, 242] width 822 height 484
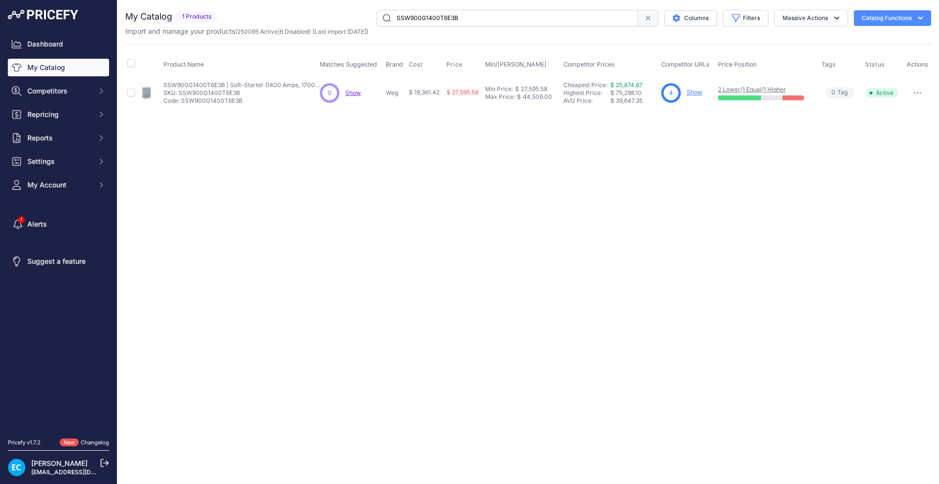
click at [919, 89] on button "button" at bounding box center [918, 93] width 20 height 14
click at [902, 114] on button "Disable" at bounding box center [898, 114] width 63 height 16
click at [466, 15] on input "SSW900G1400T6E3B" at bounding box center [508, 18] width 262 height 17
type input "SSW900G1400T6E4B"
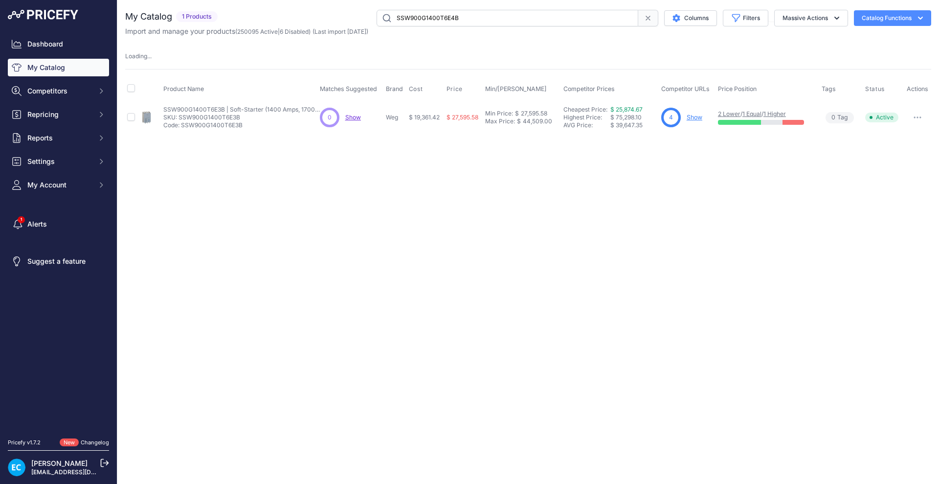
click at [659, 202] on div "Close You are not connected to the internet." at bounding box center [528, 242] width 822 height 484
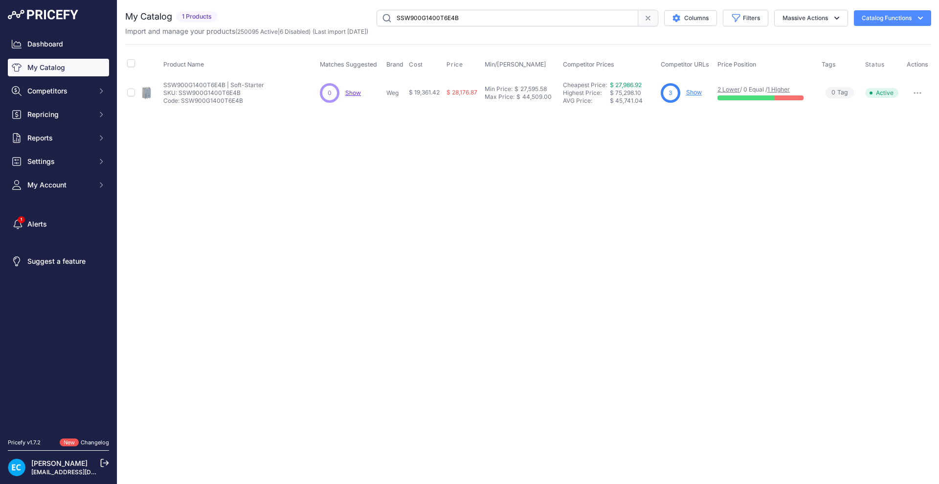
click at [922, 90] on button "button" at bounding box center [918, 93] width 20 height 14
click at [896, 106] on button "Disable" at bounding box center [898, 114] width 63 height 16
click at [489, 327] on div "Close You are not connected to the internet." at bounding box center [528, 242] width 822 height 484
